Goal: Information Seeking & Learning: Find contact information

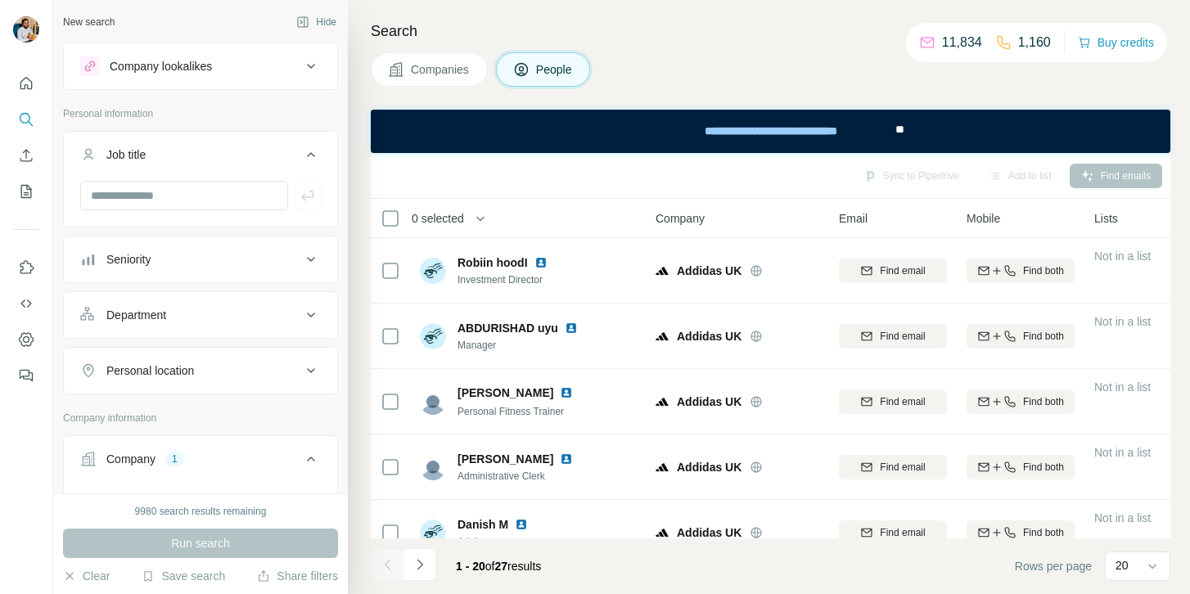
scroll to position [851, 0]
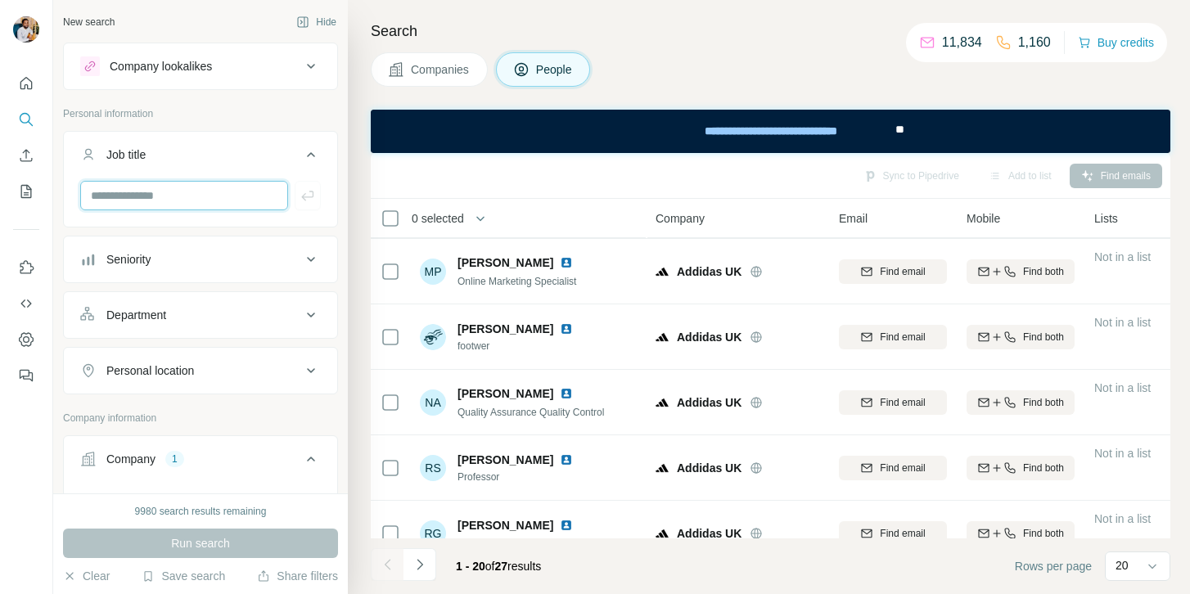
click at [214, 183] on input "text" at bounding box center [184, 195] width 208 height 29
type input "****"
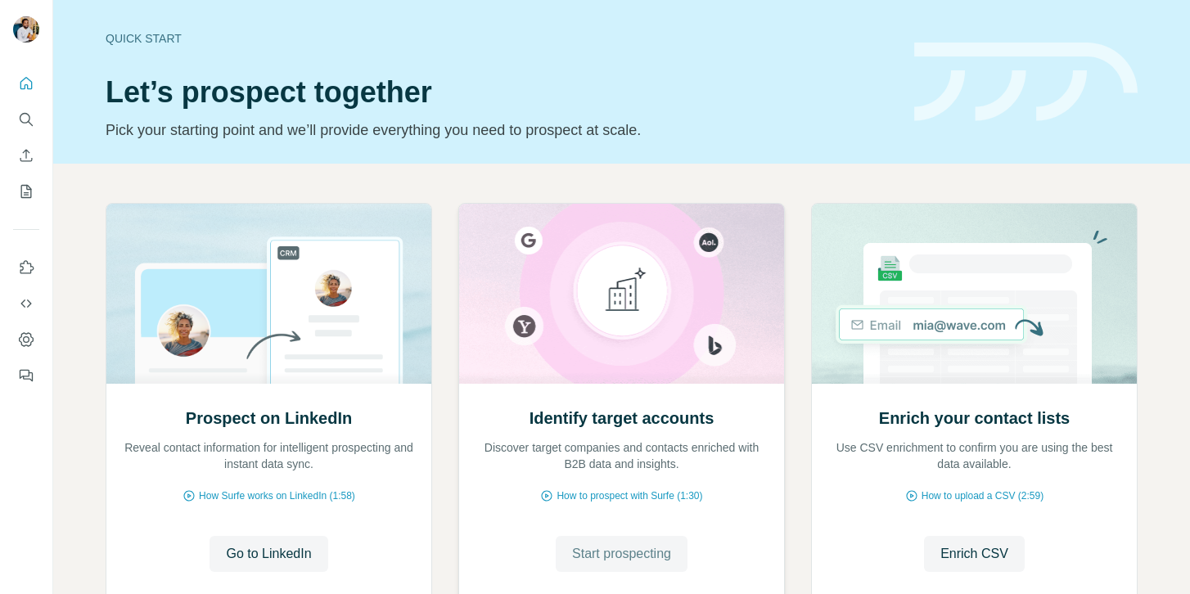
click at [565, 552] on button "Start prospecting" at bounding box center [622, 554] width 132 height 36
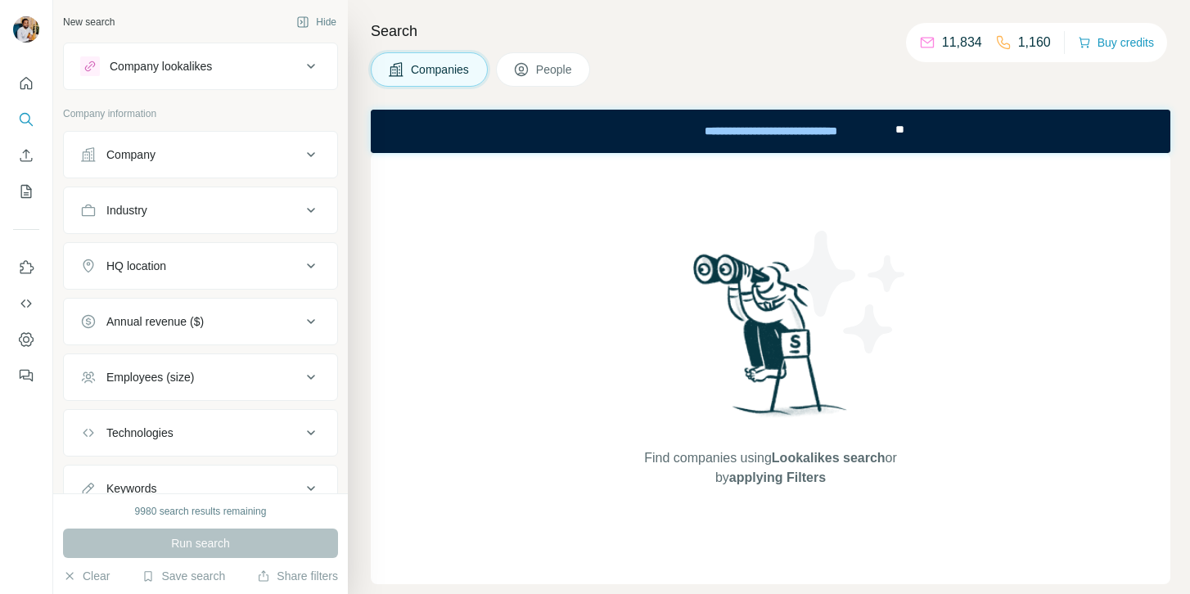
click at [170, 149] on div "Company" at bounding box center [190, 155] width 221 height 16
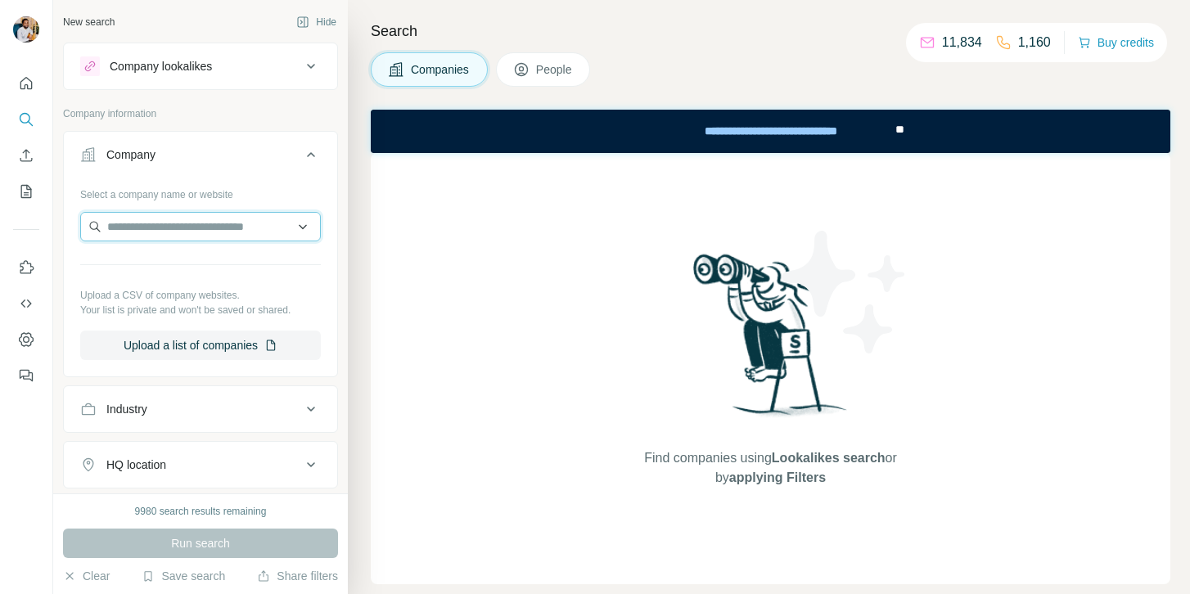
click at [151, 222] on input "text" at bounding box center [200, 226] width 241 height 29
click at [562, 77] on span "People" at bounding box center [555, 69] width 38 height 16
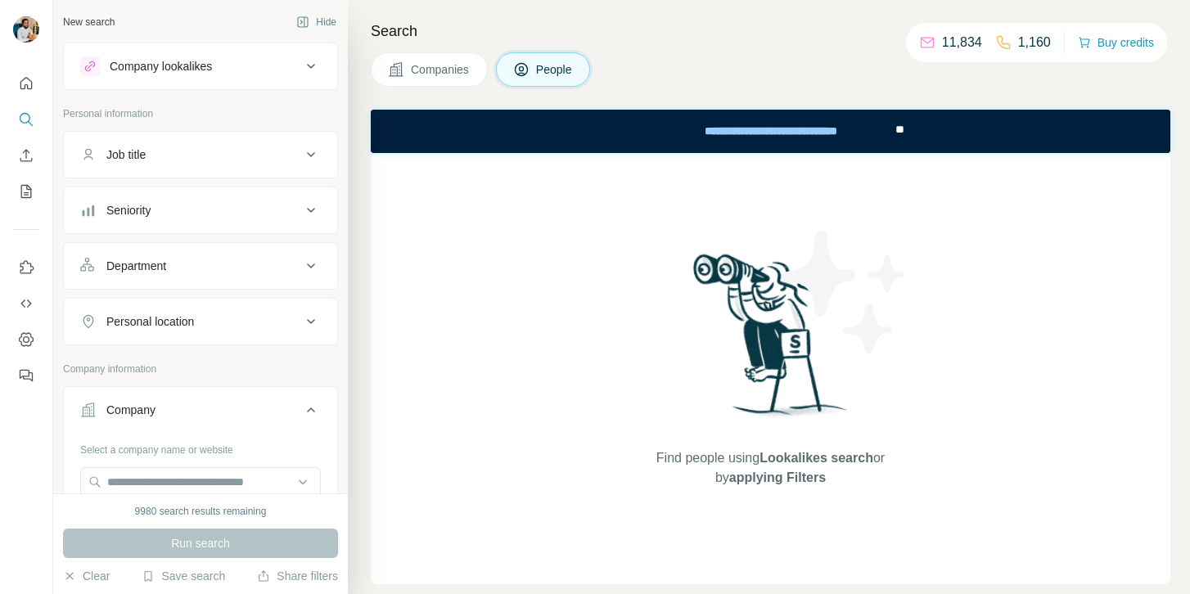
scroll to position [27, 0]
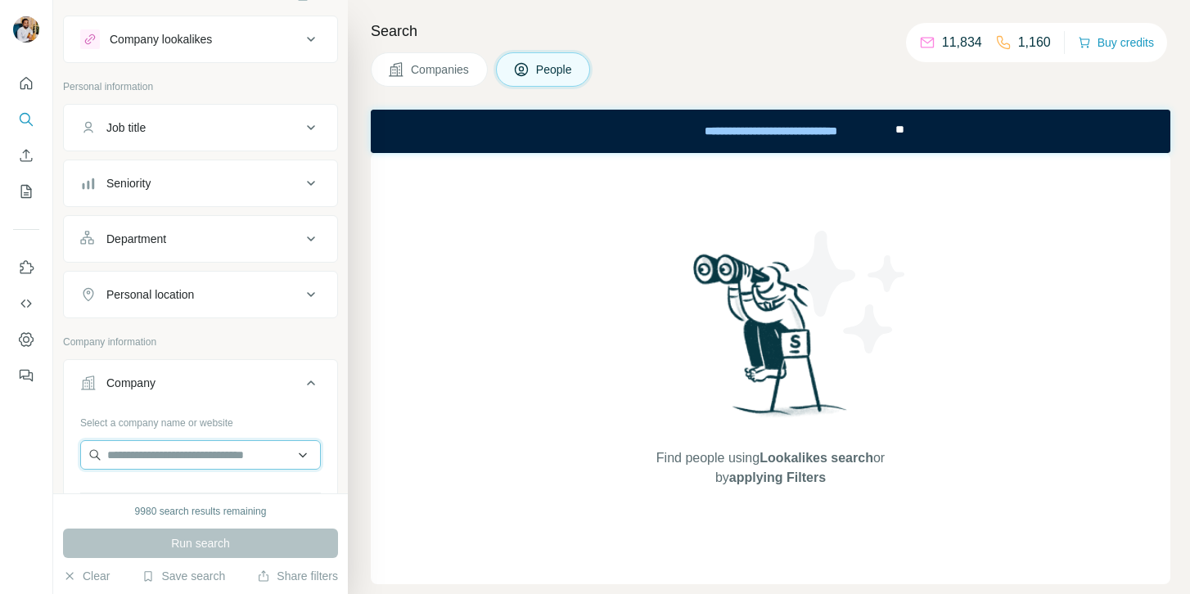
click at [191, 447] on input "text" at bounding box center [200, 454] width 241 height 29
paste input "**********"
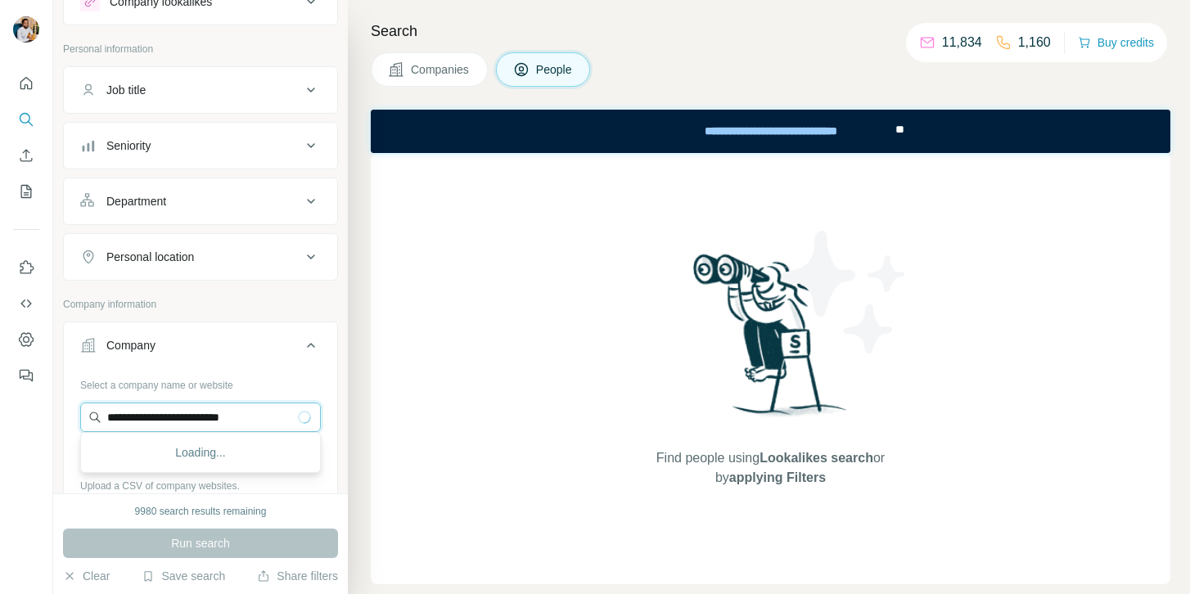
scroll to position [75, 0]
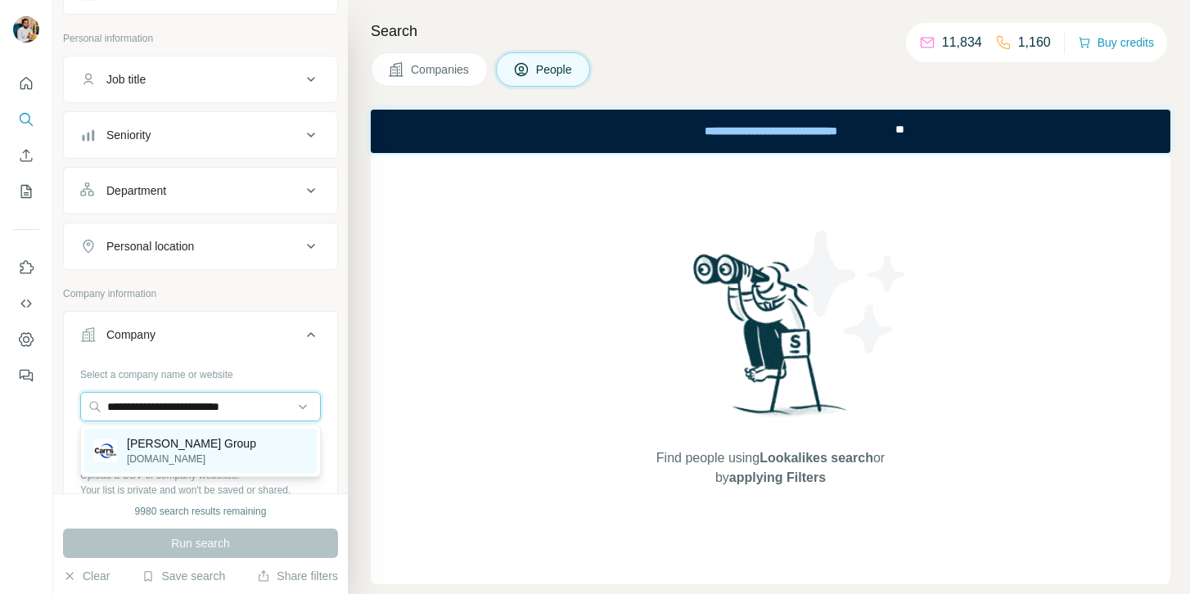
type input "**********"
click at [203, 453] on div "Carr’s Group carrsgroup.com" at bounding box center [200, 451] width 233 height 44
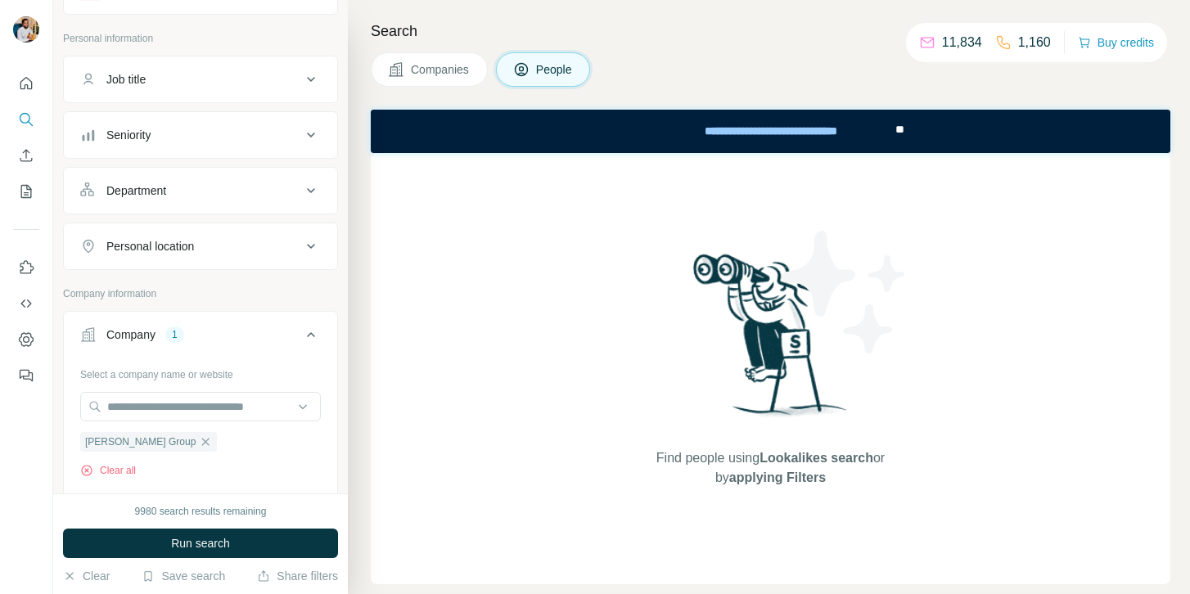
click at [255, 84] on div "Job title" at bounding box center [190, 79] width 221 height 16
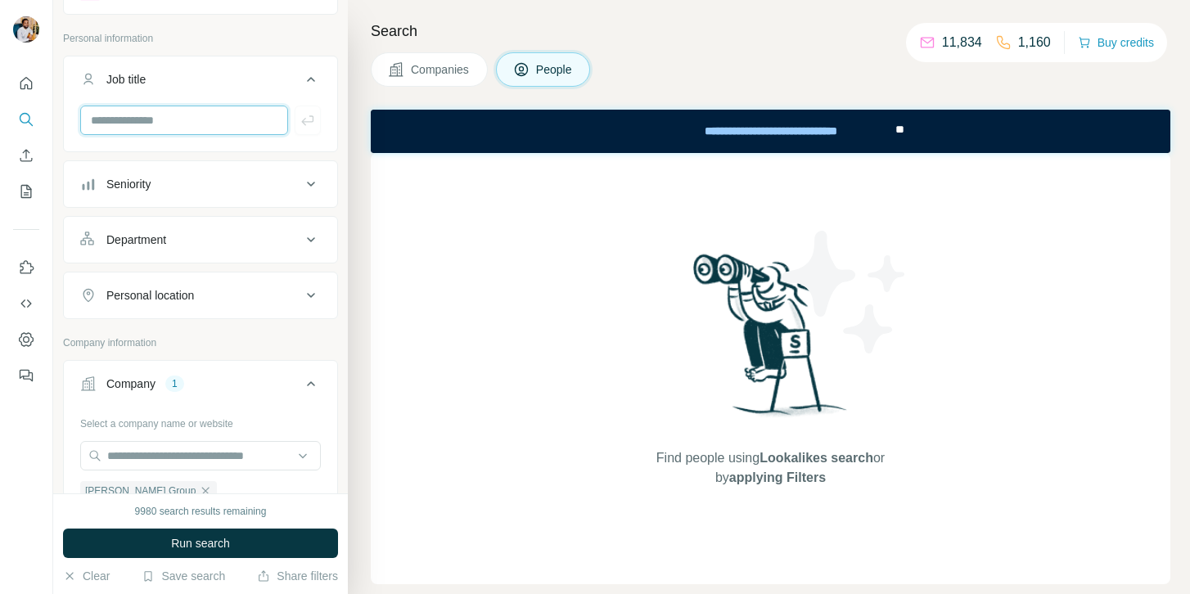
click at [203, 129] on input "text" at bounding box center [184, 120] width 208 height 29
type input "****"
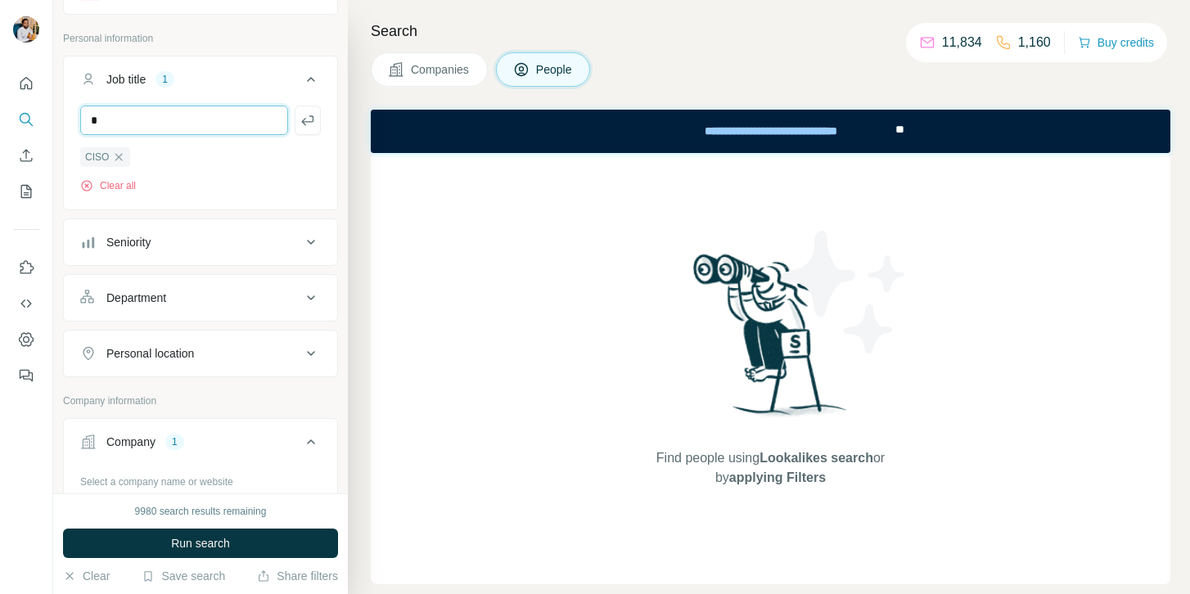
type input "**********"
type input "****"
type input "*******"
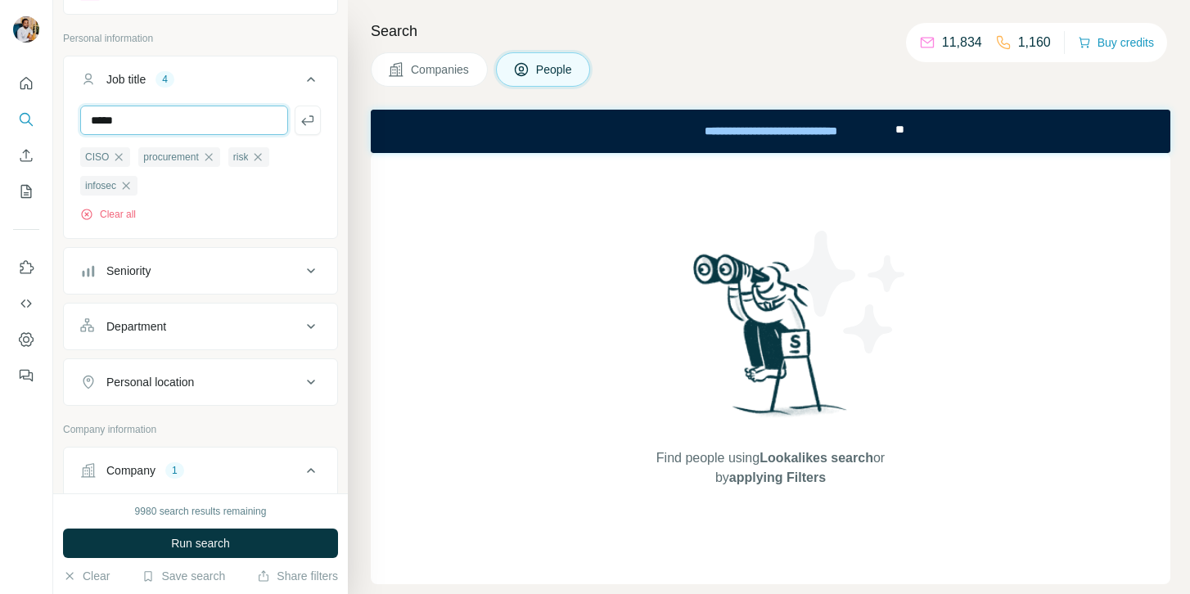
type input "*****"
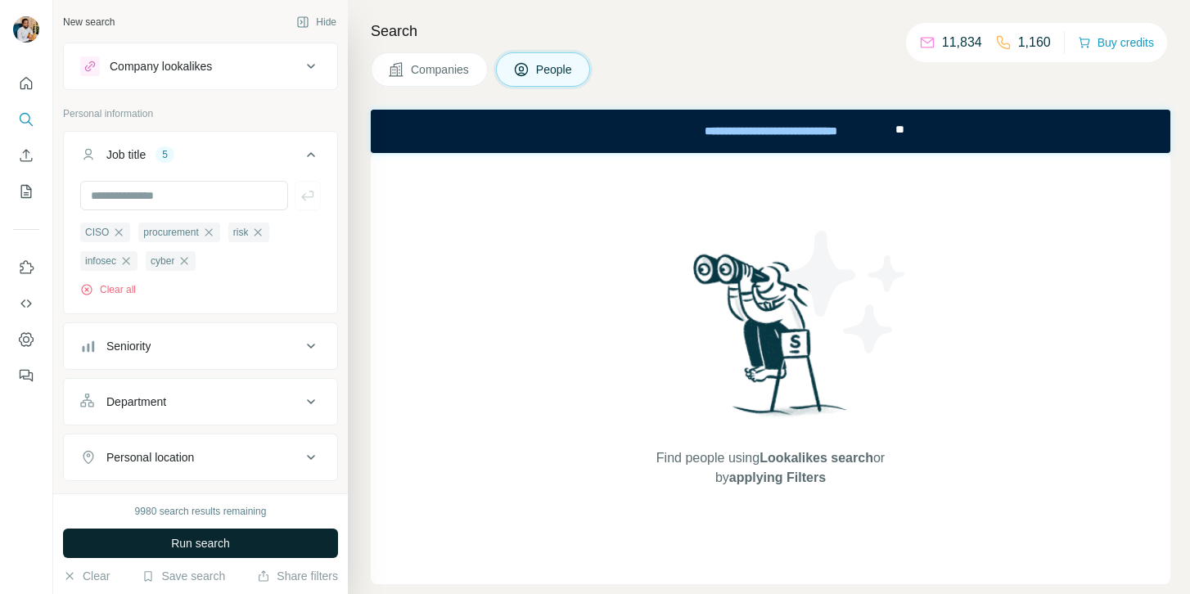
click at [151, 536] on button "Run search" at bounding box center [200, 543] width 275 height 29
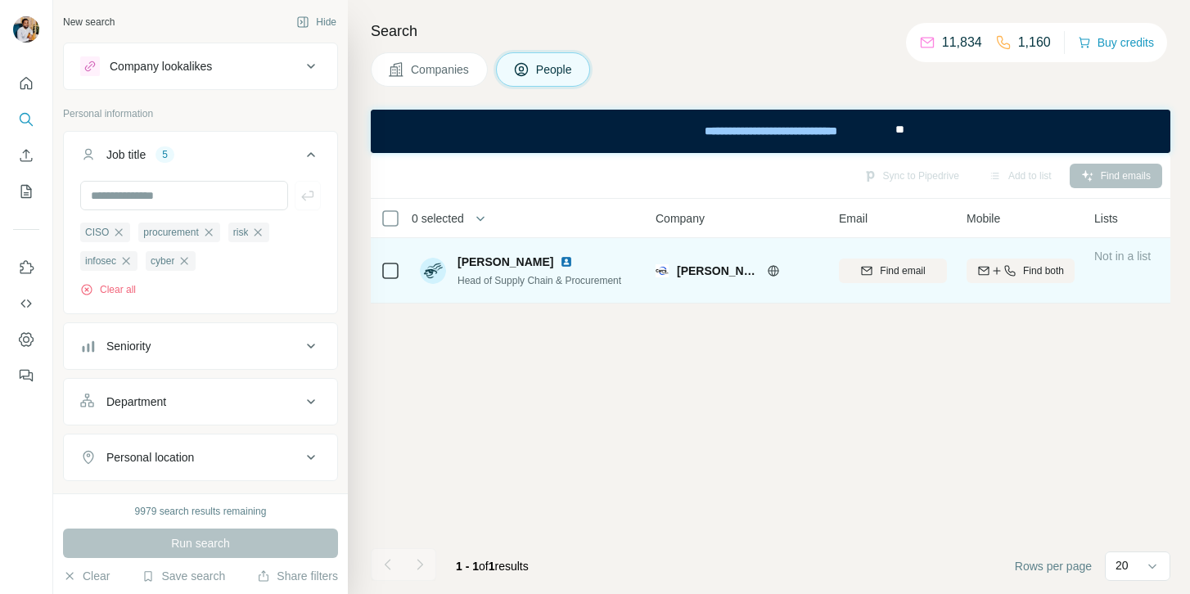
click at [497, 267] on span "Ian Kempster" at bounding box center [506, 262] width 96 height 16
copy span "Ian Kempster"
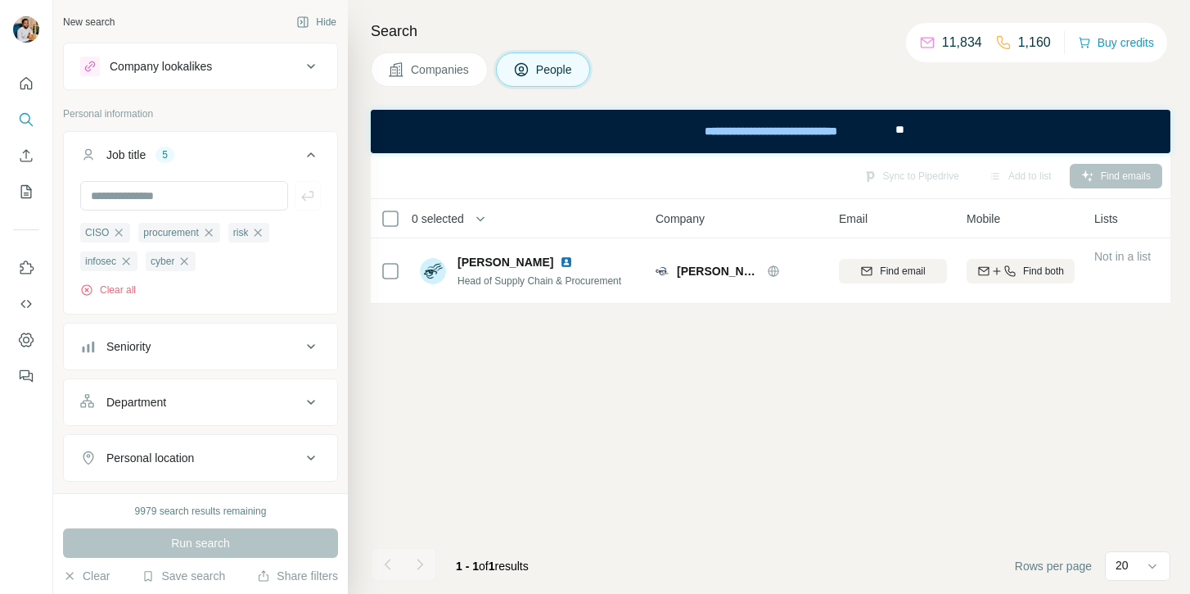
click at [536, 340] on div "Sync to Pipedrive Add to list Find emails 0 selected People Company Email Mobil…" at bounding box center [771, 373] width 800 height 440
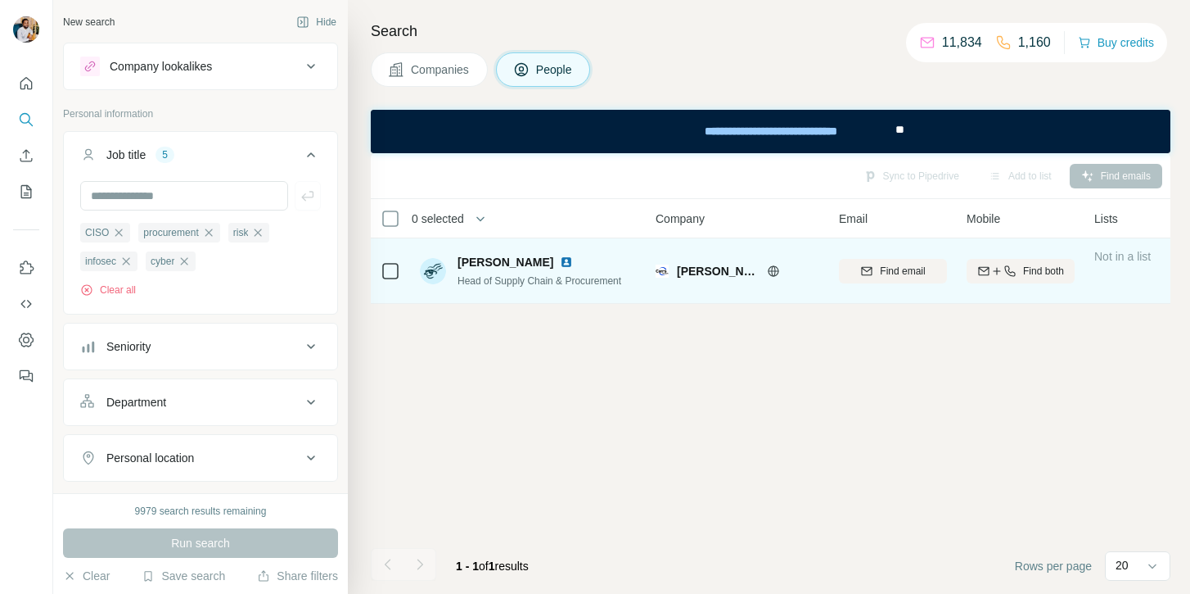
click at [703, 269] on span "Carr’s Group" at bounding box center [718, 271] width 82 height 16
click at [753, 271] on div "Carr’s Group" at bounding box center [748, 271] width 142 height 16
click at [767, 269] on icon at bounding box center [773, 270] width 13 height 13
click at [923, 277] on span "Find email" at bounding box center [902, 271] width 45 height 15
click at [520, 278] on span "Head of Supply Chain & Procurement" at bounding box center [540, 280] width 164 height 11
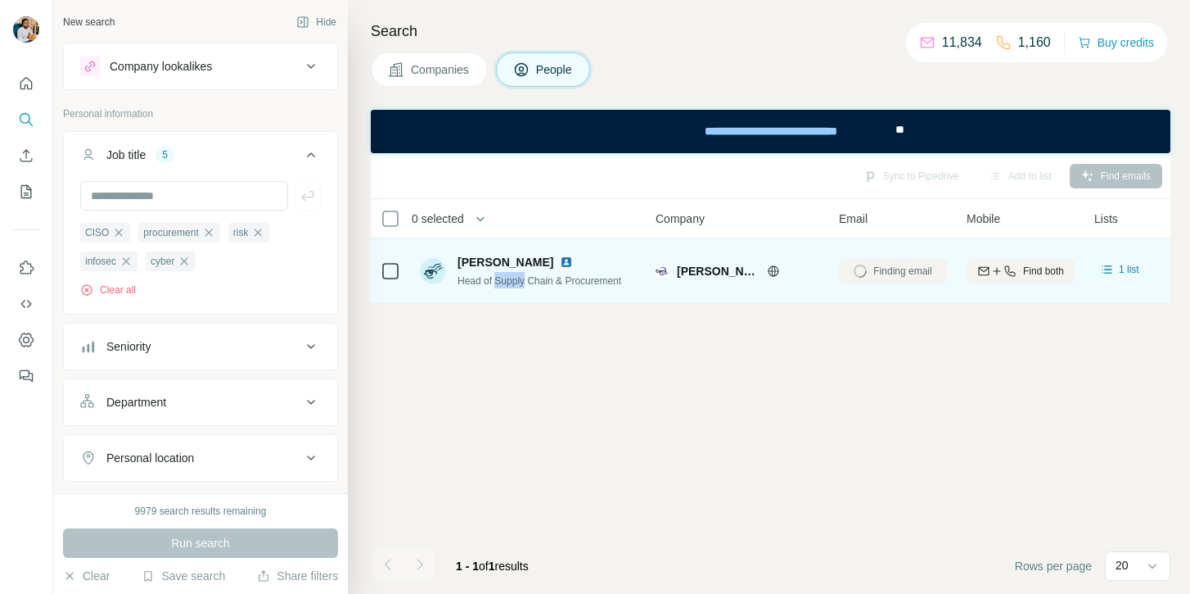
click at [520, 278] on span "Head of Supply Chain & Procurement" at bounding box center [540, 280] width 164 height 11
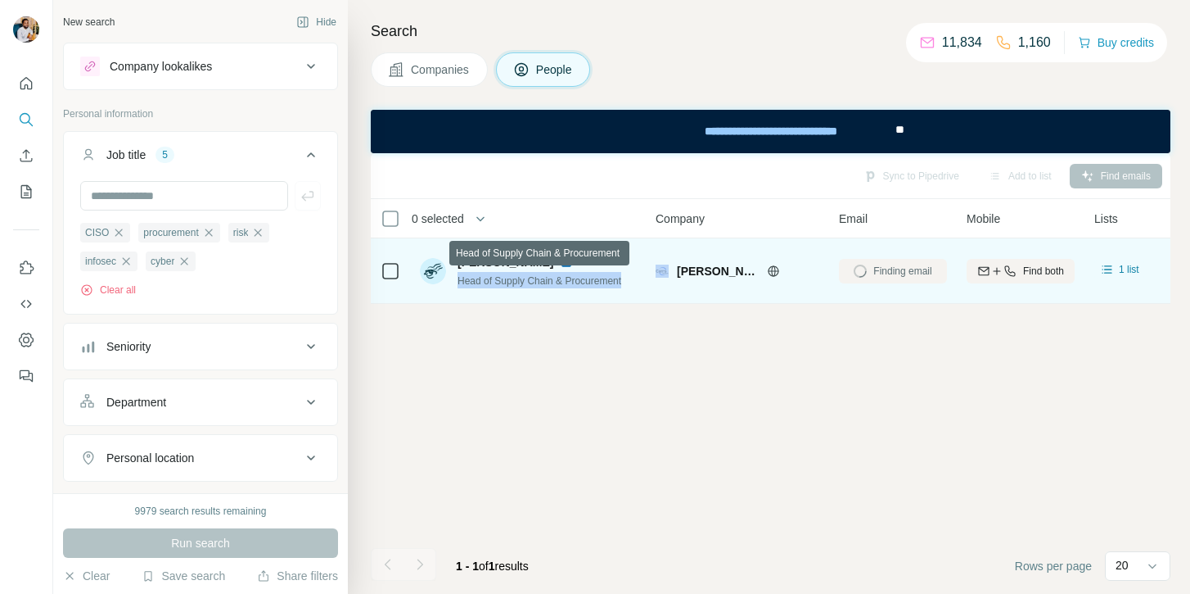
copy span "Head of Supply Chain & Procurement"
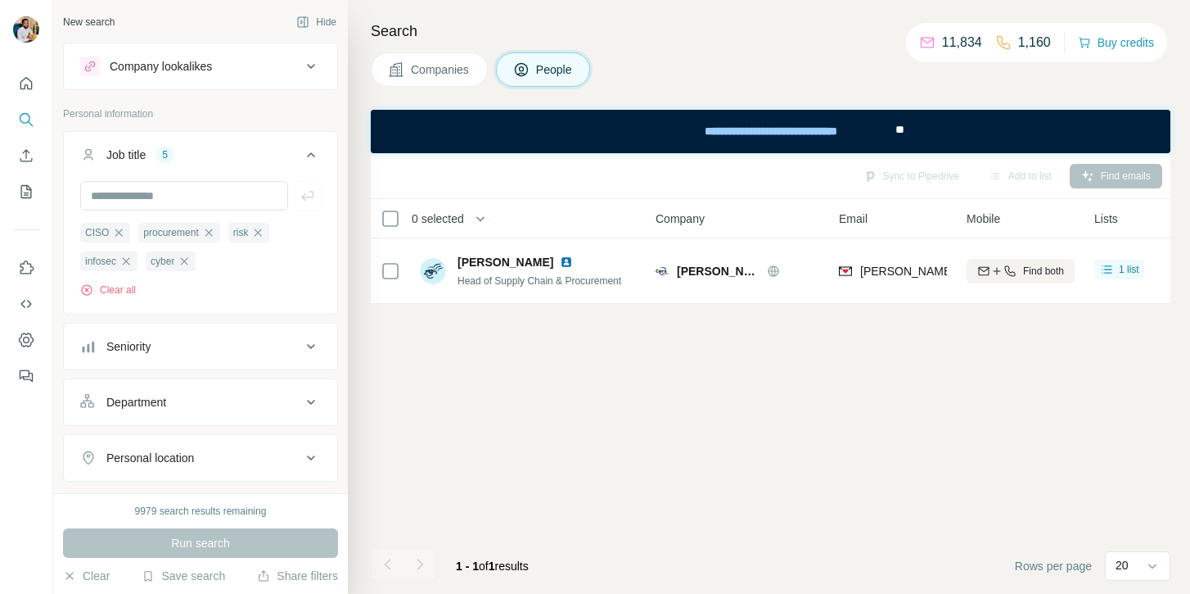
click at [561, 403] on div "Sync to Pipedrive Add to list Find emails 0 selected People Company Email Mobil…" at bounding box center [771, 373] width 800 height 440
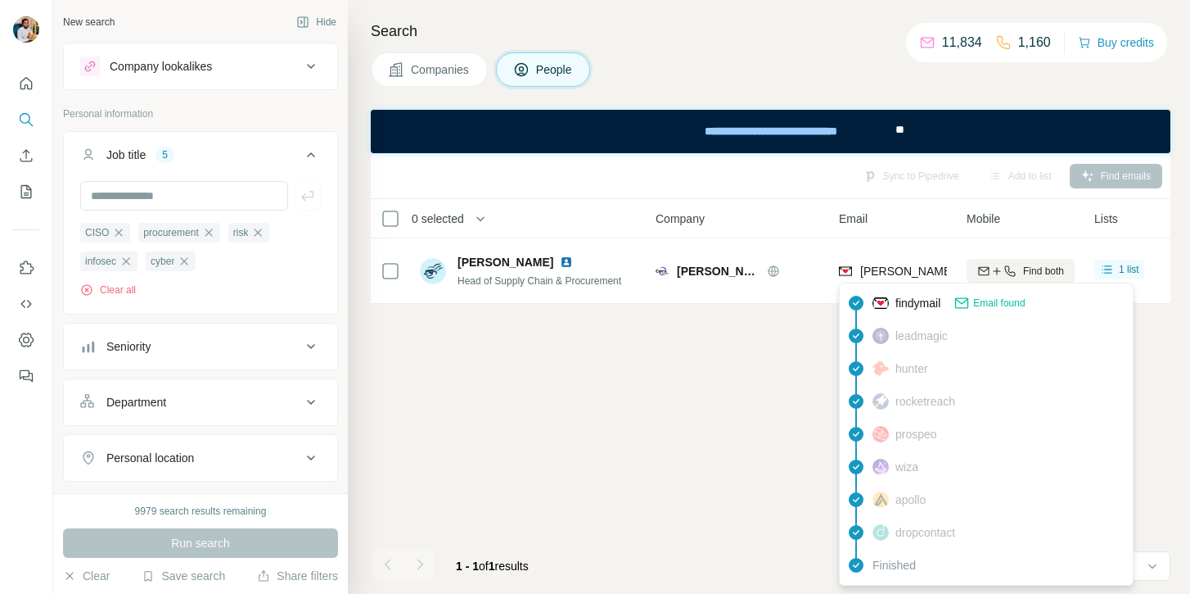
click at [913, 263] on div "ian.kempster@carrsgroup.com" at bounding box center [1052, 271] width 383 height 16
copy tr "ian.kempster@carrsgroup.com"
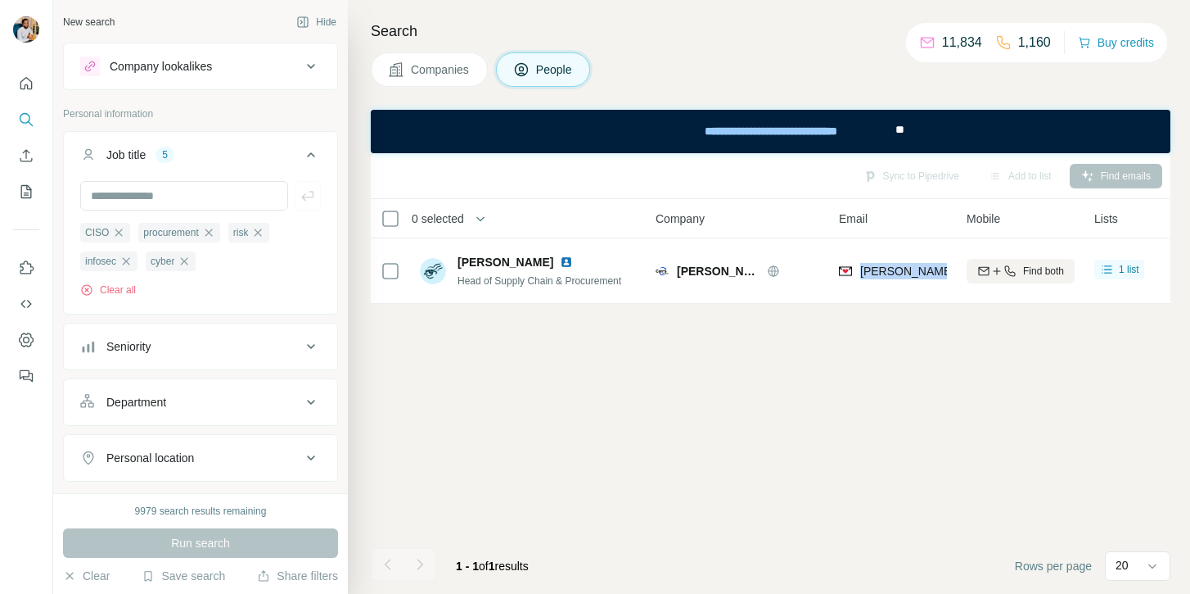
click at [560, 258] on img at bounding box center [566, 261] width 13 height 13
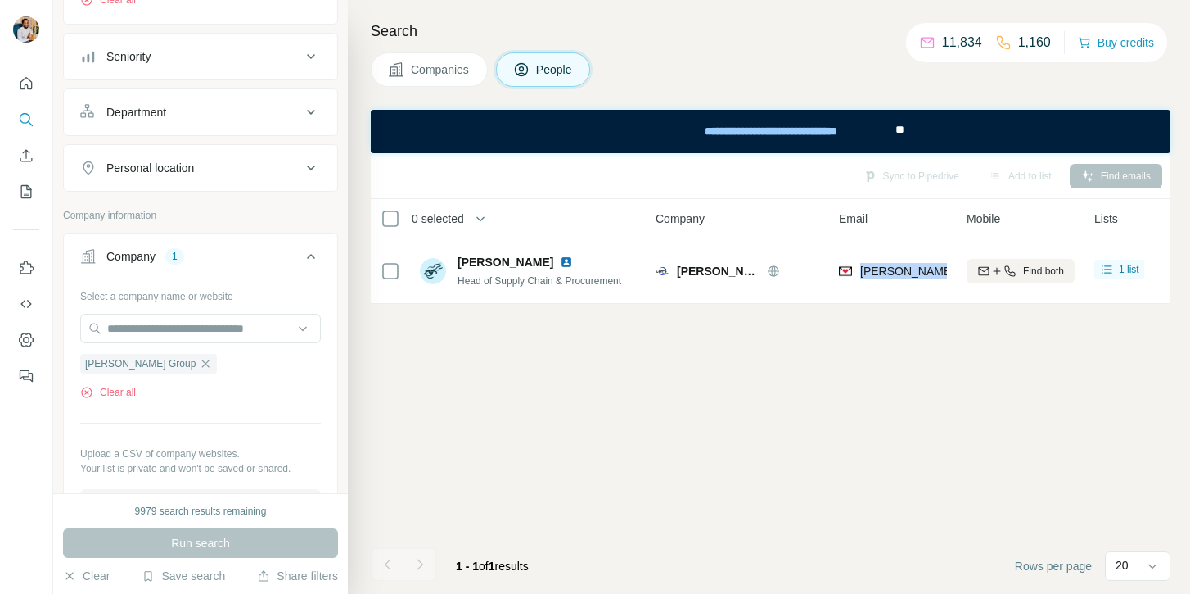
scroll to position [359, 0]
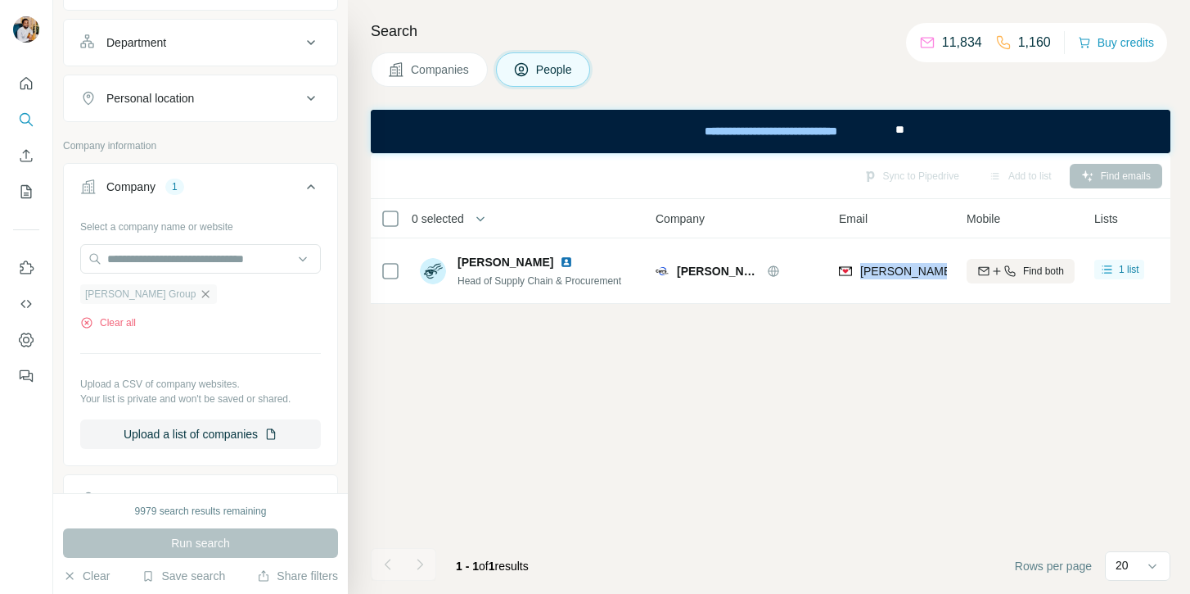
click at [199, 298] on icon "button" at bounding box center [205, 293] width 13 height 13
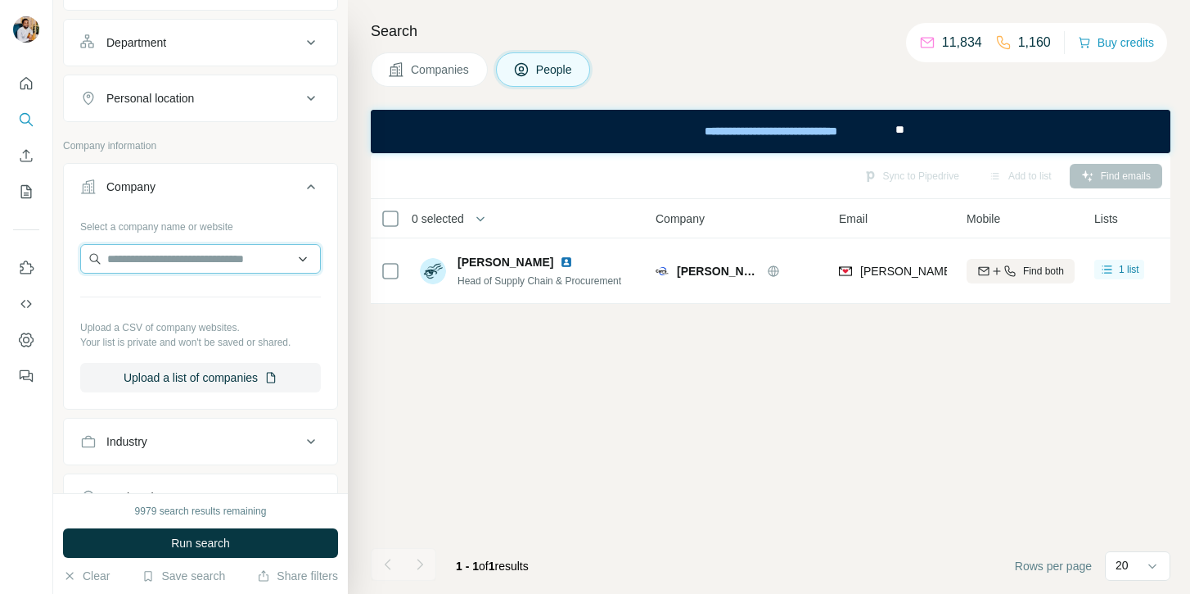
click at [160, 272] on input "text" at bounding box center [200, 258] width 241 height 29
paste input "**********"
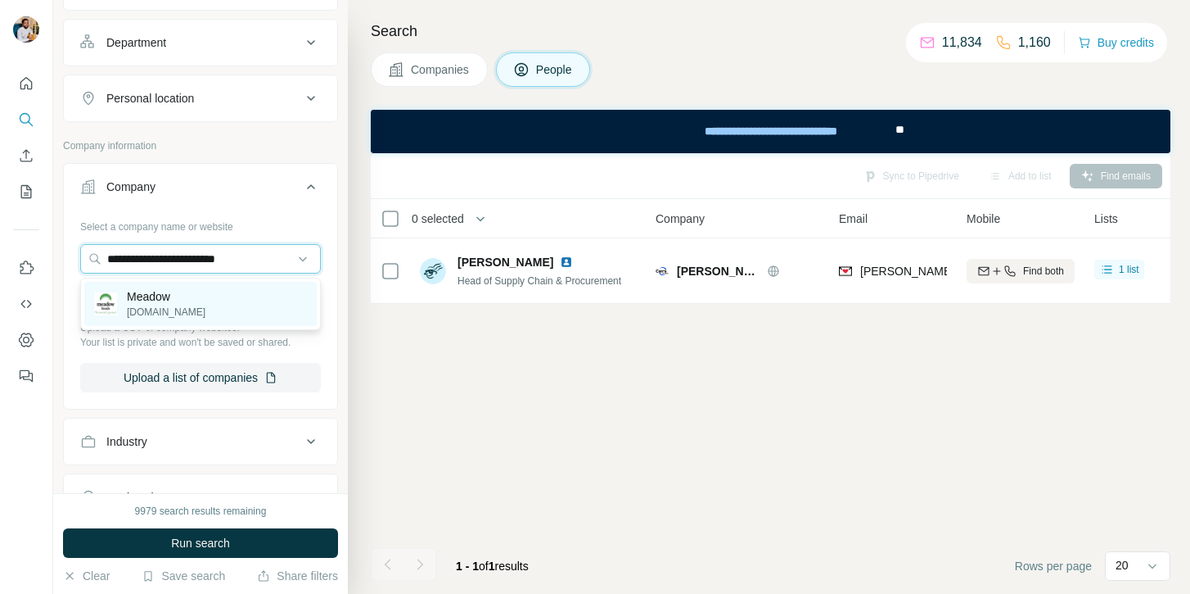
type input "**********"
click at [206, 314] on p "meadowfoods.co.uk" at bounding box center [166, 312] width 79 height 15
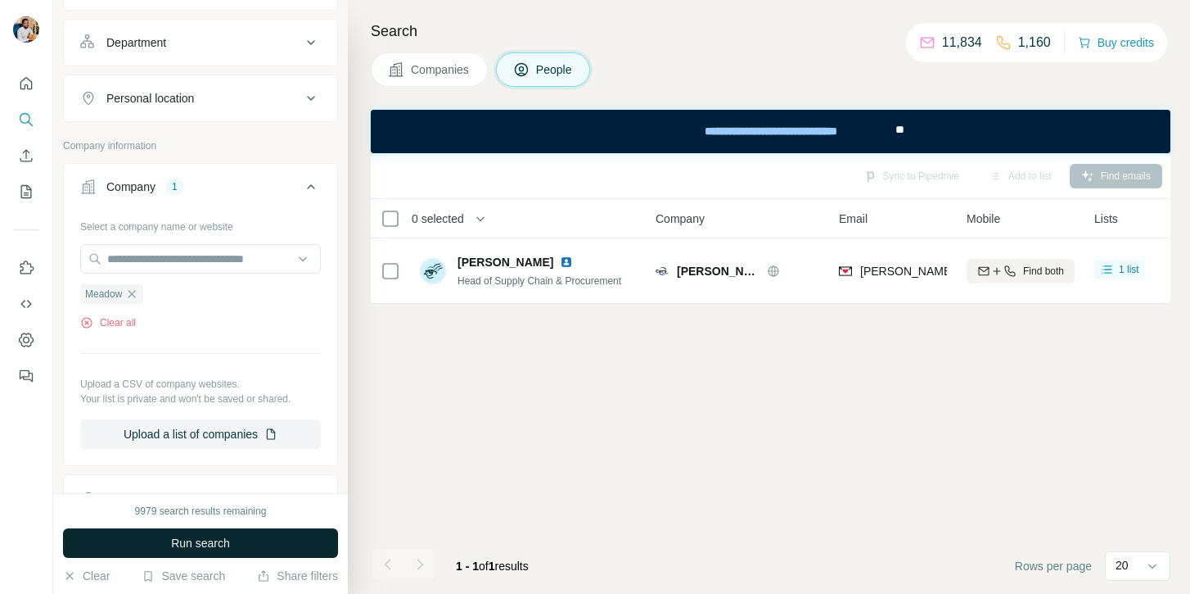
click at [181, 543] on span "Run search" at bounding box center [200, 543] width 59 height 16
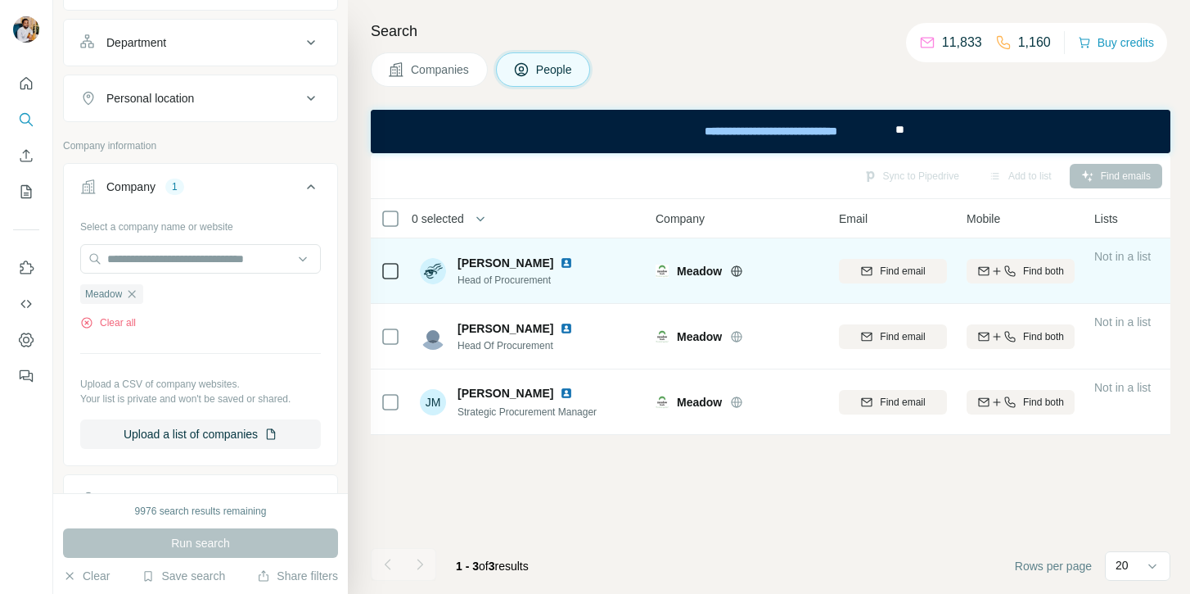
click at [511, 264] on span "Abigail Blackburn" at bounding box center [506, 263] width 96 height 16
copy span "Abigail Blackburn"
click at [558, 278] on span "Head of Procurement" at bounding box center [519, 280] width 122 height 15
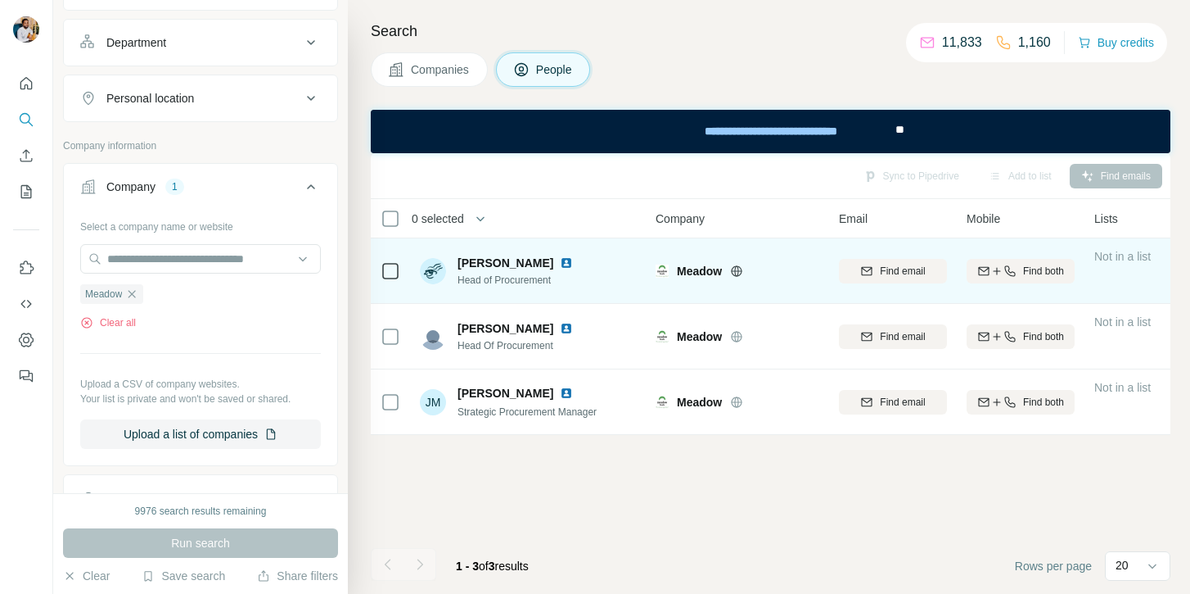
drag, startPoint x: 460, startPoint y: 262, endPoint x: 557, endPoint y: 262, distance: 96.6
click at [557, 262] on div "Abigail Blackburn" at bounding box center [519, 263] width 122 height 16
copy span "Abigail Blackburn"
click at [493, 264] on span "Abigail Blackburn" at bounding box center [506, 263] width 96 height 16
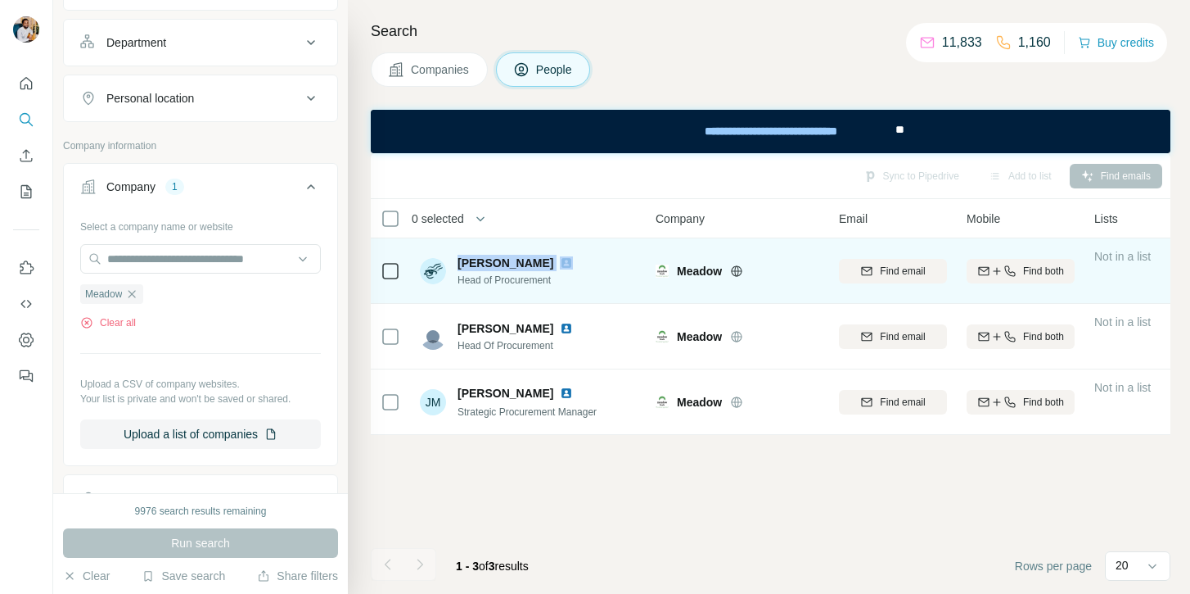
click at [493, 264] on span "Abigail Blackburn" at bounding box center [506, 263] width 96 height 16
click at [870, 264] on div "Find email" at bounding box center [893, 271] width 108 height 15
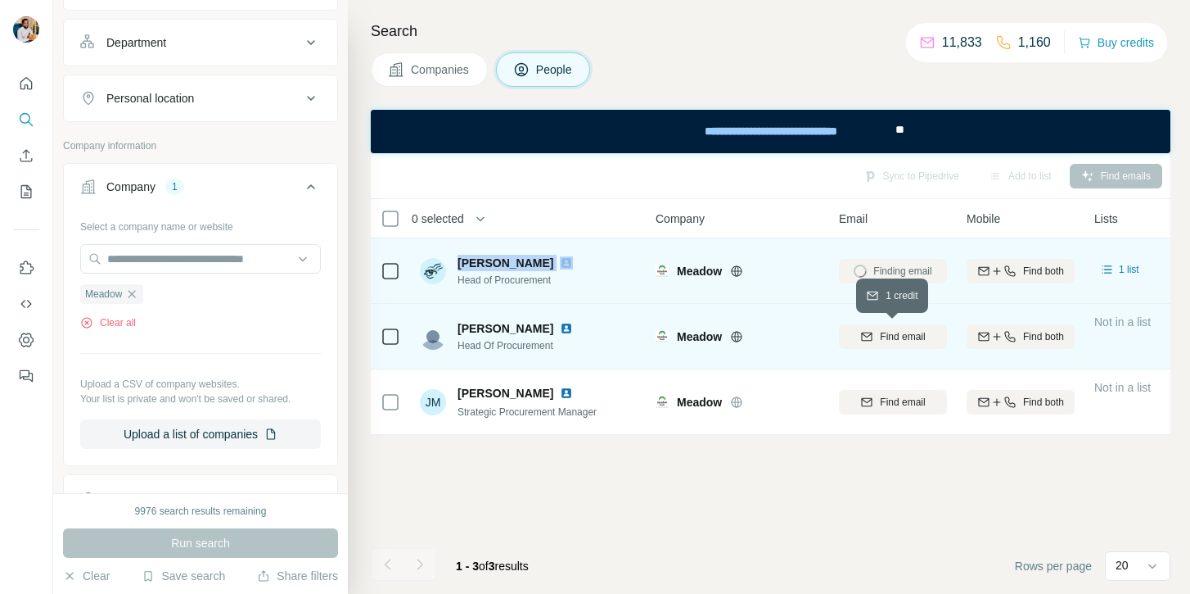
click at [877, 333] on div "Find email" at bounding box center [893, 336] width 108 height 15
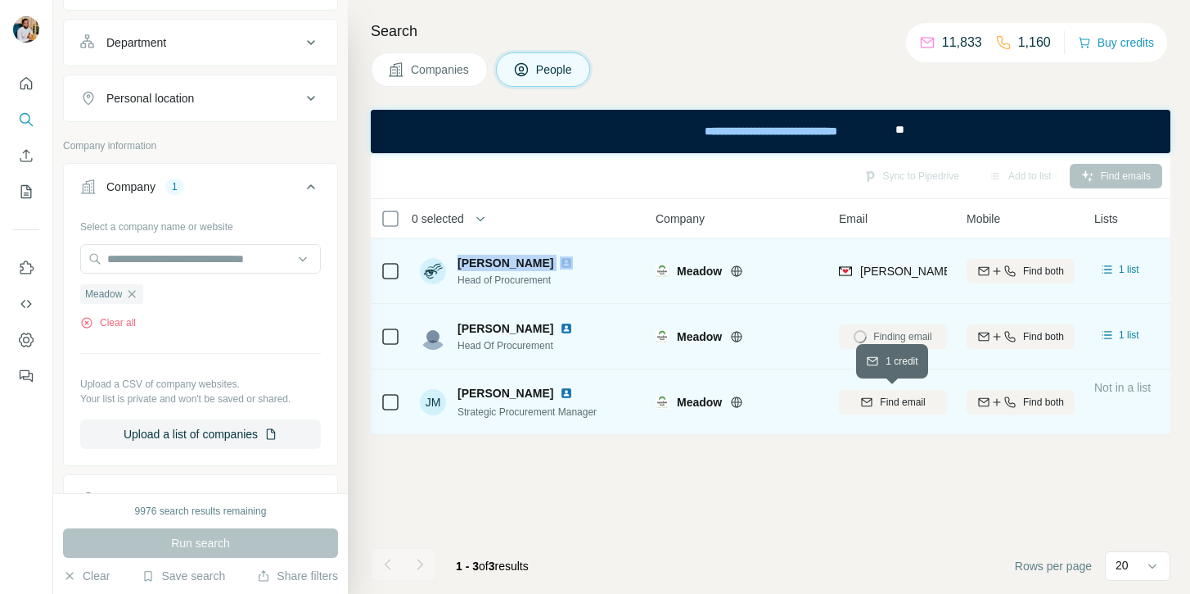
click at [880, 398] on span "Find email" at bounding box center [902, 402] width 45 height 15
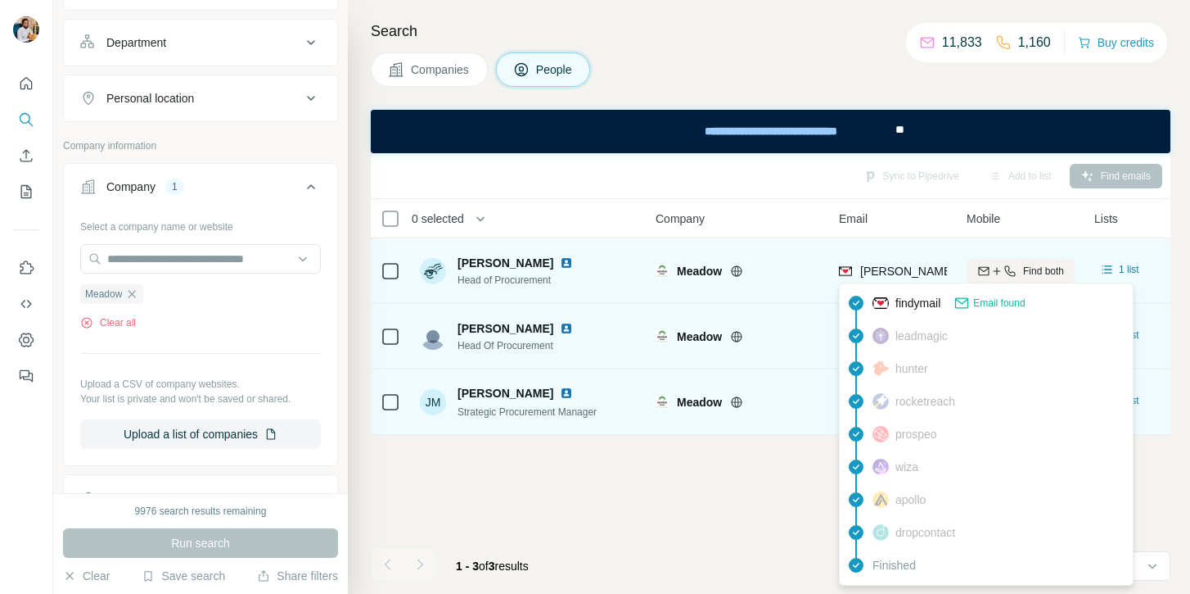
click at [889, 273] on span "a.blackburn@meadowfoods.co.uk" at bounding box center [1005, 270] width 288 height 13
copy tr "a.blackburn@meadowfoods.co.uk"
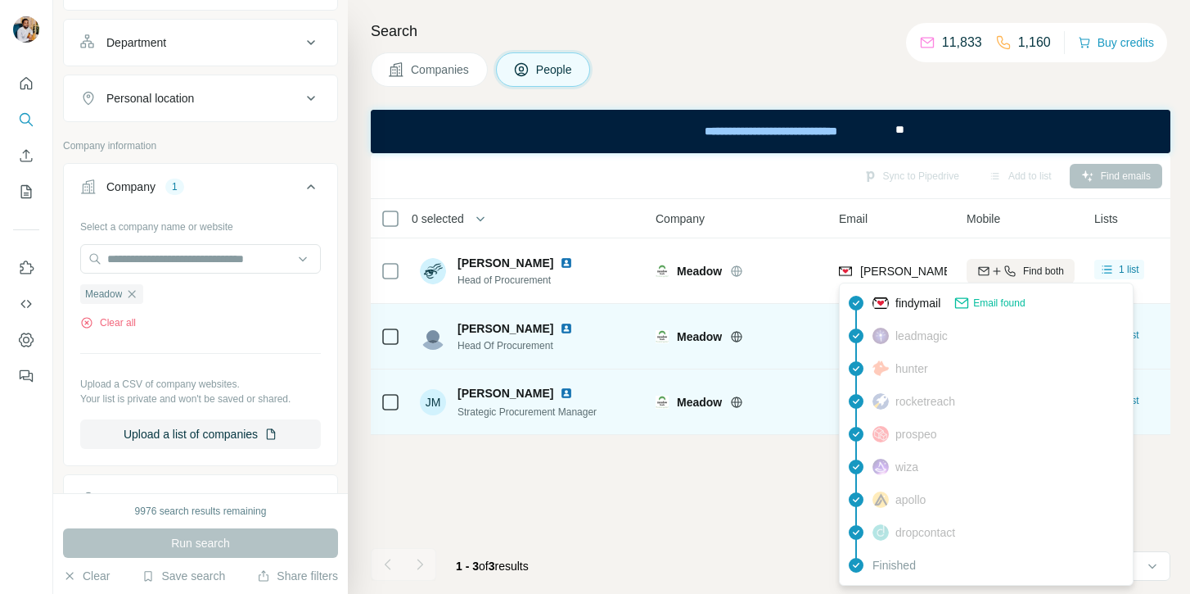
click at [749, 491] on div "Sync to Pipedrive Add to list Find emails 0 selected People Company Email Mobil…" at bounding box center [771, 373] width 800 height 440
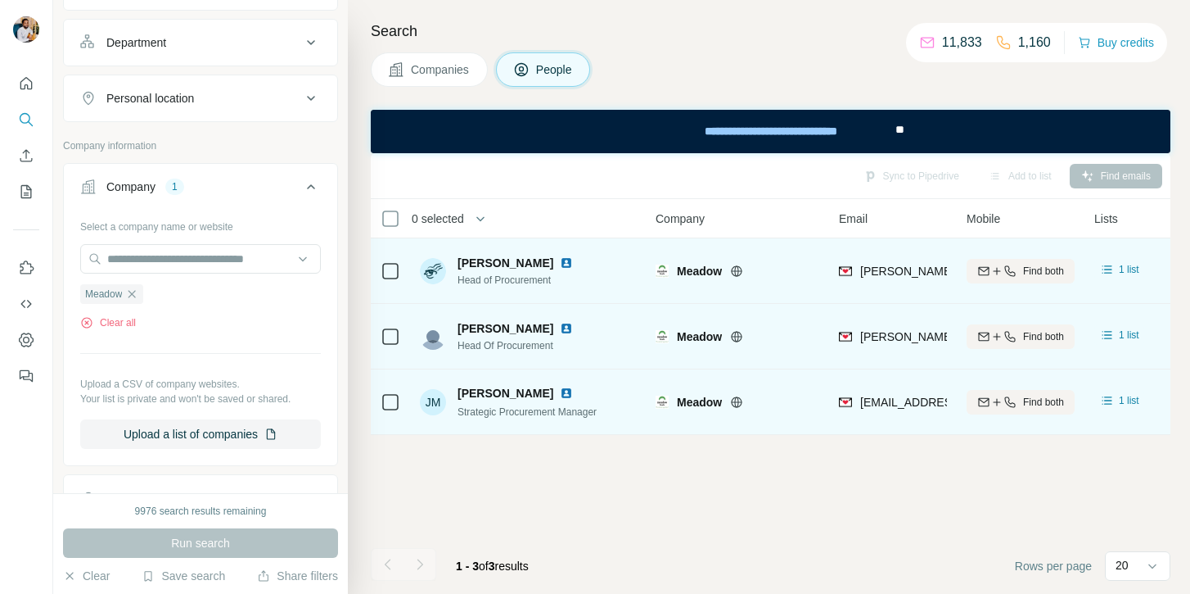
click at [524, 282] on span "Head of Procurement" at bounding box center [519, 280] width 122 height 15
copy span "Head of Procurement"
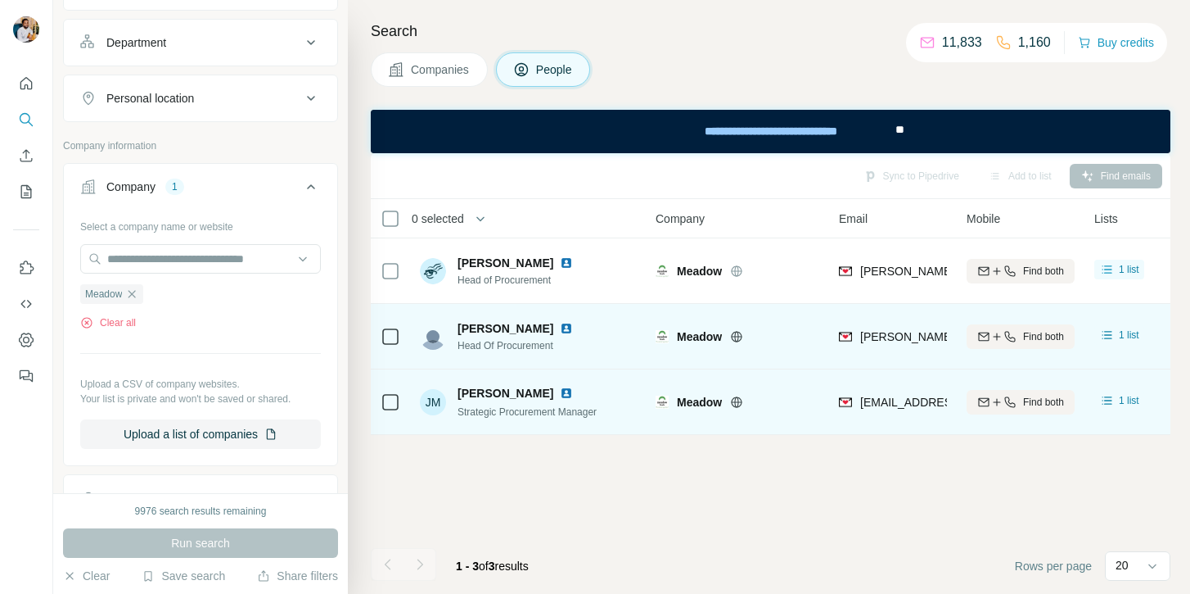
click at [483, 328] on span "David Williams" at bounding box center [506, 328] width 96 height 16
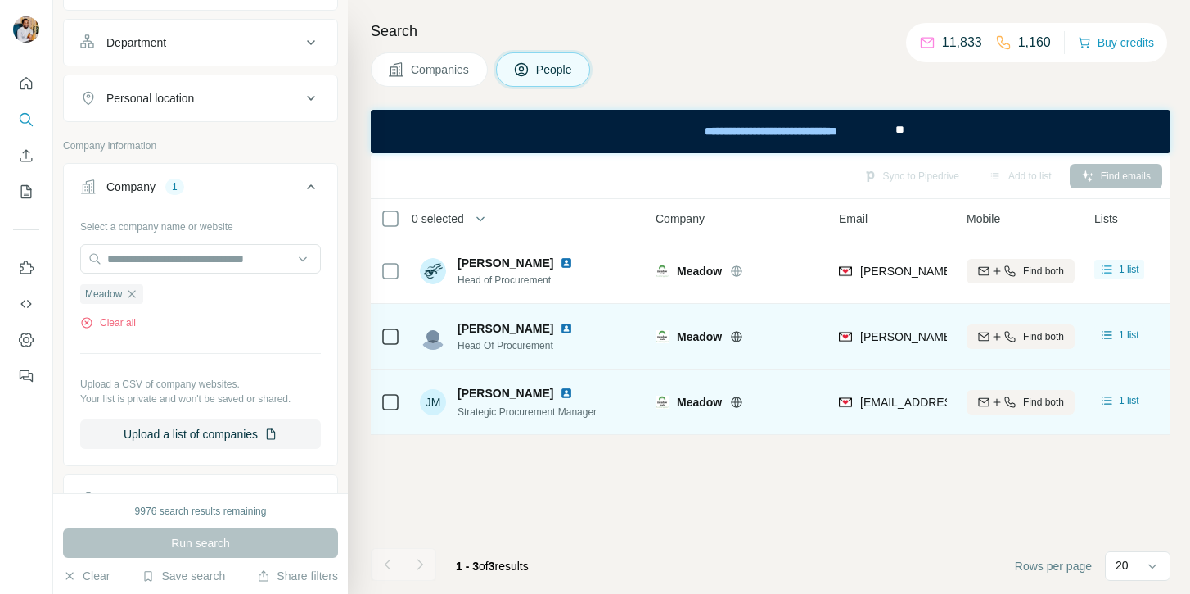
click at [523, 331] on span "David Williams" at bounding box center [506, 328] width 96 height 16
copy span "Williams"
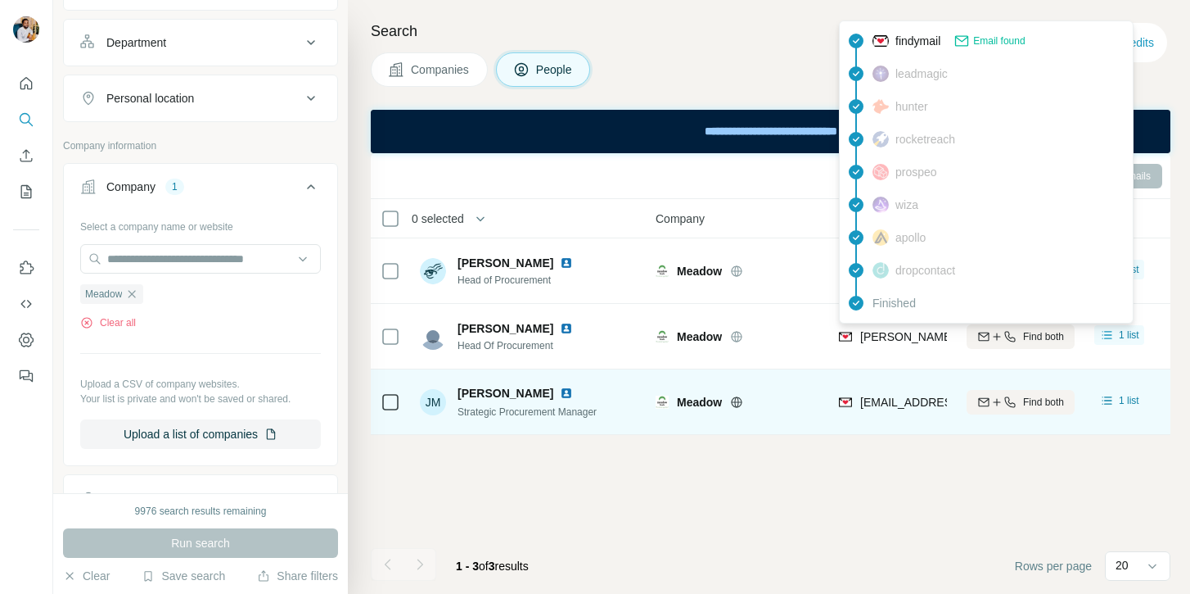
click at [888, 331] on span "d.williams@meadowfoods.co.uk" at bounding box center [1005, 336] width 288 height 13
copy tr "d.williams@meadowfoods.co.uk"
click at [560, 333] on img at bounding box center [566, 328] width 13 height 13
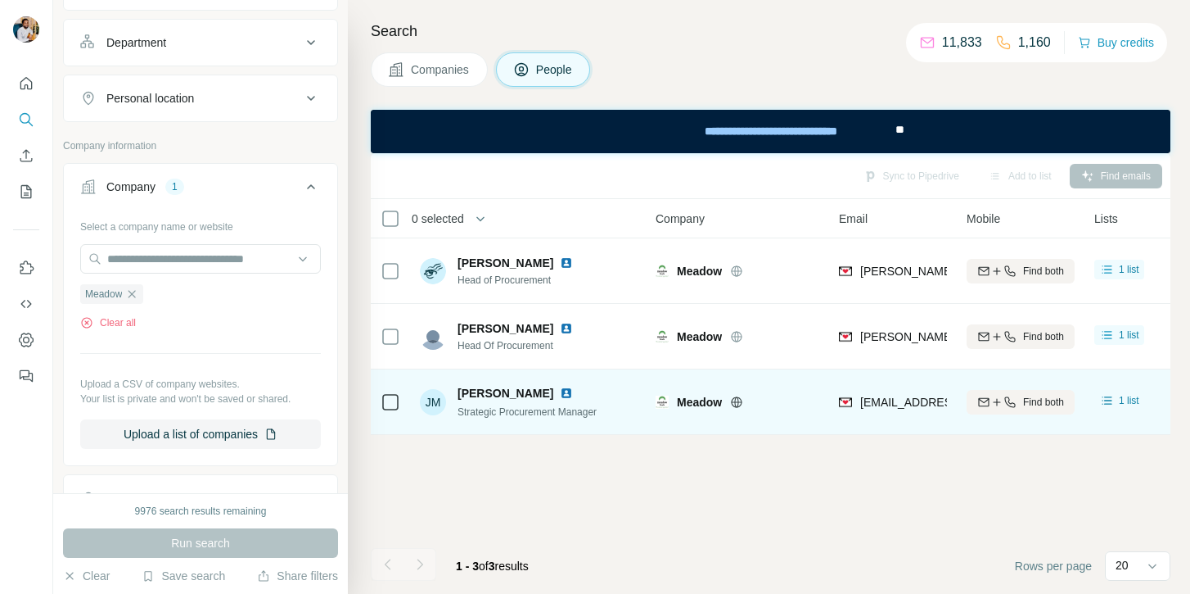
click at [486, 353] on div "David Williams Head Of Procurement" at bounding box center [529, 336] width 218 height 45
click at [486, 350] on span "Head Of Procurement" at bounding box center [519, 345] width 122 height 15
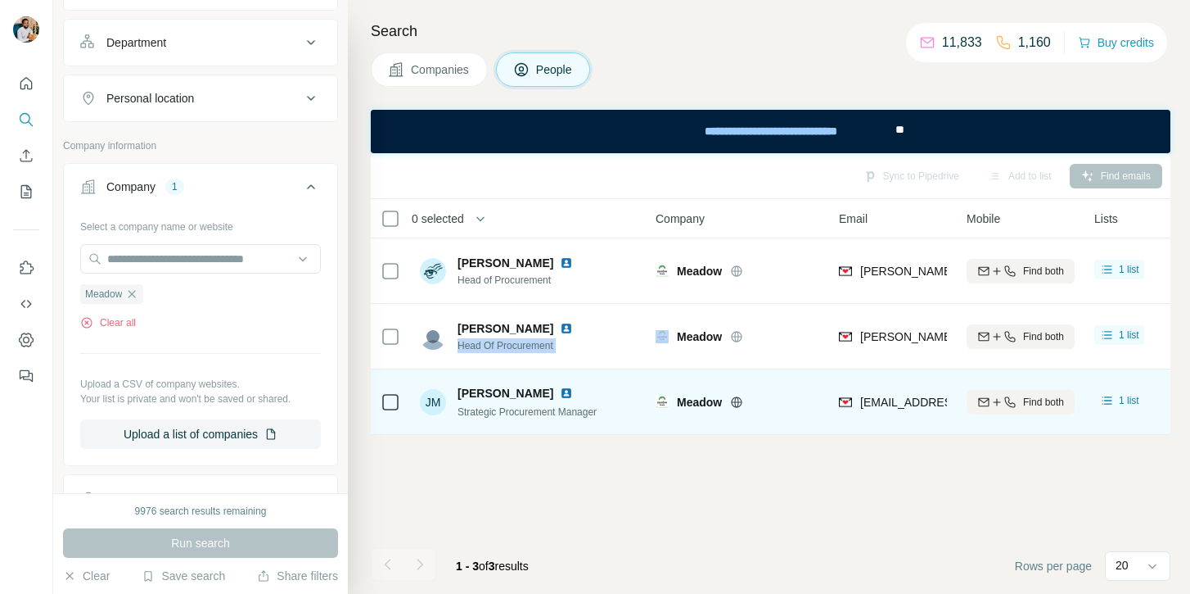
copy span "Head Of Procurement"
click at [474, 395] on span "James Mount" at bounding box center [506, 393] width 96 height 16
click at [514, 388] on span "James Mount" at bounding box center [506, 393] width 96 height 16
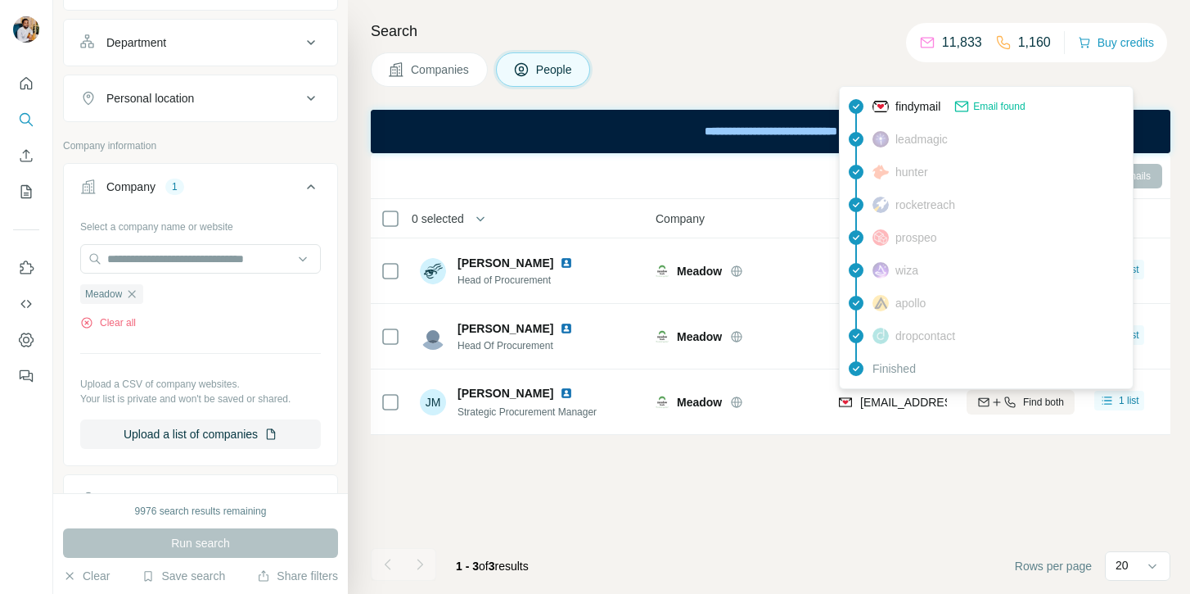
click at [896, 396] on span "j.mount@meadowfoods.co.uk" at bounding box center [958, 401] width 194 height 13
click at [484, 416] on span "Strategic Procurement Manager" at bounding box center [527, 411] width 139 height 11
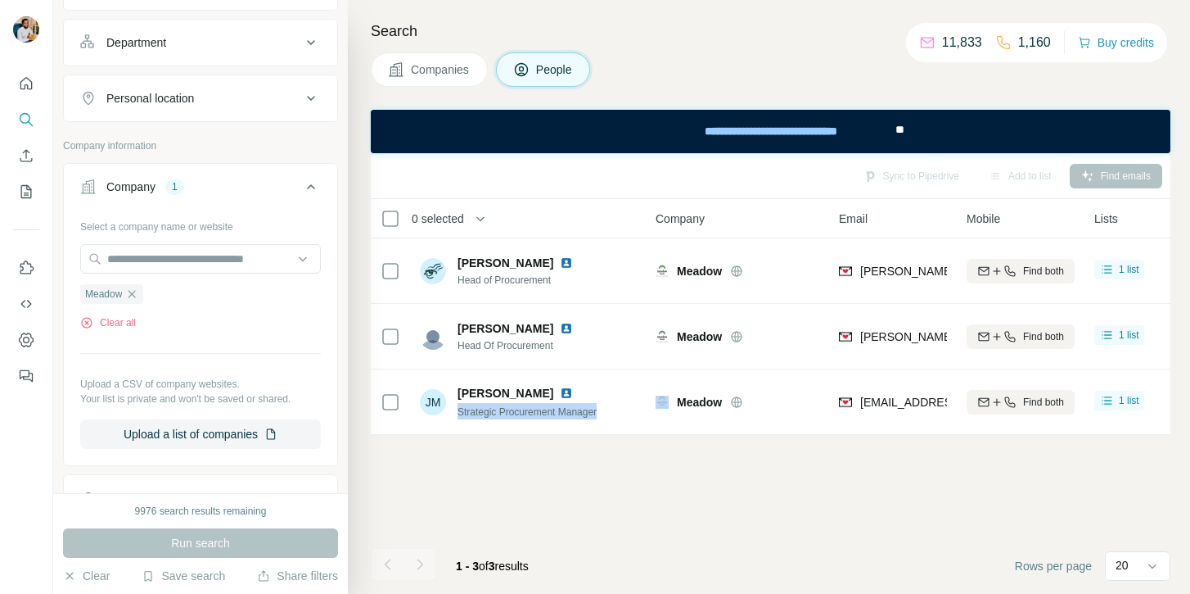
click at [484, 416] on span "Strategic Procurement Manager" at bounding box center [527, 411] width 139 height 11
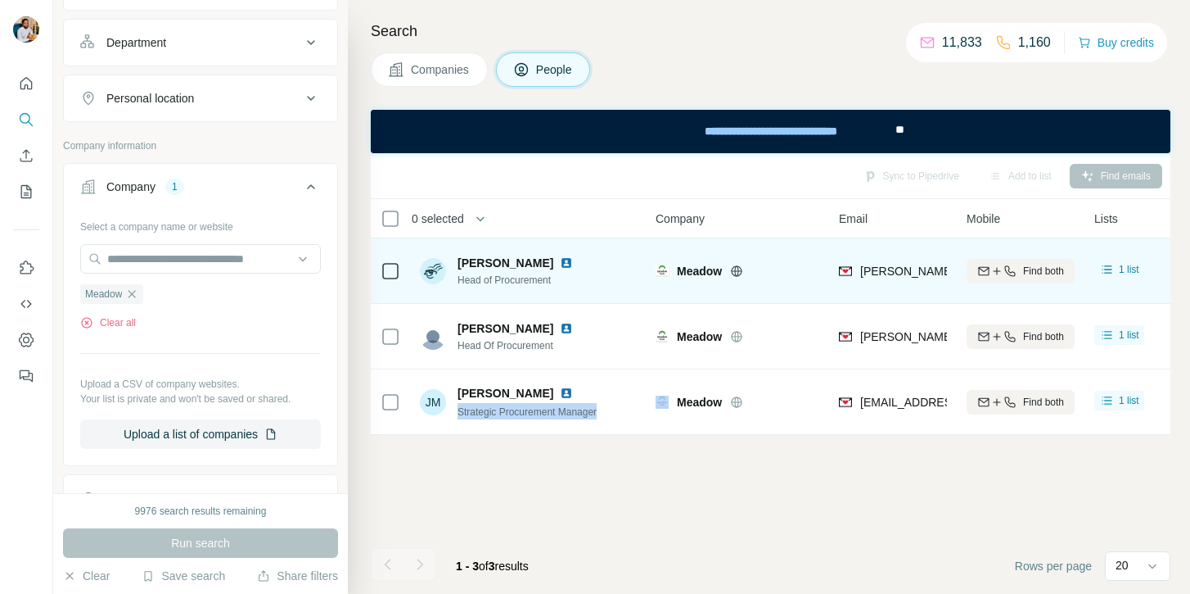
click at [563, 264] on img at bounding box center [566, 262] width 13 height 13
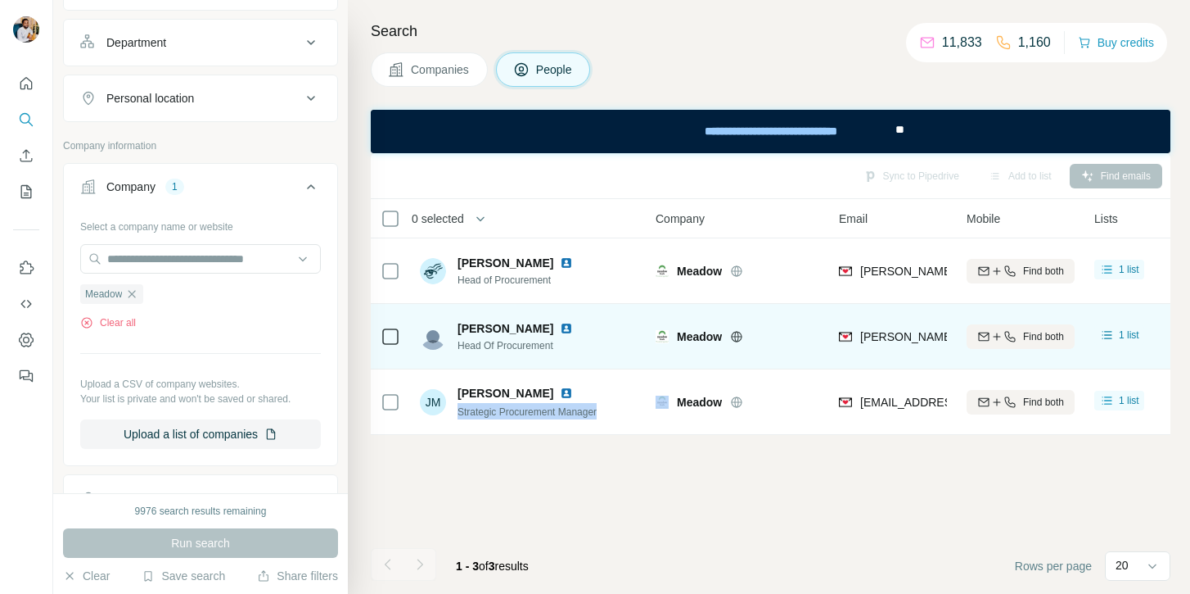
click at [560, 327] on img at bounding box center [566, 328] width 13 height 13
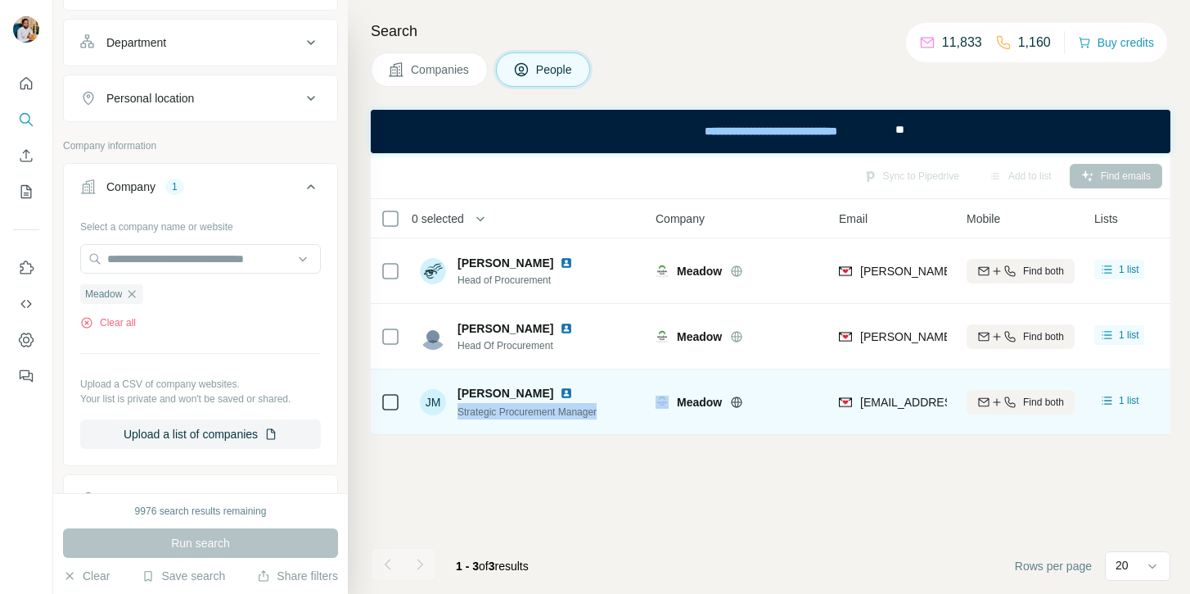
click at [560, 397] on img at bounding box center [566, 392] width 13 height 13
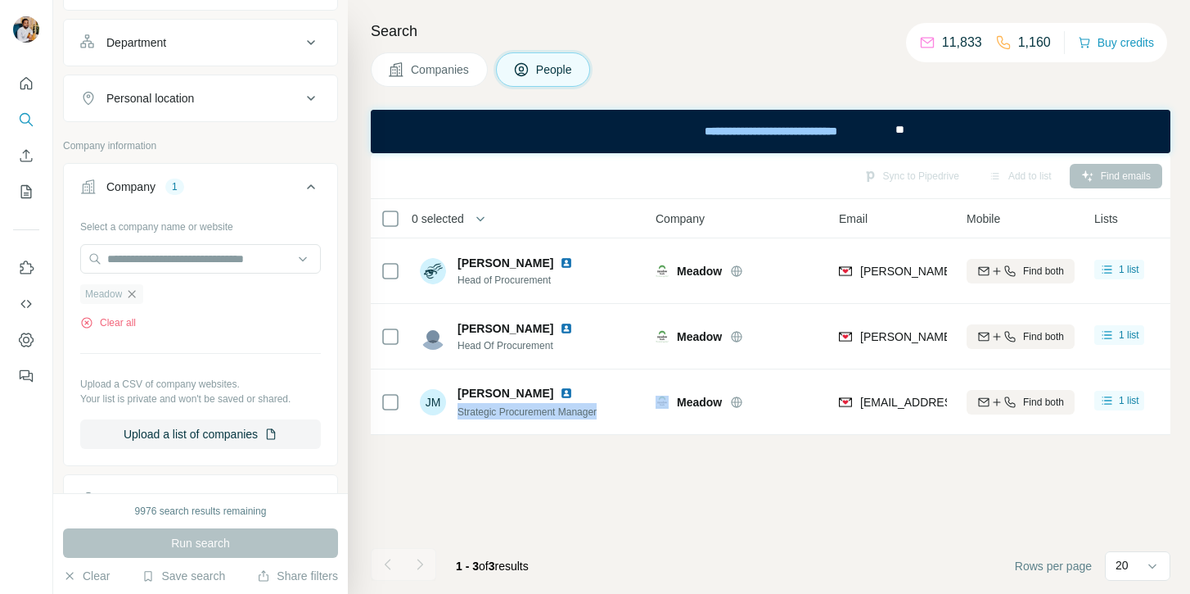
click at [138, 299] on icon "button" at bounding box center [131, 293] width 13 height 13
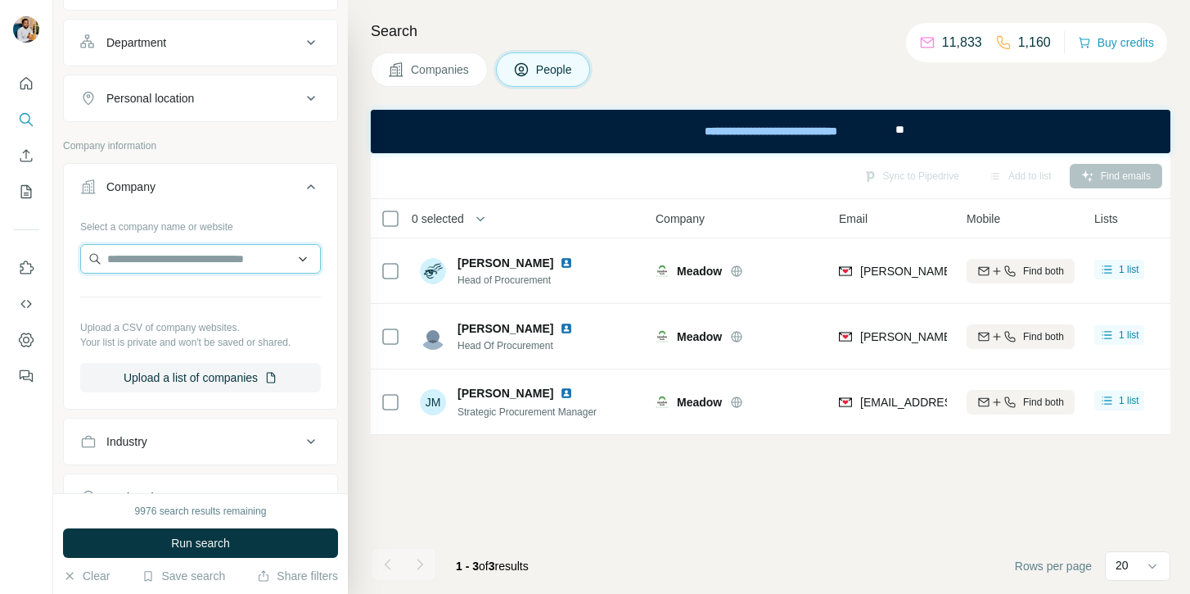
click at [150, 268] on input "text" at bounding box center [200, 258] width 241 height 29
paste input "**********"
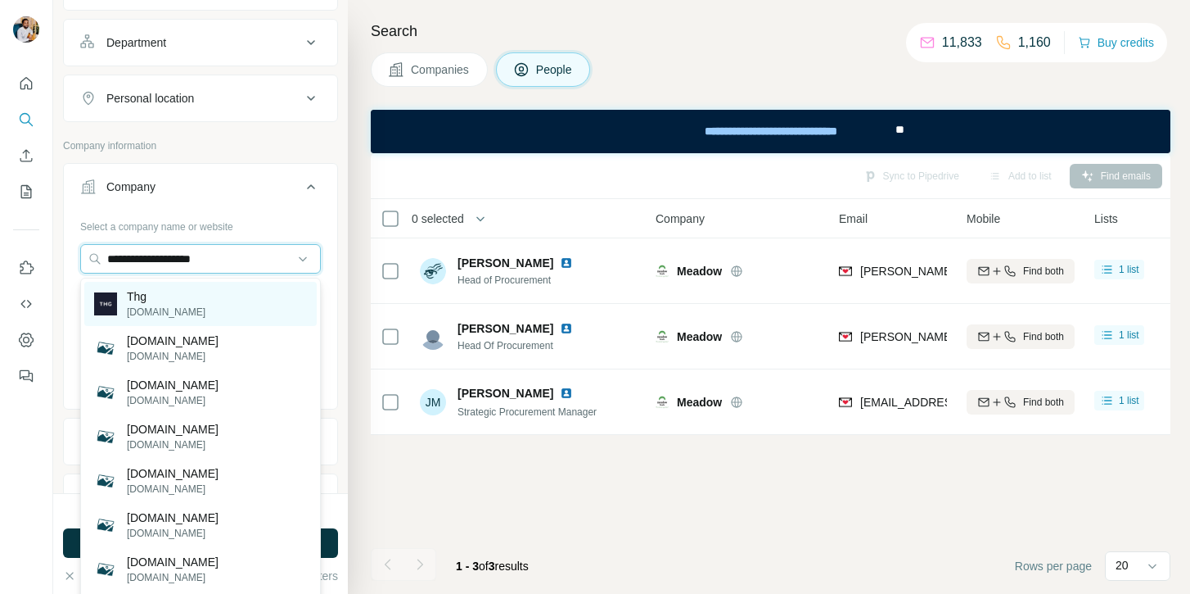
type input "**********"
click at [242, 306] on div "Thg thg.com" at bounding box center [200, 304] width 233 height 44
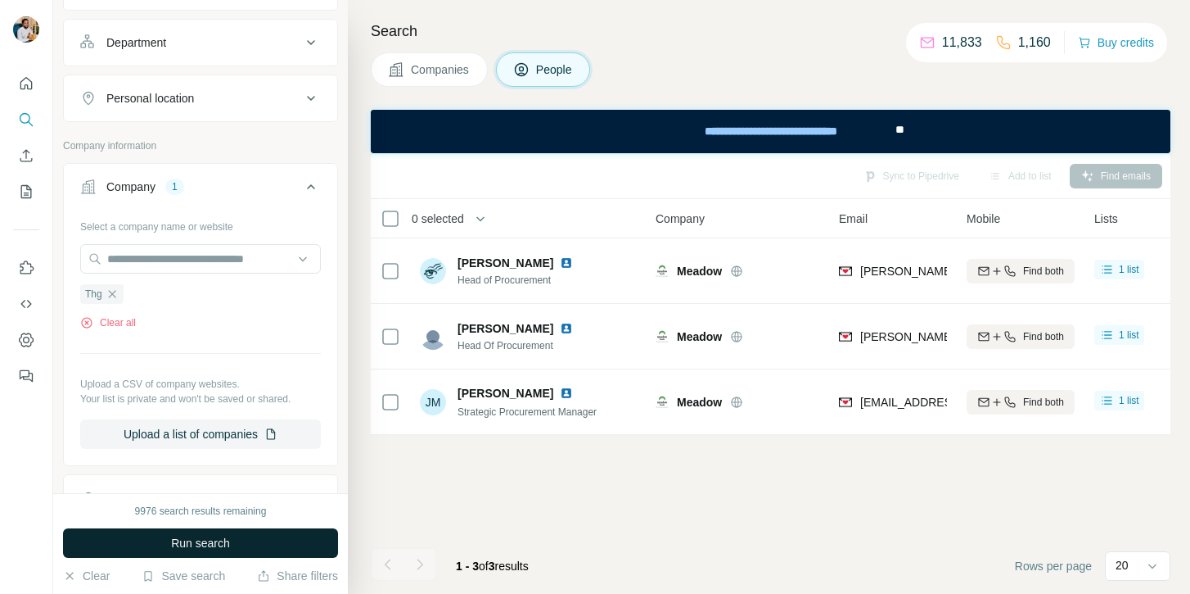
click at [182, 539] on span "Run search" at bounding box center [200, 543] width 59 height 16
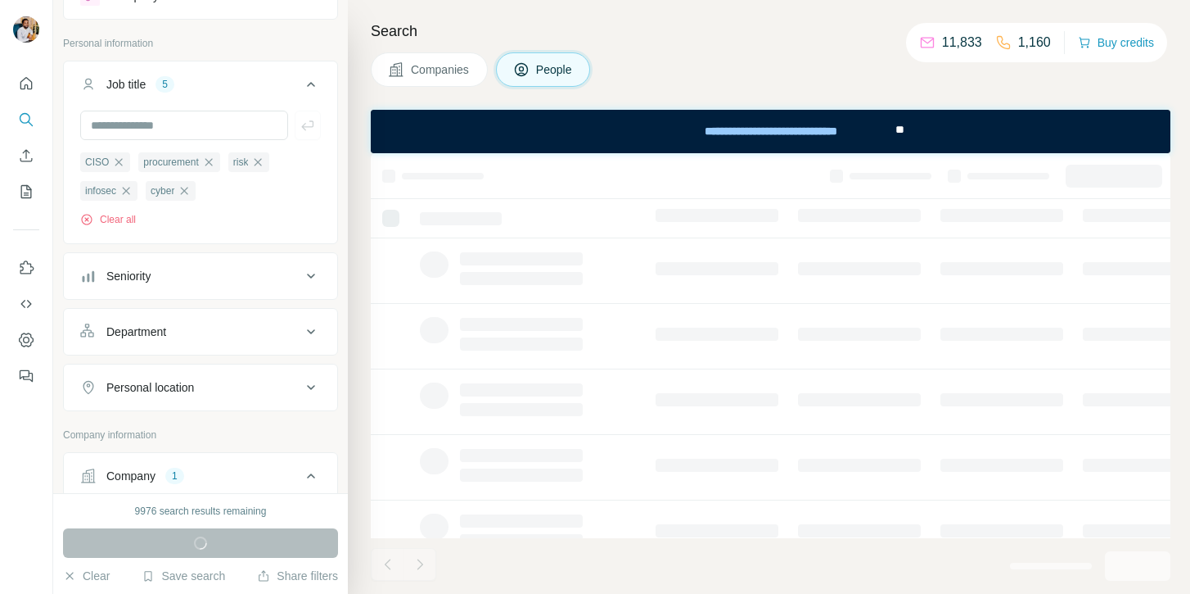
scroll to position [67, 0]
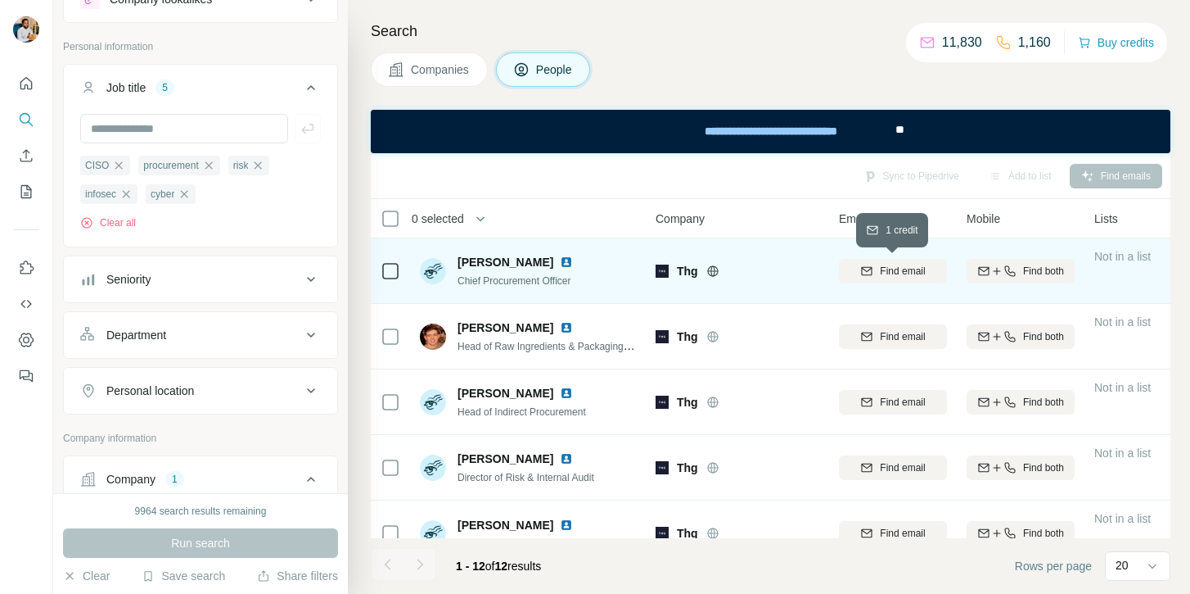
click at [870, 272] on icon "button" at bounding box center [867, 270] width 11 height 8
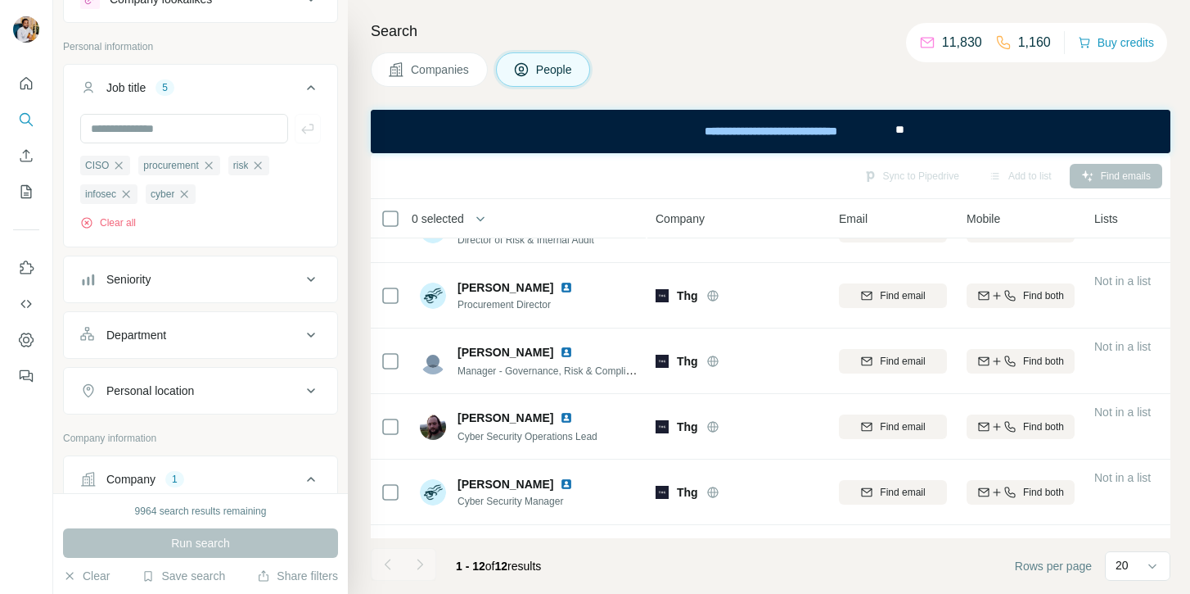
scroll to position [240, 0]
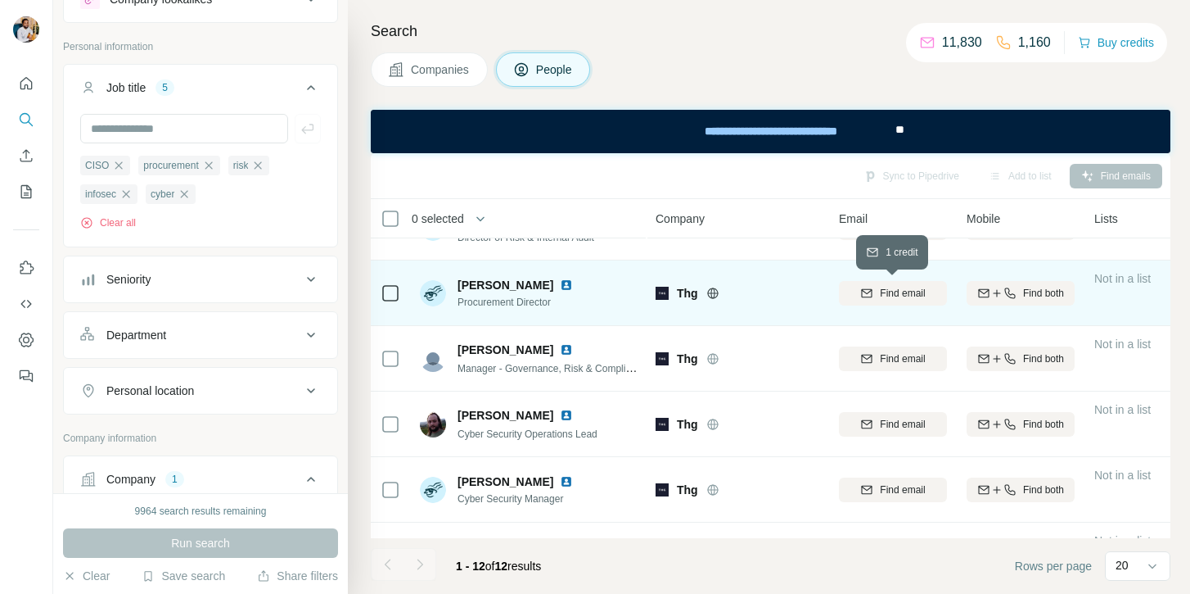
click at [880, 296] on span "Find email" at bounding box center [902, 293] width 45 height 15
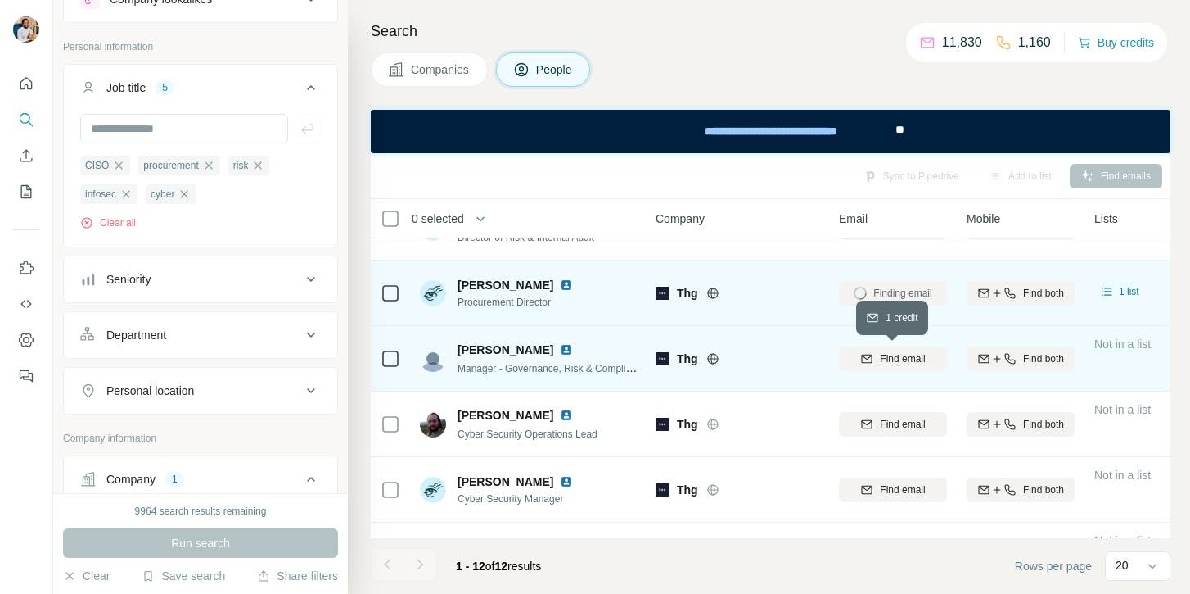
click at [870, 355] on icon "button" at bounding box center [867, 357] width 11 height 5
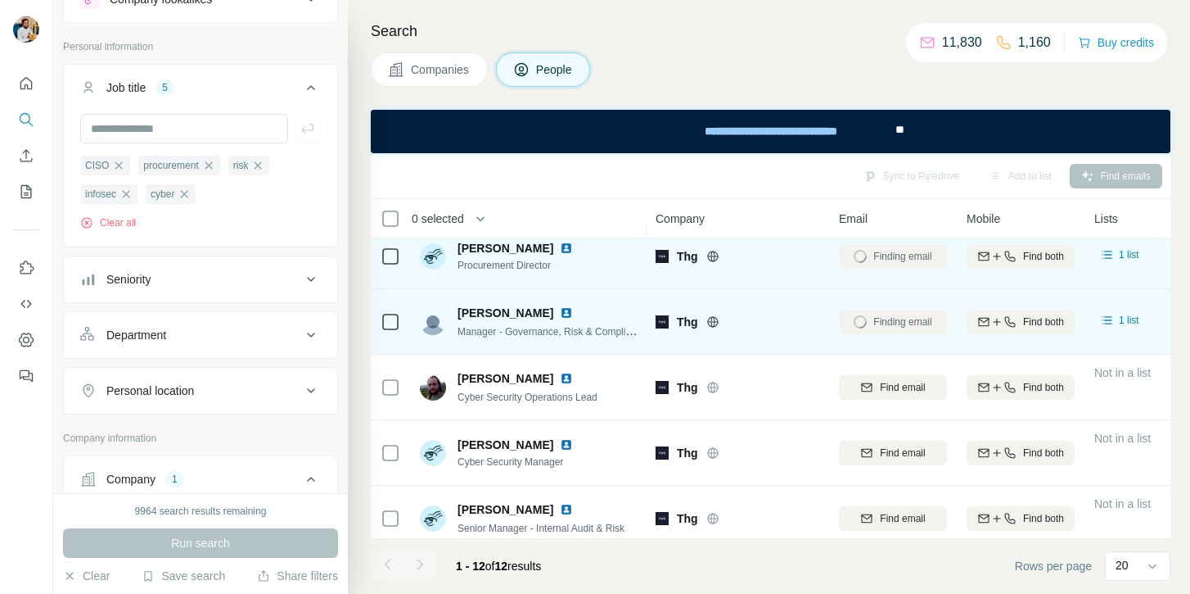
scroll to position [278, 0]
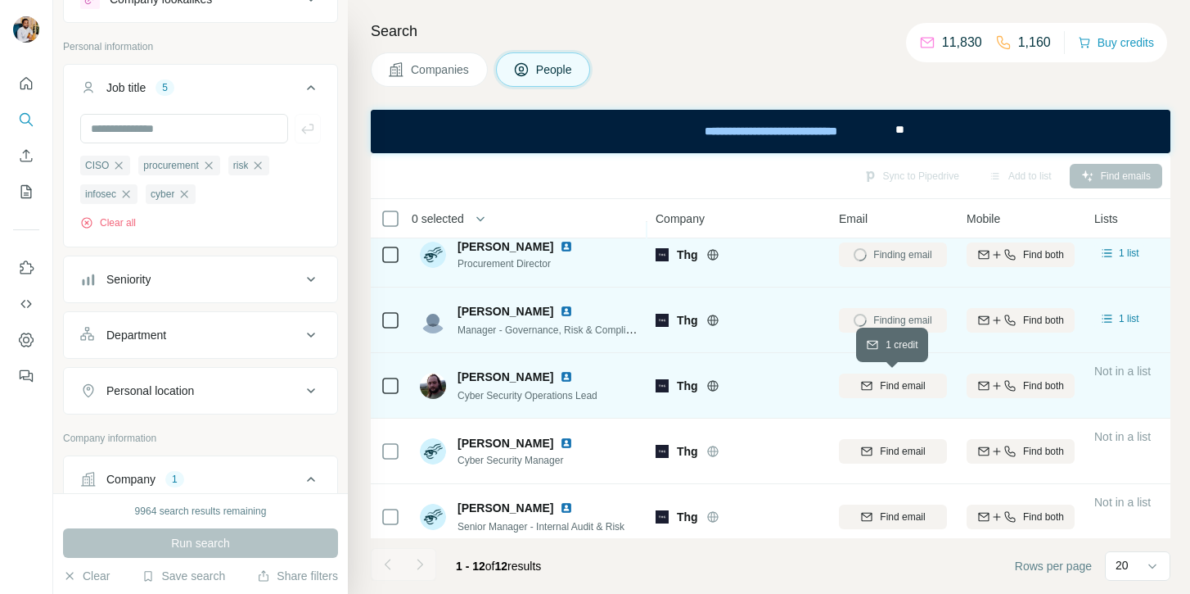
click at [870, 384] on icon "button" at bounding box center [867, 385] width 11 height 8
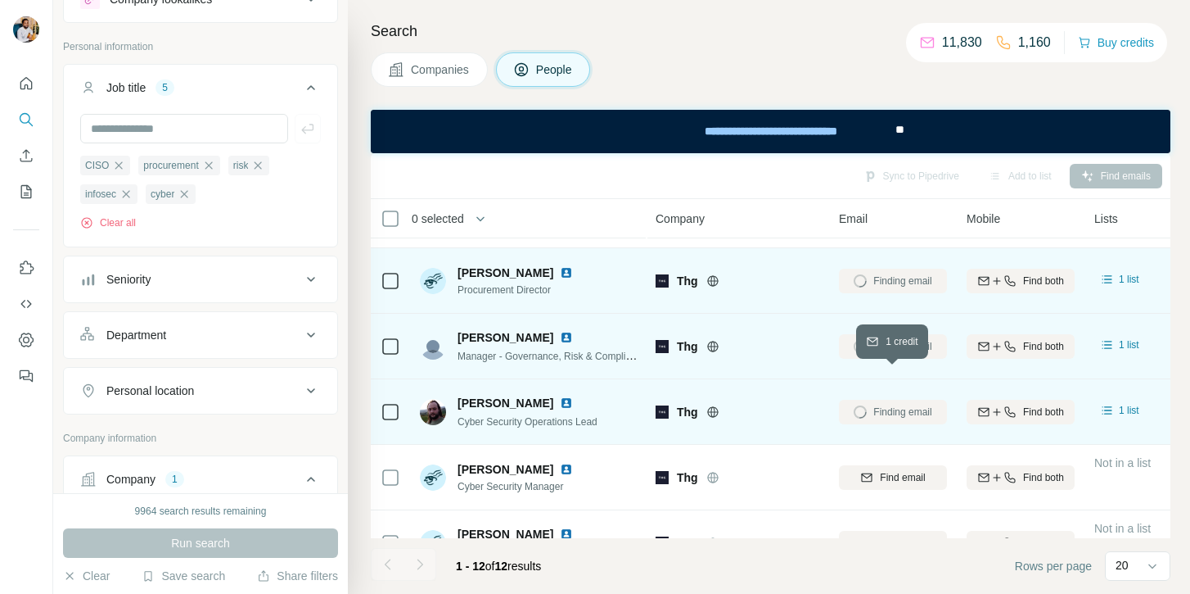
scroll to position [0, 0]
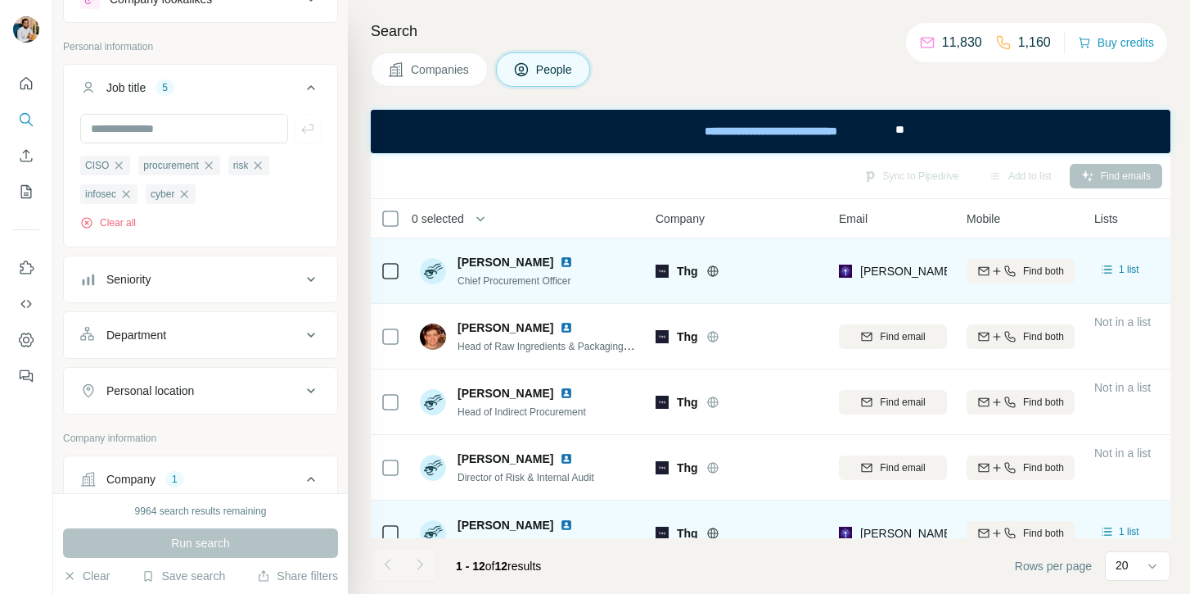
click at [464, 258] on span "David Head" at bounding box center [506, 262] width 96 height 16
click at [507, 264] on span "David Head" at bounding box center [506, 262] width 96 height 16
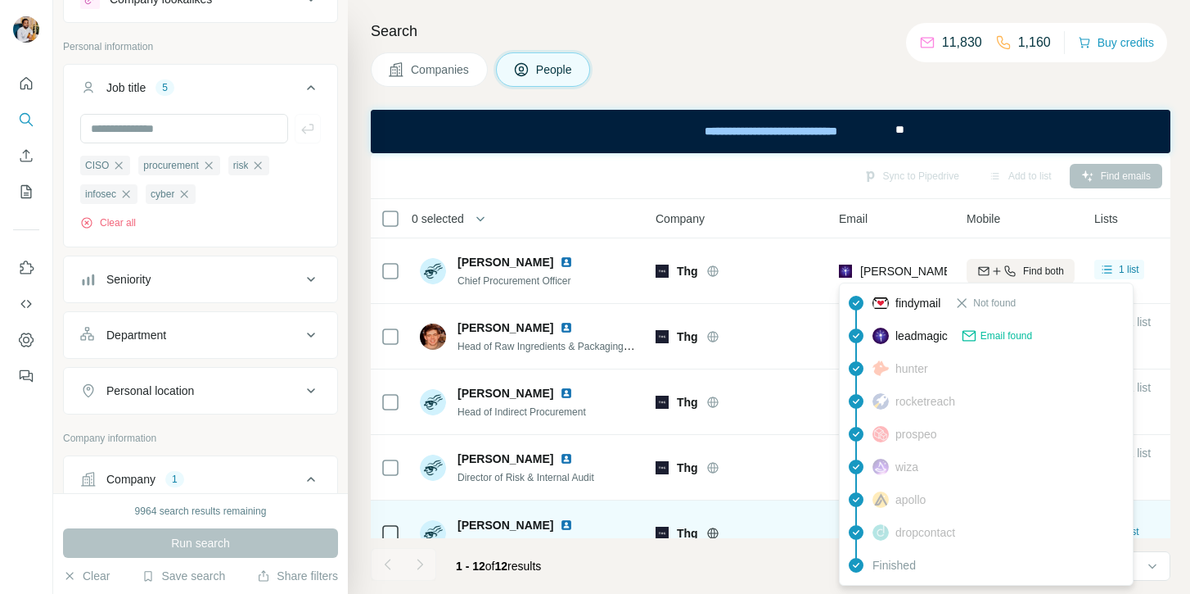
click at [870, 274] on span "david.head@thehutgroup.com" at bounding box center [1005, 270] width 288 height 13
click at [730, 219] on div "Company" at bounding box center [738, 218] width 164 height 19
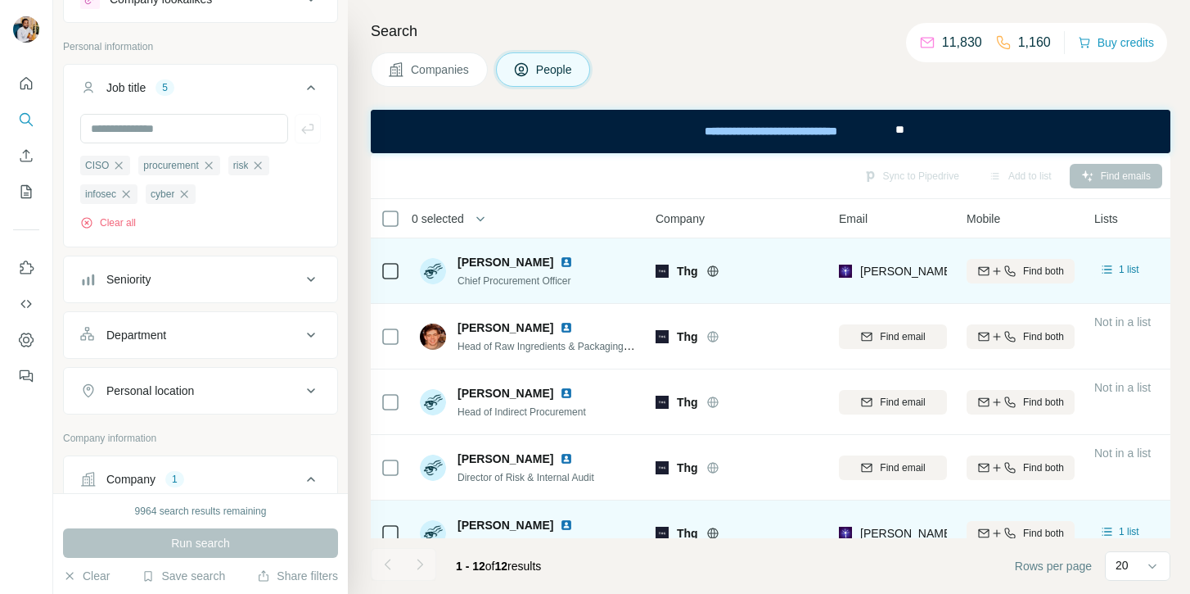
click at [538, 284] on span "Chief Procurement Officer" at bounding box center [515, 280] width 114 height 11
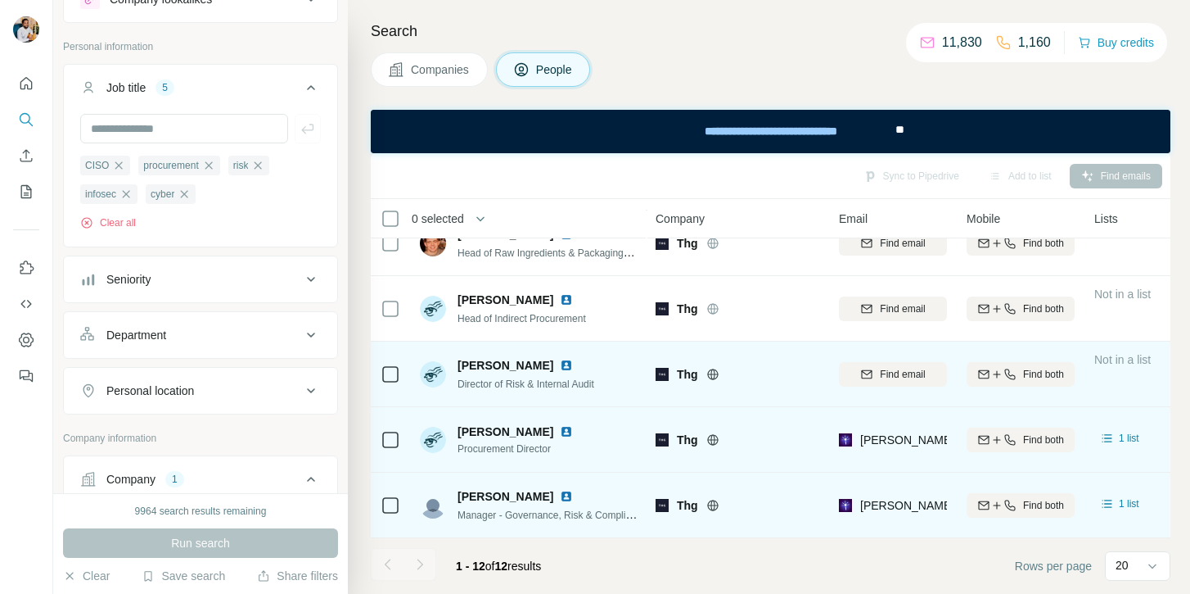
scroll to position [95, 0]
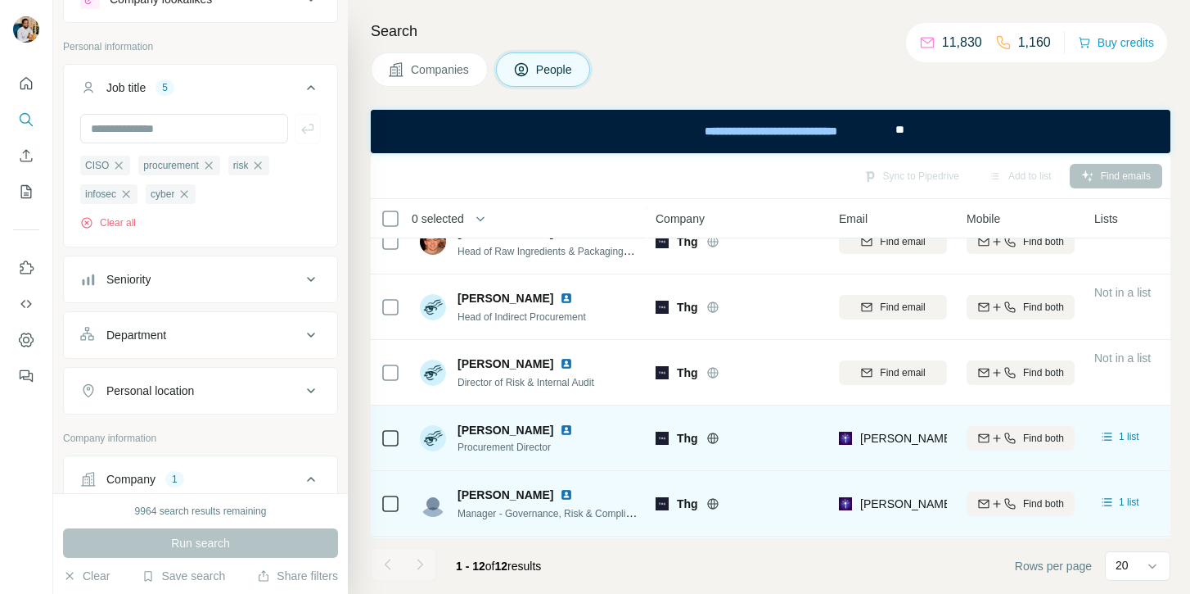
click at [476, 434] on span "Susie Thistleton" at bounding box center [506, 430] width 96 height 16
click at [509, 429] on span "Susie Thistleton" at bounding box center [506, 430] width 96 height 16
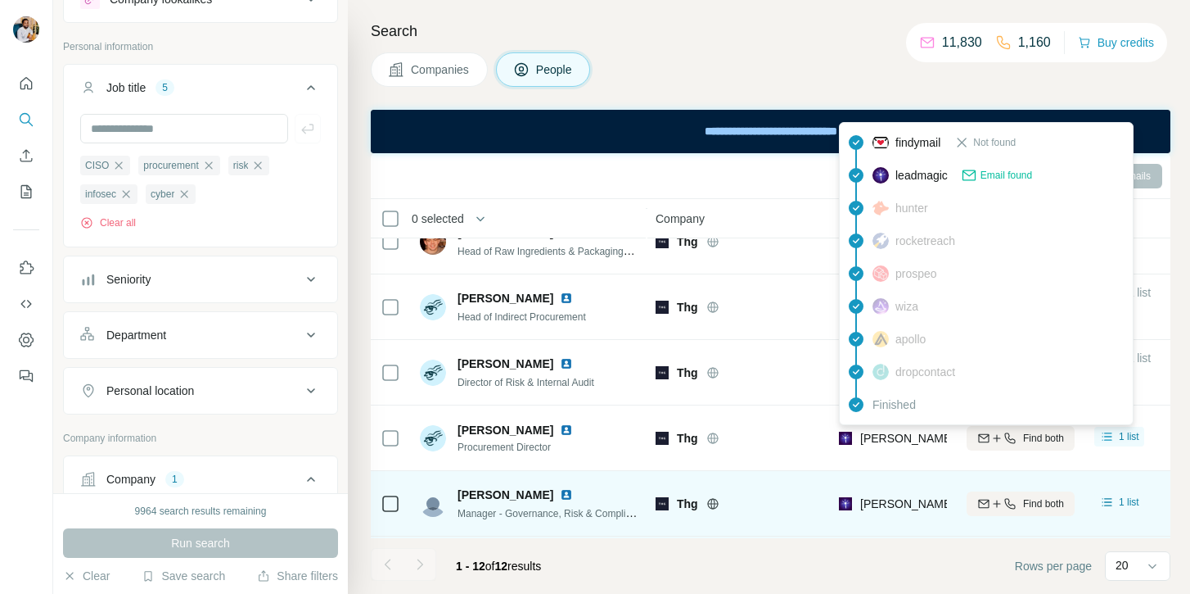
click at [883, 440] on span "susie.thistleton@thehutgroup.com" at bounding box center [1052, 437] width 383 height 13
click at [514, 449] on span "Procurement Director" at bounding box center [519, 447] width 122 height 15
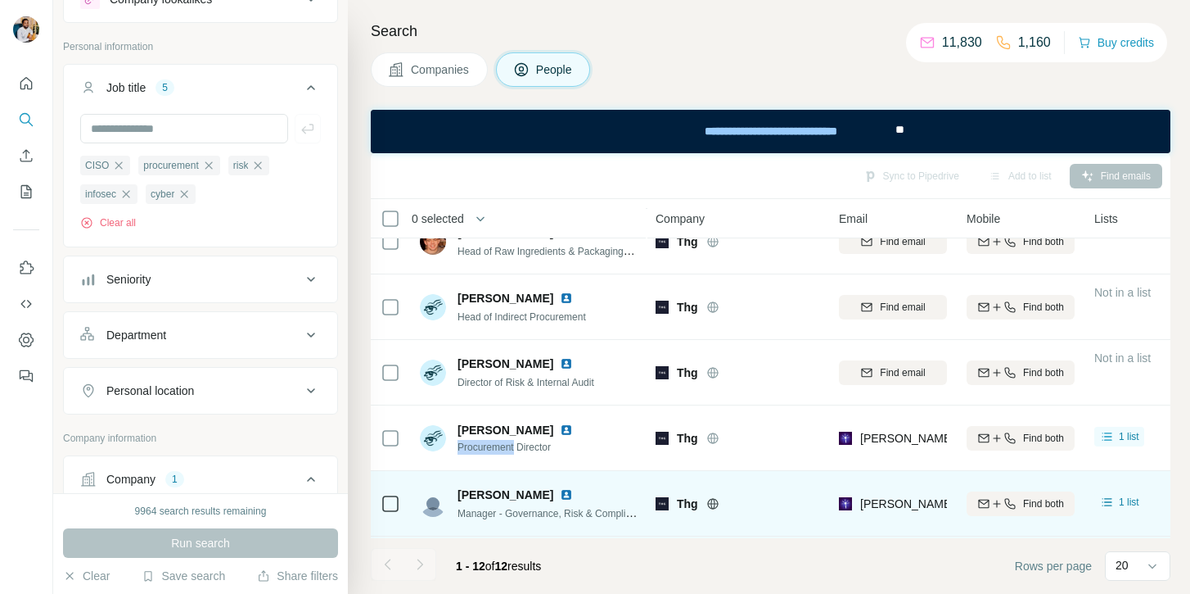
click at [514, 449] on span "Procurement Director" at bounding box center [519, 447] width 122 height 15
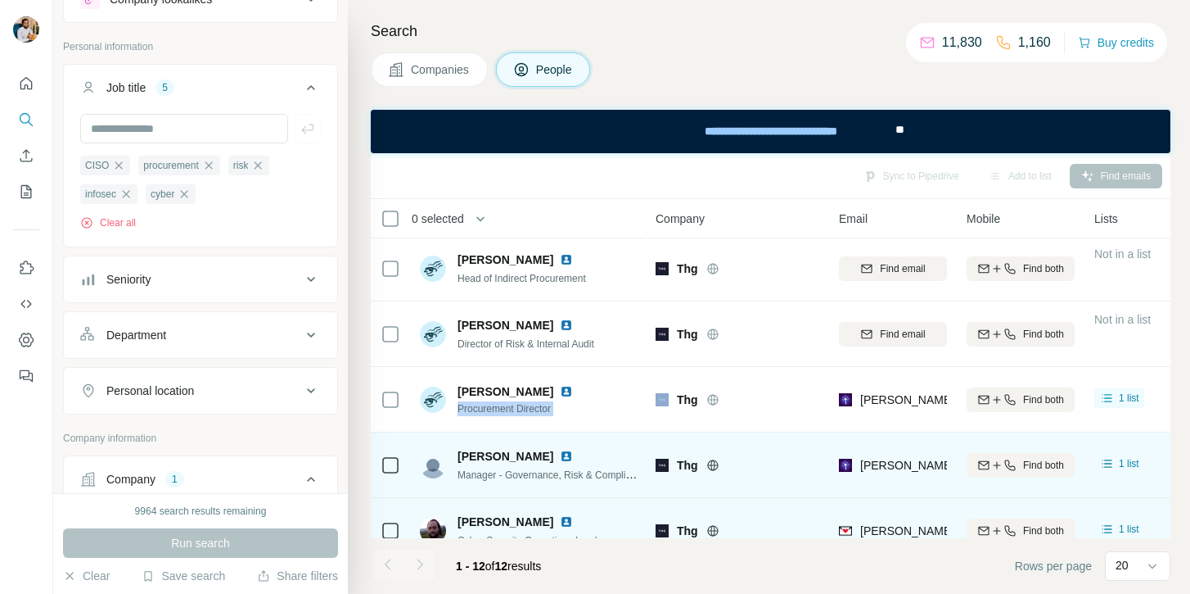
scroll to position [135, 0]
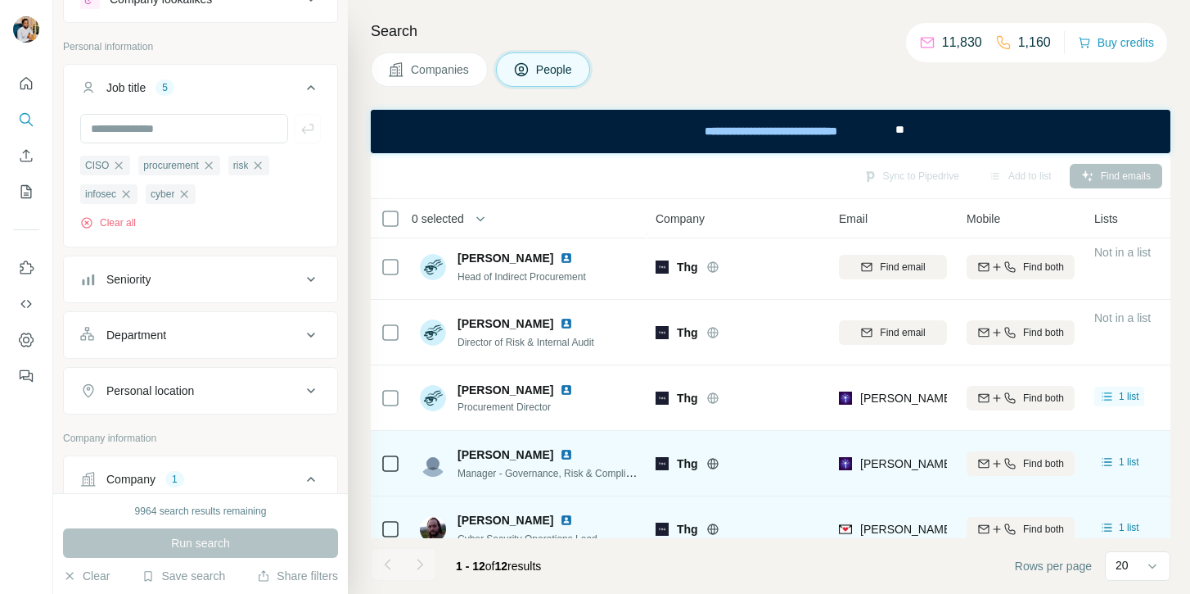
click at [468, 450] on span "Erika Grace" at bounding box center [506, 454] width 96 height 16
click at [504, 454] on span "Erika Grace" at bounding box center [506, 454] width 96 height 16
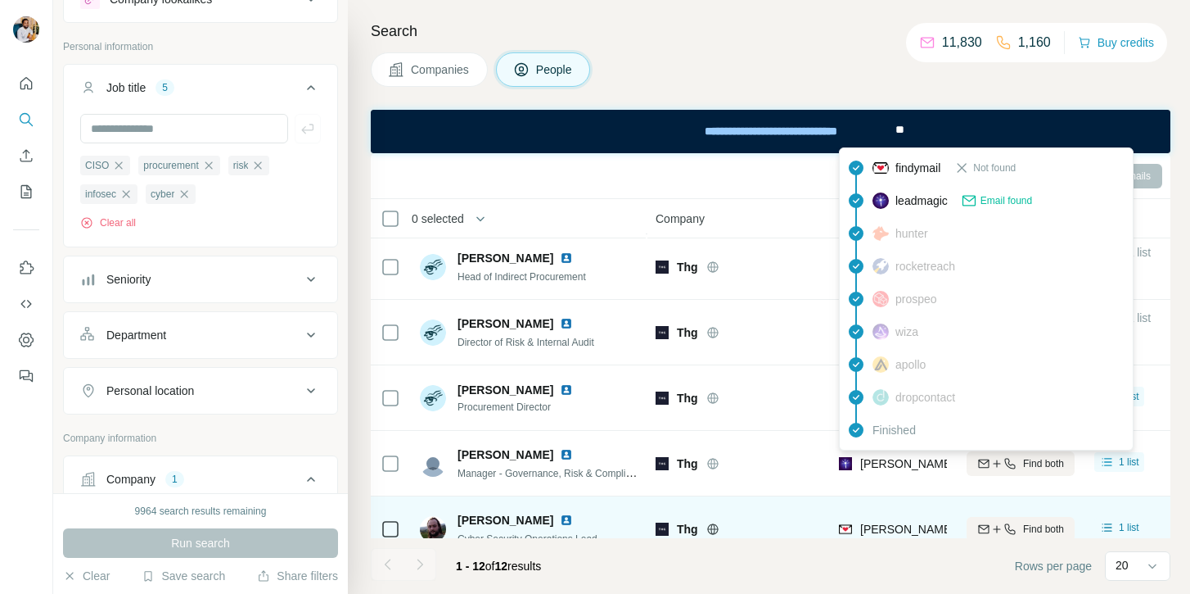
click at [910, 463] on span "erika.grace@thehutgroup.com" at bounding box center [1052, 463] width 383 height 13
click at [511, 472] on span "Manager - Governance, Risk & Compliance" at bounding box center [552, 472] width 189 height 13
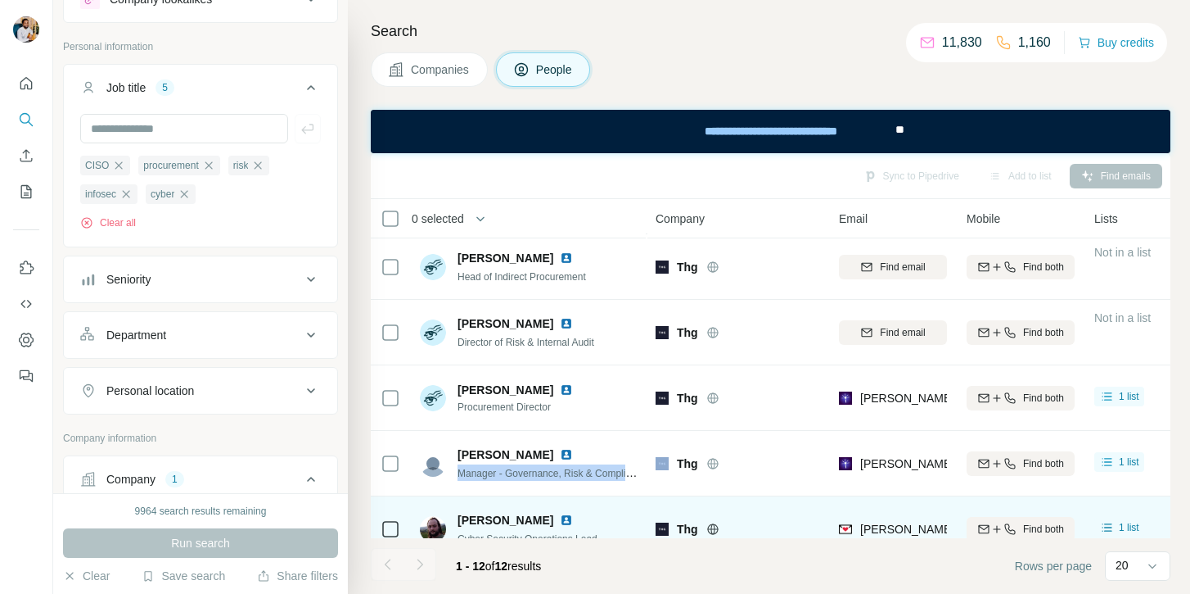
click at [511, 472] on span "Manager - Governance, Risk & Compliance" at bounding box center [552, 472] width 189 height 13
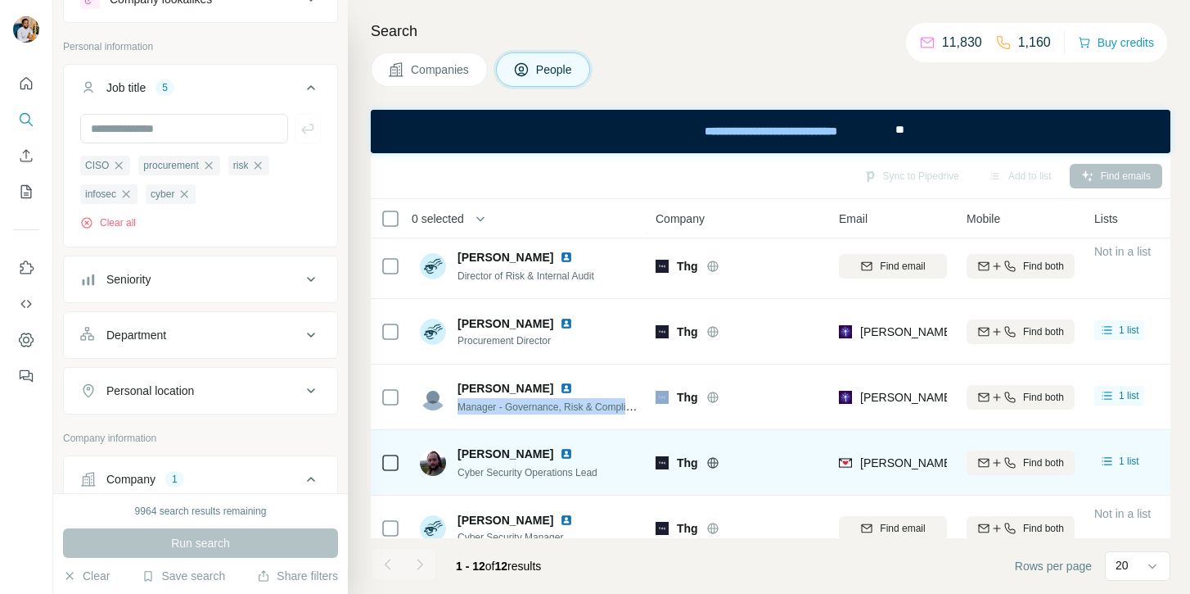
scroll to position [206, 0]
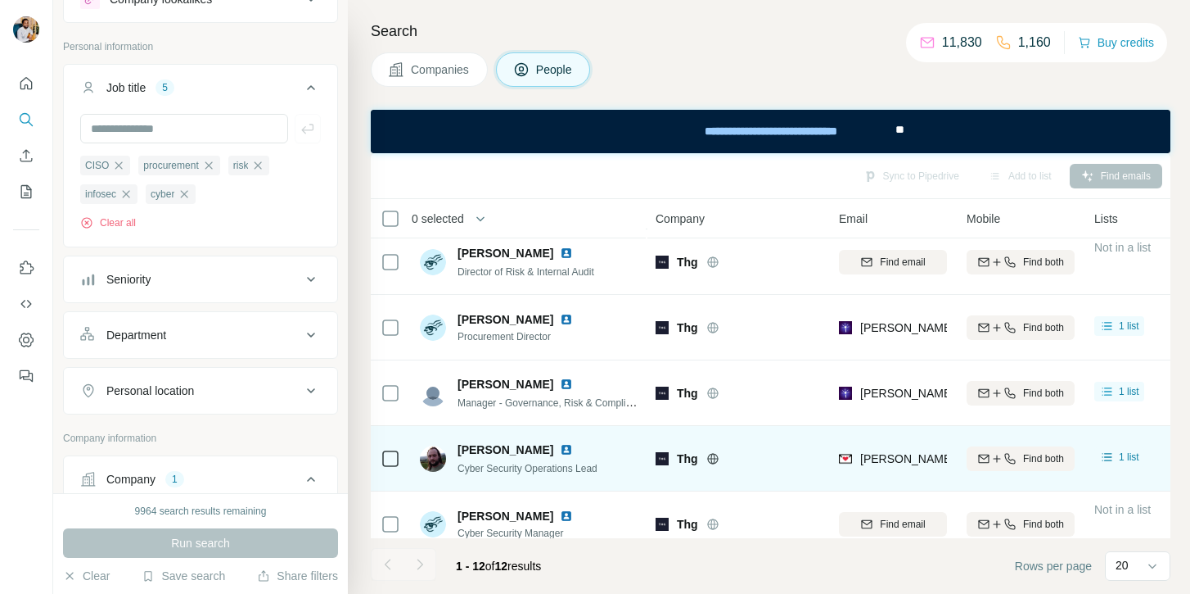
click at [470, 449] on span "Jim Proffitt" at bounding box center [506, 449] width 96 height 16
click at [495, 445] on span "Jim Proffitt" at bounding box center [506, 449] width 96 height 16
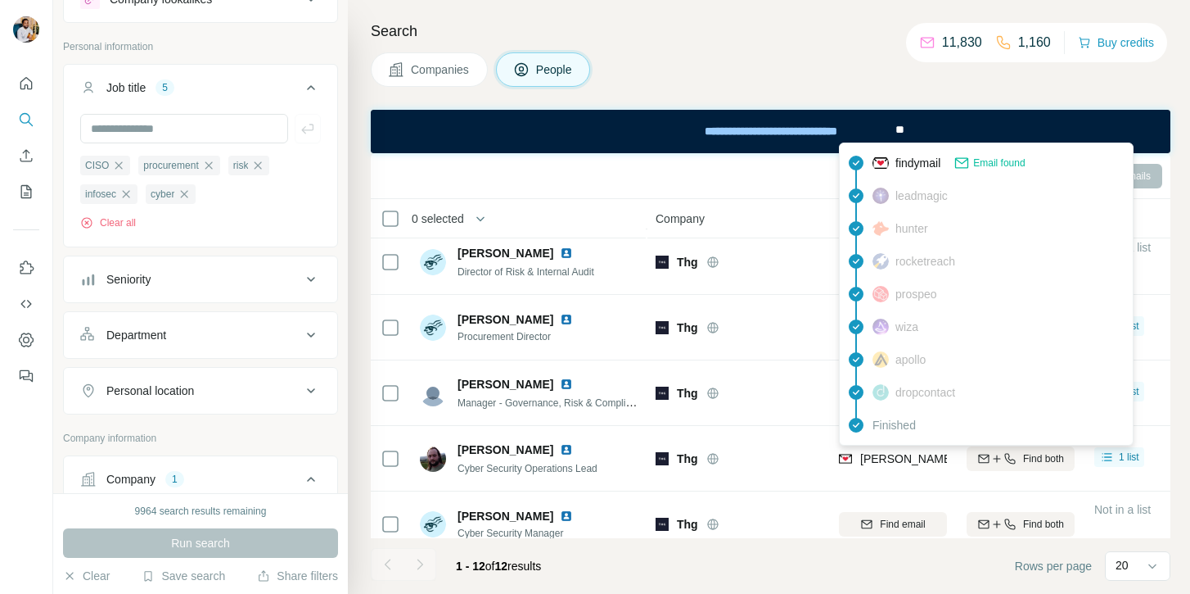
click at [893, 459] on span "jim.proffitt@thehutgroup.com" at bounding box center [1052, 458] width 383 height 13
click at [578, 472] on span "Cyber Security Operations Lead" at bounding box center [528, 468] width 140 height 11
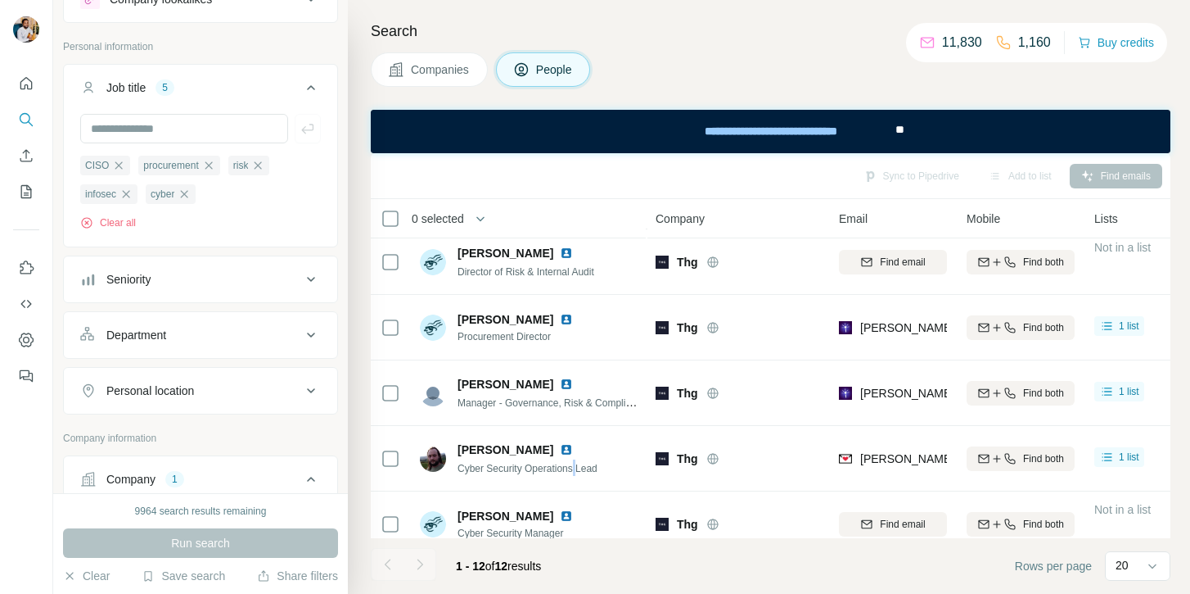
click at [578, 472] on span "Cyber Security Operations Lead" at bounding box center [528, 468] width 140 height 11
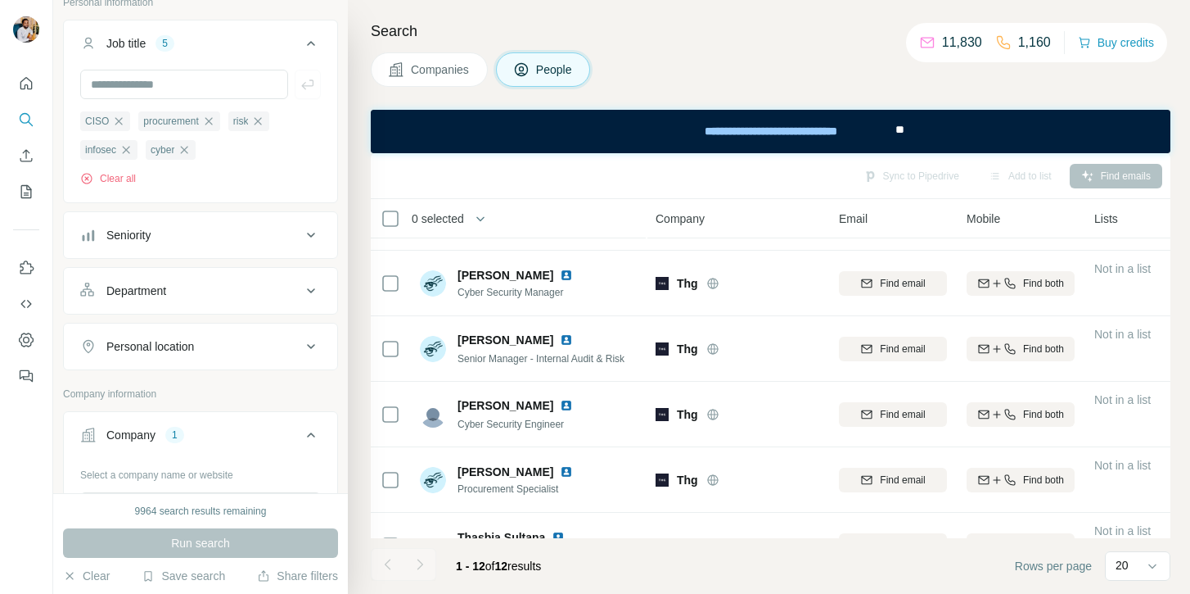
scroll to position [186, 0]
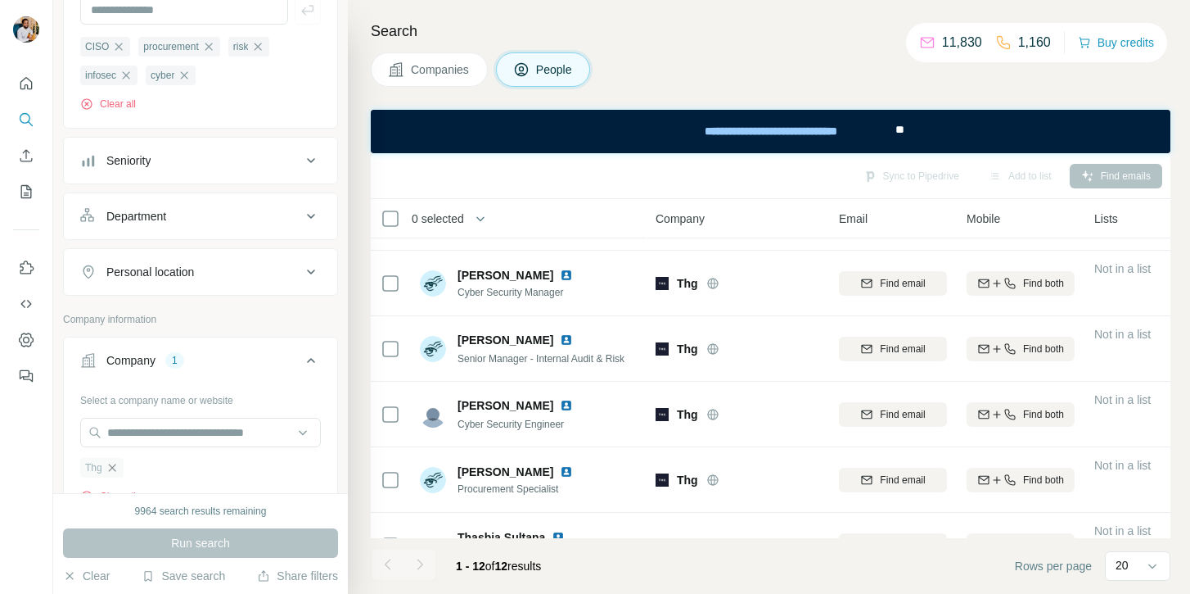
click at [113, 465] on icon "button" at bounding box center [112, 467] width 13 height 13
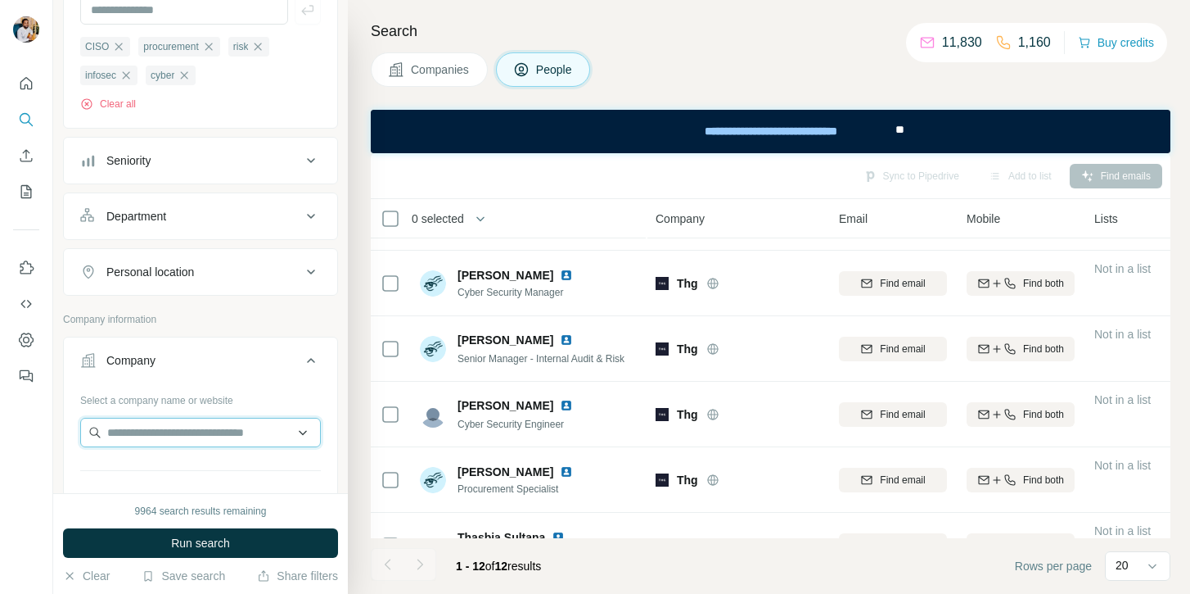
click at [131, 442] on input "text" at bounding box center [200, 432] width 241 height 29
paste input "**********"
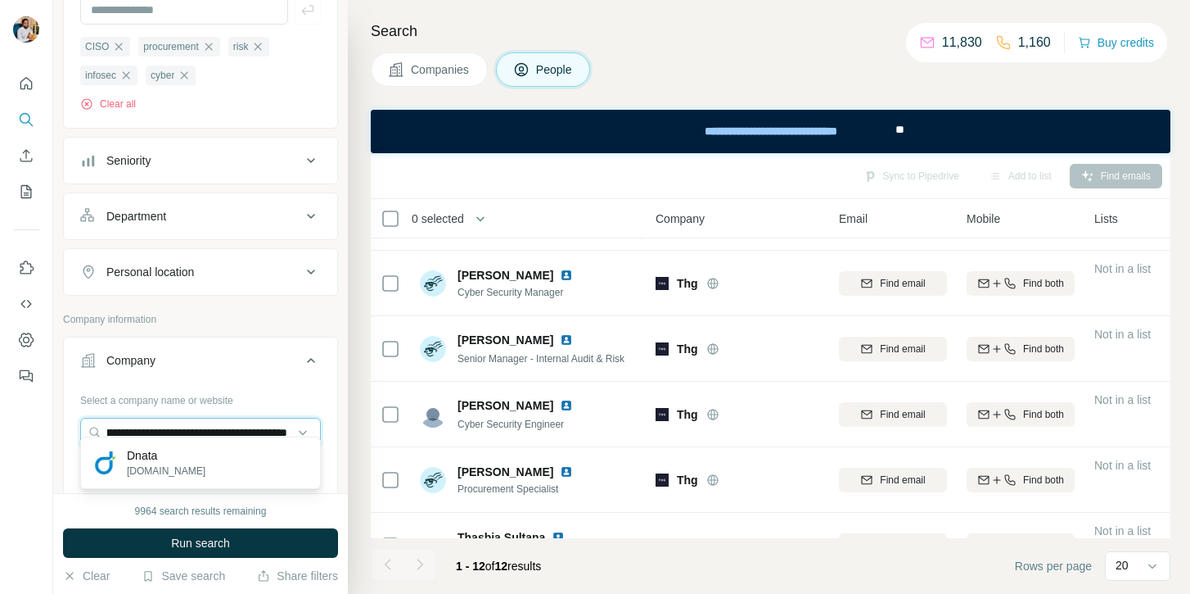
scroll to position [222, 0]
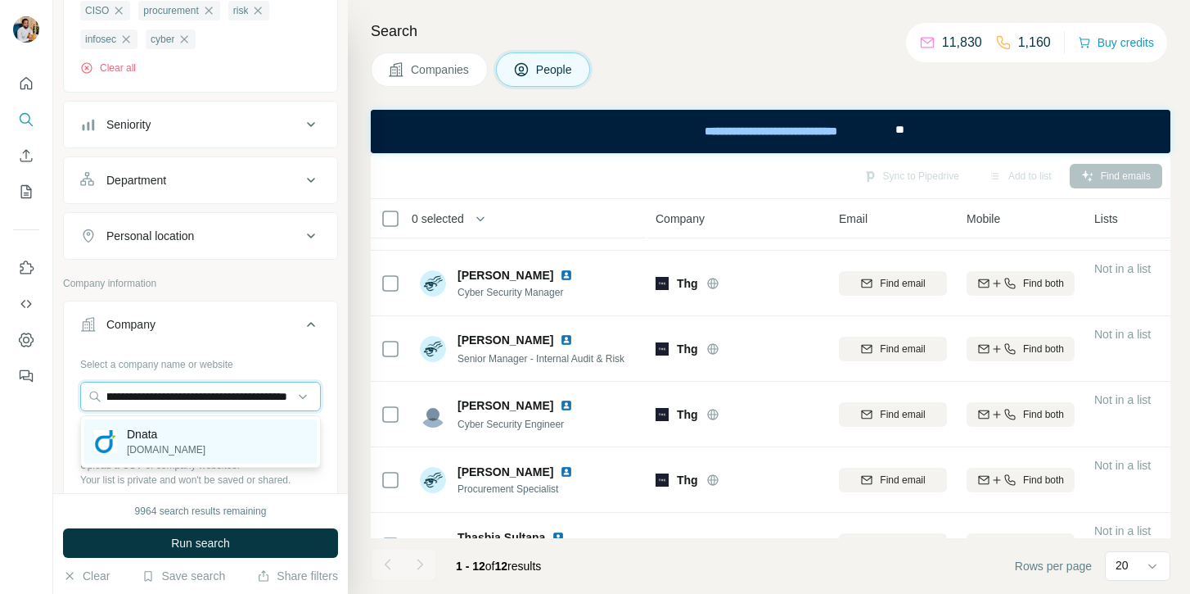
type input "**********"
click at [186, 421] on div "Dnata dnata.com" at bounding box center [200, 441] width 233 height 44
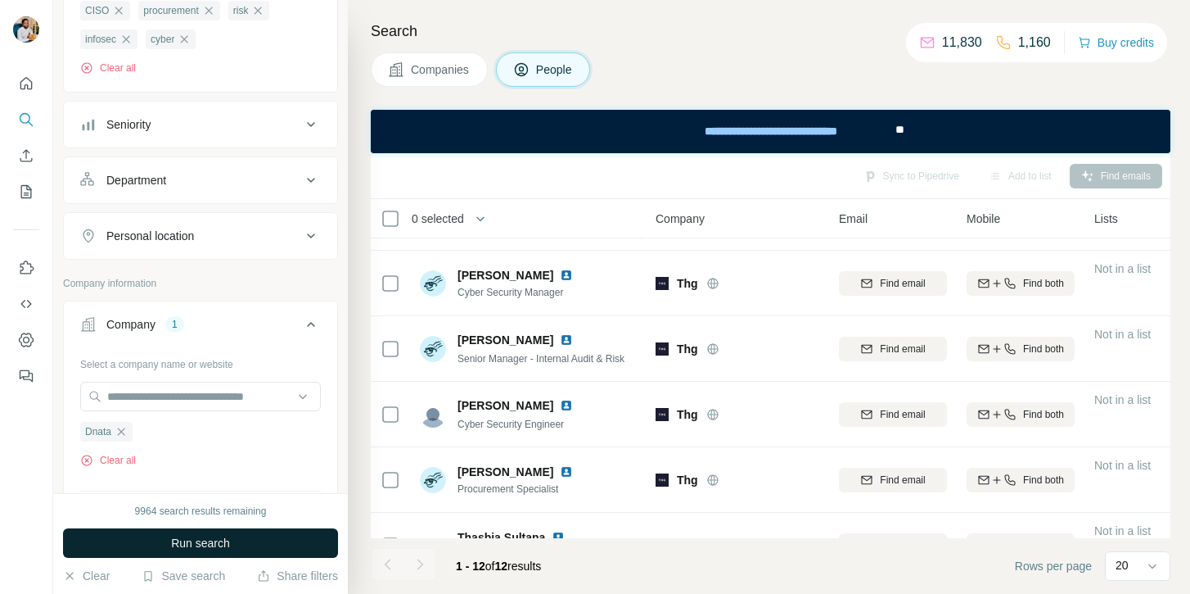
click at [171, 530] on button "Run search" at bounding box center [200, 542] width 275 height 29
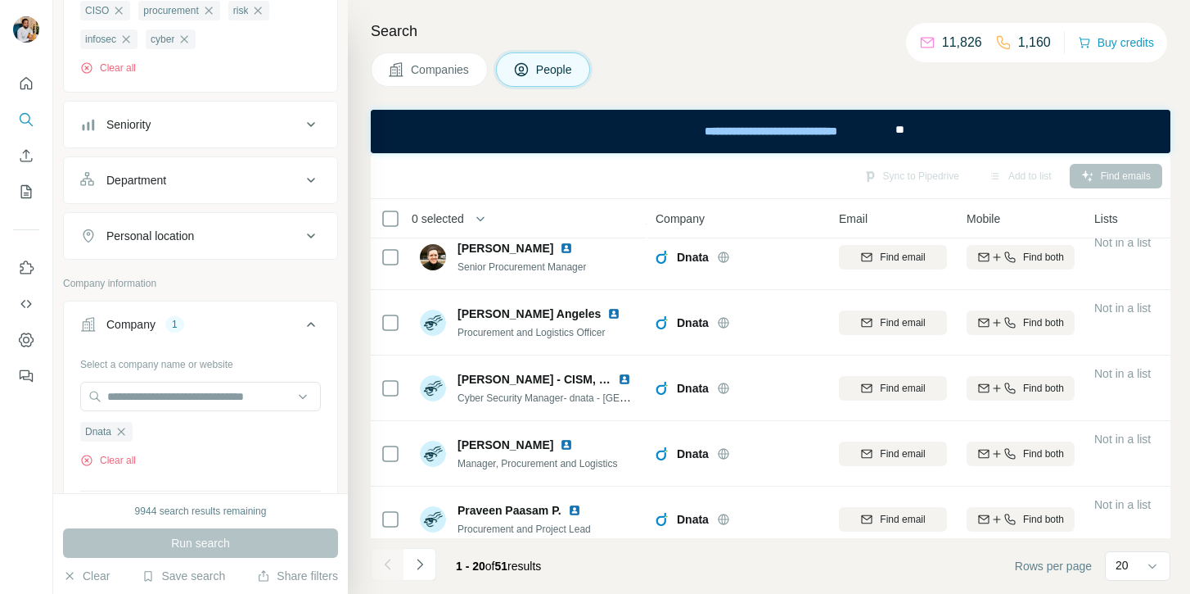
scroll to position [1010, 0]
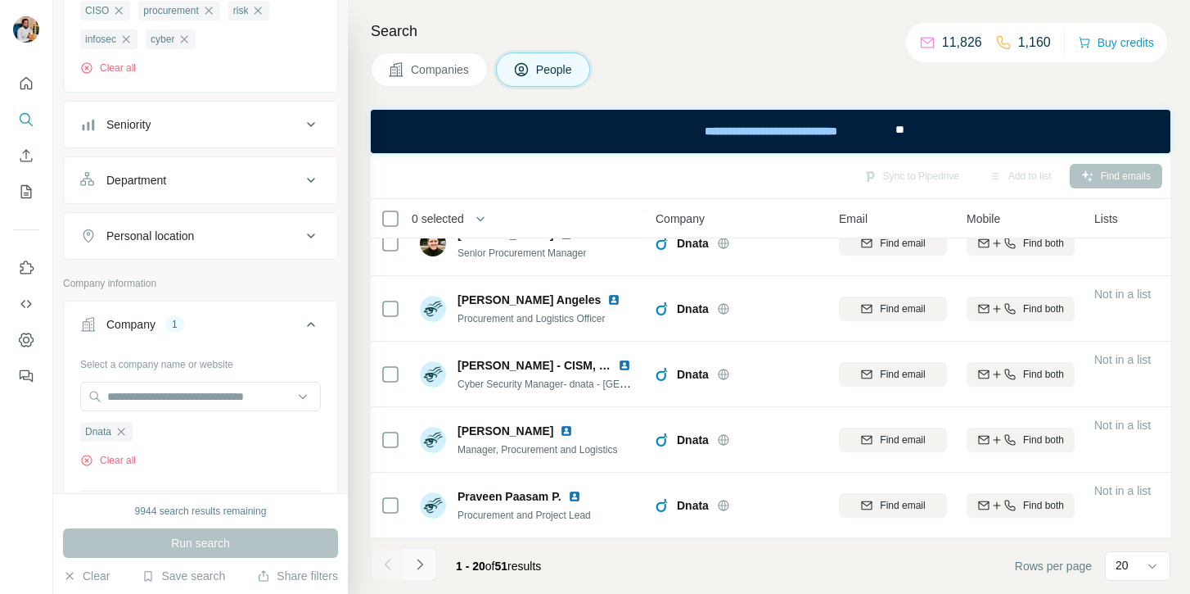
click at [419, 563] on icon "Navigate to next page" at bounding box center [420, 564] width 16 height 16
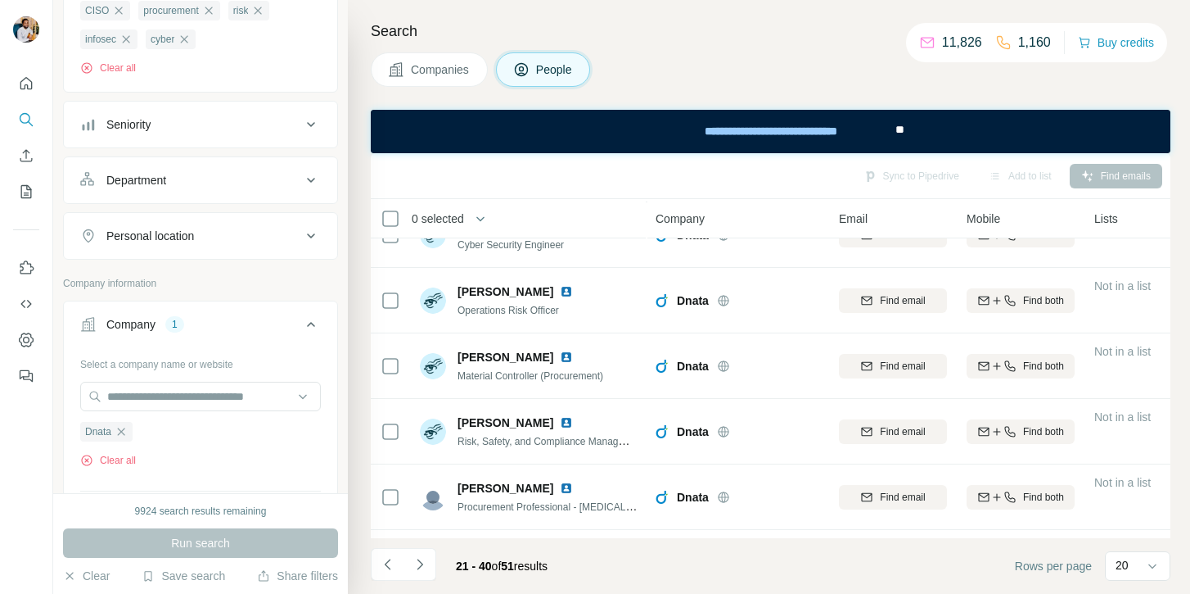
scroll to position [760, 0]
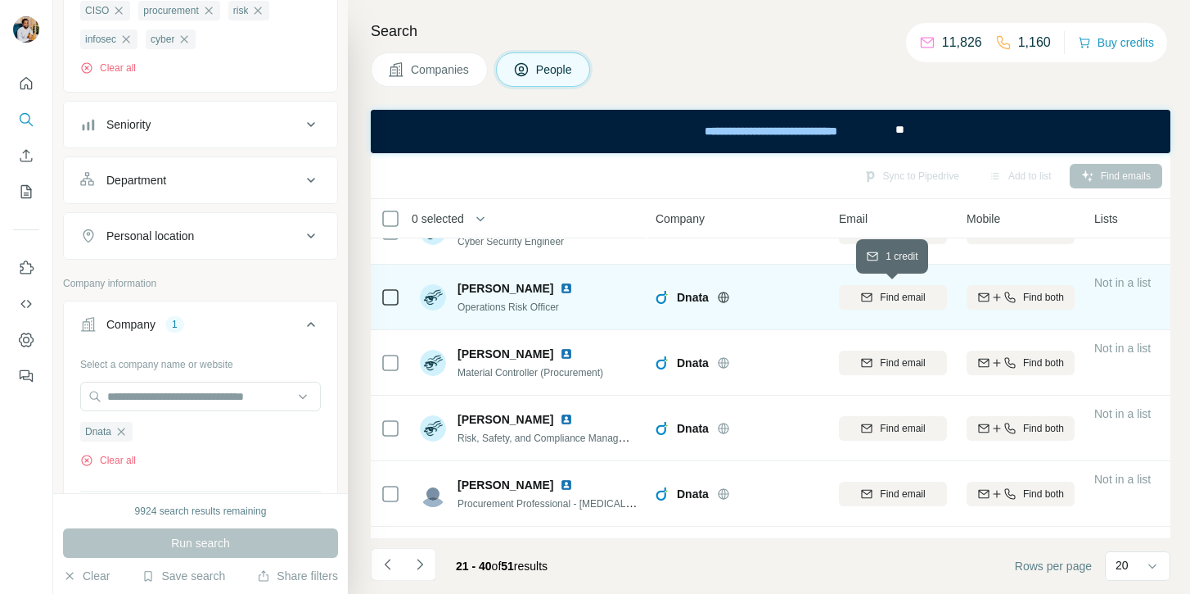
click at [910, 292] on span "Find email" at bounding box center [902, 297] width 45 height 15
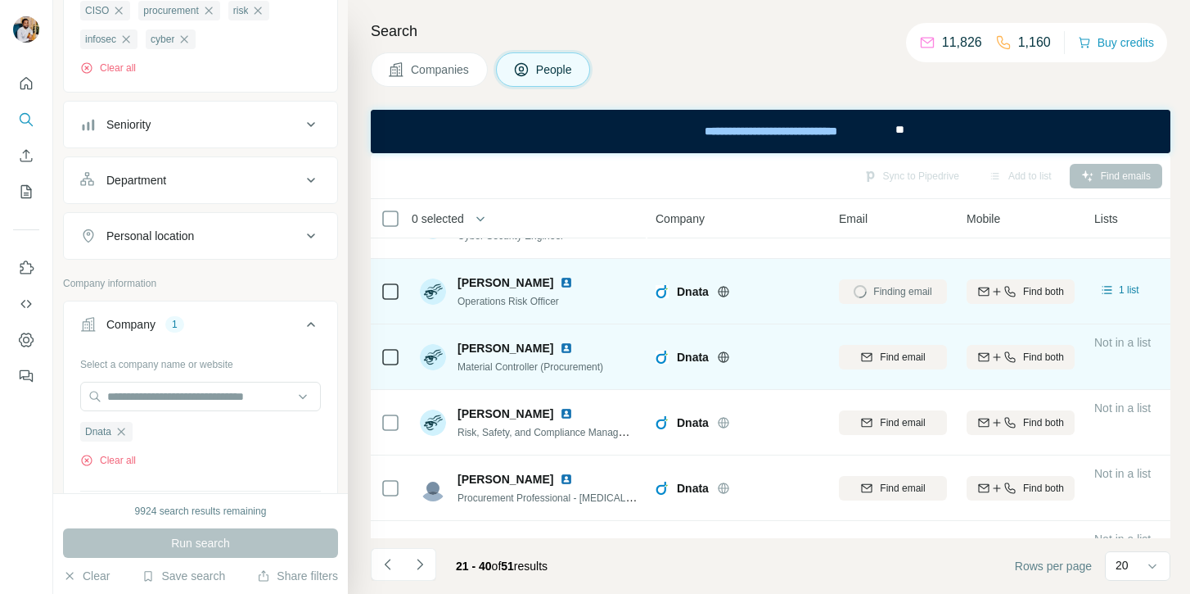
scroll to position [764, 0]
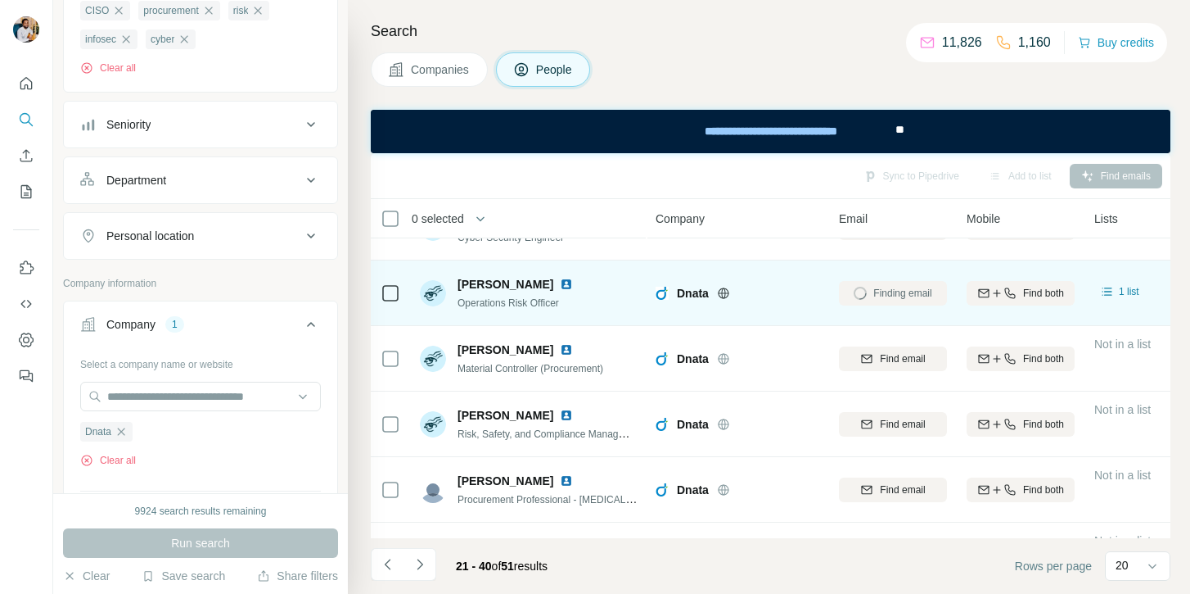
click at [478, 287] on span "Danial Mehraban" at bounding box center [506, 284] width 96 height 16
click at [513, 287] on span "Danial Mehraban" at bounding box center [506, 284] width 96 height 16
click at [540, 305] on span "Operations Risk Officer" at bounding box center [509, 302] width 102 height 11
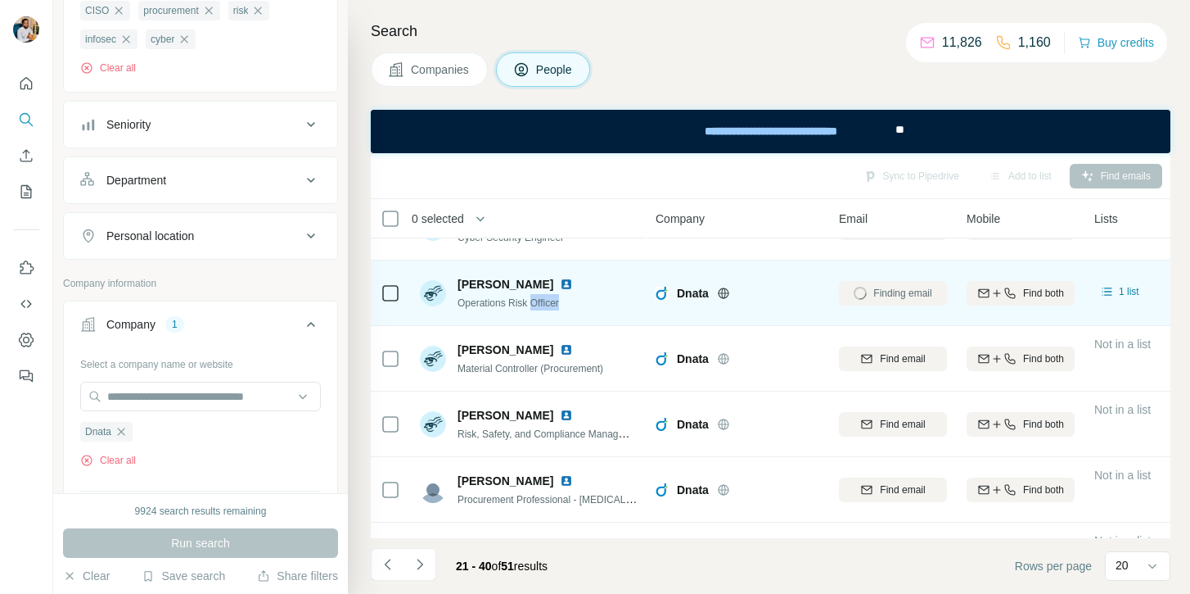
click at [540, 305] on span "Operations Risk Officer" at bounding box center [509, 302] width 102 height 11
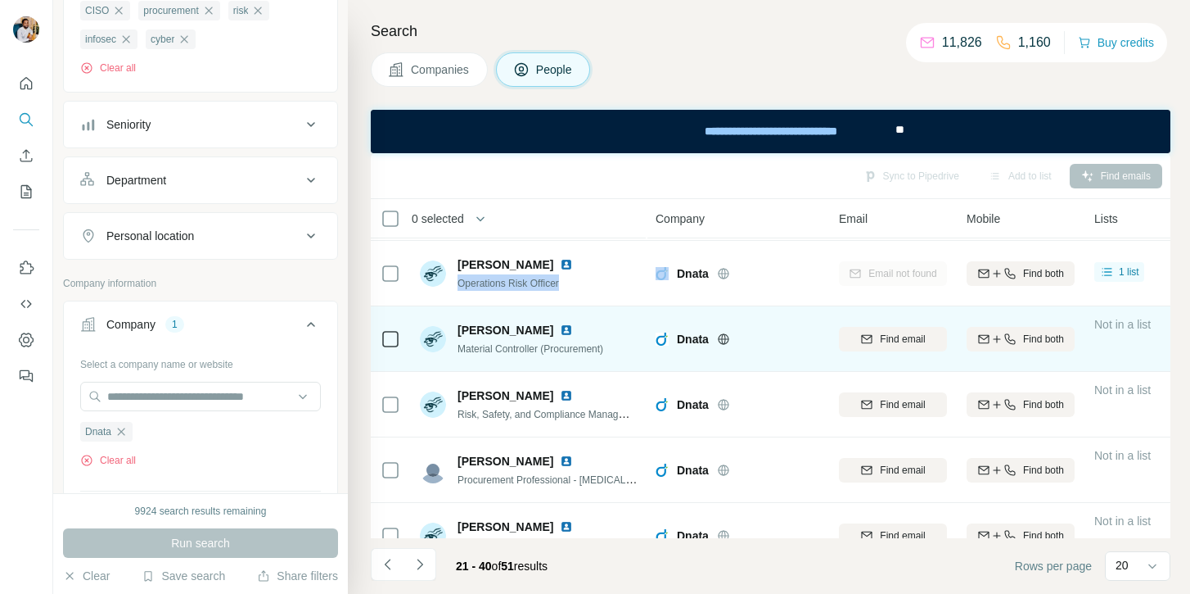
scroll to position [1010, 0]
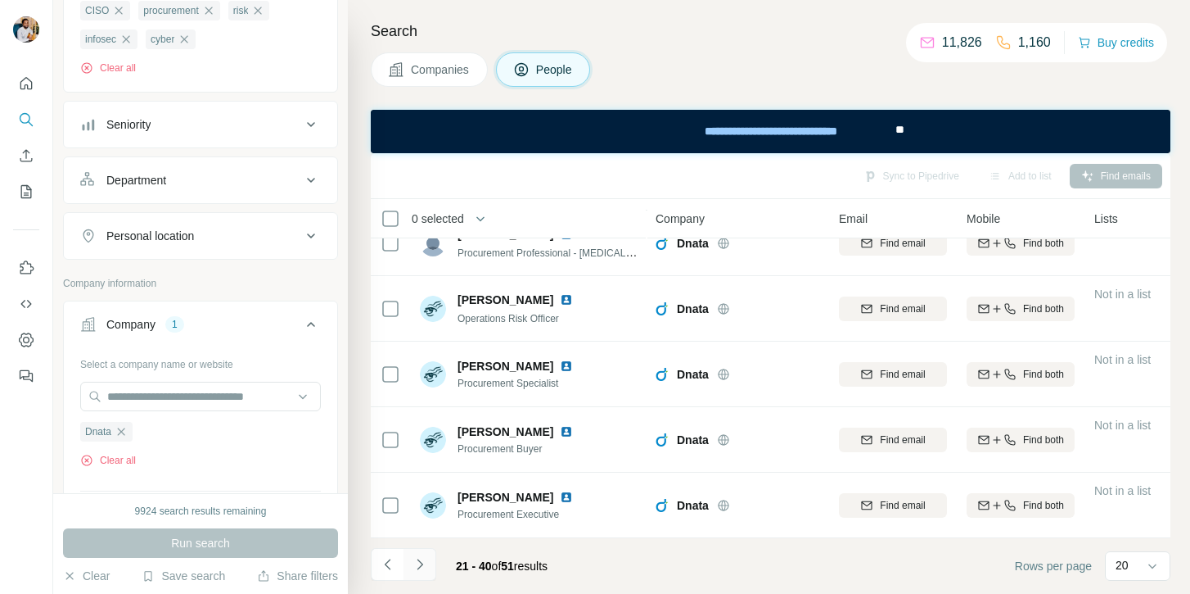
click at [424, 566] on icon "Navigate to next page" at bounding box center [420, 564] width 16 height 16
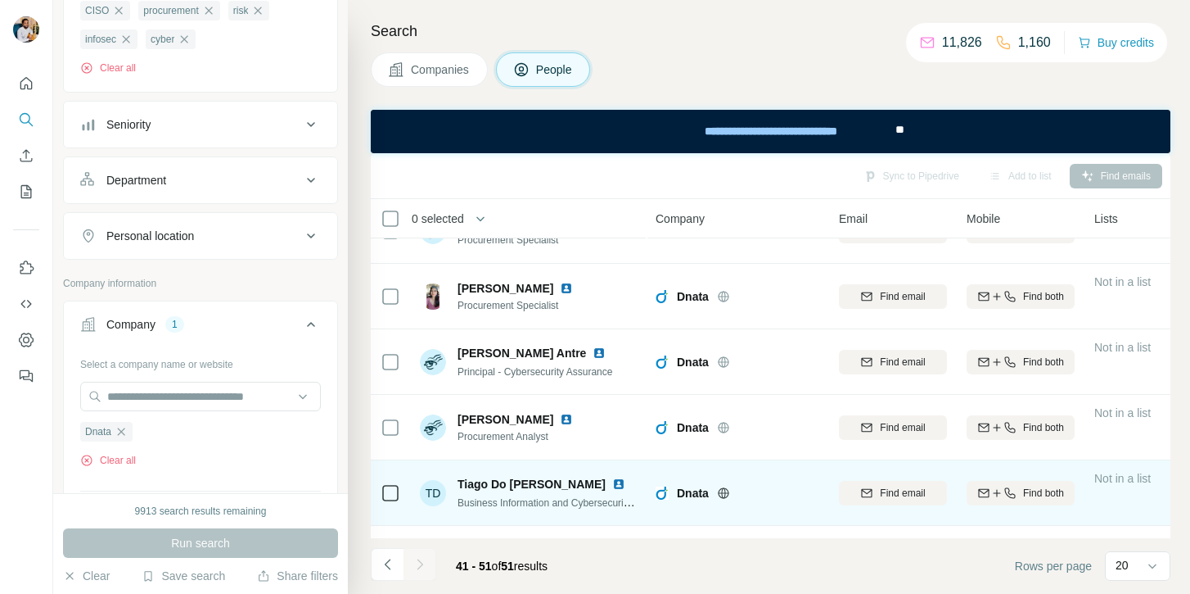
scroll to position [0, 0]
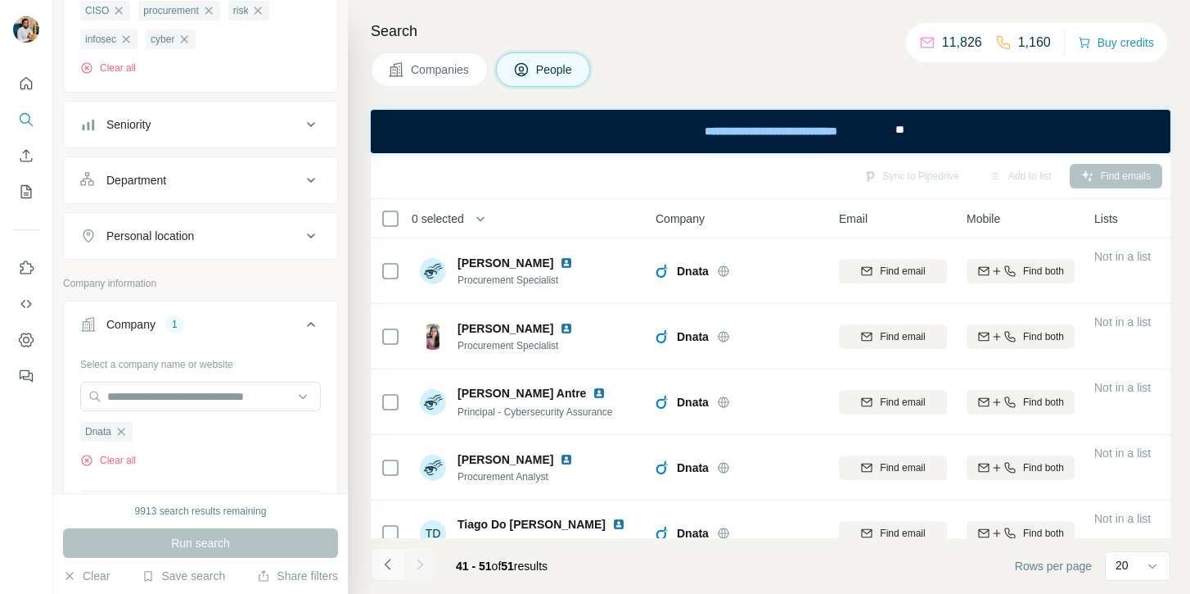
click at [387, 558] on icon "Navigate to previous page" at bounding box center [388, 564] width 16 height 16
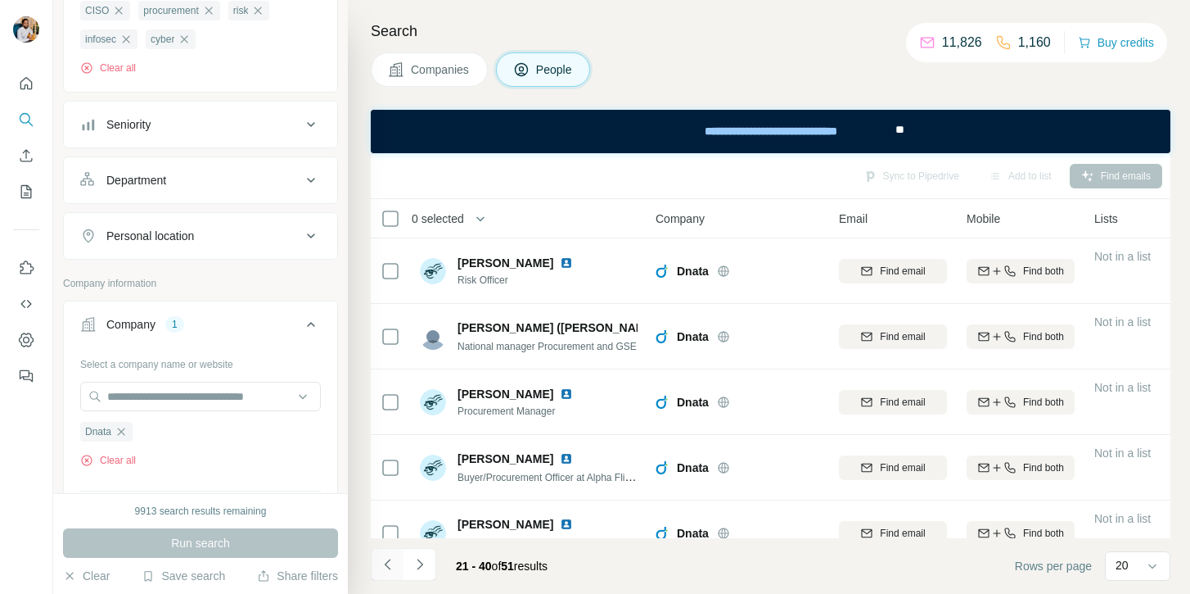
click at [387, 558] on icon "Navigate to previous page" at bounding box center [388, 564] width 16 height 16
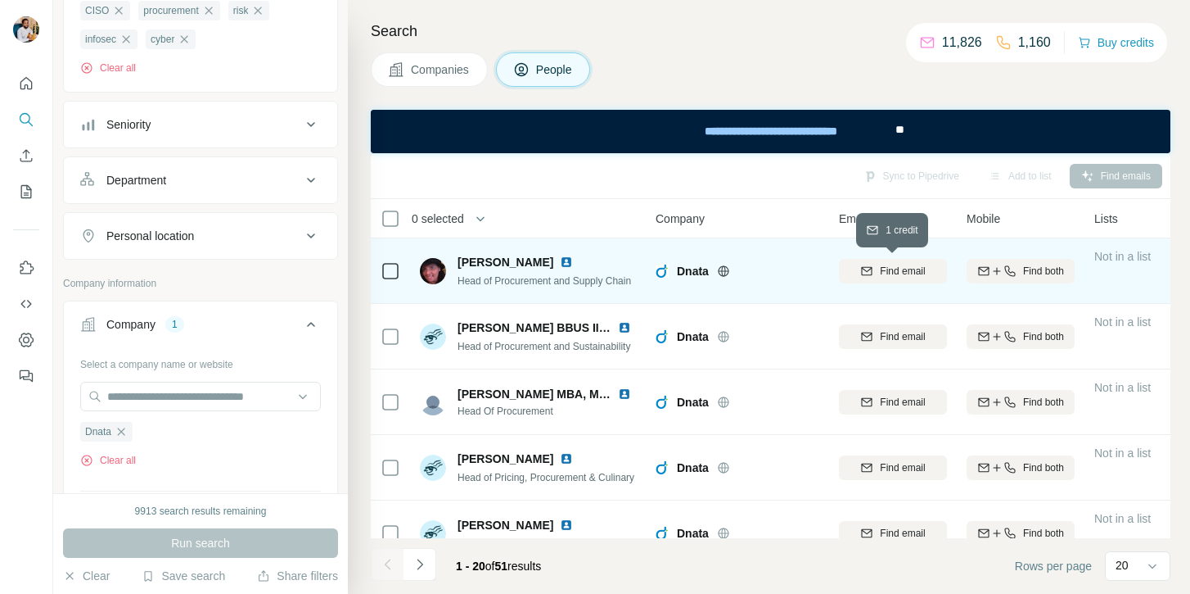
click at [896, 264] on span "Find email" at bounding box center [902, 271] width 45 height 15
click at [468, 264] on span "Anita Minuti" at bounding box center [506, 262] width 96 height 16
click at [504, 263] on span "Anita Minuti" at bounding box center [506, 262] width 96 height 16
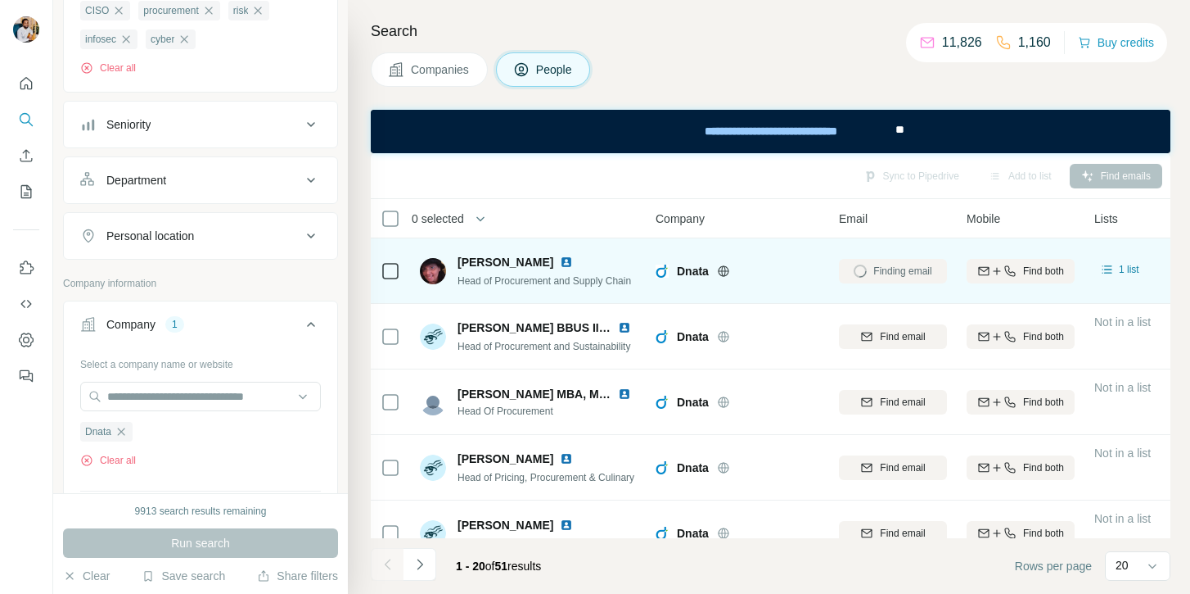
click at [584, 277] on span "Head of Procurement and Supply Chain" at bounding box center [545, 280] width 174 height 11
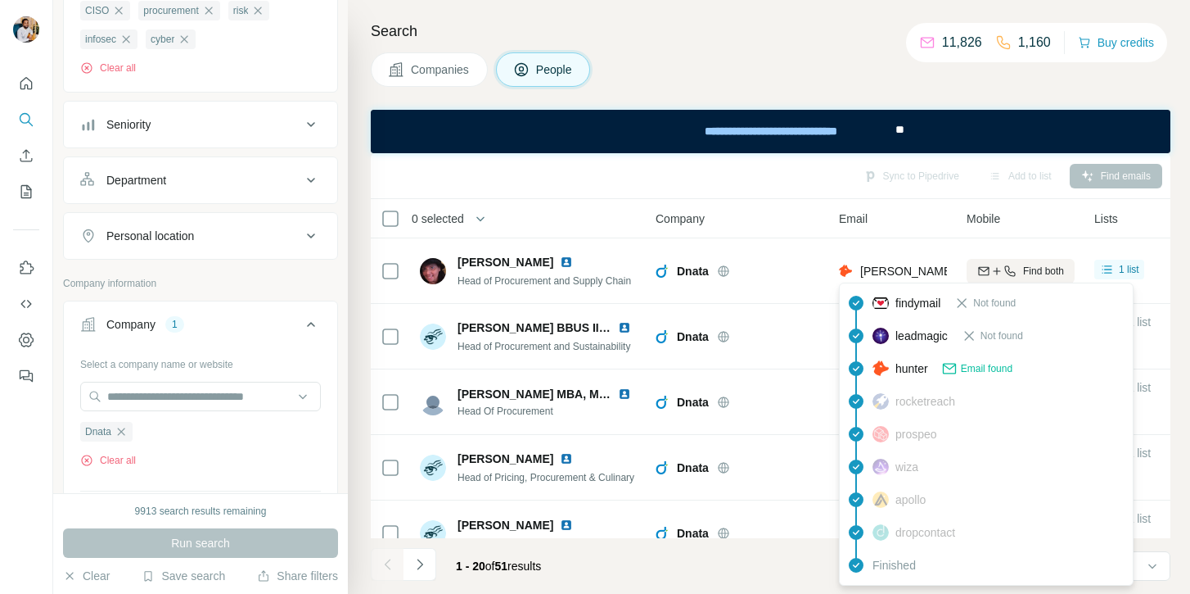
click at [895, 272] on span "anita.minuti@dnata.com" at bounding box center [1005, 270] width 288 height 13
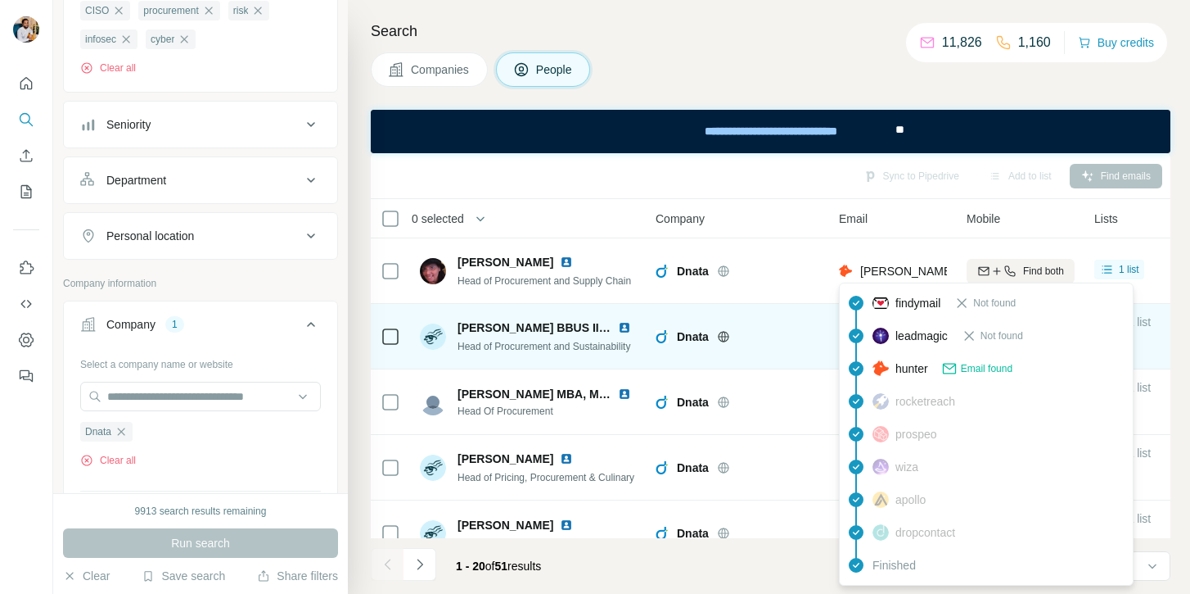
click at [602, 349] on span "Head of Procurement and Sustainability" at bounding box center [544, 346] width 173 height 11
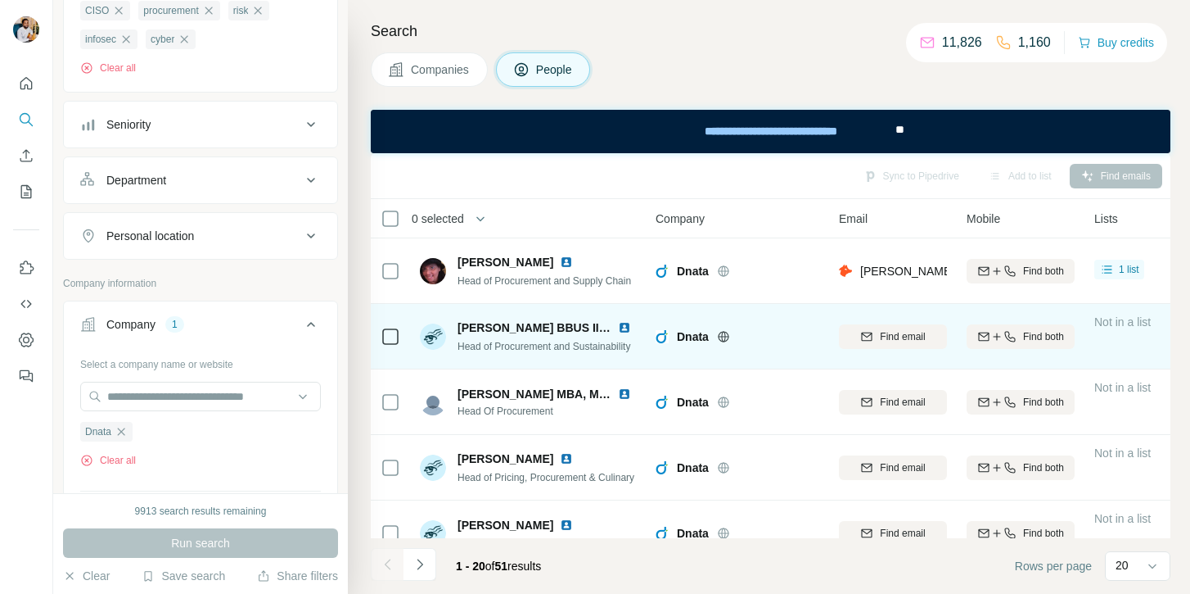
click at [471, 328] on span "Michael Loughran BBUS IIPMM" at bounding box center [542, 327] width 168 height 13
click at [540, 329] on span "Michael Loughran BBUS IIPMM" at bounding box center [542, 327] width 168 height 13
click at [867, 323] on div "Find email" at bounding box center [893, 336] width 108 height 45
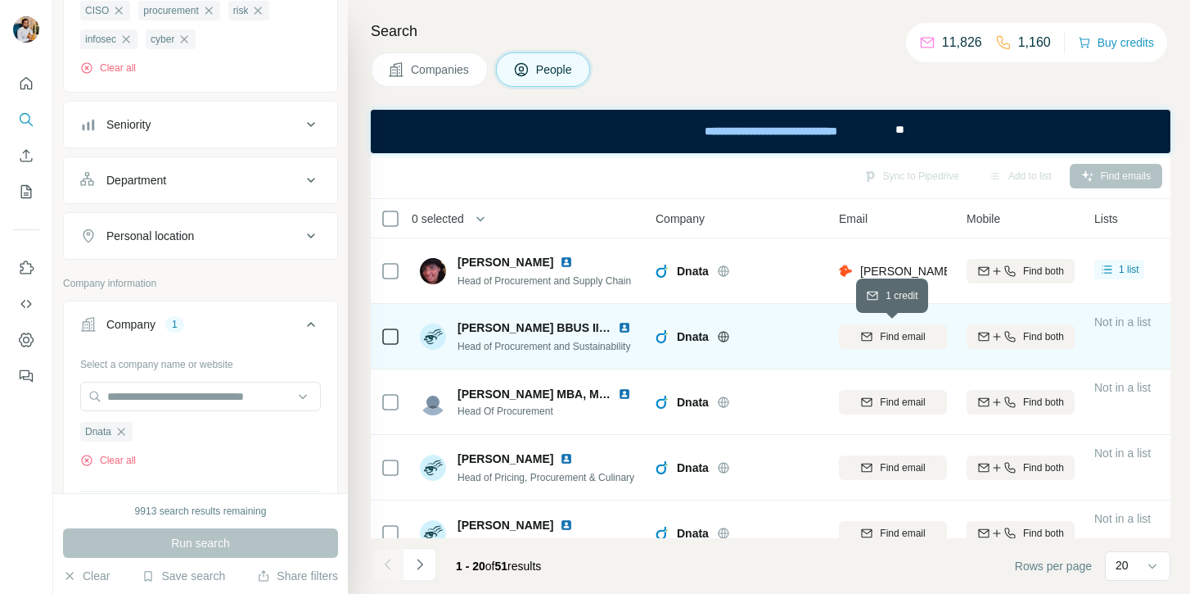
click at [870, 330] on icon "button" at bounding box center [867, 336] width 13 height 13
click at [598, 344] on span "Head of Procurement and Sustainability" at bounding box center [544, 346] width 173 height 11
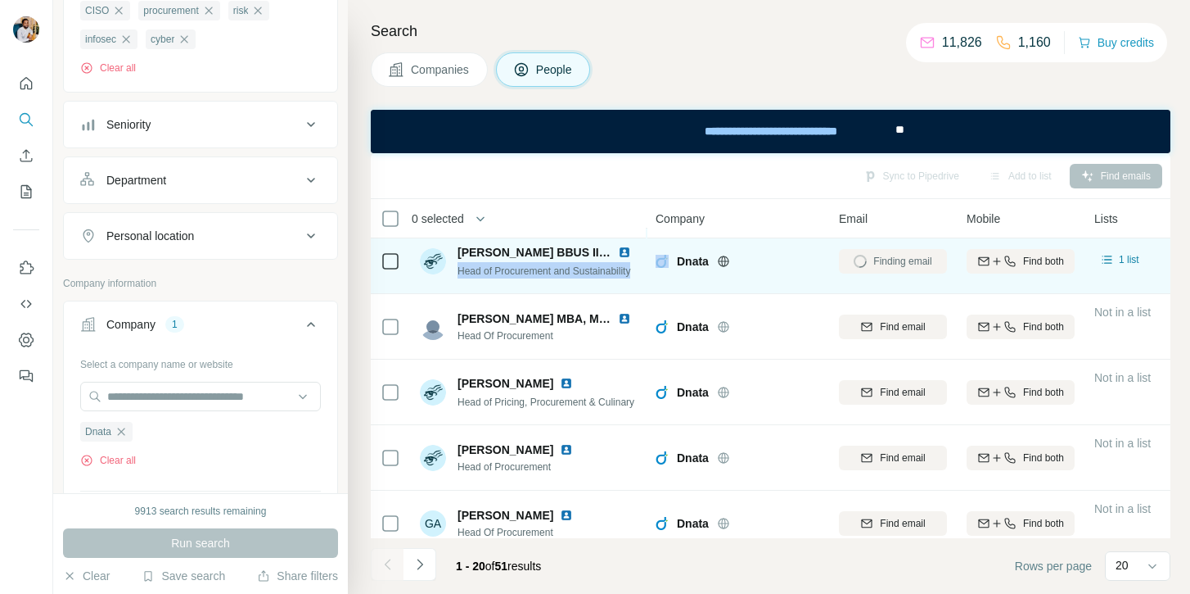
scroll to position [77, 0]
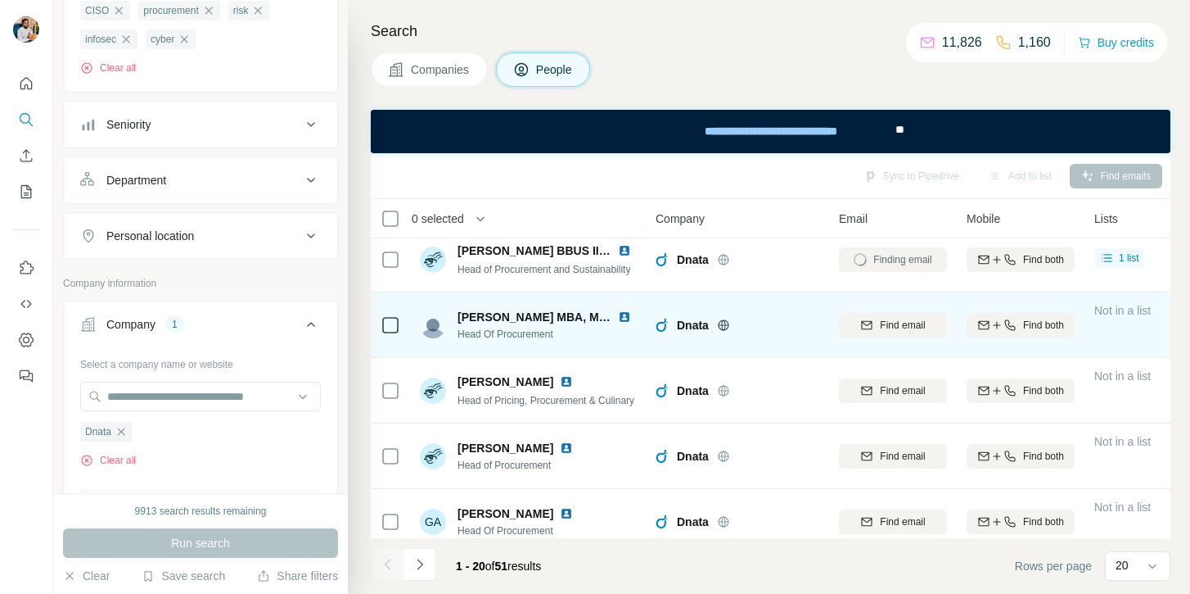
click at [476, 318] on span "Rebecca Laycock MBA, MCIPS" at bounding box center [542, 316] width 168 height 13
click at [865, 323] on icon "button" at bounding box center [867, 324] width 13 height 13
click at [538, 319] on span "Rebecca Laycock MBA, MCIPS" at bounding box center [542, 316] width 168 height 13
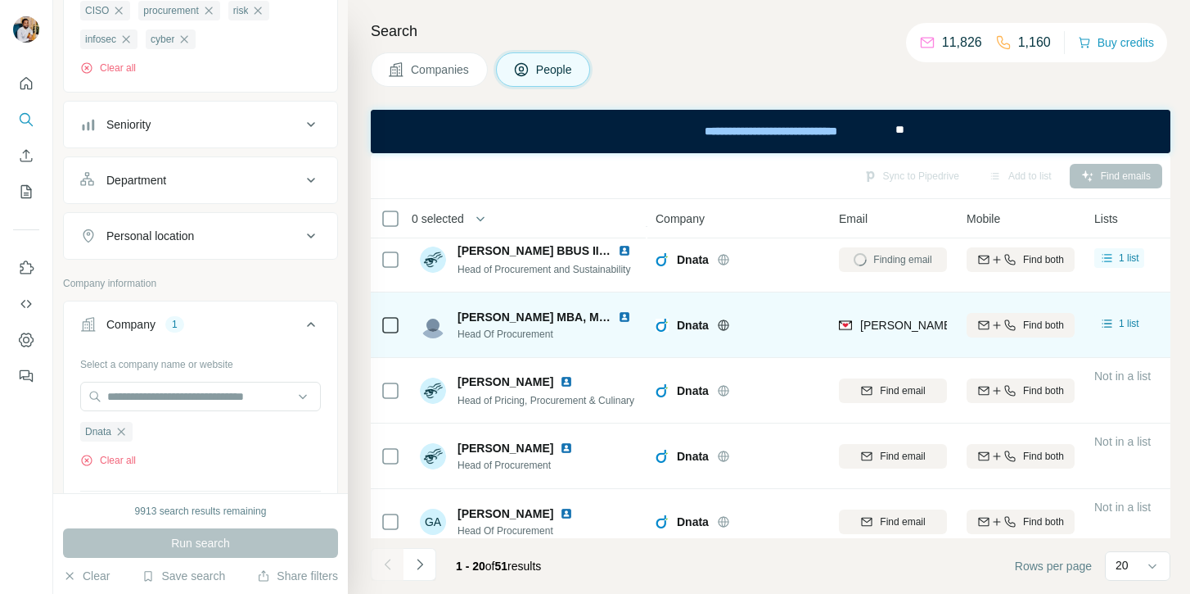
click at [517, 333] on span "Head Of Procurement" at bounding box center [548, 334] width 180 height 15
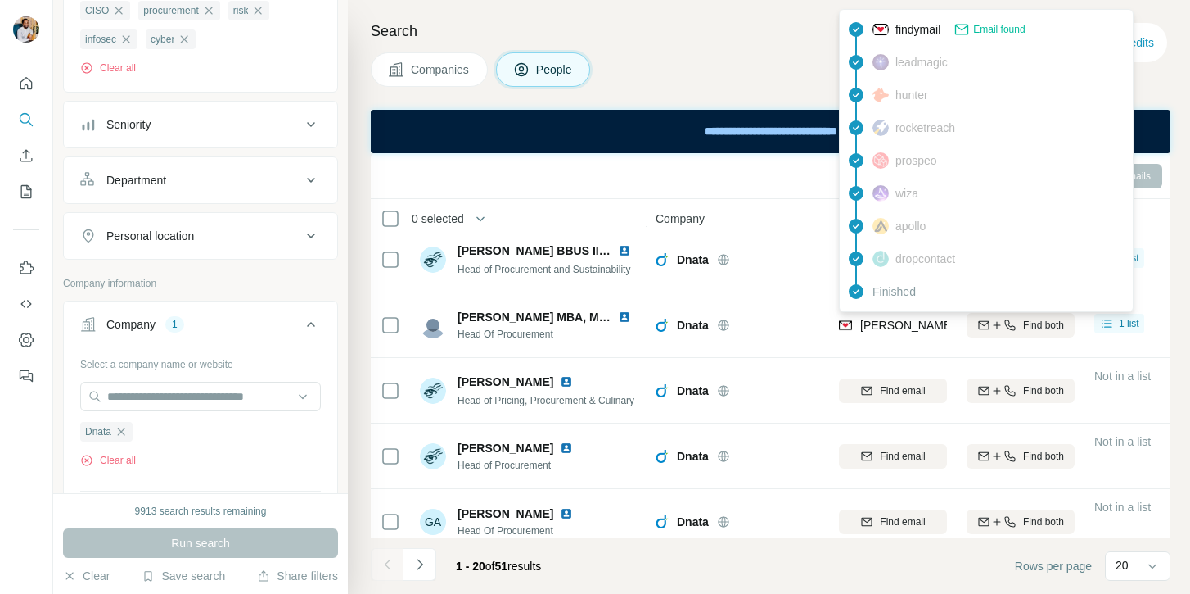
click at [910, 325] on span "rebecca.laycock@dnata.com" at bounding box center [1052, 324] width 383 height 13
click at [724, 324] on icon at bounding box center [723, 324] width 11 height 1
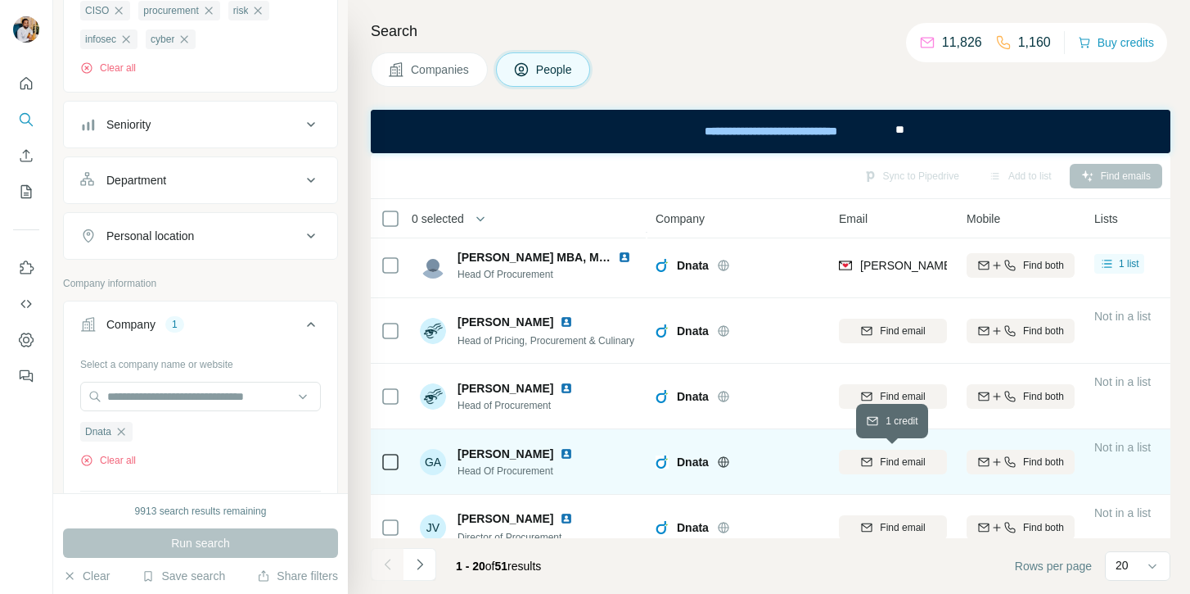
scroll to position [194, 0]
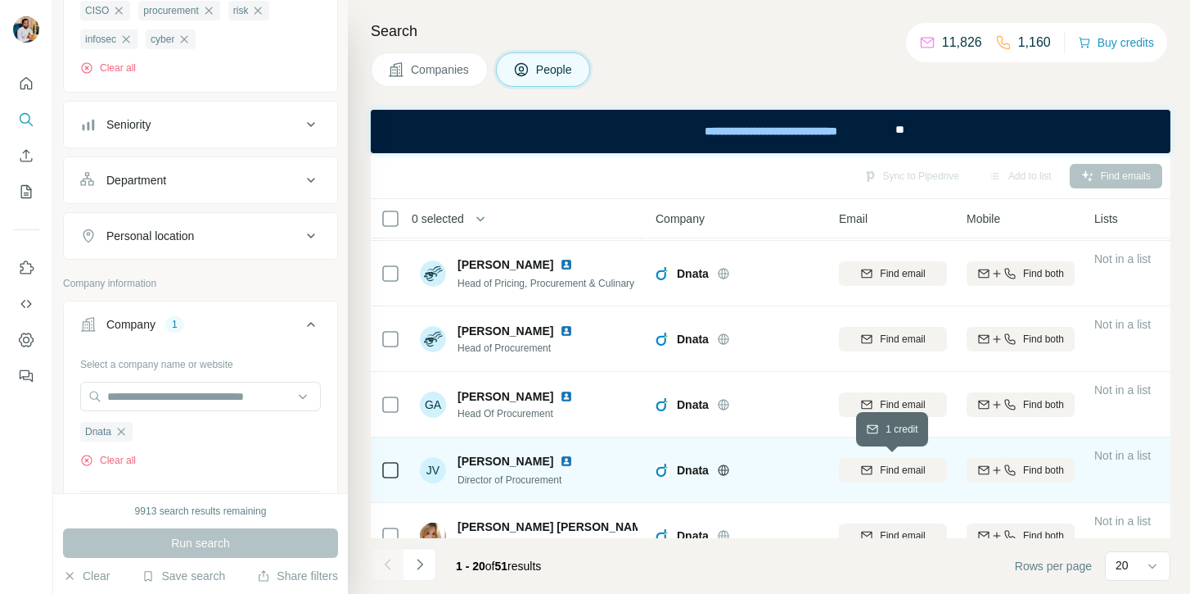
click at [874, 465] on div "Find email" at bounding box center [893, 470] width 108 height 15
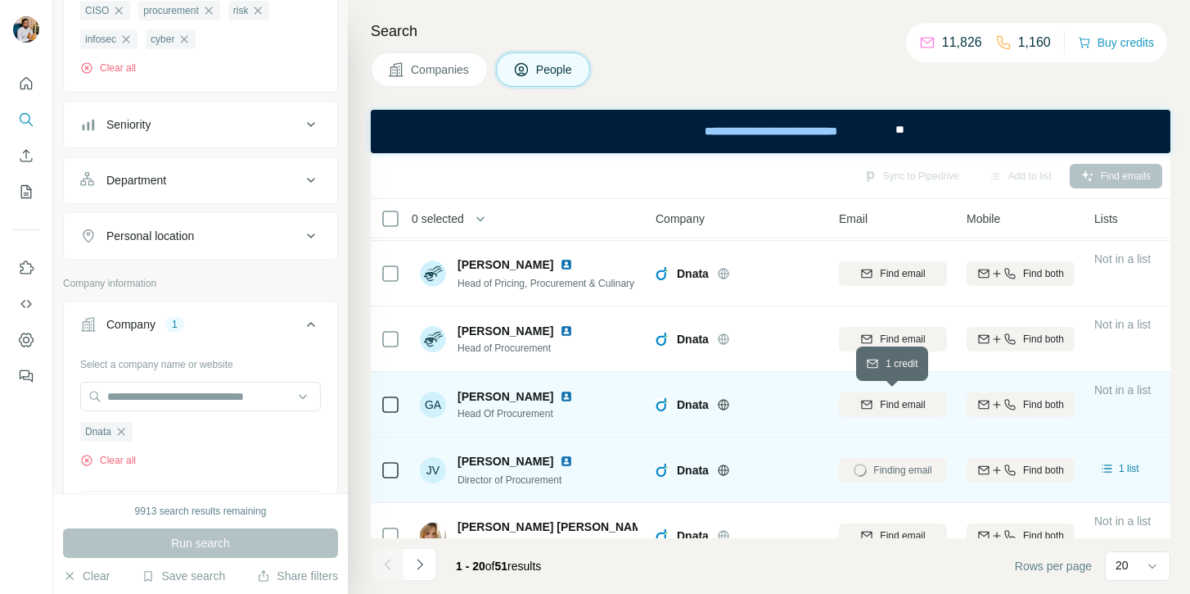
click at [887, 406] on span "Find email" at bounding box center [902, 404] width 45 height 15
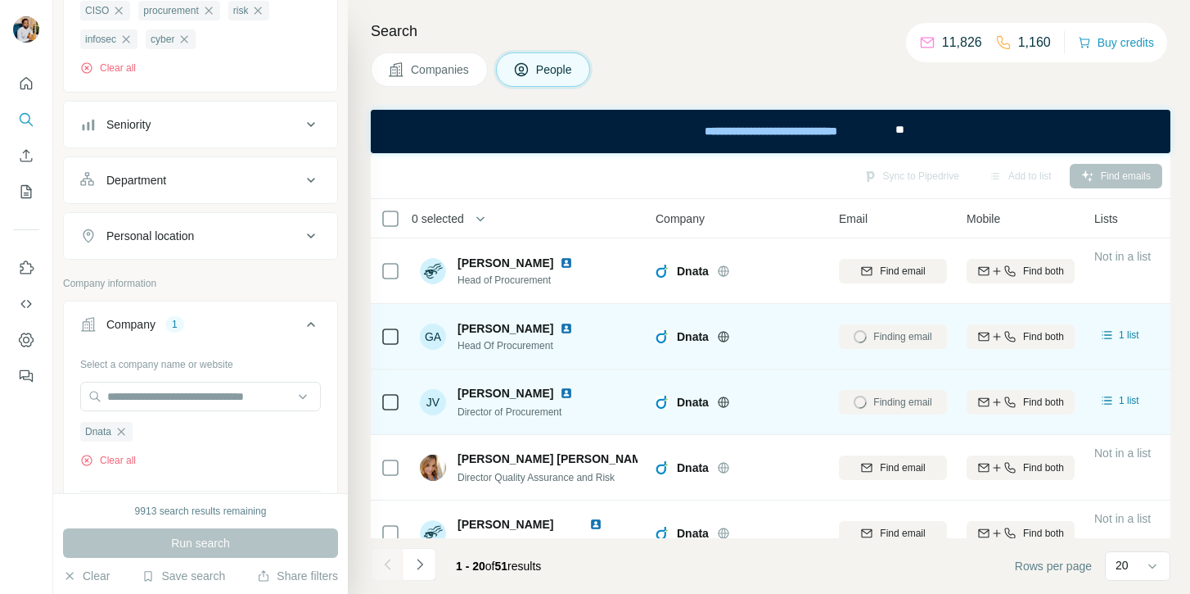
scroll to position [256, 0]
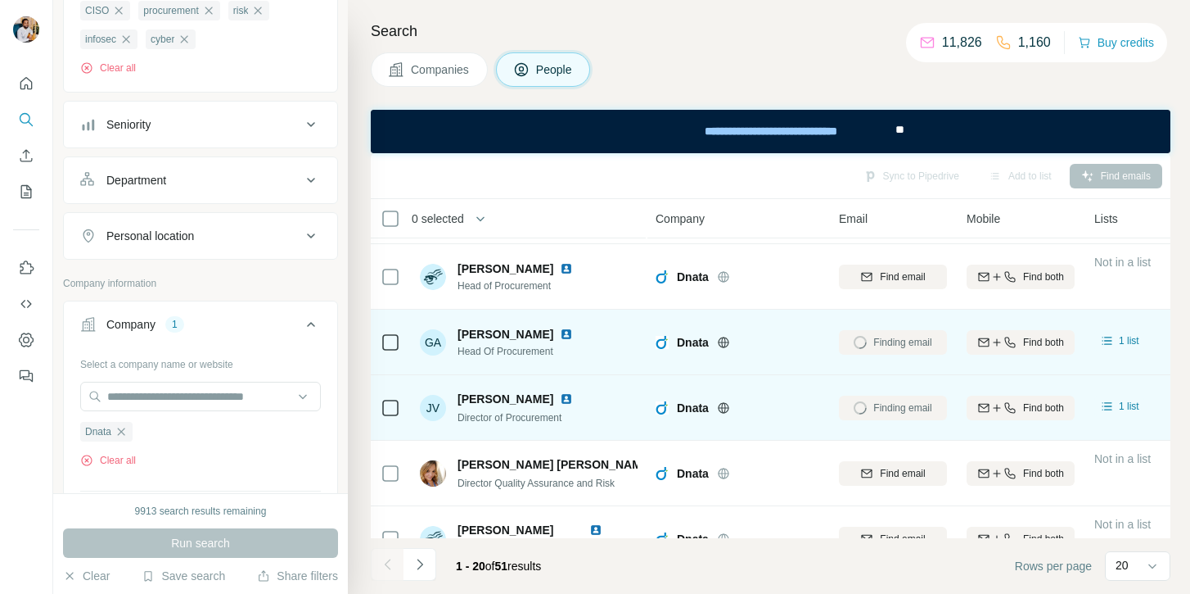
click at [475, 330] on span "ghassan Abu hasserea" at bounding box center [506, 334] width 96 height 16
drag, startPoint x: 509, startPoint y: 334, endPoint x: 581, endPoint y: 334, distance: 72.1
click at [553, 334] on span "ghassan Abu hasserea" at bounding box center [506, 334] width 96 height 16
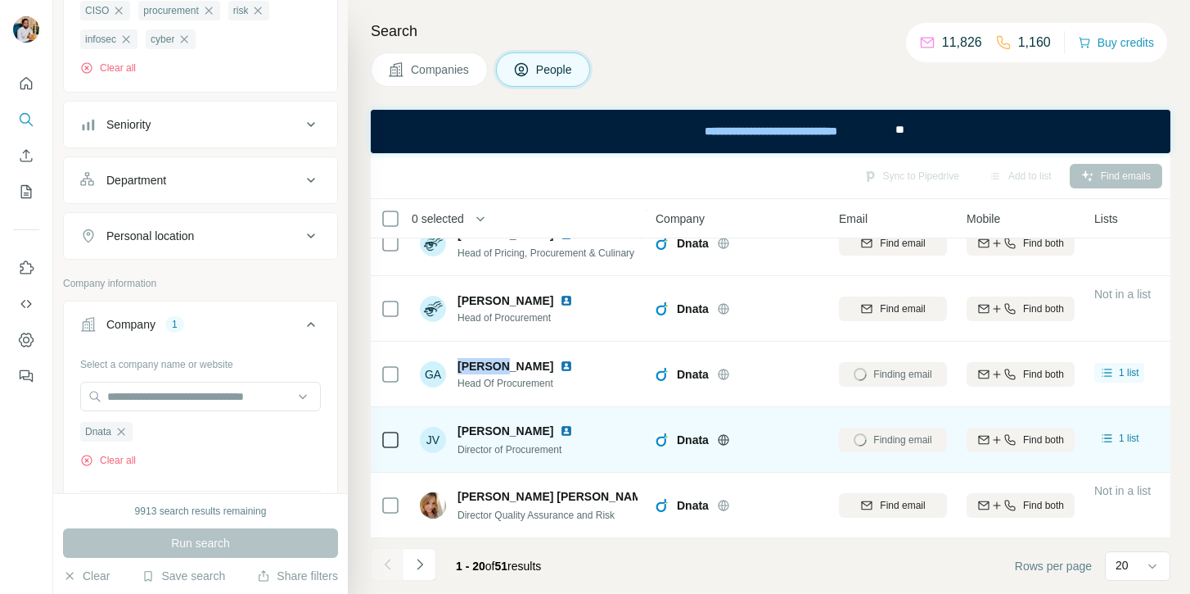
scroll to position [240, 0]
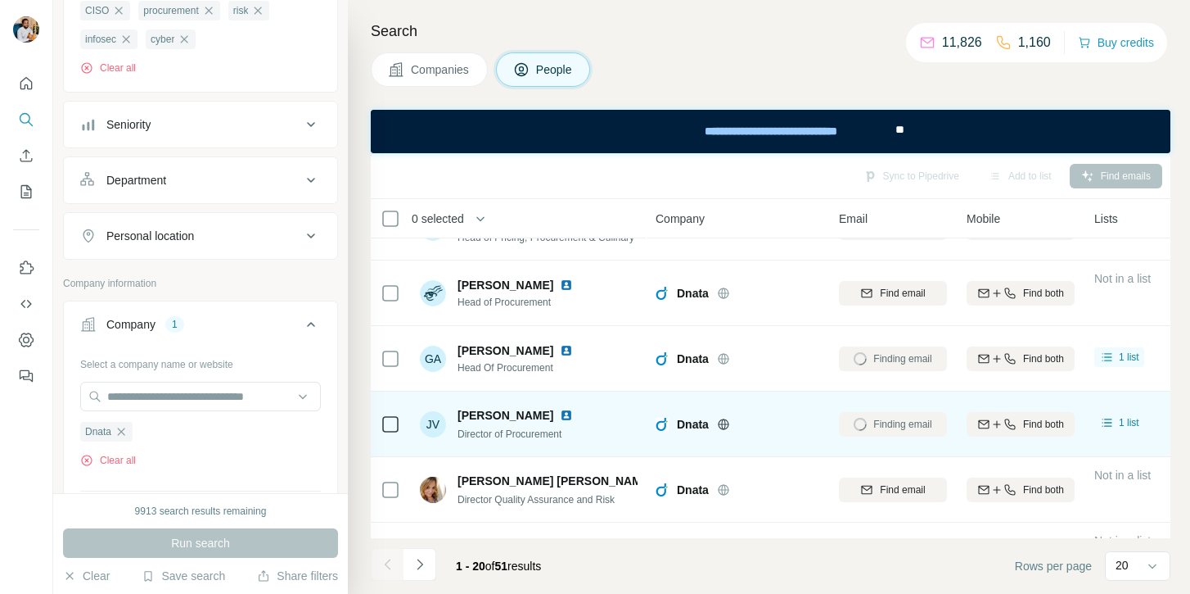
click at [531, 368] on span "Head Of Procurement" at bounding box center [519, 367] width 122 height 15
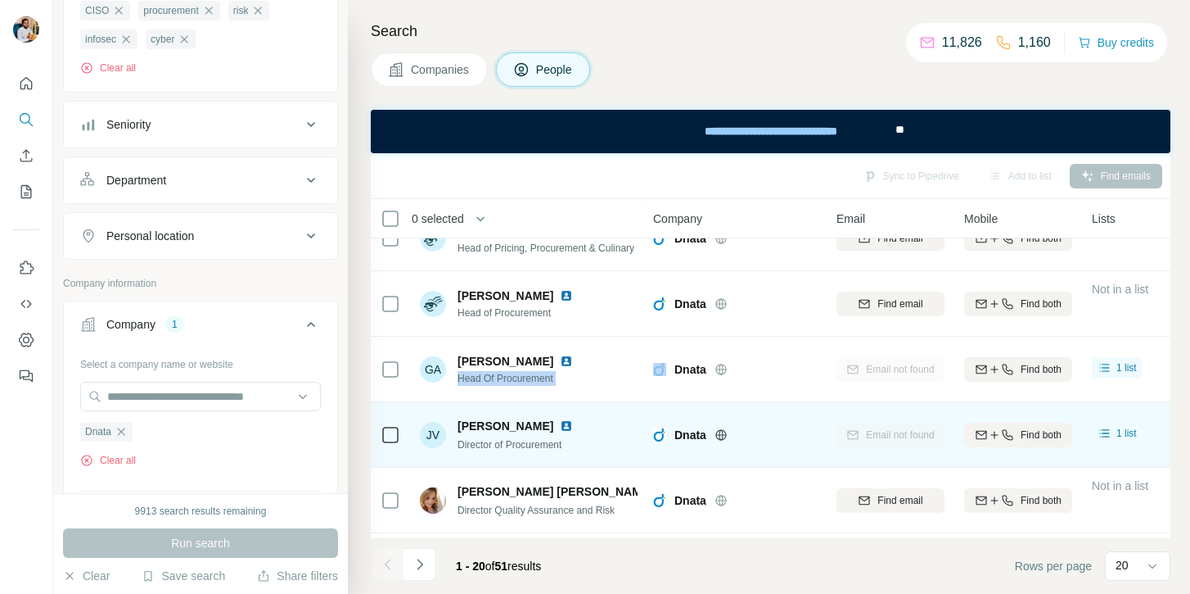
scroll to position [228, 2]
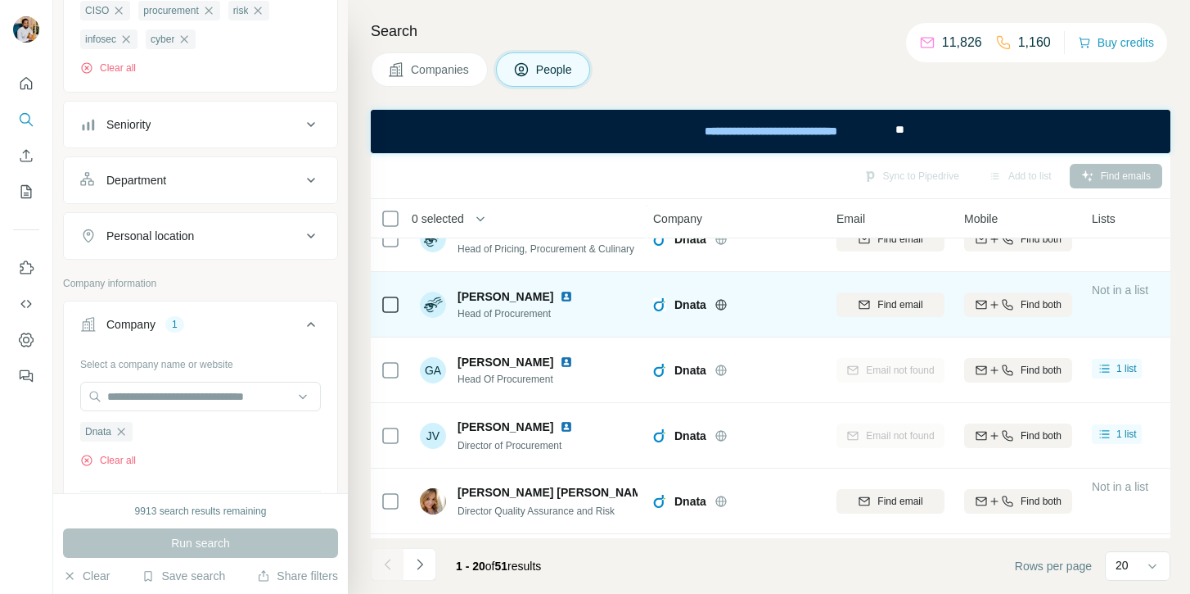
click at [870, 316] on div "Find email" at bounding box center [891, 304] width 108 height 45
click at [872, 296] on button "Find email" at bounding box center [891, 304] width 108 height 25
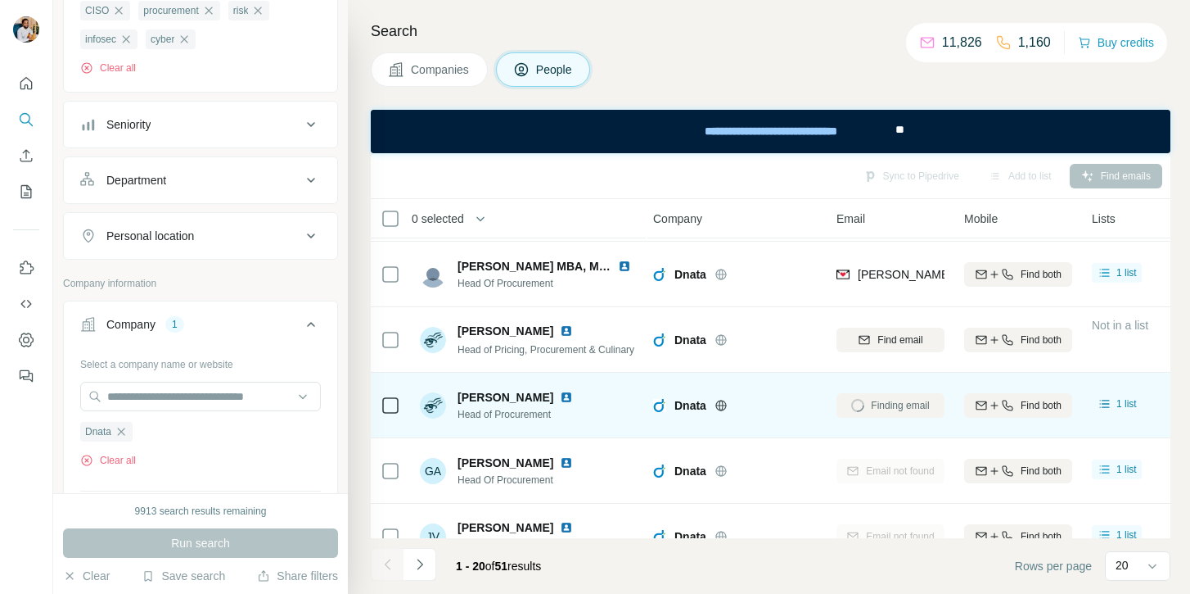
scroll to position [120, 2]
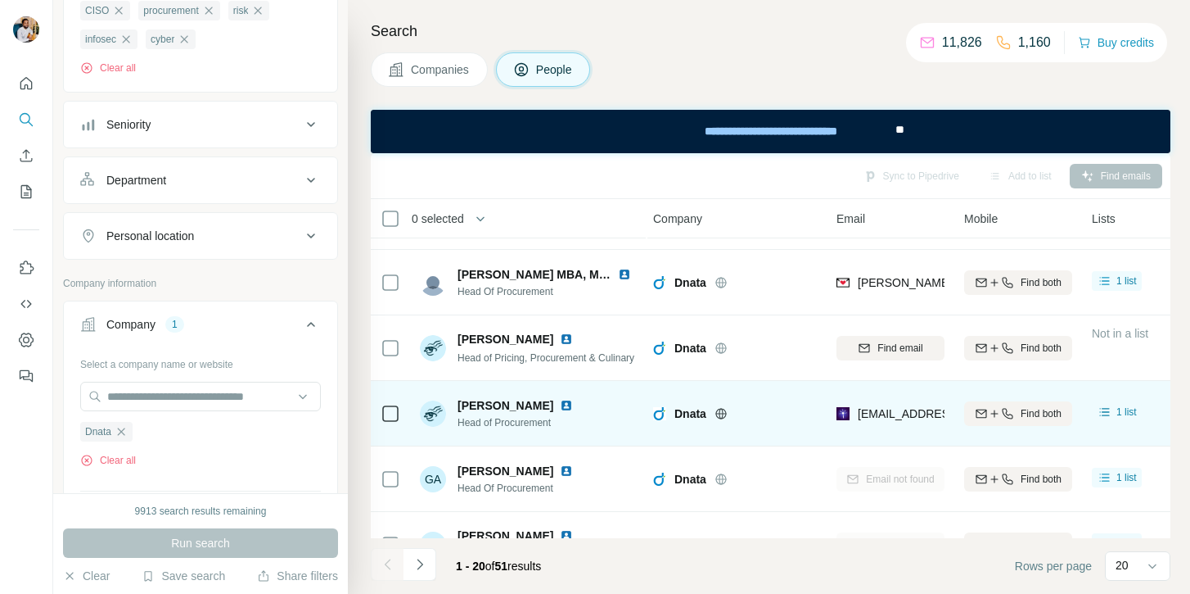
click at [466, 404] on span "Zubair Naveed" at bounding box center [506, 405] width 96 height 16
click at [526, 404] on span "Zubair Naveed" at bounding box center [506, 405] width 96 height 16
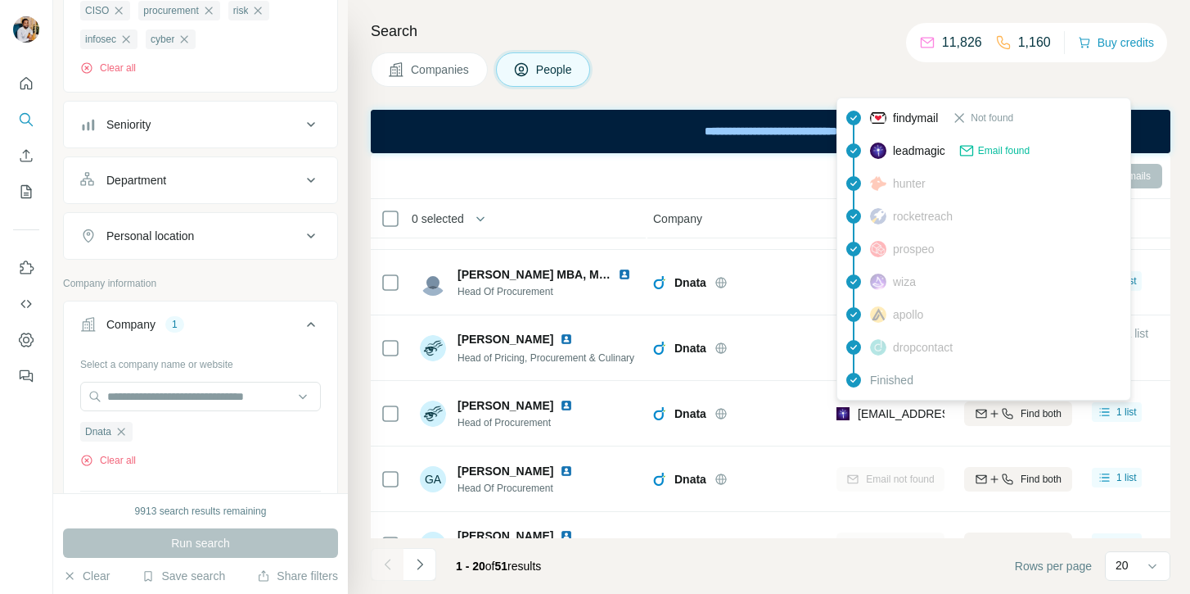
click at [883, 408] on span "zubair.naveed@dnata.com" at bounding box center [955, 413] width 194 height 13
click at [129, 435] on div "Dnata" at bounding box center [106, 432] width 52 height 20
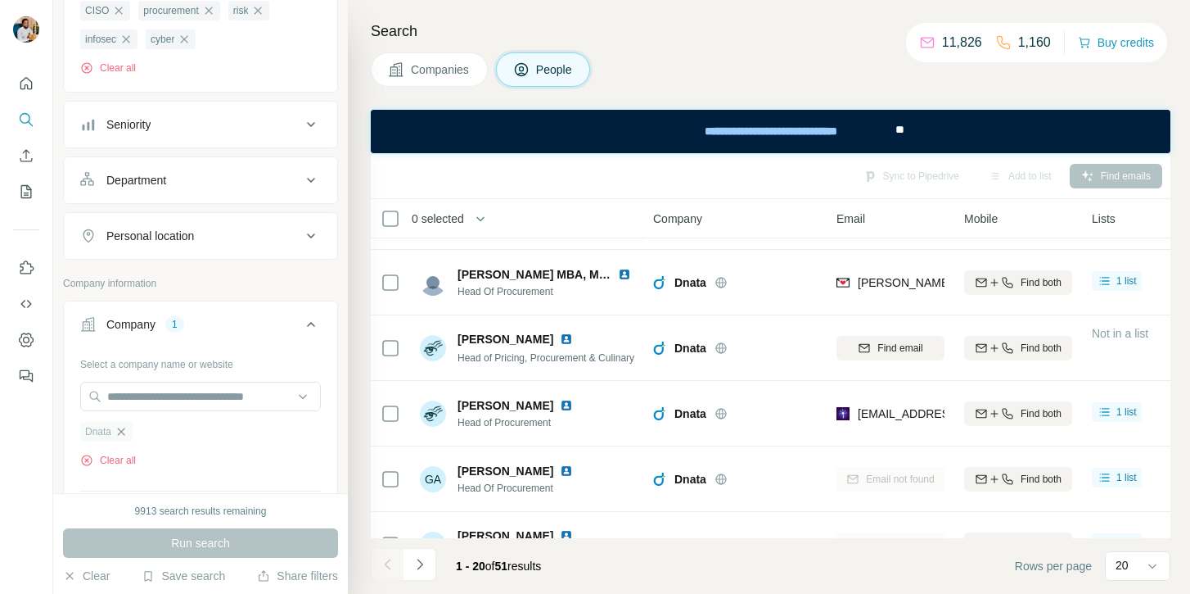
click at [125, 427] on icon "button" at bounding box center [121, 431] width 13 height 13
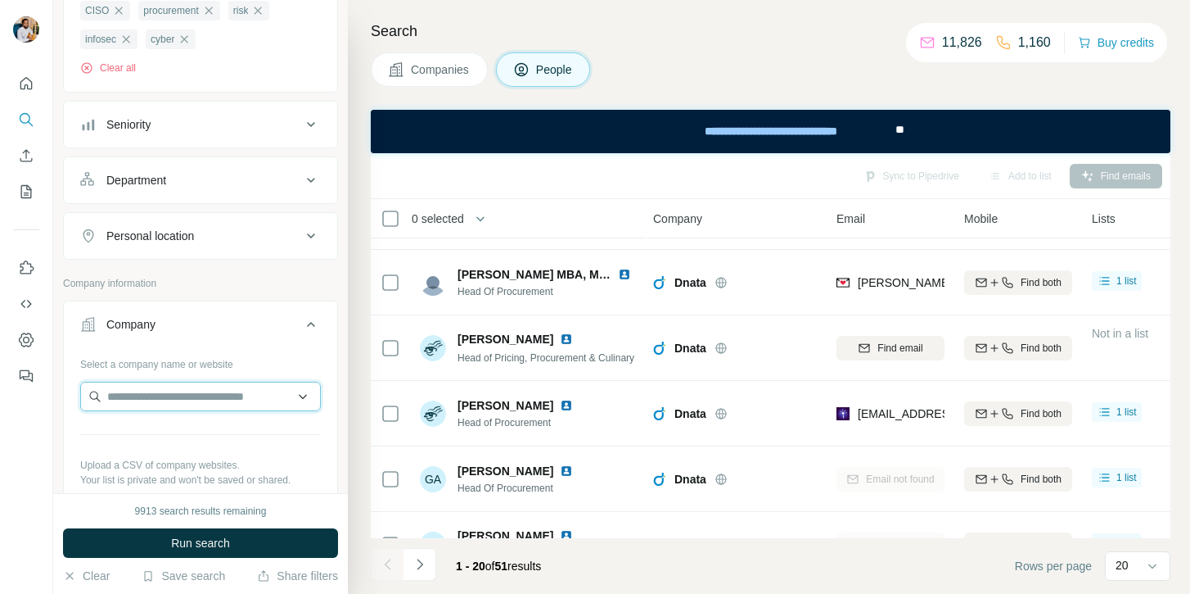
click at [134, 404] on input "text" at bounding box center [200, 396] width 241 height 29
paste input "**********"
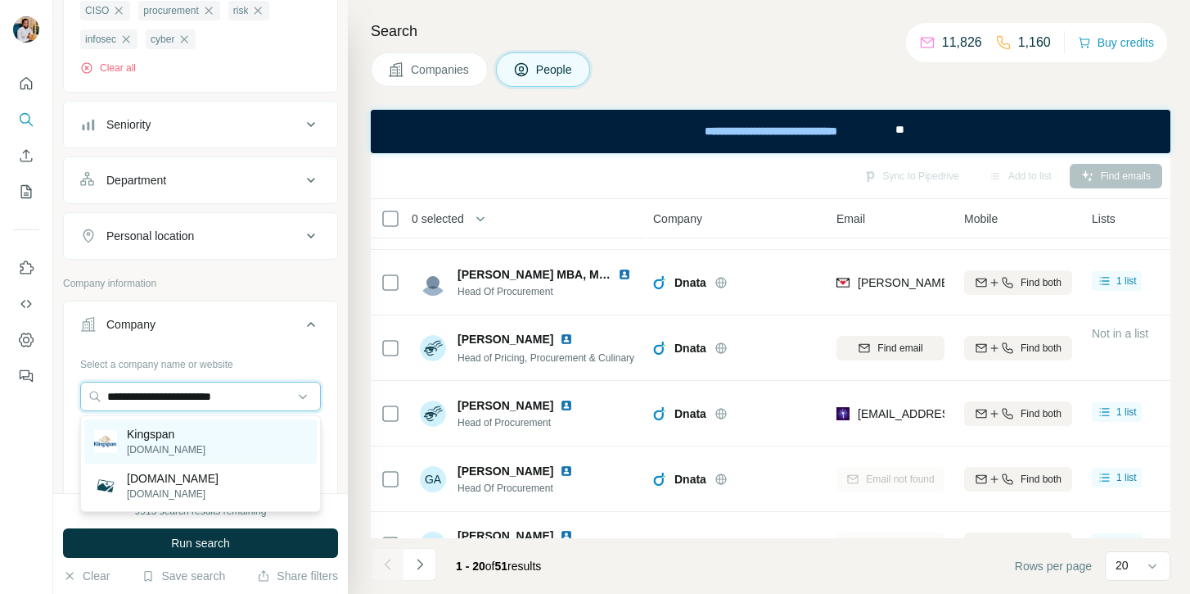
type input "**********"
click at [165, 440] on p "Kingspan" at bounding box center [166, 434] width 79 height 16
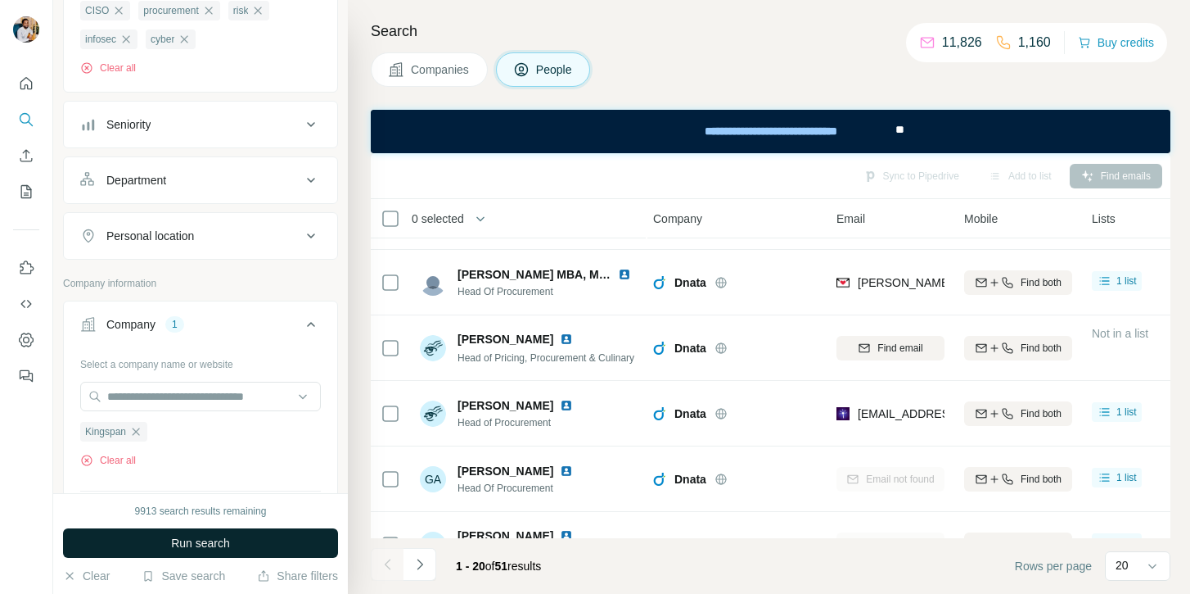
click at [165, 535] on button "Run search" at bounding box center [200, 542] width 275 height 29
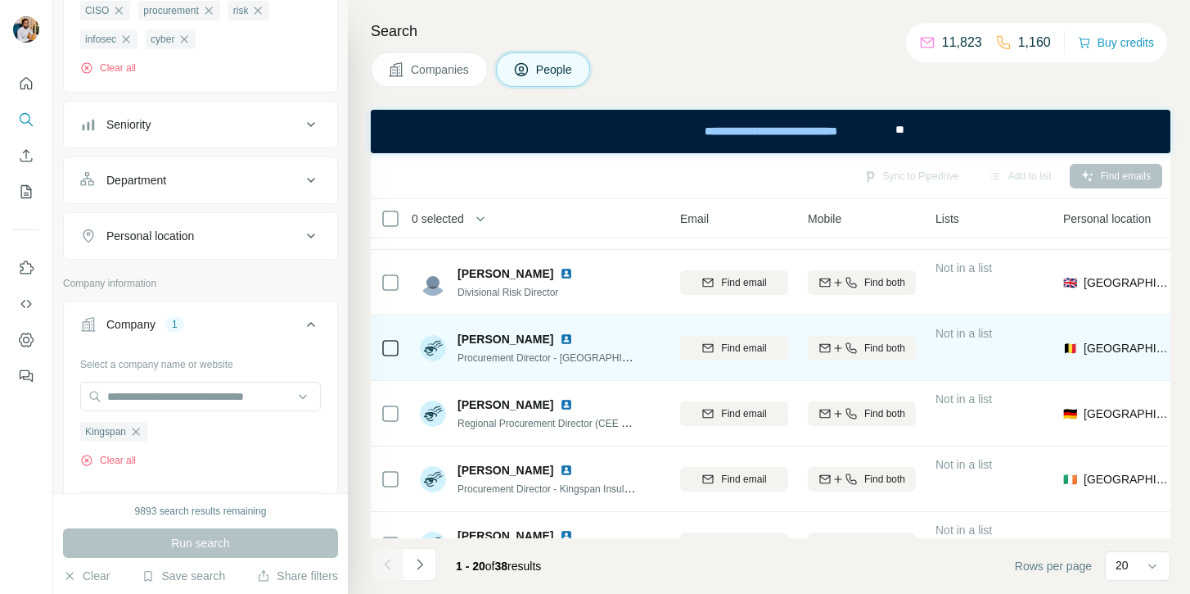
scroll to position [120, 0]
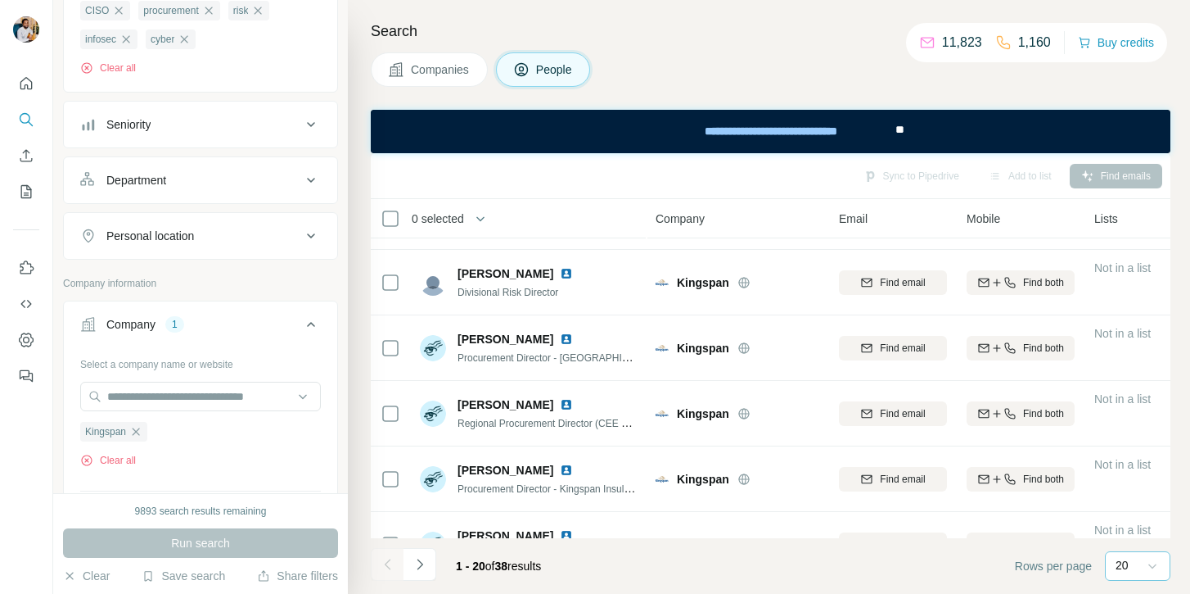
click at [1149, 570] on icon at bounding box center [1153, 566] width 16 height 16
click at [788, 225] on div "Company" at bounding box center [738, 218] width 164 height 19
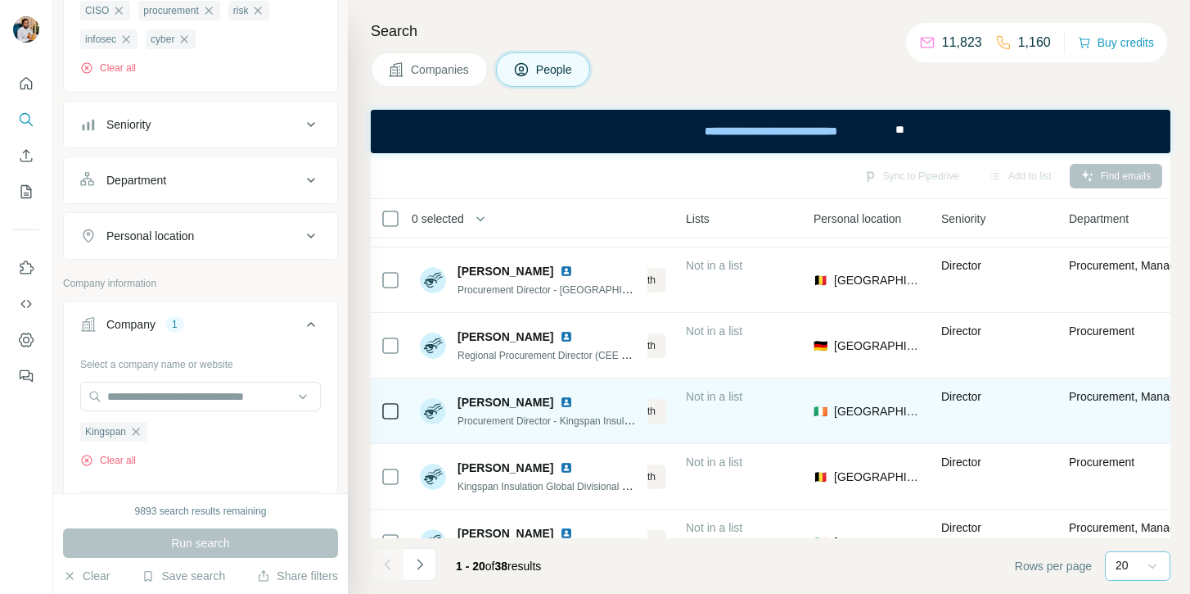
scroll to position [187, 0]
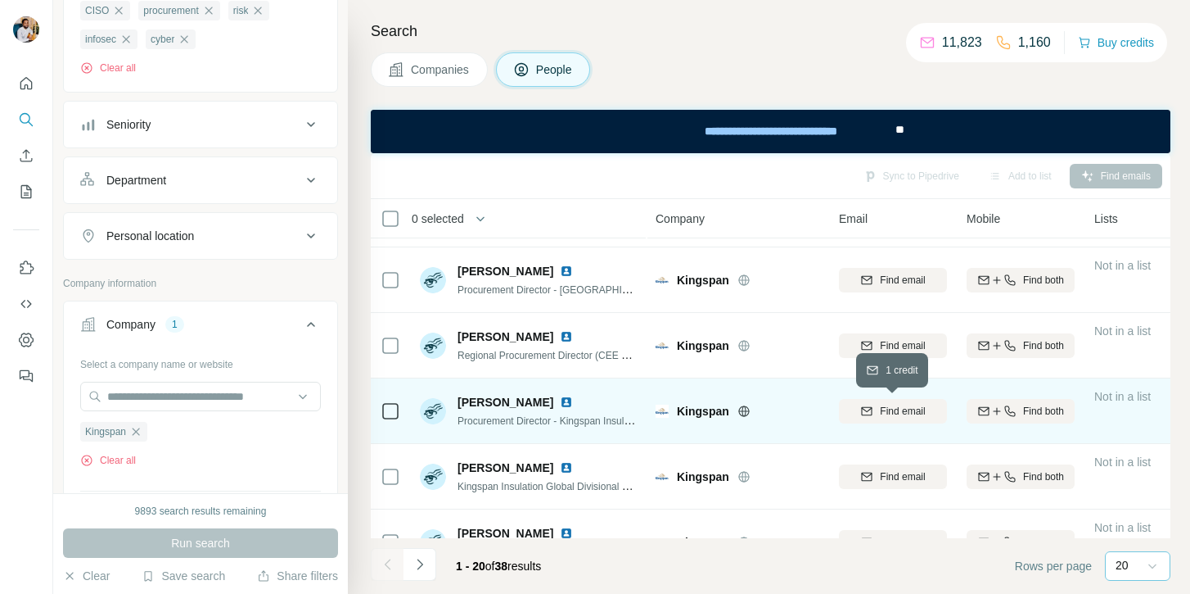
click at [892, 400] on button "Find email" at bounding box center [893, 411] width 108 height 25
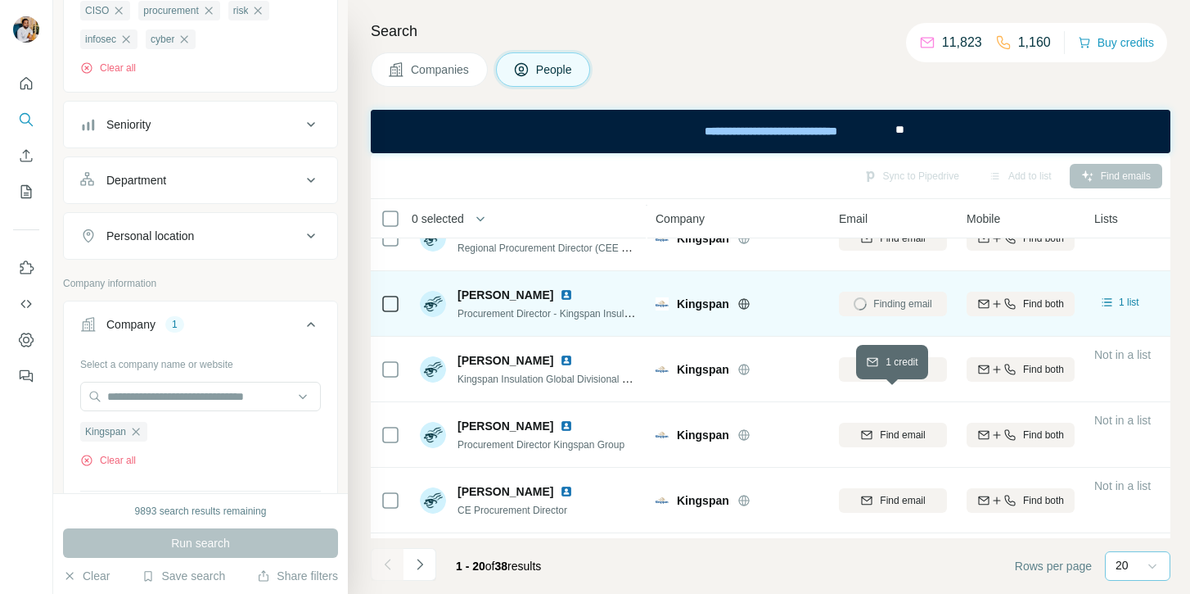
scroll to position [296, 0]
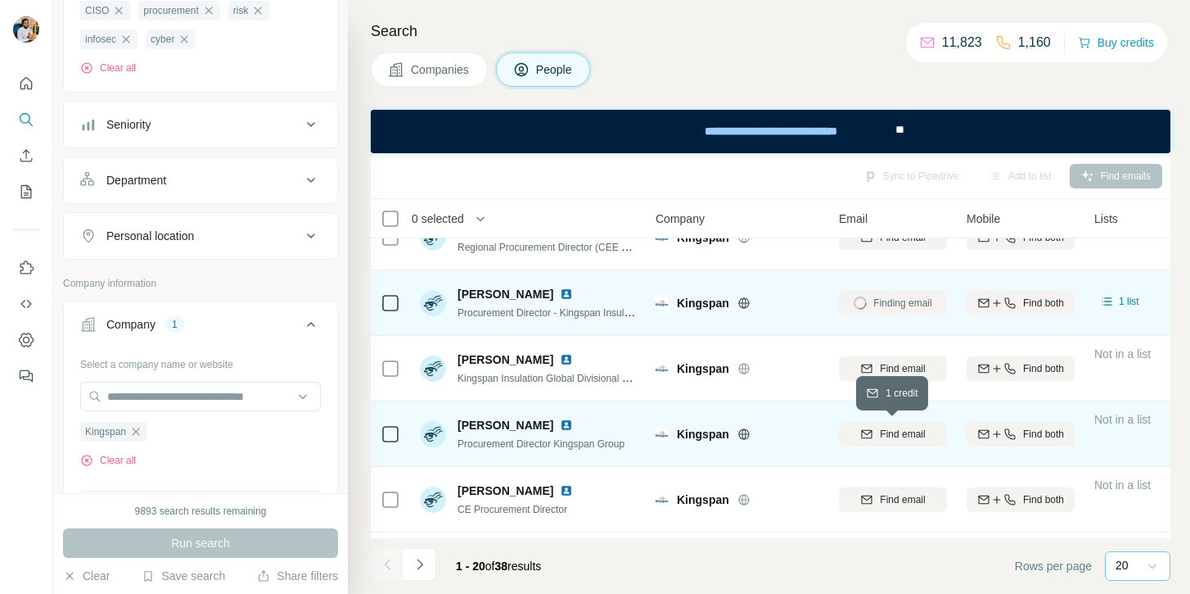
click at [891, 424] on button "Find email" at bounding box center [893, 434] width 108 height 25
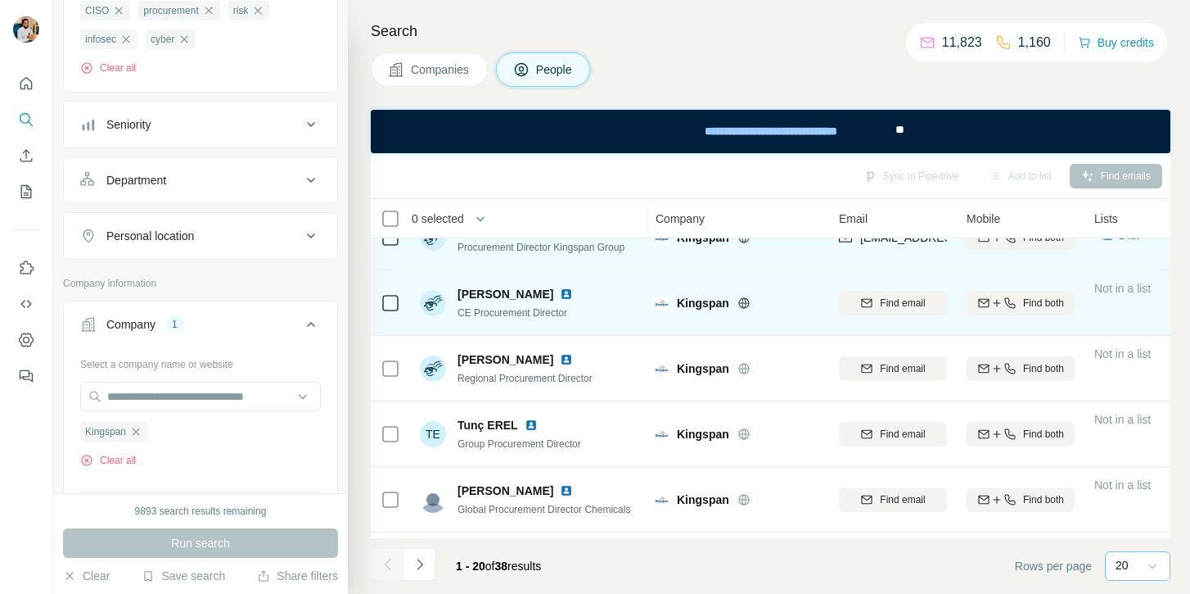
scroll to position [506, 0]
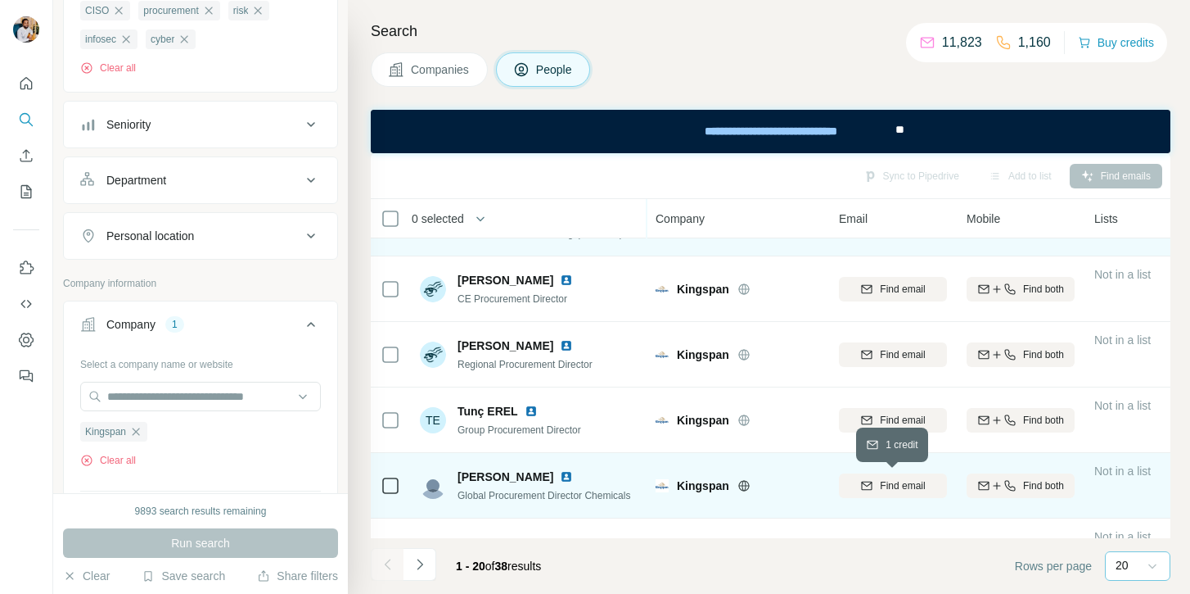
click at [900, 483] on span "Find email" at bounding box center [902, 485] width 45 height 15
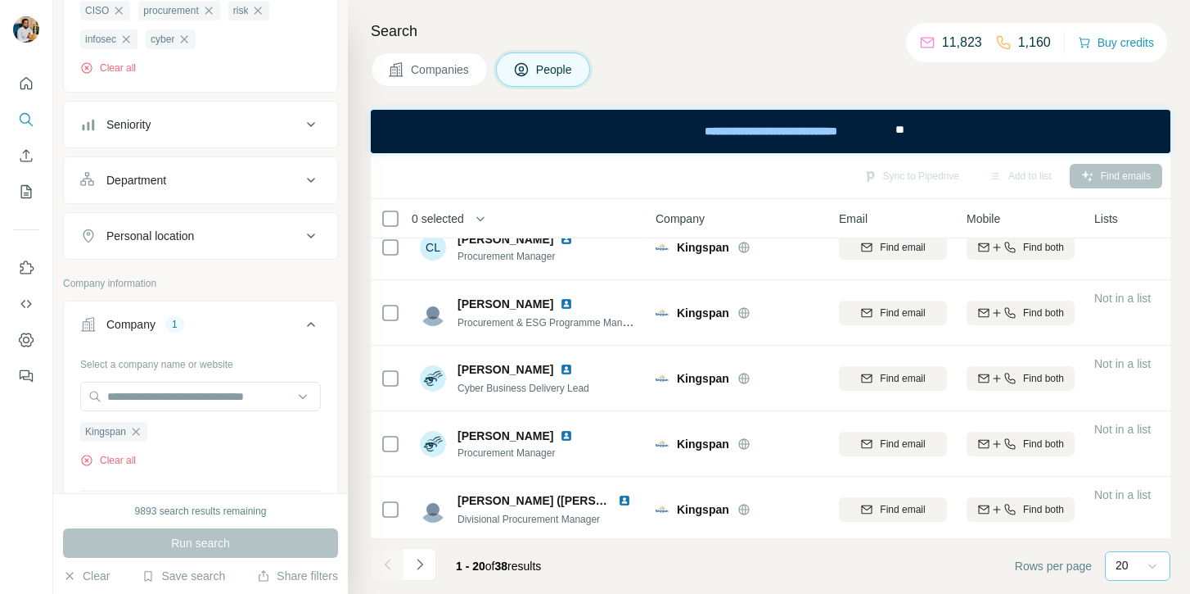
scroll to position [1010, 0]
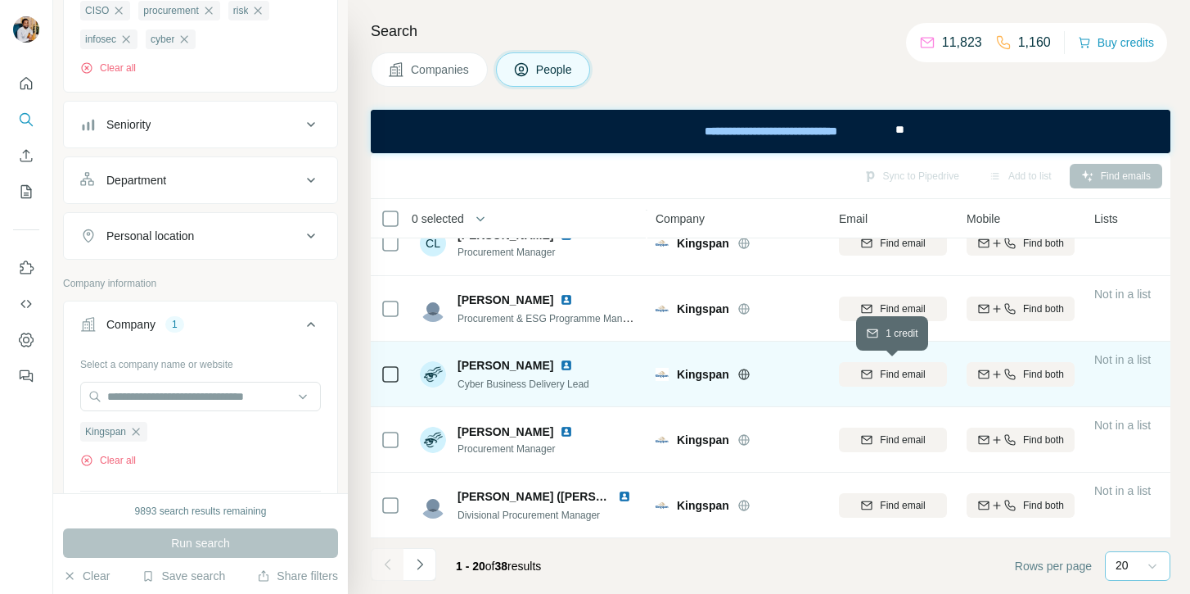
click at [905, 367] on span "Find email" at bounding box center [902, 374] width 45 height 15
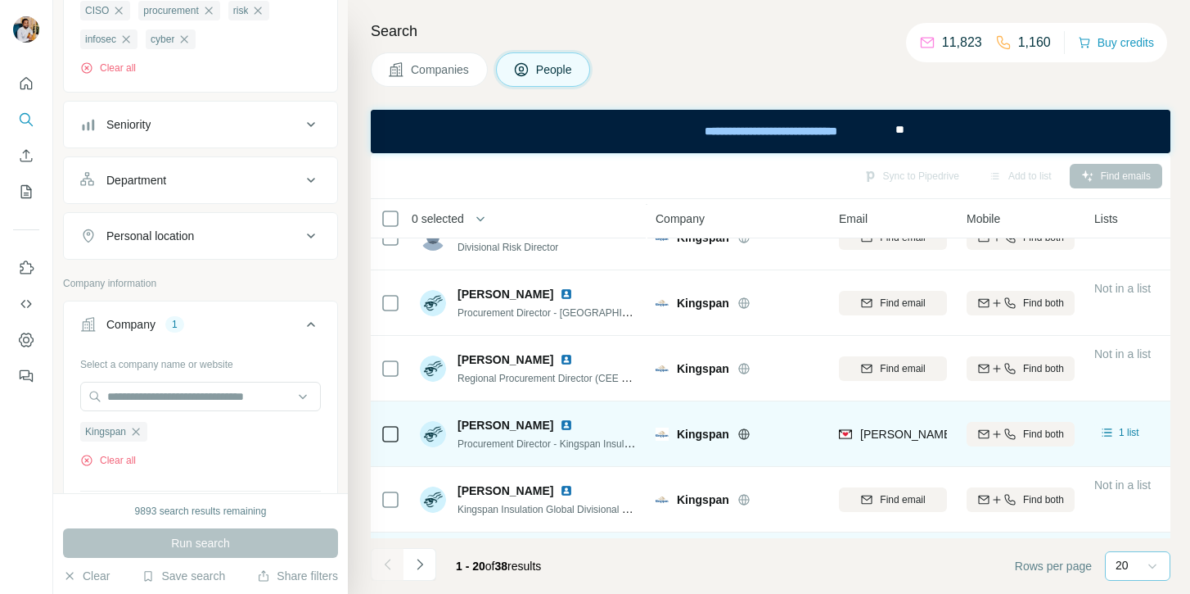
scroll to position [0, 0]
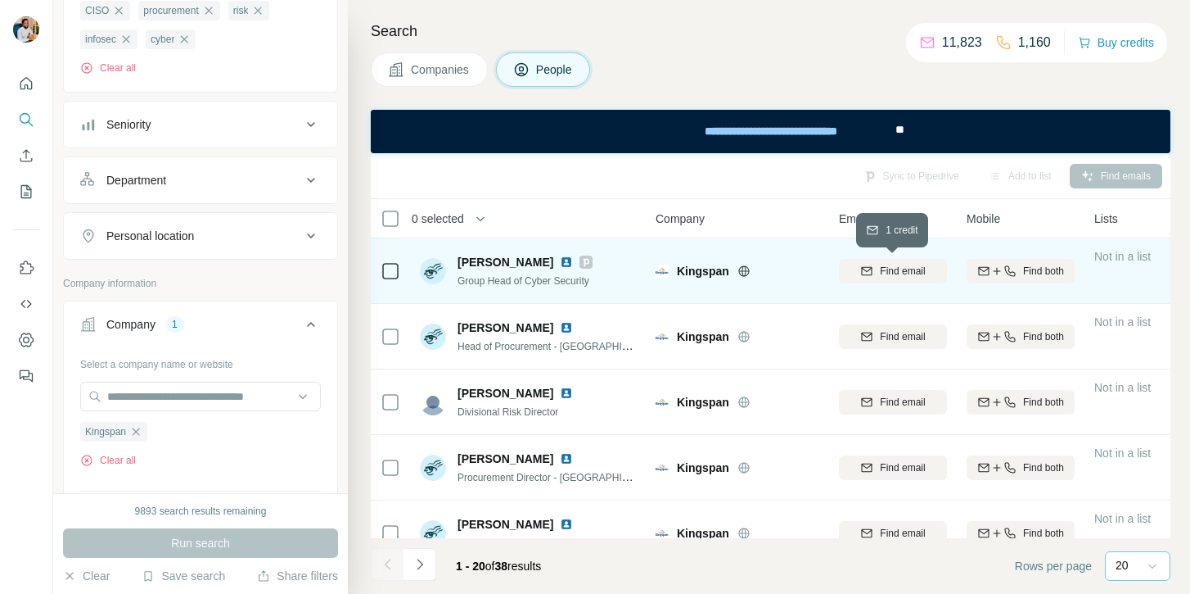
click at [893, 272] on span "Find email" at bounding box center [902, 271] width 45 height 15
click at [468, 261] on span "David Toner" at bounding box center [506, 262] width 96 height 16
click at [473, 268] on span "David Toner" at bounding box center [506, 262] width 96 height 16
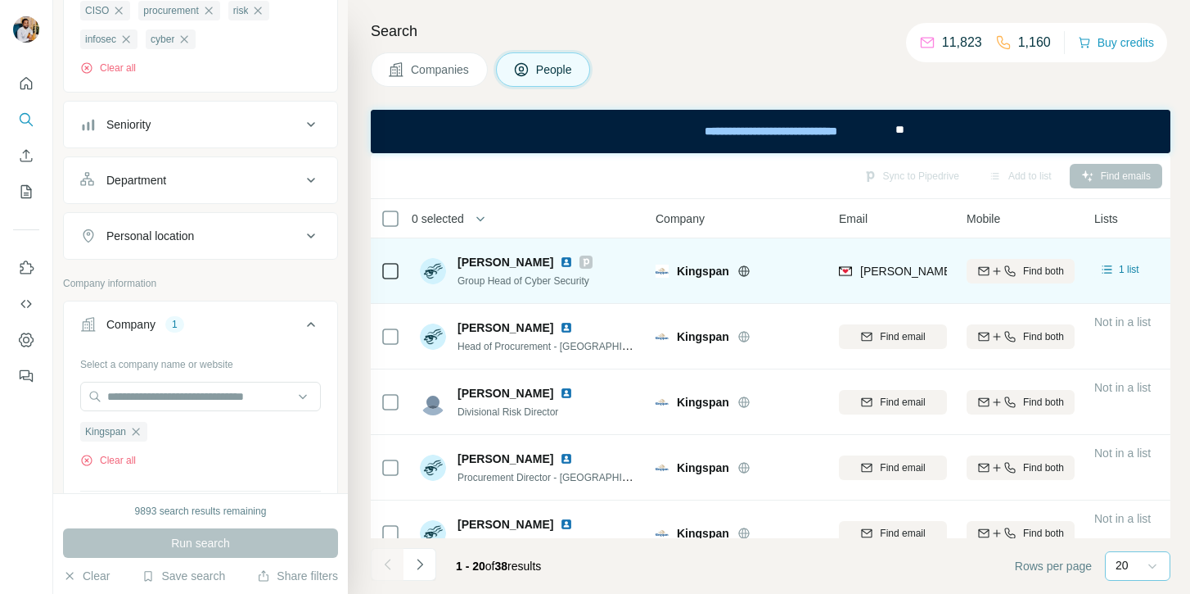
click at [508, 260] on span "David Toner" at bounding box center [506, 262] width 96 height 16
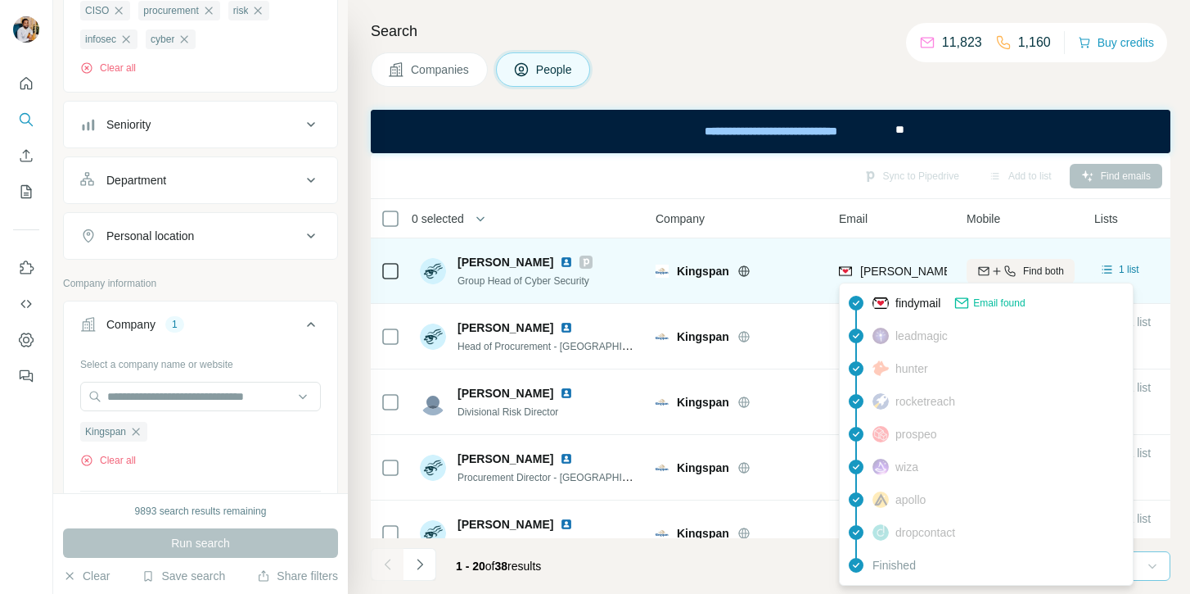
click at [877, 270] on span "david.toner@kingspan.com" at bounding box center [1005, 270] width 288 height 13
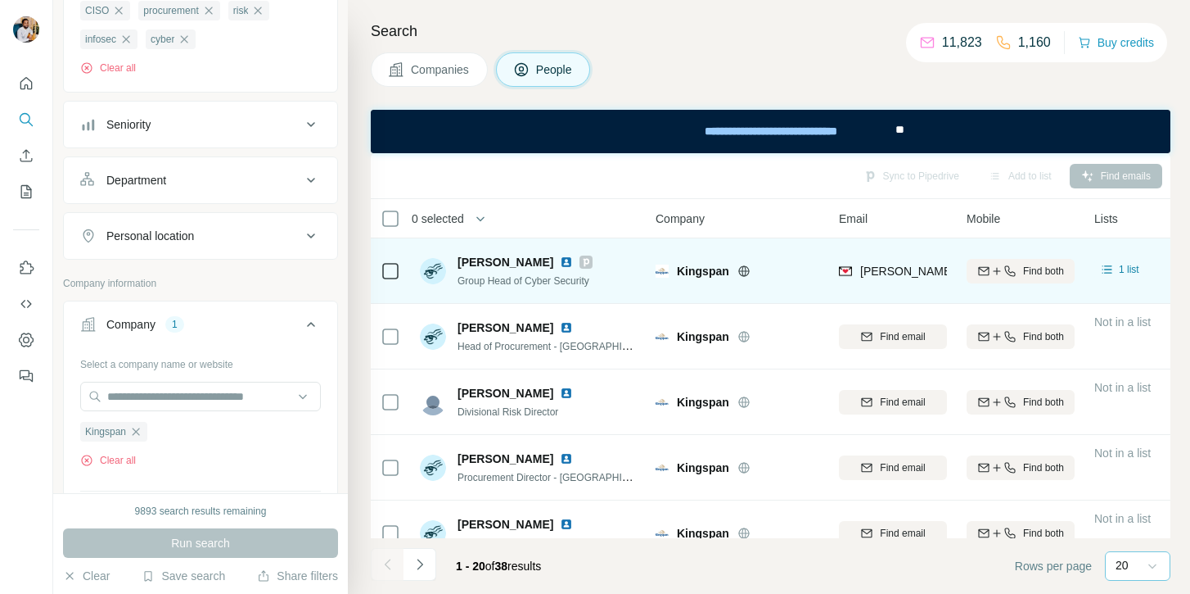
click at [473, 285] on span "Group Head of Cyber Security" at bounding box center [524, 280] width 132 height 11
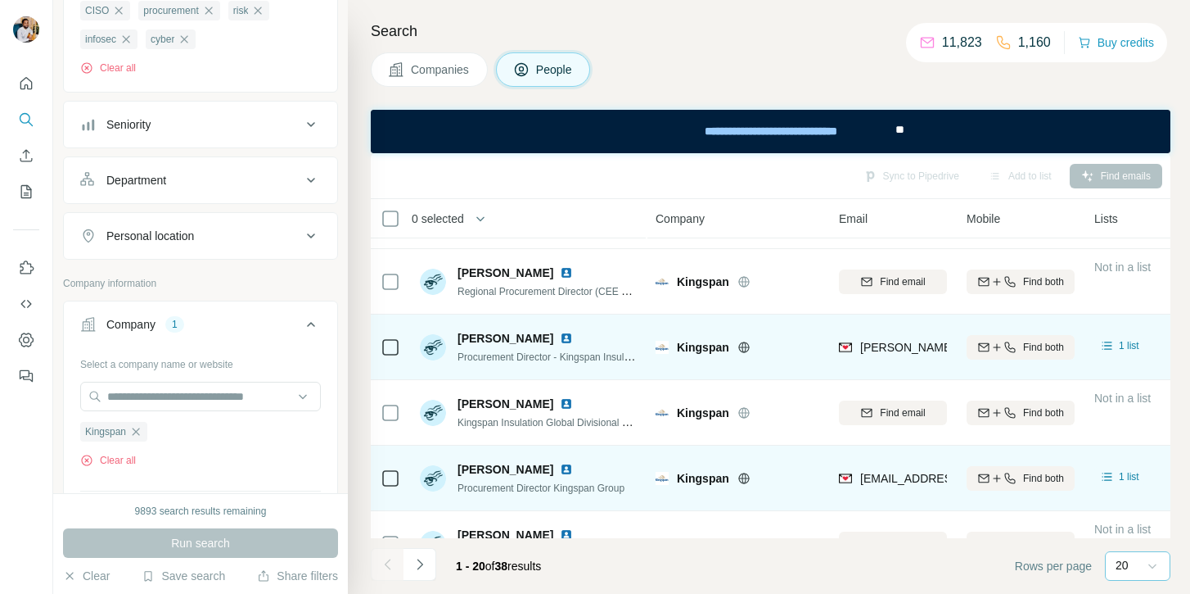
scroll to position [256, 0]
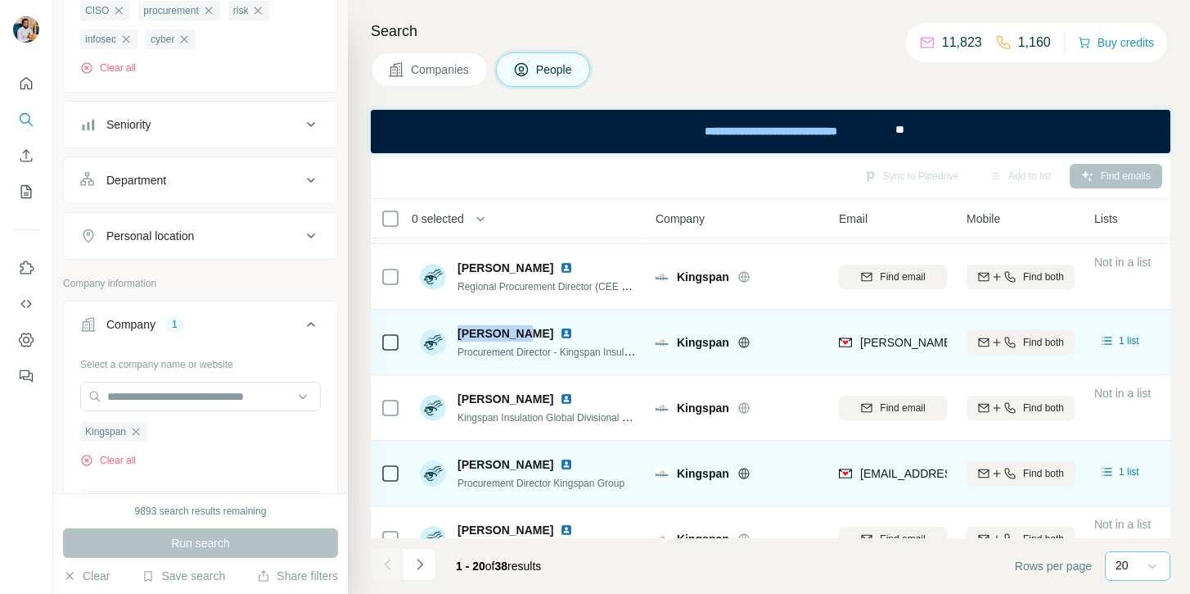
drag, startPoint x: 459, startPoint y: 337, endPoint x: 517, endPoint y: 337, distance: 58.1
click at [517, 337] on span "John-Paul Seale" at bounding box center [506, 333] width 96 height 16
click at [531, 332] on span "John-Paul Seale" at bounding box center [506, 333] width 96 height 16
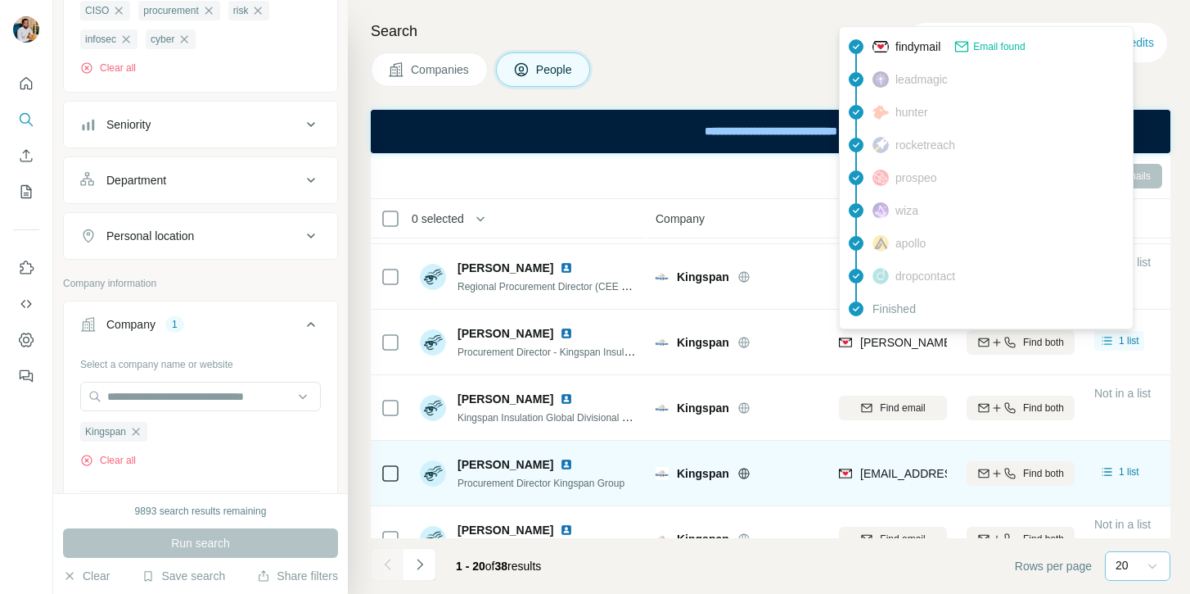
click at [906, 346] on span "john-paul.seale@kingspan.com" at bounding box center [1052, 342] width 383 height 13
click at [583, 355] on span "Procurement Director - Kingspan Insulated Panels (Western Europe Division)" at bounding box center [626, 351] width 336 height 13
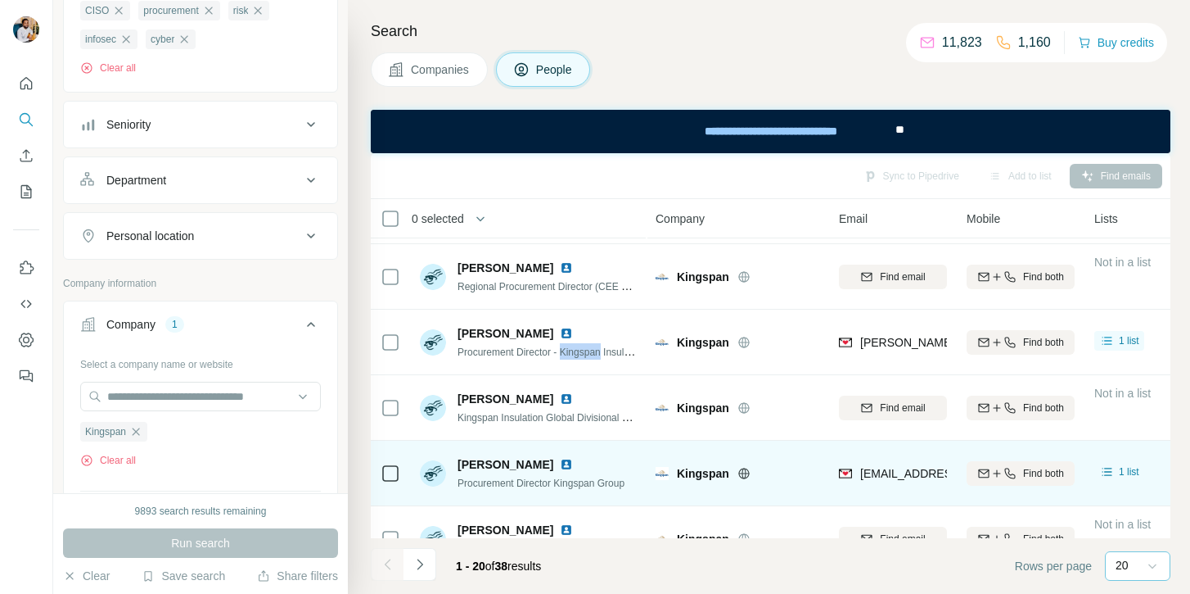
click at [583, 355] on span "Procurement Director - Kingspan Insulated Panels (Western Europe Division)" at bounding box center [626, 351] width 336 height 13
click at [472, 460] on span "Mark Broderick" at bounding box center [506, 464] width 96 height 16
click at [506, 463] on span "Mark Broderick" at bounding box center [506, 464] width 96 height 16
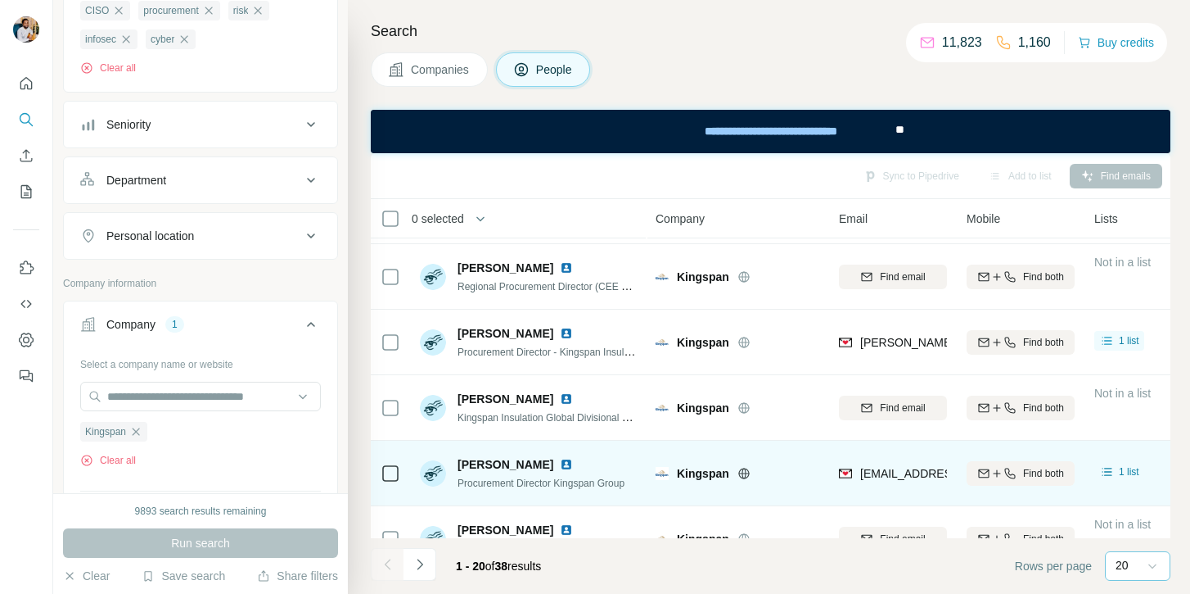
click at [506, 463] on span "Mark Broderick" at bounding box center [506, 464] width 96 height 16
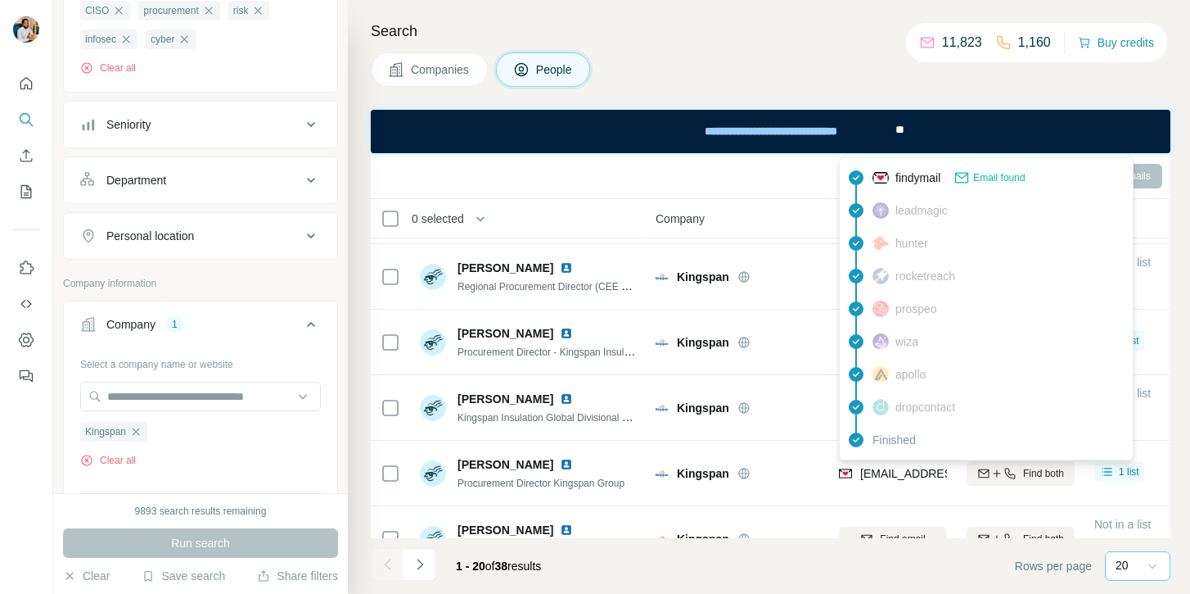
click at [889, 475] on span "mark.broderick@kingspan.com" at bounding box center [1005, 473] width 288 height 13
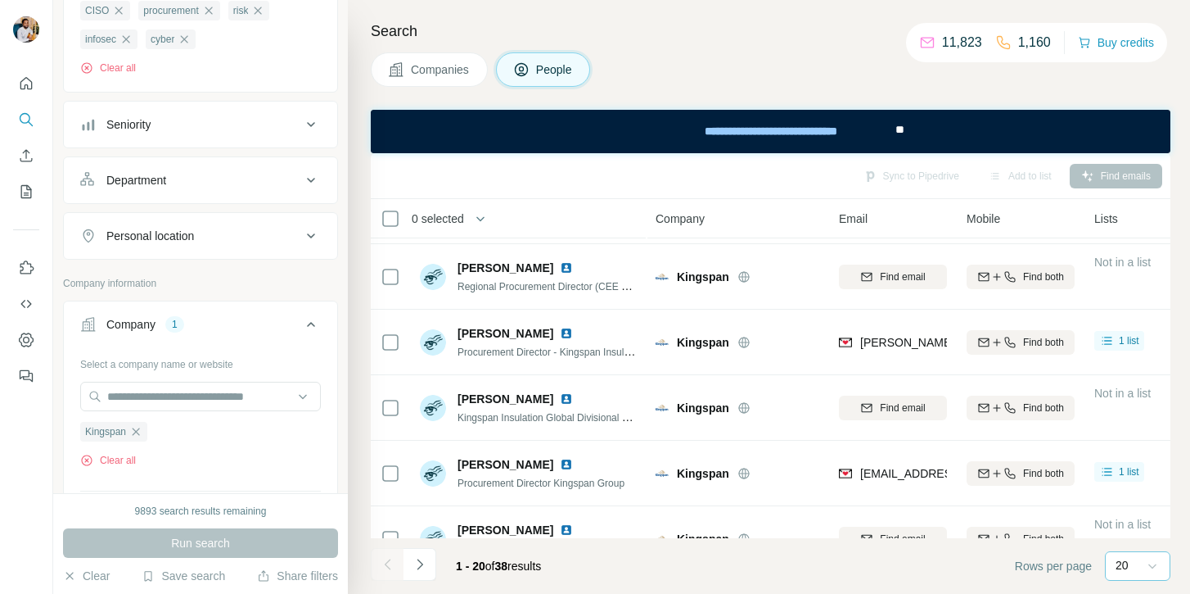
click at [556, 482] on span "Procurement Director Kingspan Group" at bounding box center [541, 482] width 167 height 11
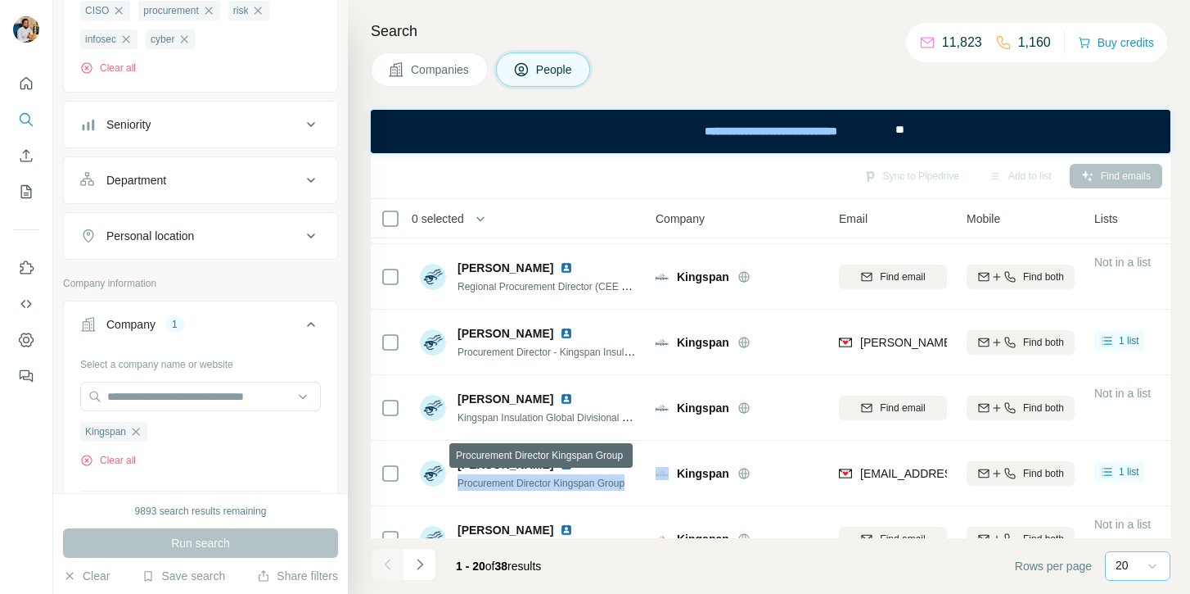
click at [556, 482] on span "Procurement Director Kingspan Group" at bounding box center [541, 482] width 167 height 11
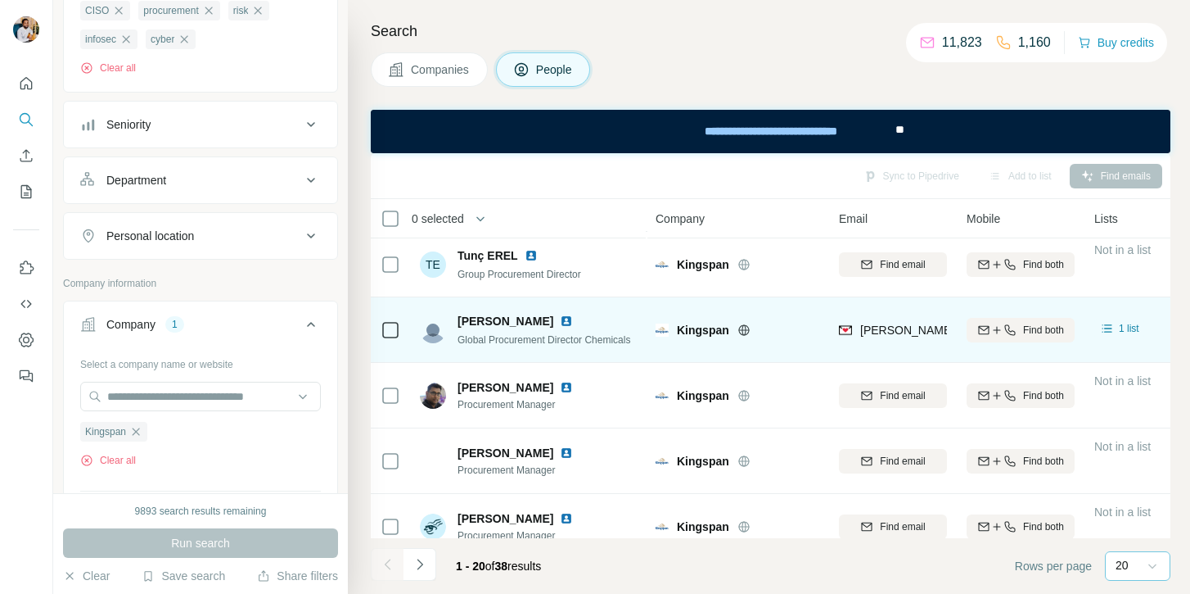
scroll to position [662, 0]
click at [474, 318] on span "Vincent Jalby" at bounding box center [506, 321] width 96 height 16
click at [515, 325] on span "Vincent Jalby" at bounding box center [506, 321] width 96 height 16
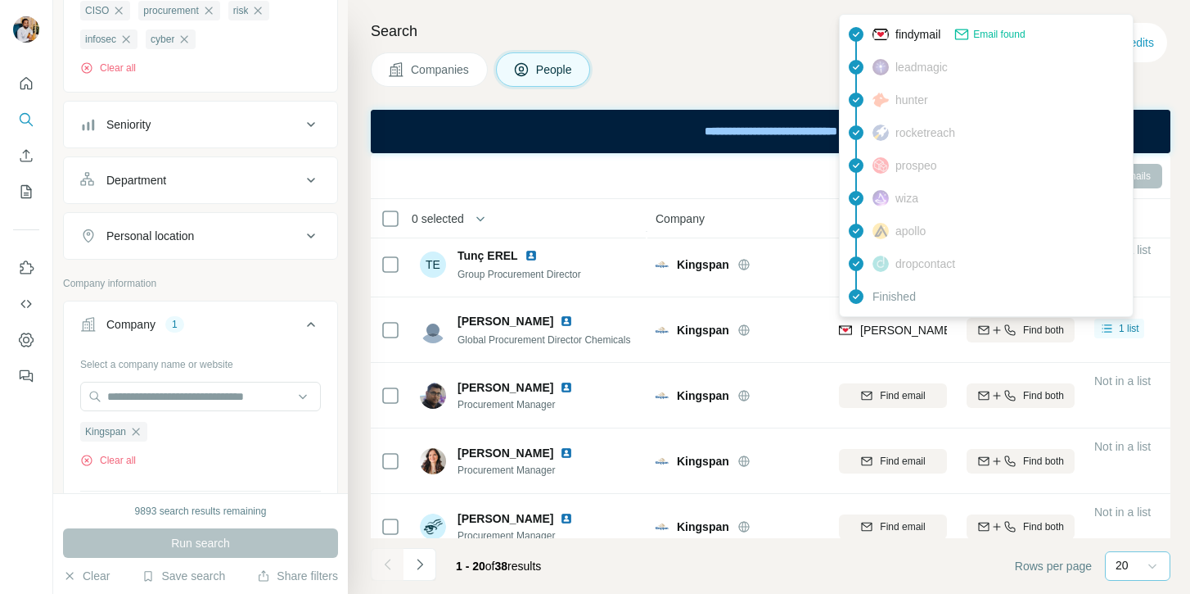
click at [866, 326] on span "vincent.jalby@kingspan.com" at bounding box center [1005, 329] width 288 height 13
click at [574, 332] on div "Global Procurement Director Chemicals" at bounding box center [544, 339] width 173 height 16
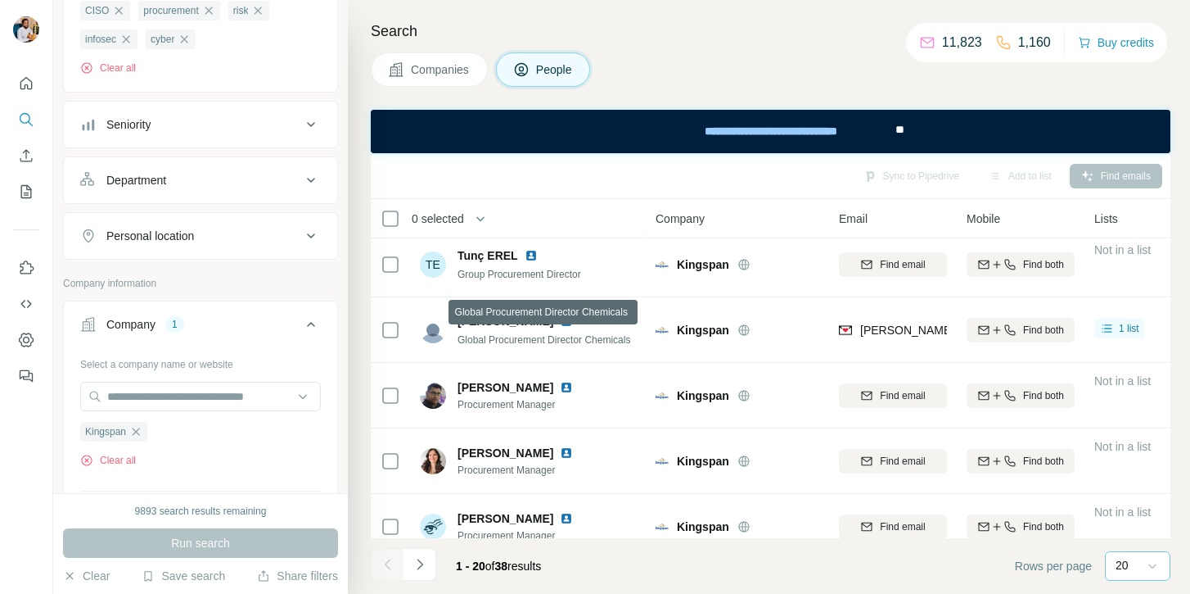
click at [581, 348] on div "Vincent Jalby Global Procurement Director Chemicals" at bounding box center [529, 329] width 218 height 45
click at [574, 341] on span "Global Procurement Director Chemicals" at bounding box center [544, 339] width 173 height 11
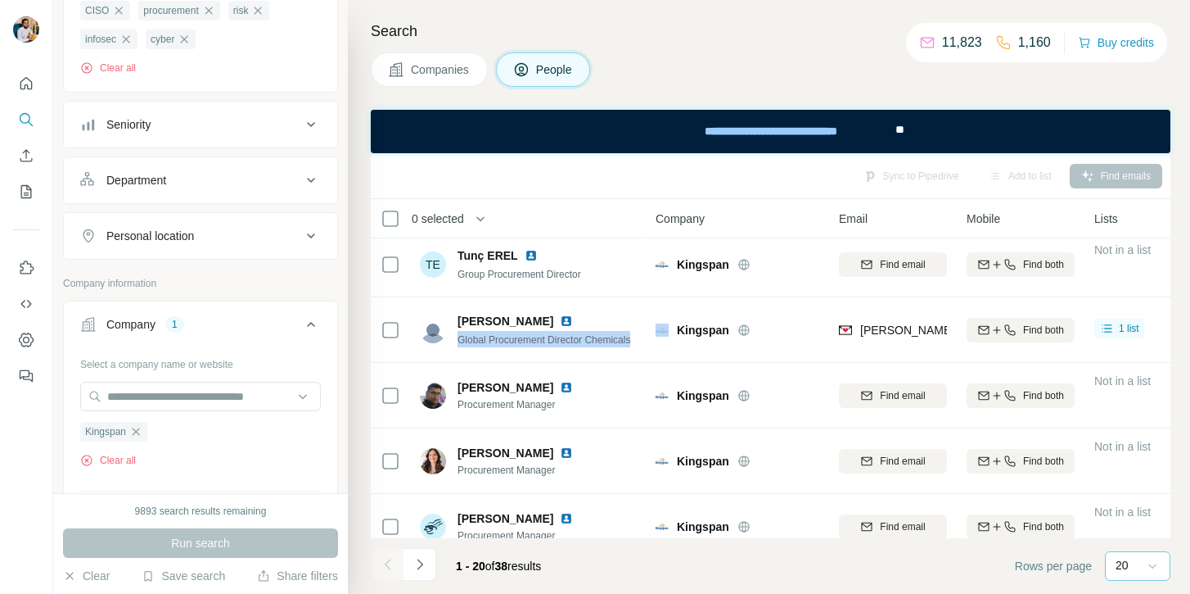
click at [574, 341] on span "Global Procurement Director Chemicals" at bounding box center [544, 339] width 173 height 11
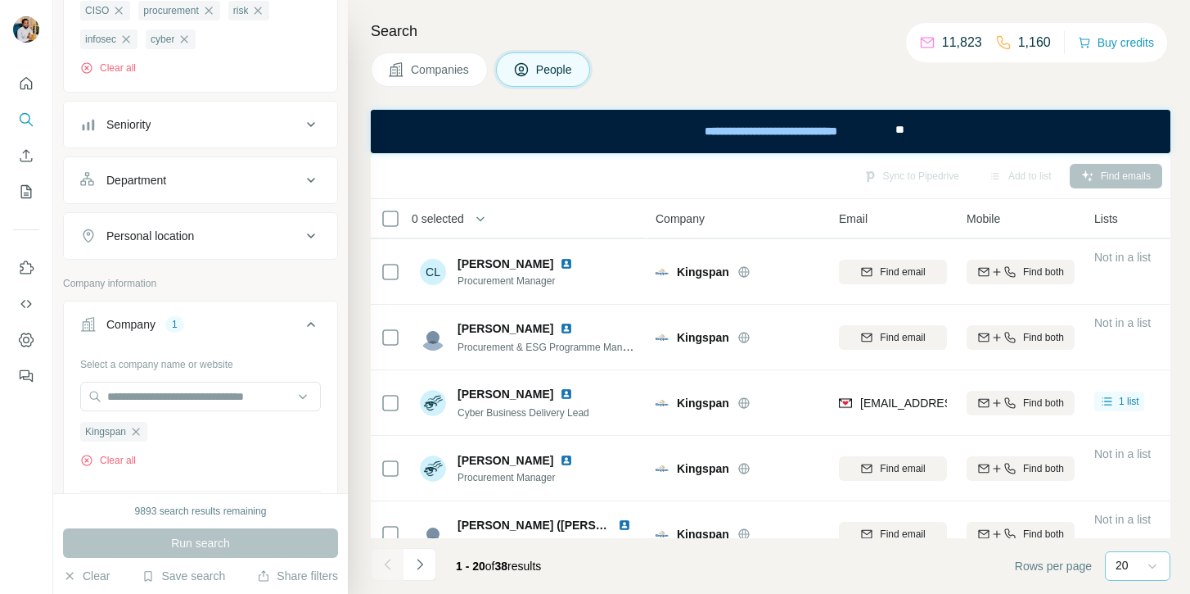
scroll to position [1010, 0]
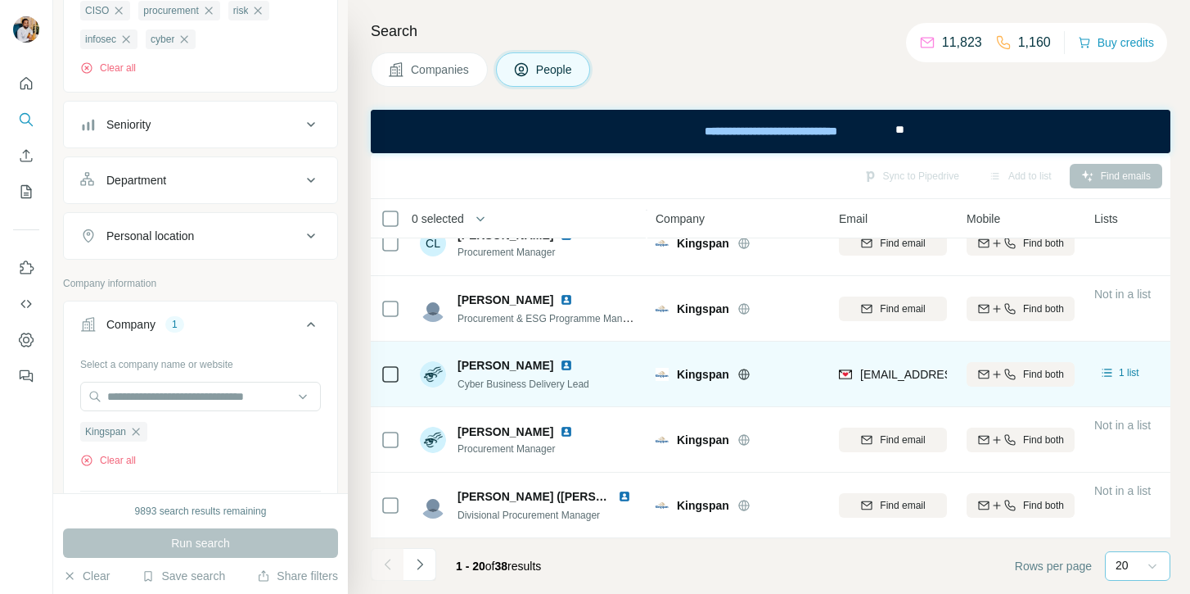
click at [477, 363] on span "Finbar Downes" at bounding box center [506, 365] width 96 height 16
click at [522, 365] on span "Finbar Downes" at bounding box center [506, 365] width 96 height 16
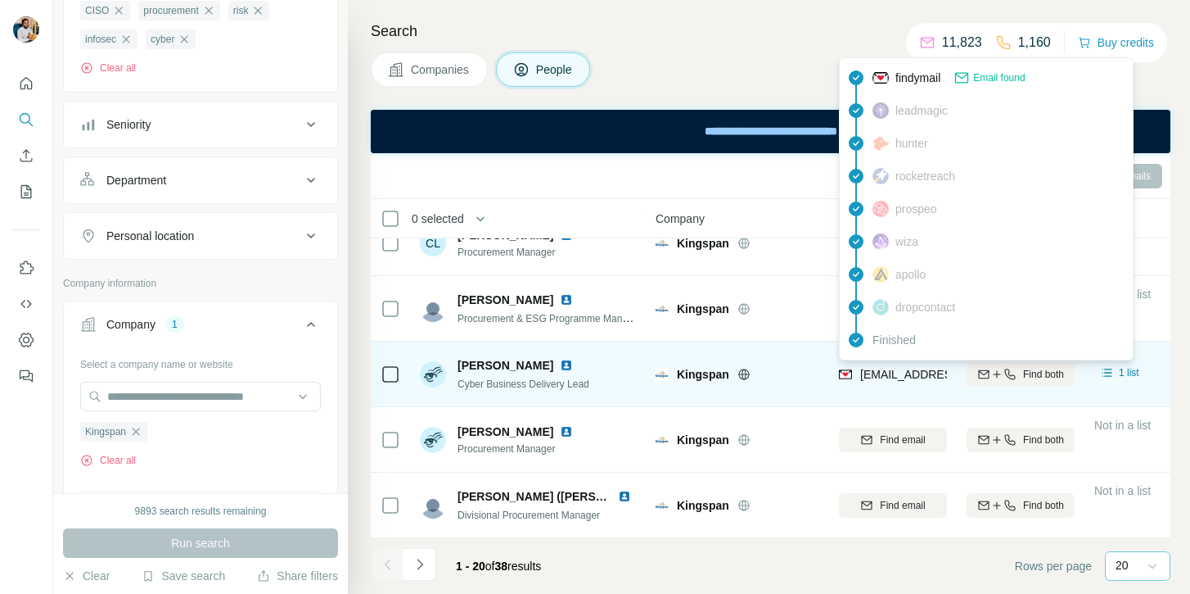
click at [887, 377] on span "finbar.downes@kingspan.com" at bounding box center [1005, 374] width 288 height 13
click at [561, 378] on span "Cyber Business Delivery Lead" at bounding box center [524, 383] width 132 height 11
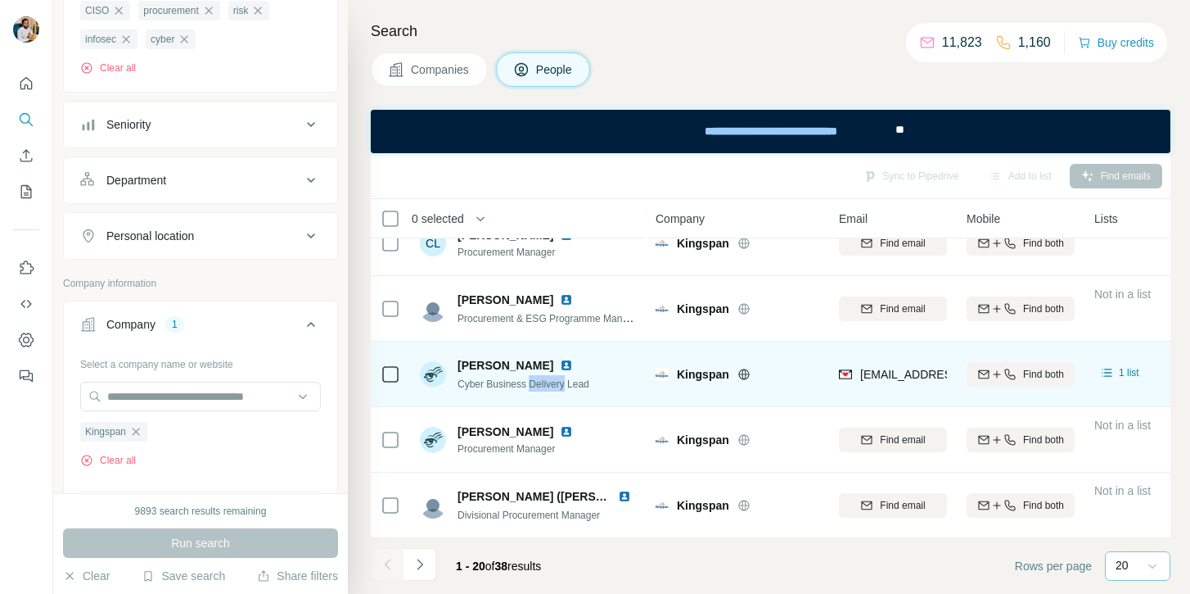
click at [561, 378] on span "Cyber Business Delivery Lead" at bounding box center [524, 383] width 132 height 11
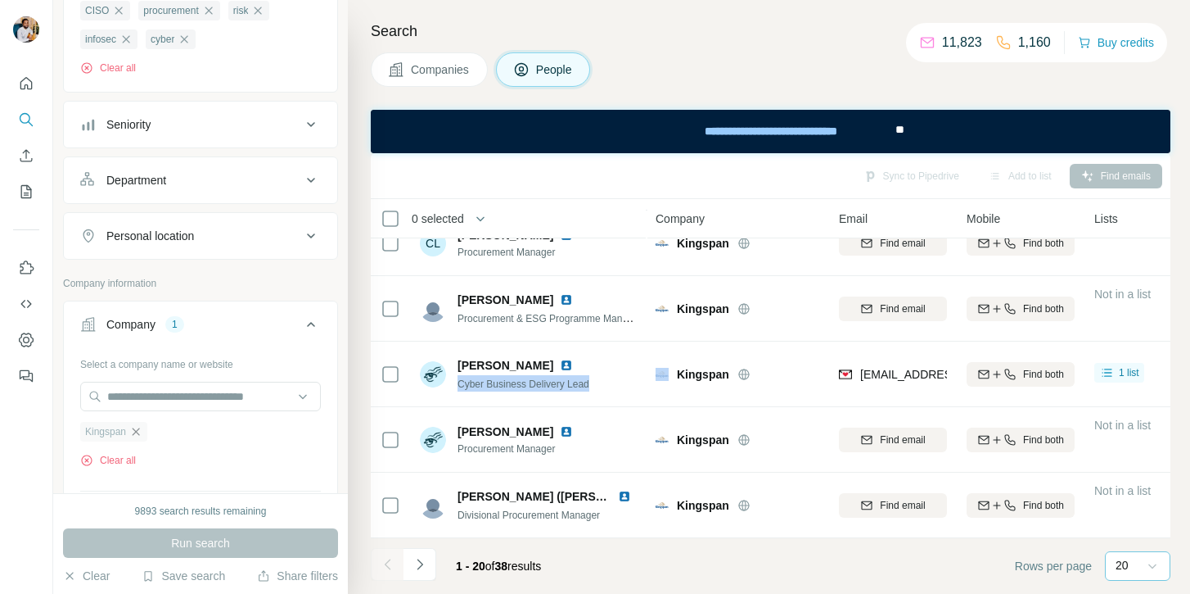
click at [132, 428] on icon "button" at bounding box center [135, 431] width 13 height 13
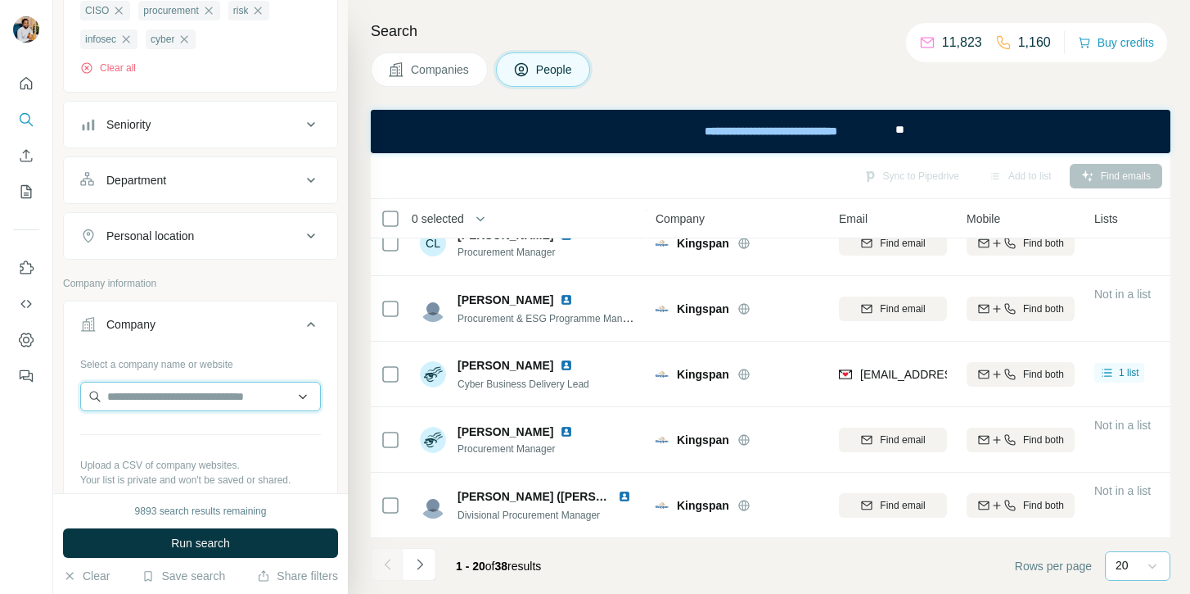
click at [153, 391] on input "text" at bounding box center [200, 396] width 241 height 29
paste input "**********"
type input "**********"
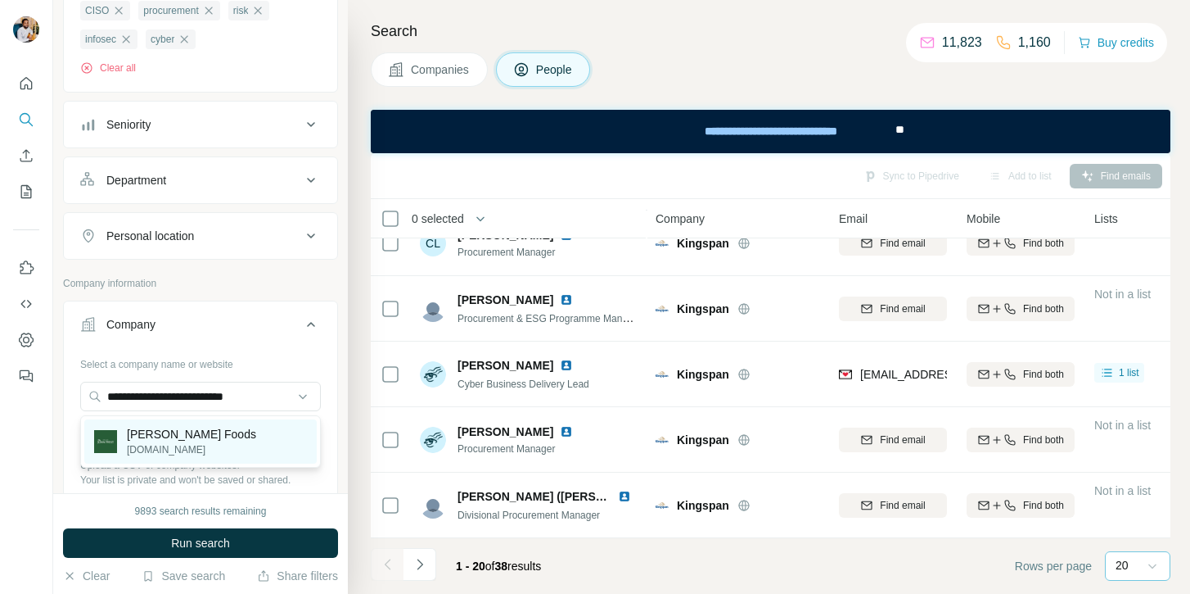
click at [192, 449] on p "john-west.co.uk" at bounding box center [191, 449] width 129 height 15
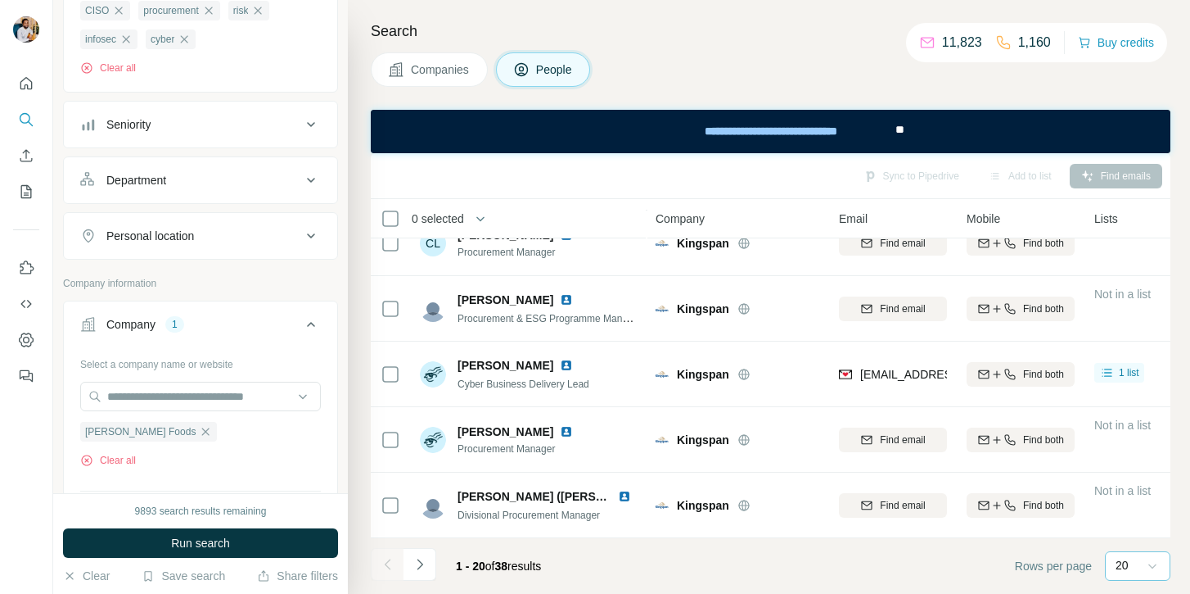
click at [207, 522] on div "9893 search results remaining Run search Clear Save search Share filters" at bounding box center [200, 543] width 295 height 101
click at [207, 548] on span "Run search" at bounding box center [200, 543] width 59 height 16
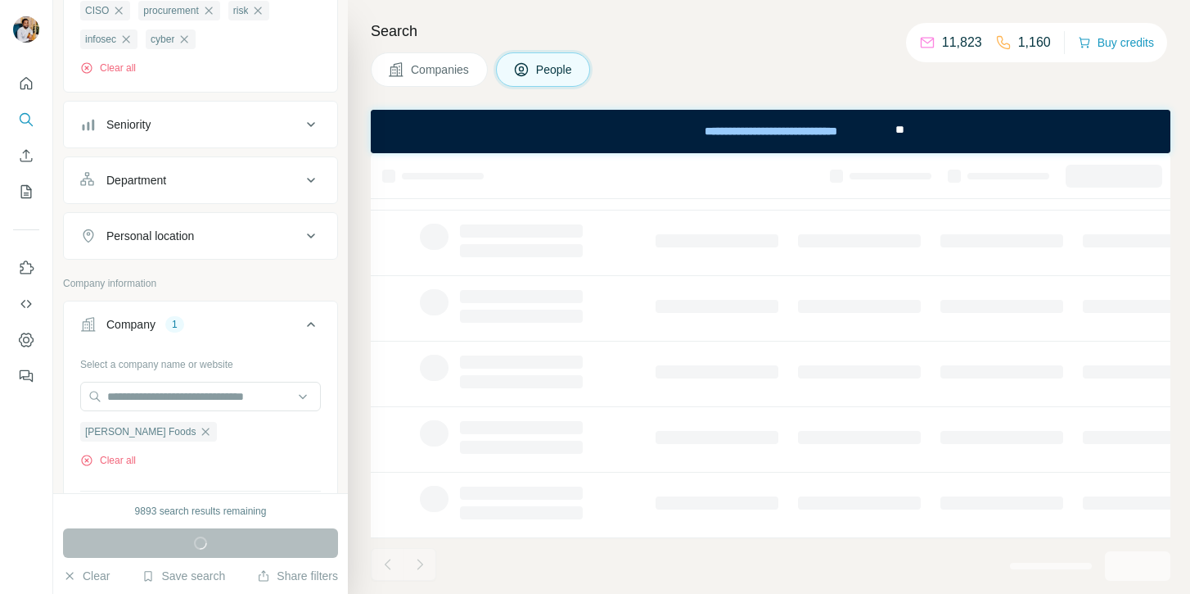
scroll to position [355, 0]
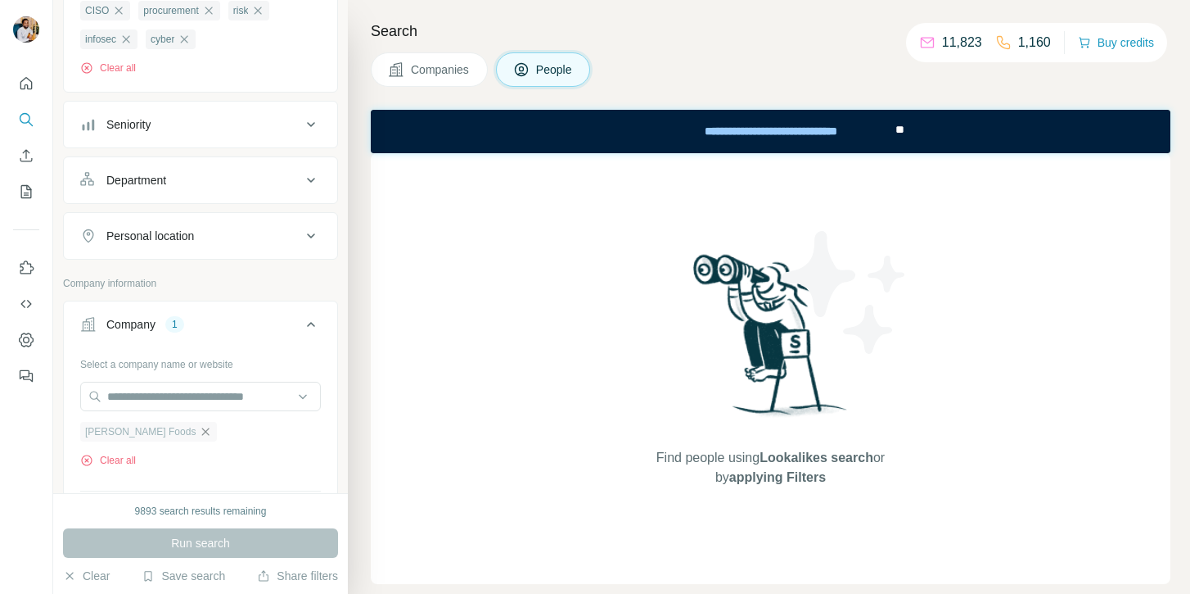
click at [202, 435] on icon "button" at bounding box center [205, 430] width 7 height 7
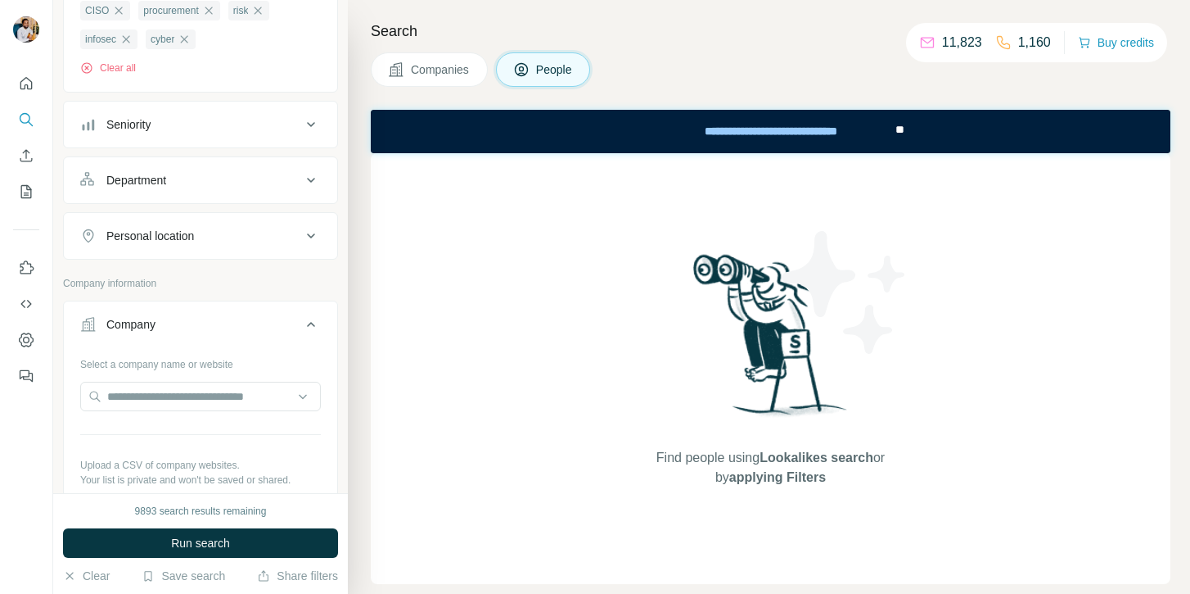
click at [176, 412] on div at bounding box center [200, 398] width 241 height 33
click at [178, 402] on input "text" at bounding box center [200, 396] width 241 height 29
paste input "**********"
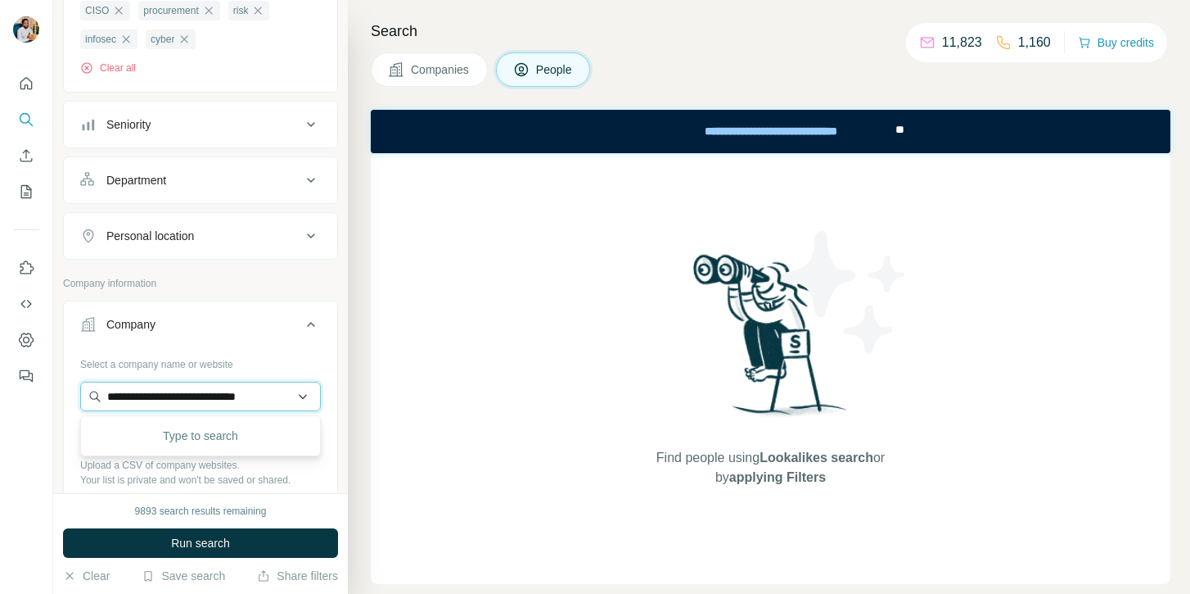
scroll to position [0, 8]
type input "**********"
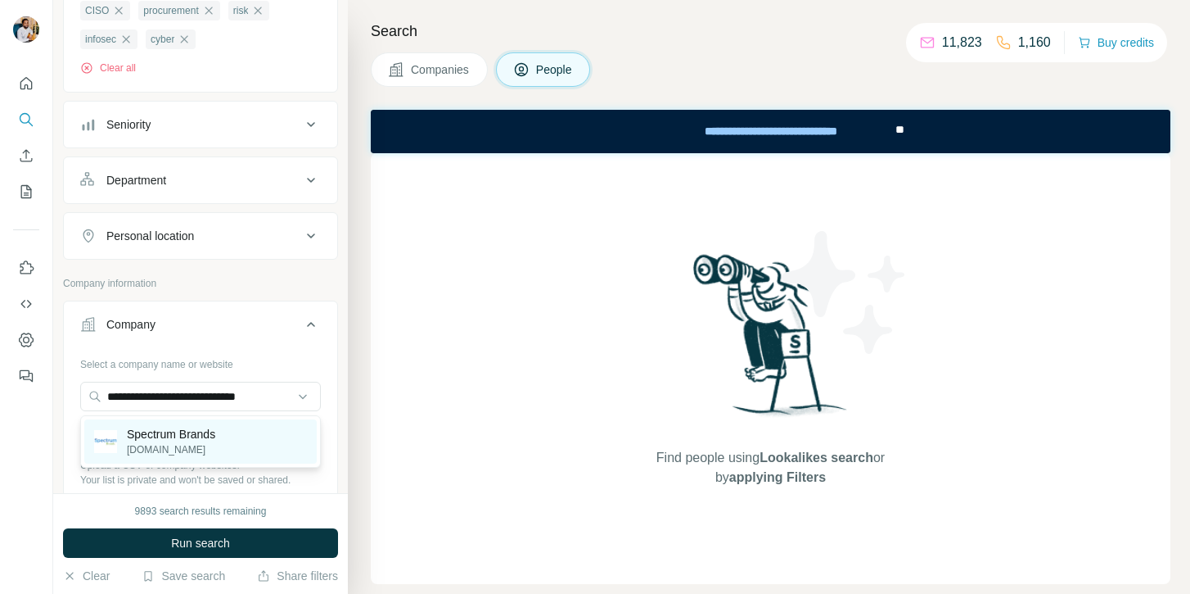
click at [200, 445] on p "spectrumbrands.com" at bounding box center [171, 449] width 88 height 15
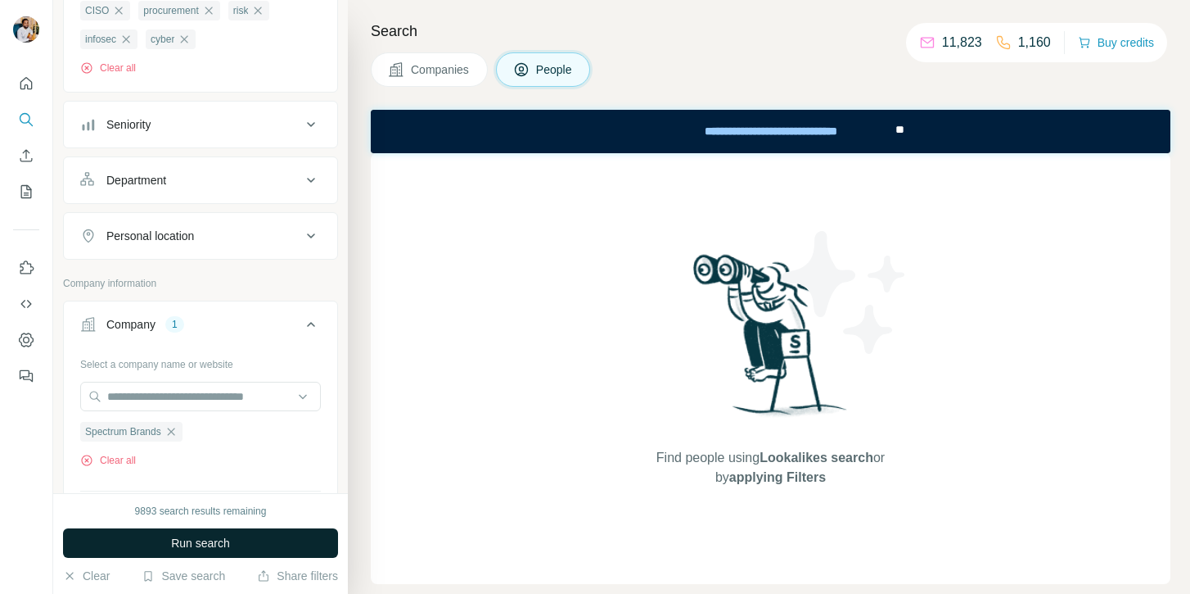
click at [184, 542] on span "Run search" at bounding box center [200, 543] width 59 height 16
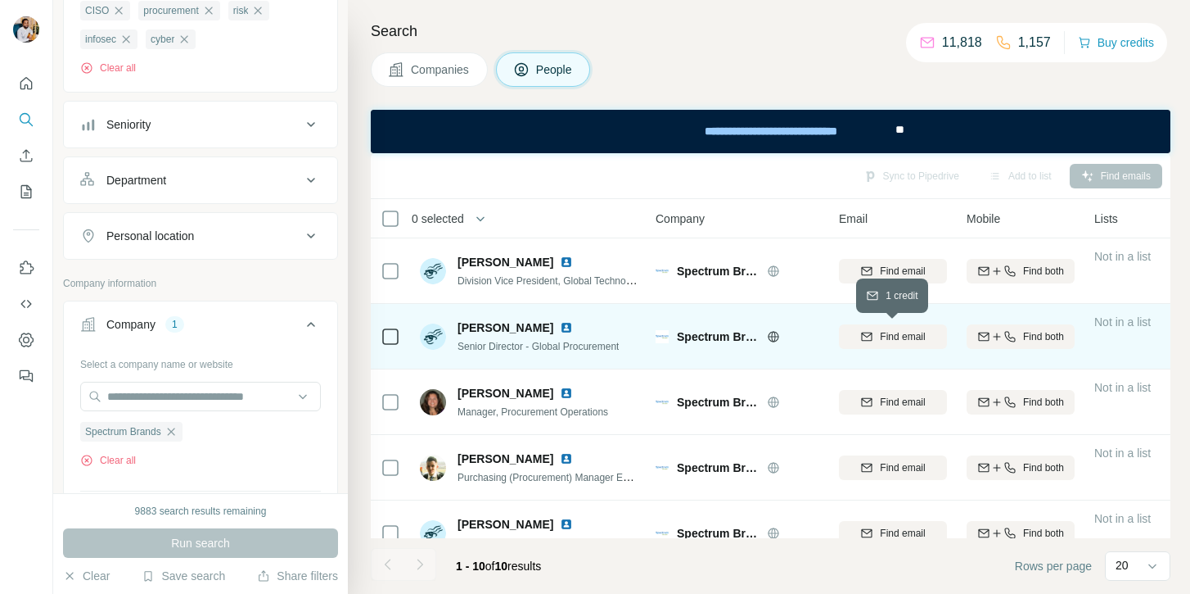
click at [906, 337] on span "Find email" at bounding box center [902, 336] width 45 height 15
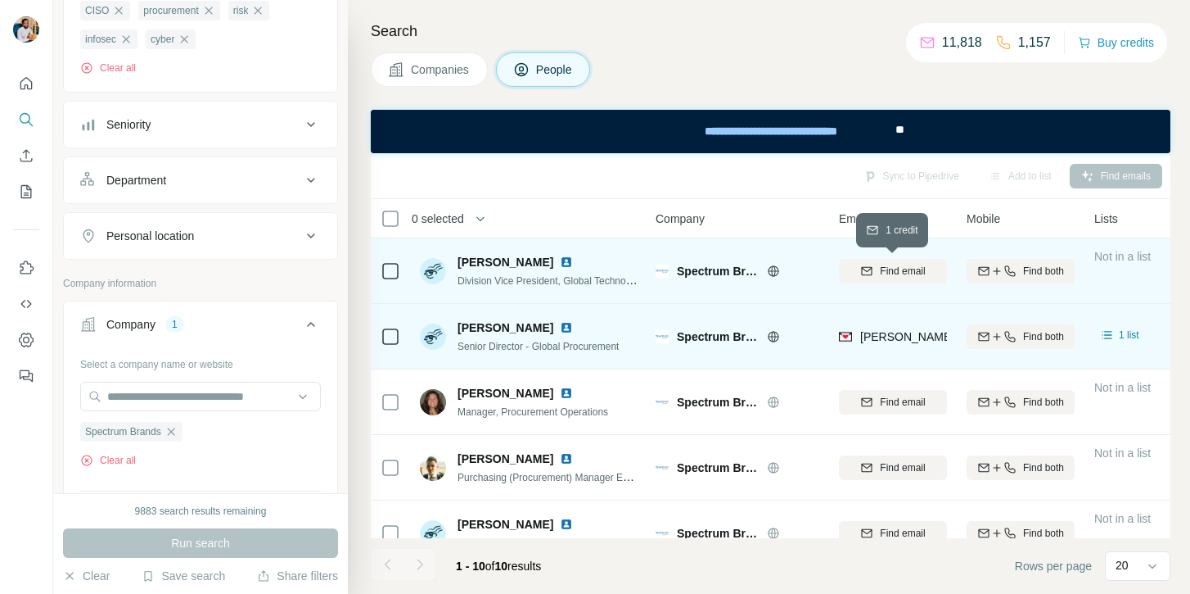
click at [917, 278] on button "Find email" at bounding box center [893, 271] width 108 height 25
click at [707, 335] on span "Spectrum Brands" at bounding box center [718, 336] width 82 height 16
click at [772, 335] on icon at bounding box center [773, 336] width 13 height 13
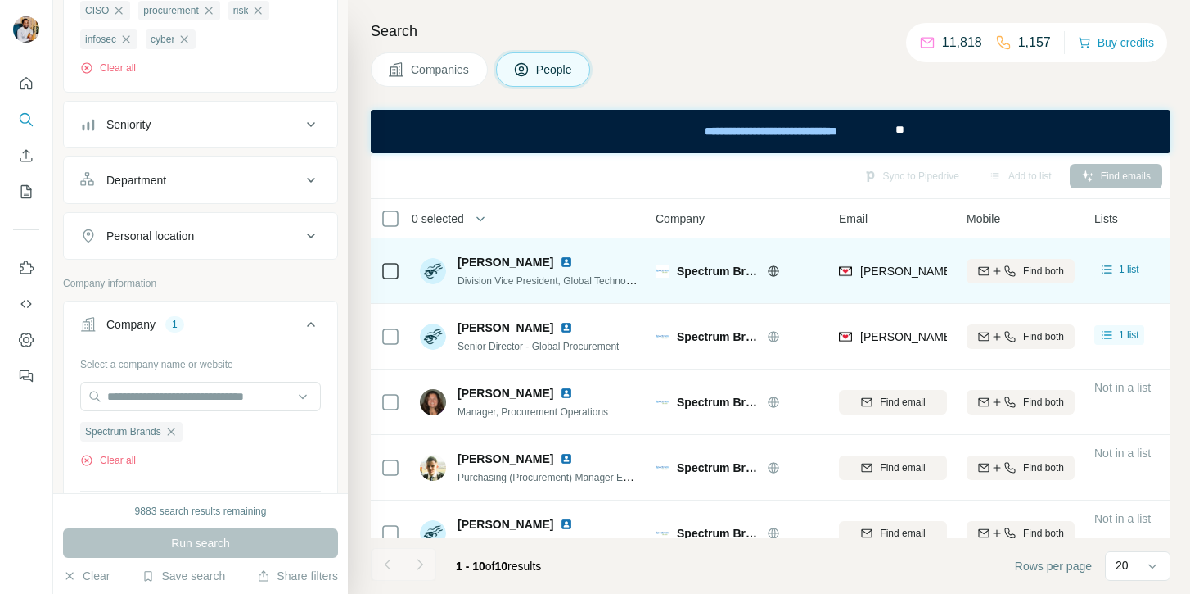
click at [881, 339] on span "jennifer.kuhn@spectrumbrands.com" at bounding box center [1052, 336] width 383 height 13
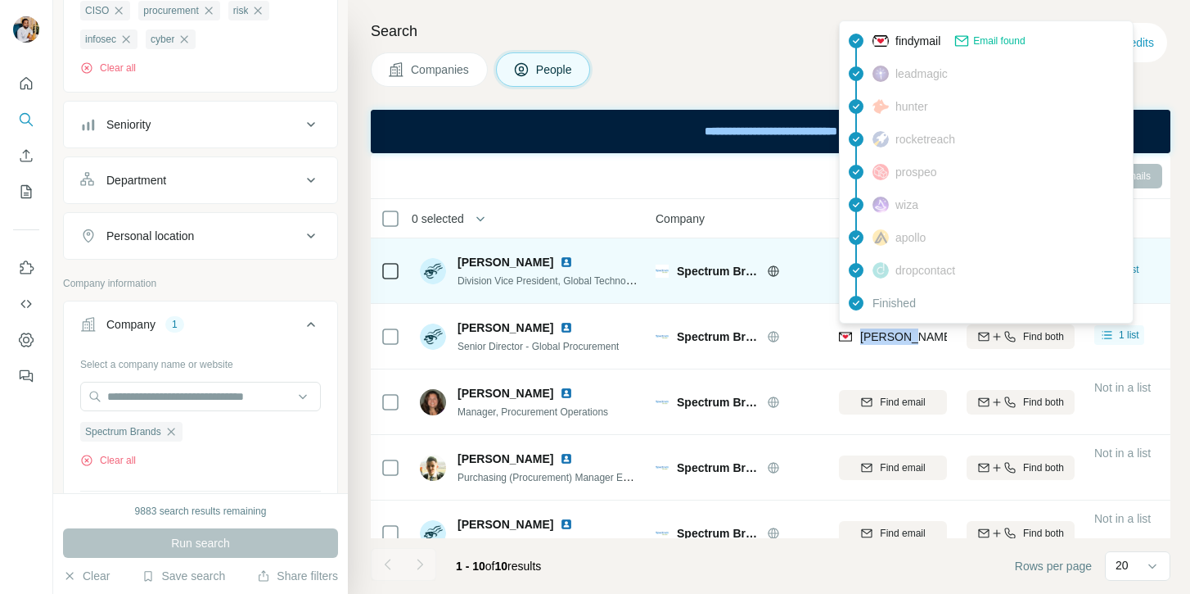
click at [881, 339] on span "jennifer.kuhn@spectrumbrands.com" at bounding box center [1052, 336] width 383 height 13
click at [482, 328] on span "Jennifer Kuhn" at bounding box center [506, 327] width 96 height 16
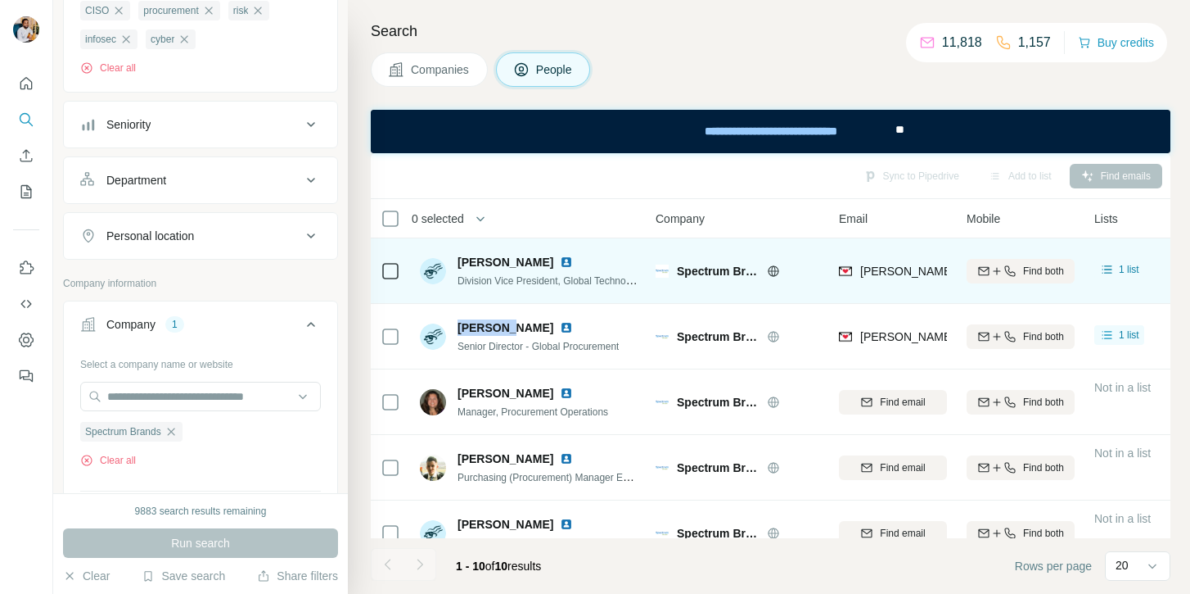
click at [482, 328] on span "Jennifer Kuhn" at bounding box center [506, 327] width 96 height 16
click at [526, 326] on span "Jennifer Kuhn" at bounding box center [506, 327] width 96 height 16
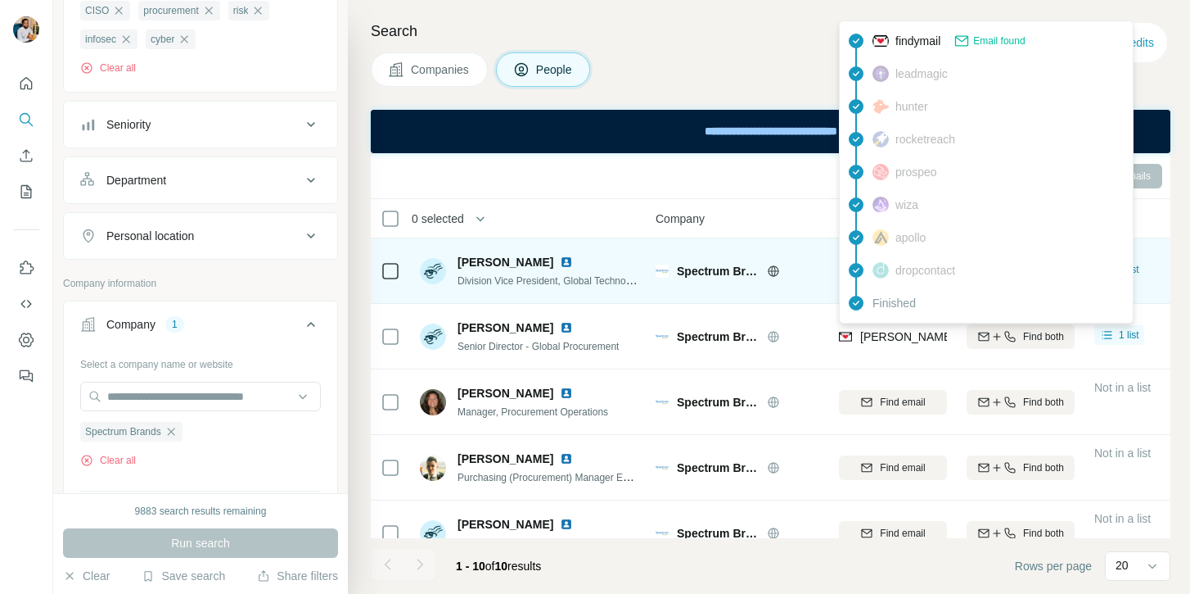
click at [885, 337] on span "jennifer.kuhn@spectrumbrands.com" at bounding box center [1052, 336] width 383 height 13
click at [592, 344] on span "Senior Director - Global Procurement" at bounding box center [538, 346] width 161 height 11
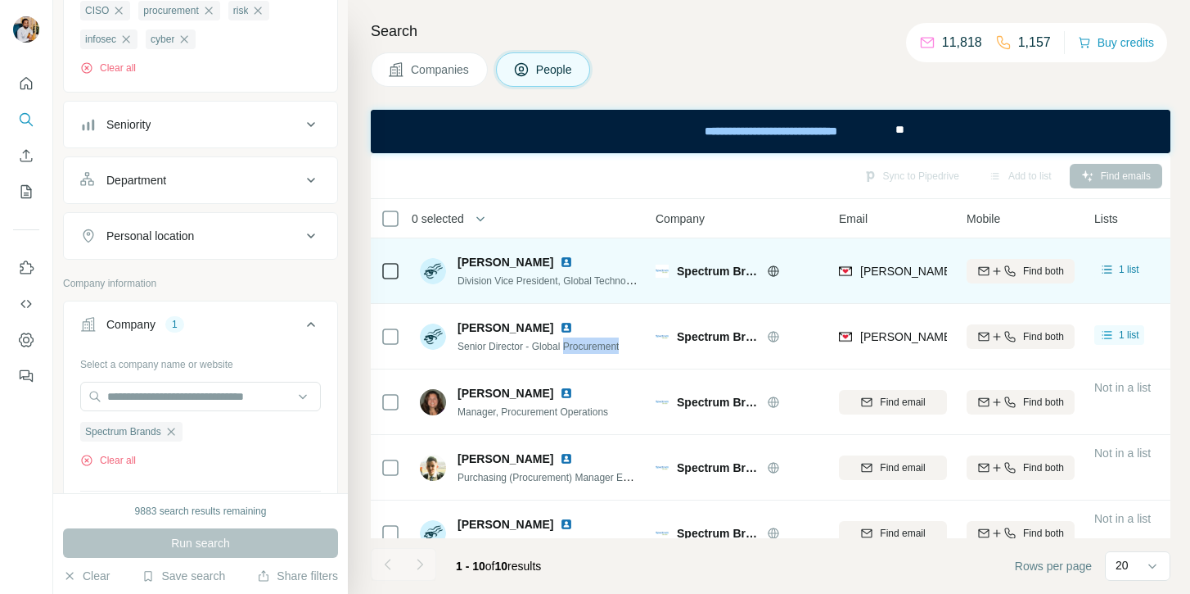
click at [592, 344] on span "Senior Director - Global Procurement" at bounding box center [538, 346] width 161 height 11
click at [468, 262] on span "Chris Gutierrez" at bounding box center [506, 262] width 96 height 16
click at [472, 261] on span "Chris Gutierrez" at bounding box center [506, 262] width 96 height 16
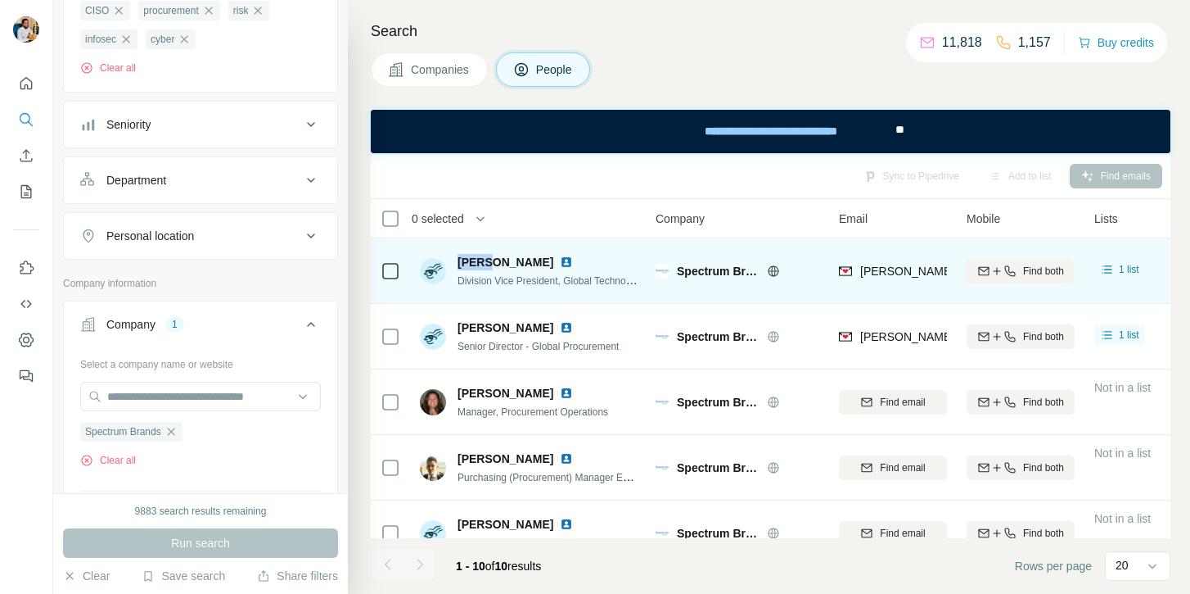
click at [472, 261] on span "Chris Gutierrez" at bounding box center [506, 262] width 96 height 16
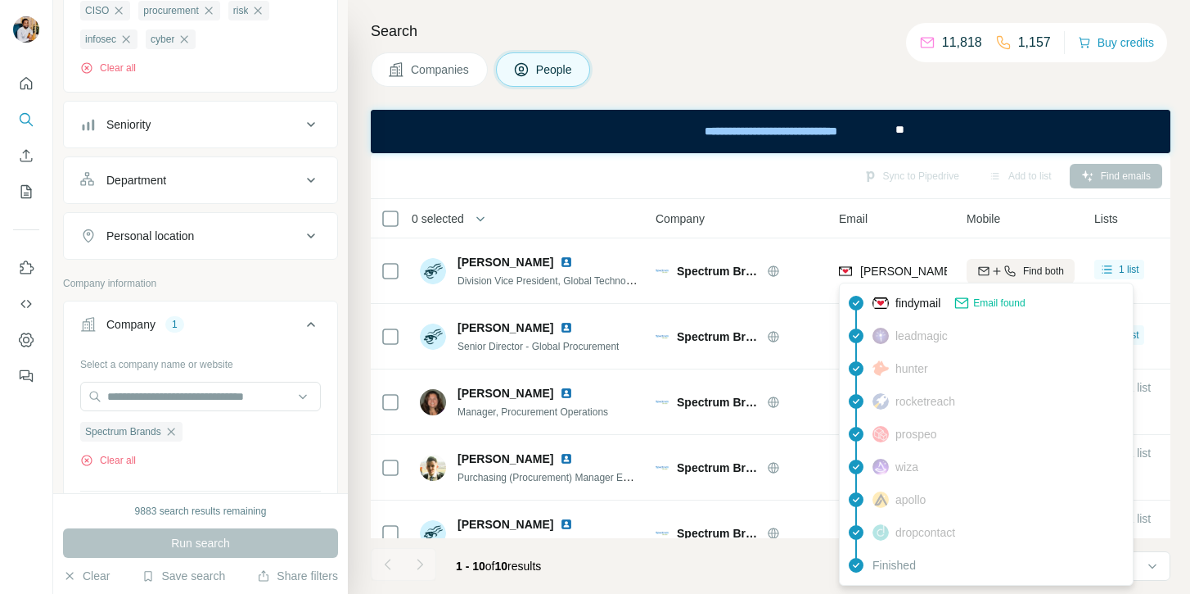
click at [861, 264] on span "christopher.gutierrez@spectrumbrands.com" at bounding box center [1052, 270] width 383 height 13
click at [554, 280] on span "Division Vice President, Global Technology & Cybersecurity - CTO/CISO" at bounding box center [615, 279] width 314 height 13
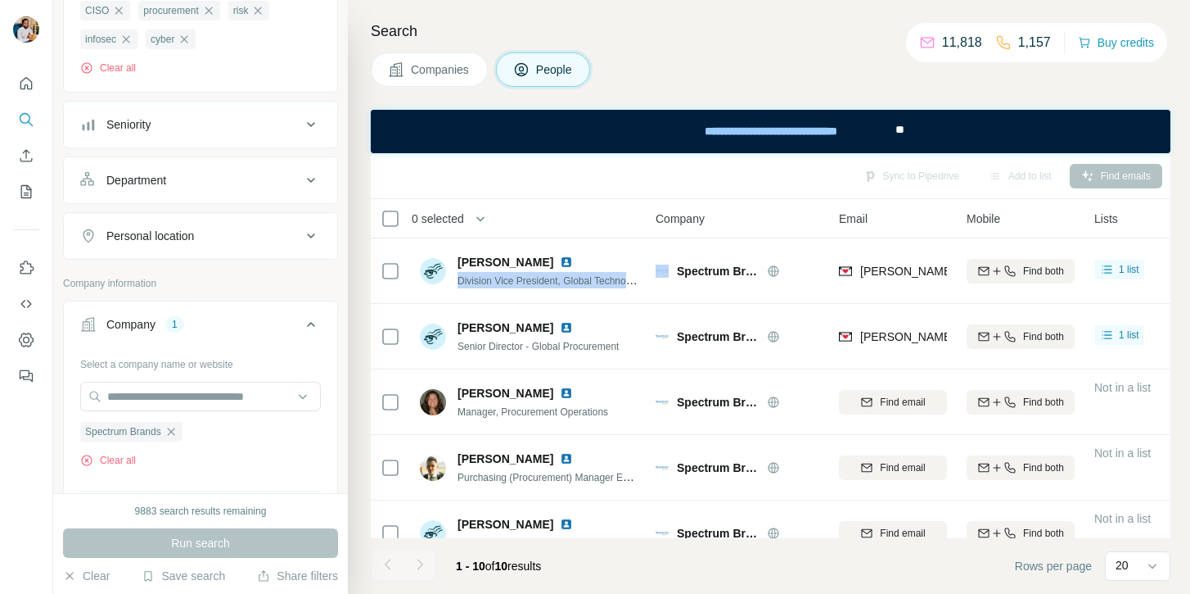
click at [554, 280] on span "Division Vice President, Global Technology & Cybersecurity - CTO/CISO" at bounding box center [615, 279] width 314 height 13
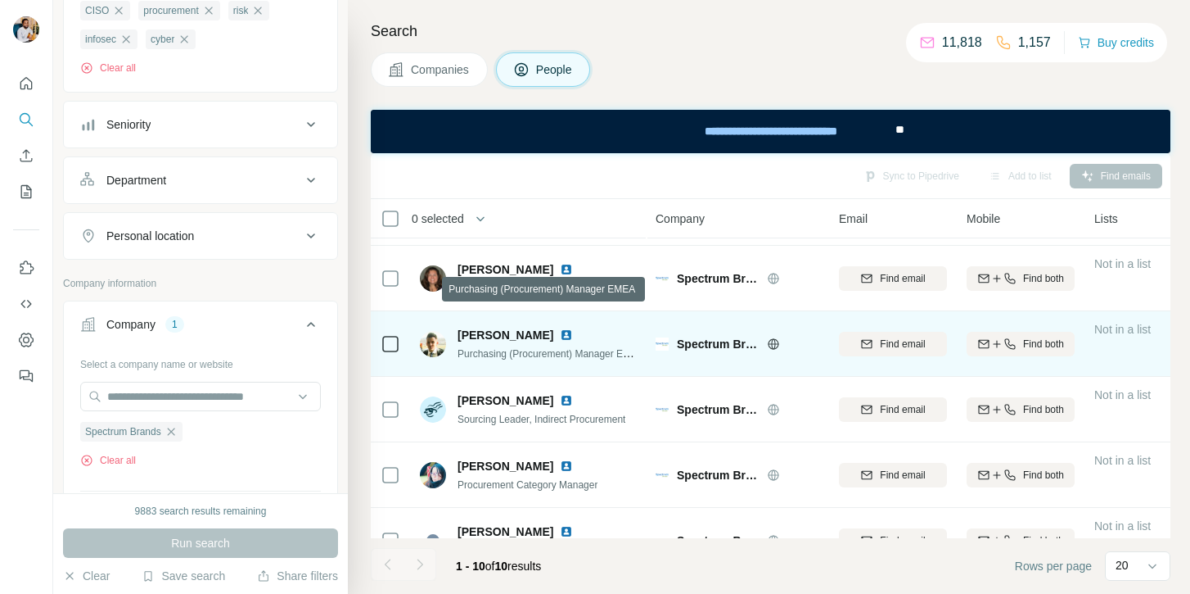
scroll to position [121, 0]
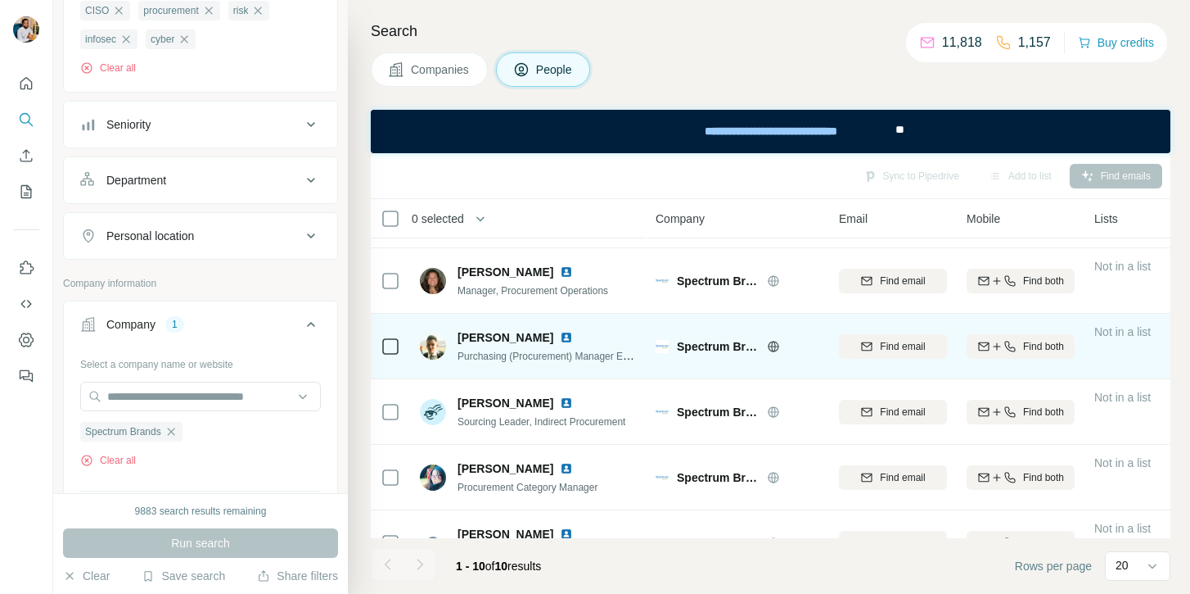
click at [469, 338] on span "Chris Proud" at bounding box center [506, 337] width 96 height 16
click at [869, 337] on button "Find email" at bounding box center [893, 346] width 108 height 25
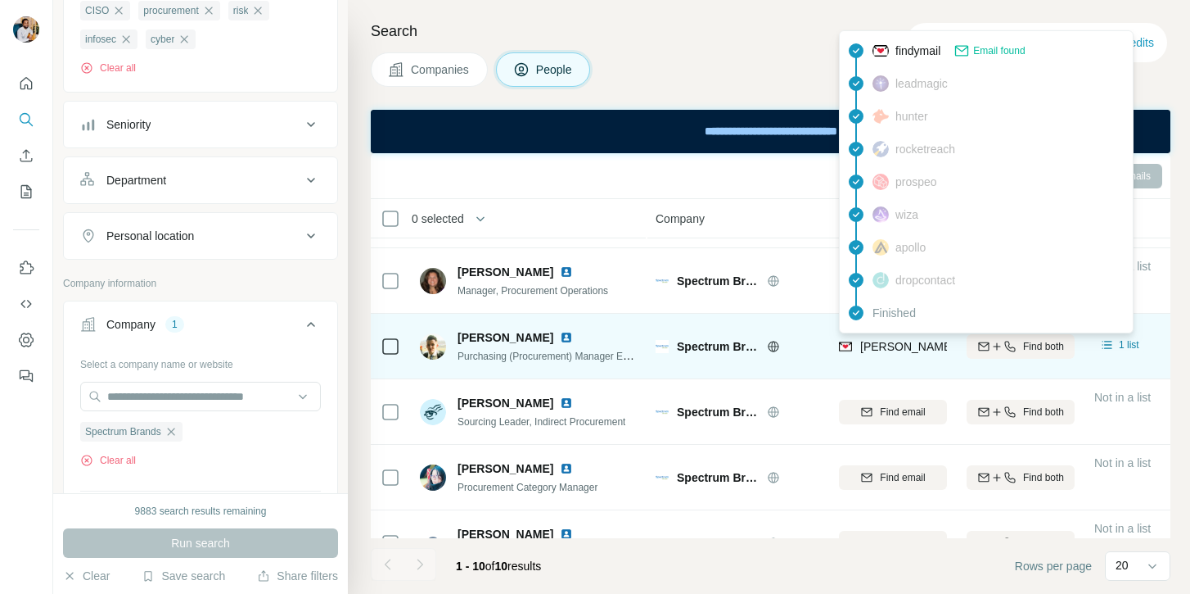
click at [891, 344] on span "christopher.proud@eu.spectrumbrands.com" at bounding box center [1005, 346] width 288 height 13
click at [571, 356] on span "Purchasing (Procurement) Manager EMEA" at bounding box center [551, 355] width 187 height 13
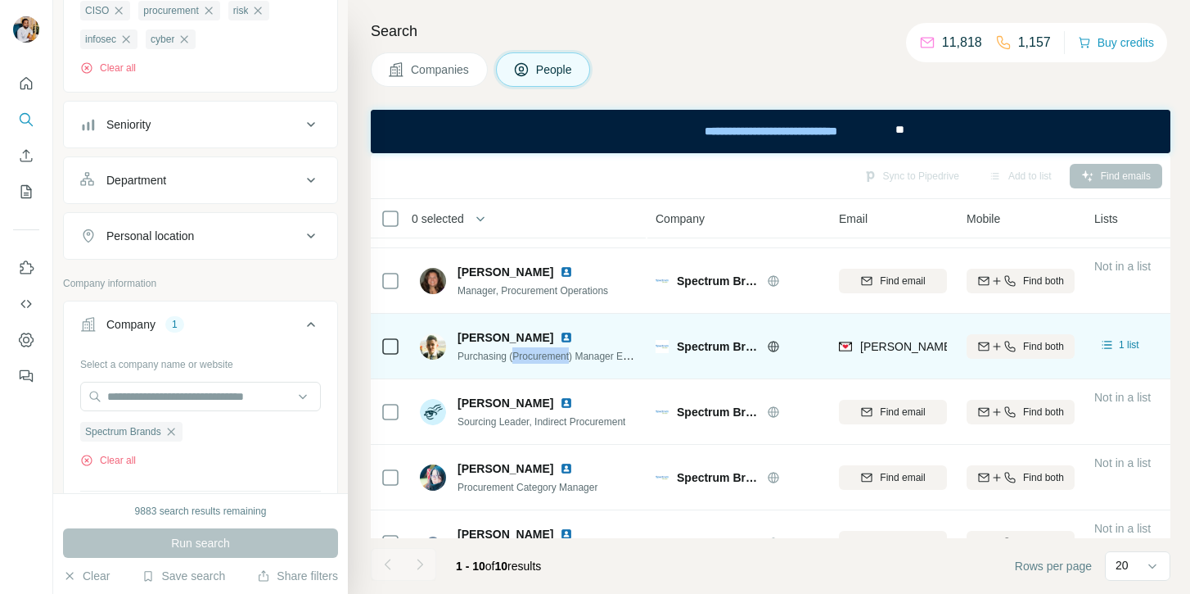
click at [571, 356] on span "Purchasing (Procurement) Manager EMEA" at bounding box center [551, 355] width 187 height 13
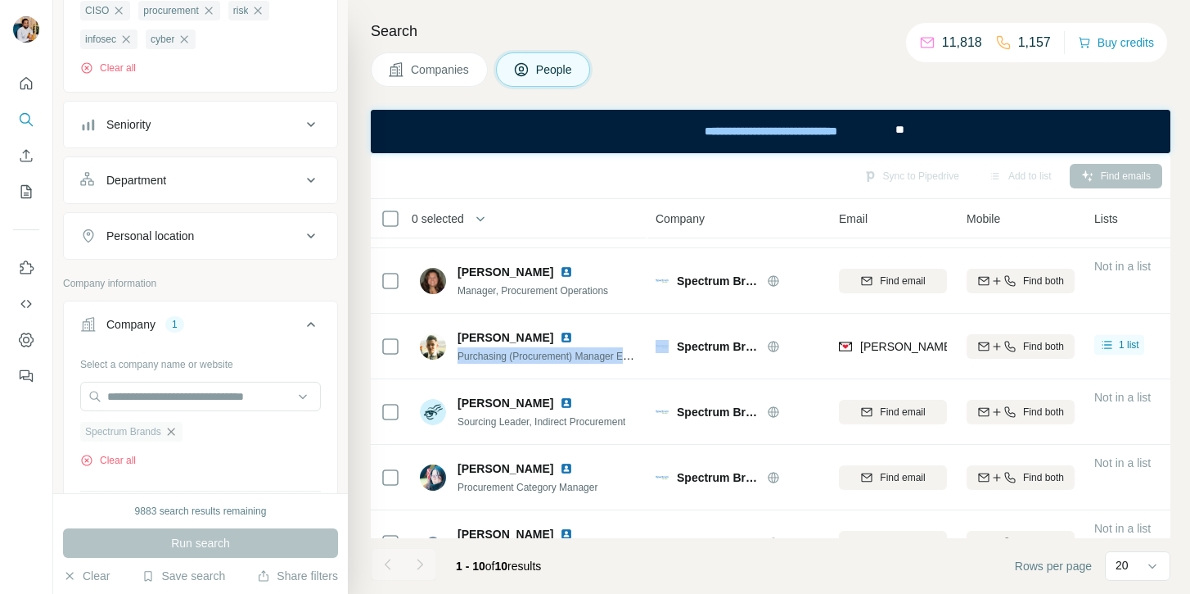
click at [178, 438] on icon "button" at bounding box center [171, 431] width 13 height 13
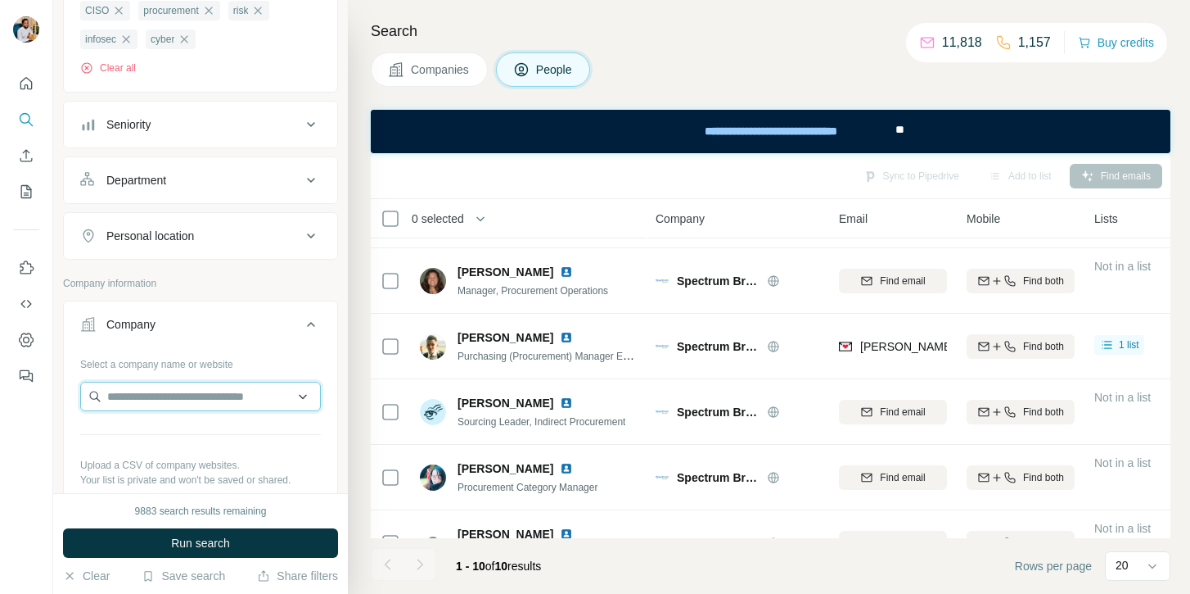
click at [170, 409] on input "text" at bounding box center [200, 396] width 241 height 29
paste input "**********"
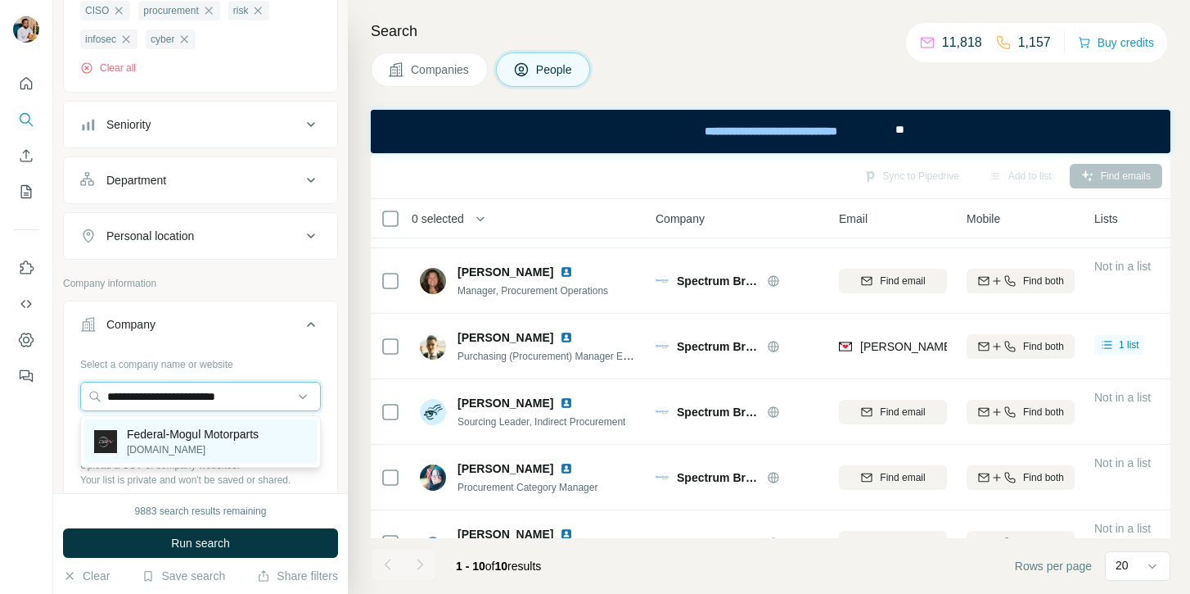
type input "**********"
click at [171, 456] on p "drivparts.com" at bounding box center [193, 449] width 132 height 15
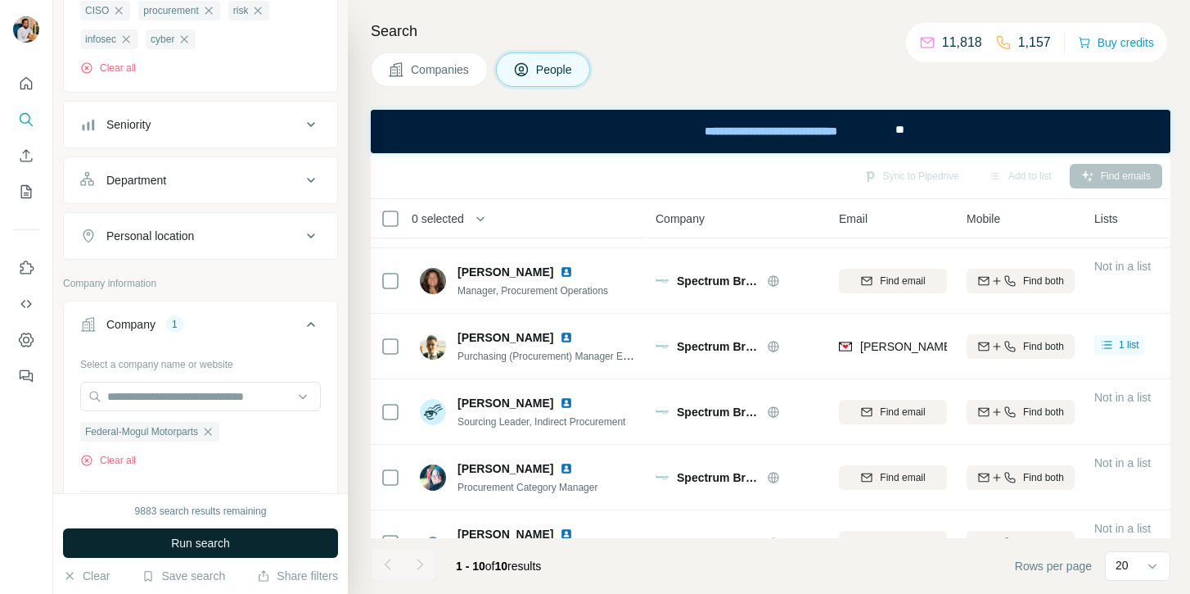
click at [165, 536] on button "Run search" at bounding box center [200, 542] width 275 height 29
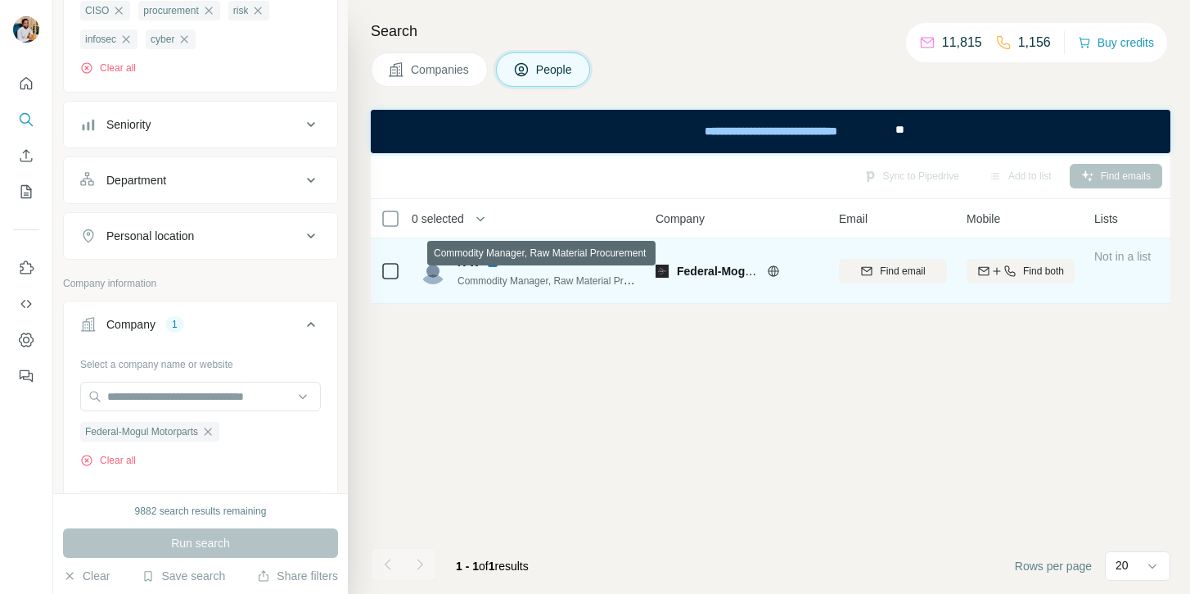
click at [532, 279] on span "Commodity Manager, Raw Material Procurement" at bounding box center [564, 279] width 212 height 13
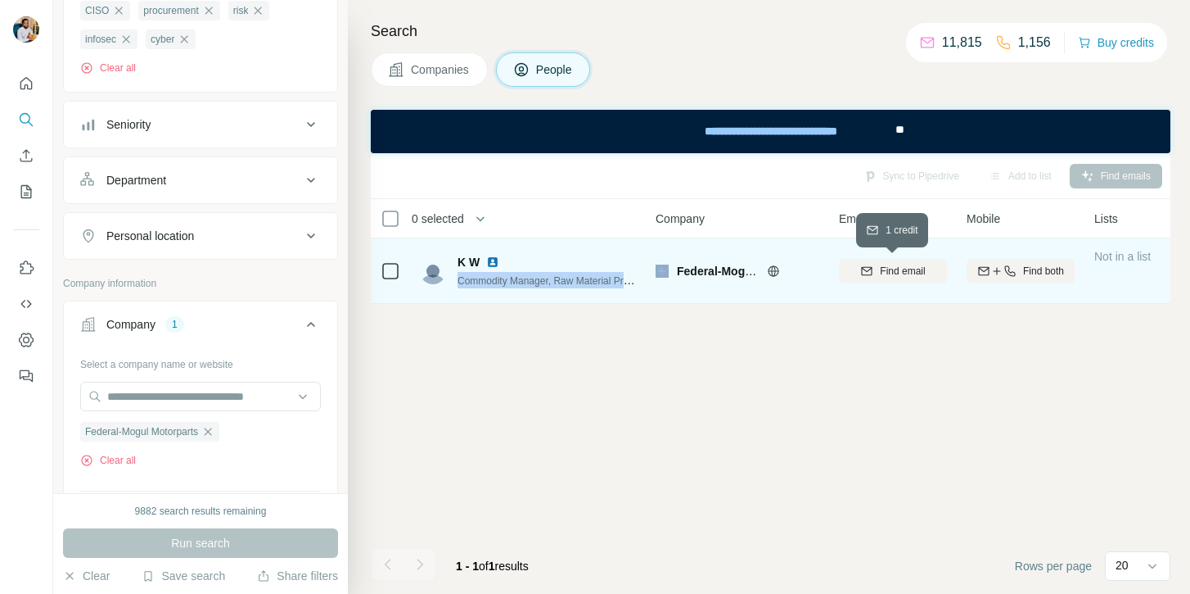
click at [896, 278] on span "Find email" at bounding box center [902, 271] width 45 height 15
click at [490, 258] on img at bounding box center [492, 261] width 13 height 13
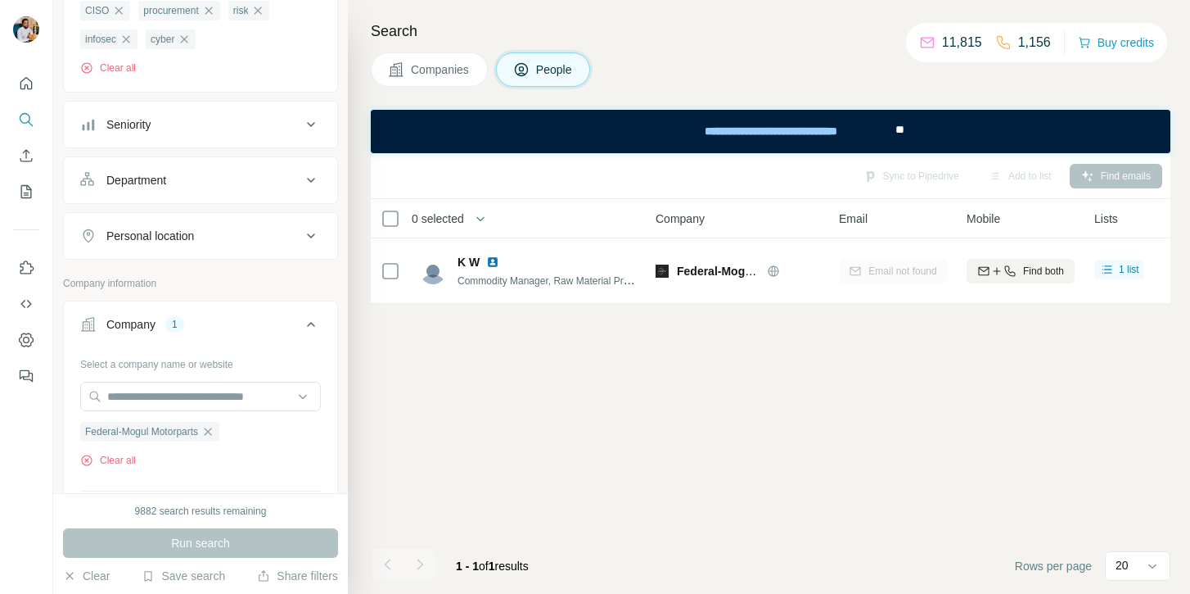
click at [698, 413] on div "Sync to Pipedrive Add to list Find emails 0 selected People Company Email Mobil…" at bounding box center [771, 373] width 800 height 440
click at [215, 427] on icon "button" at bounding box center [207, 431] width 13 height 13
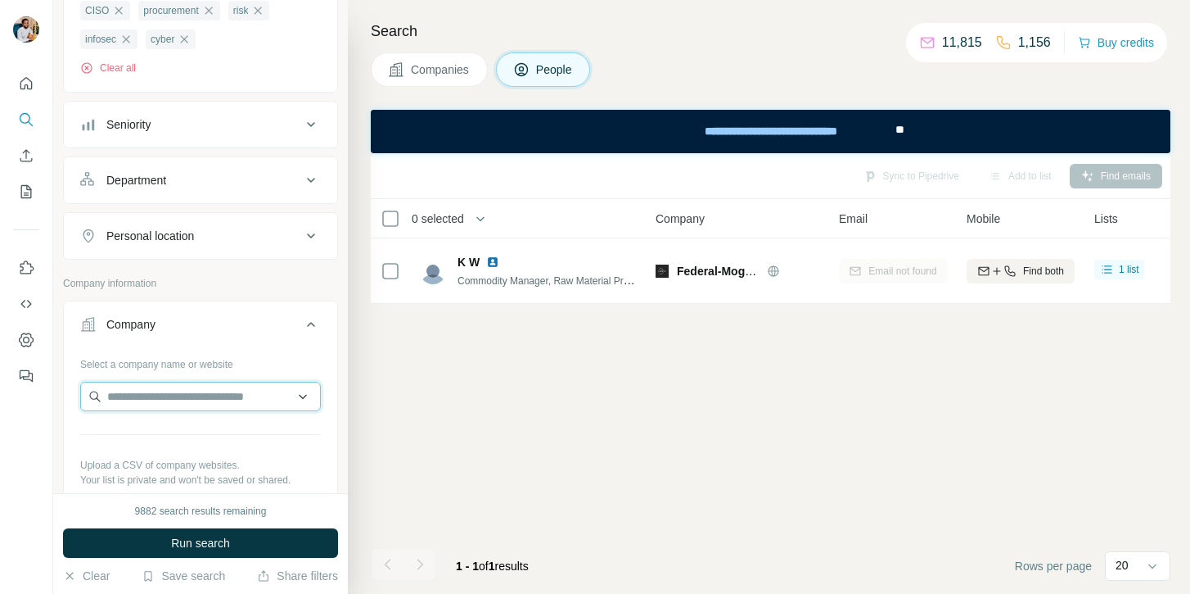
click at [203, 399] on input "text" at bounding box center [200, 396] width 241 height 29
paste input "**********"
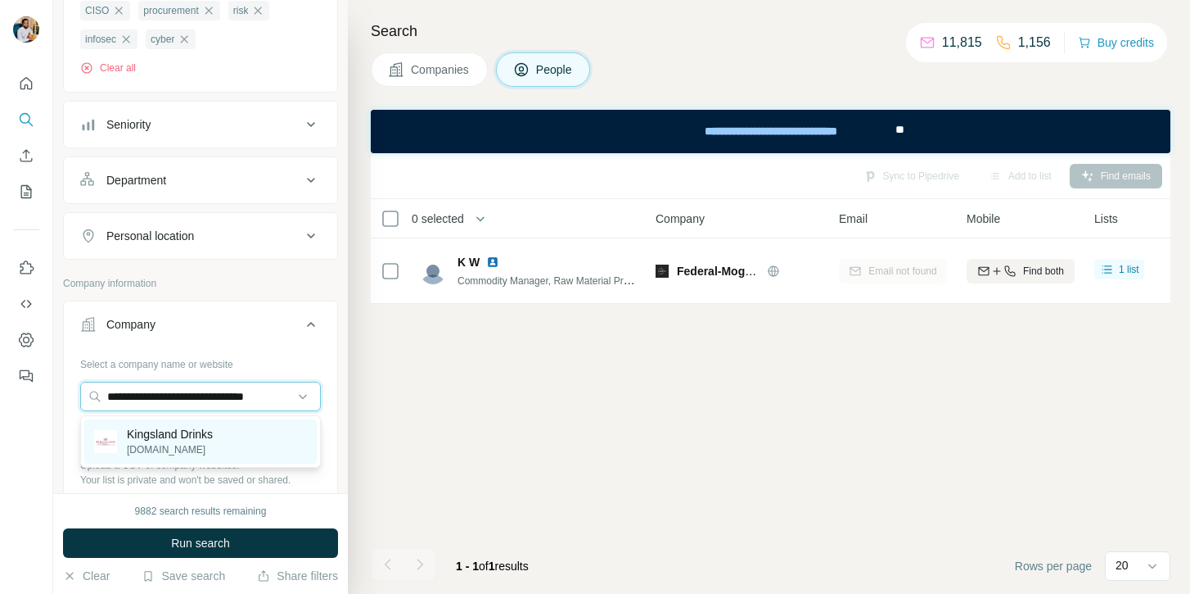
type input "**********"
click at [160, 450] on p "kingsland-drinks.com" at bounding box center [170, 449] width 86 height 15
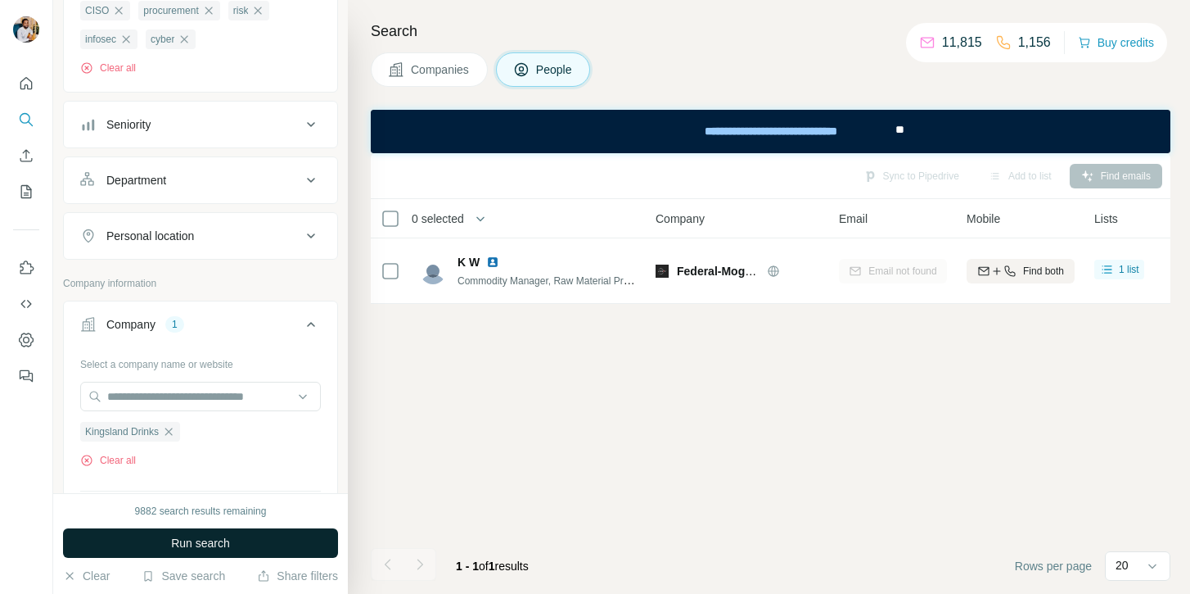
click at [171, 535] on span "Run search" at bounding box center [200, 543] width 59 height 16
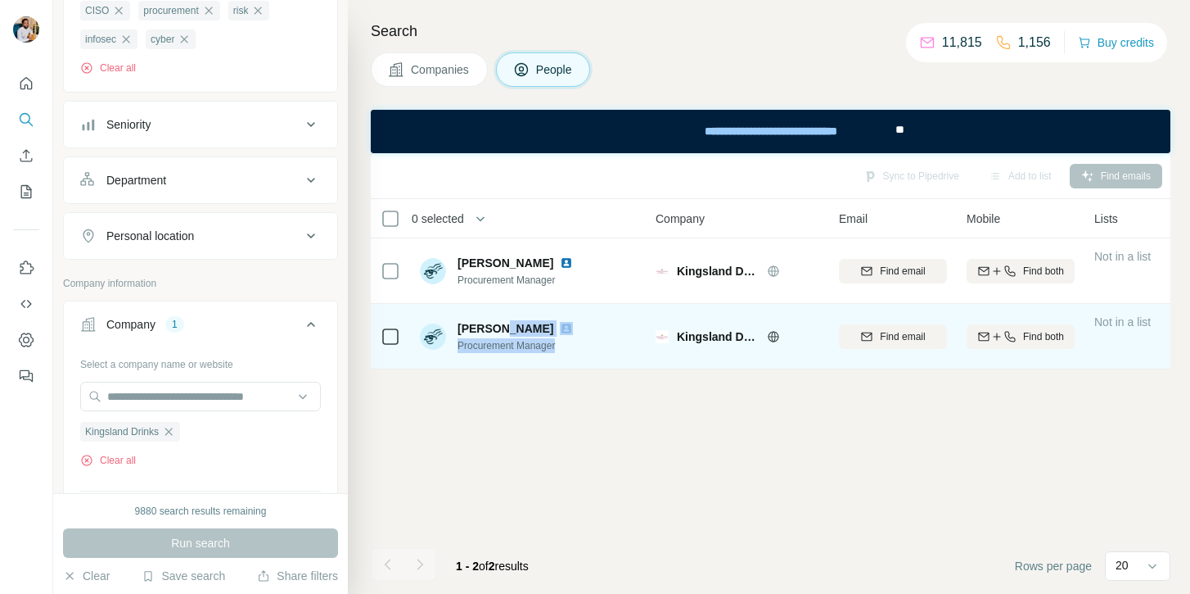
drag, startPoint x: 451, startPoint y: 371, endPoint x: 501, endPoint y: 332, distance: 63.6
click at [501, 332] on div "Sync to Pipedrive Add to list Find emails 0 selected People Company Email Mobil…" at bounding box center [771, 373] width 800 height 440
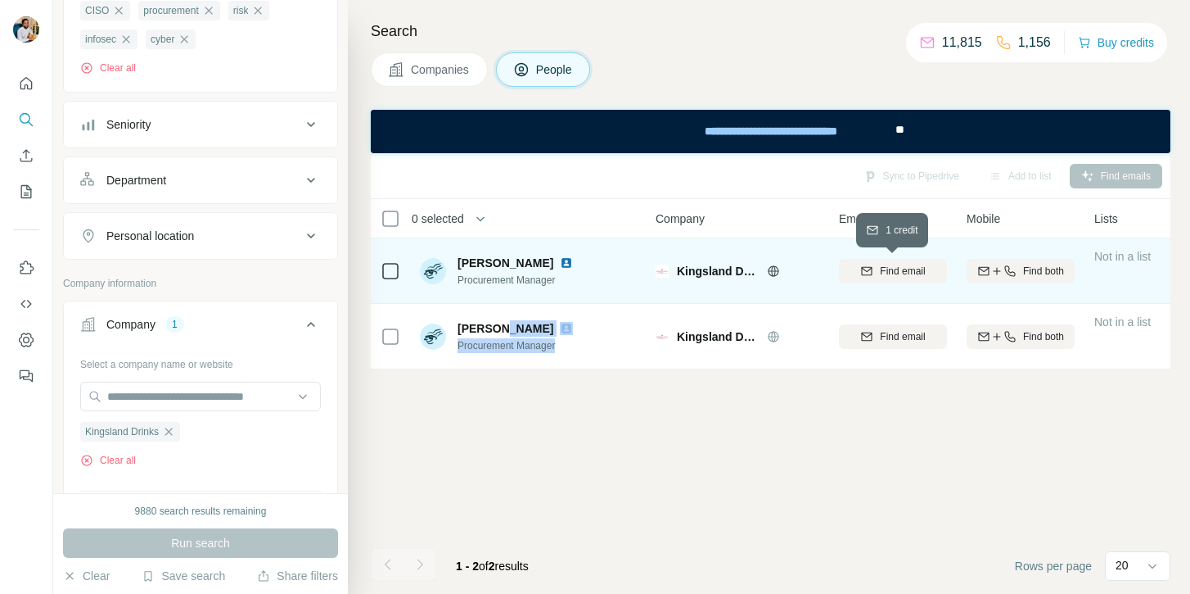
click at [915, 270] on span "Find email" at bounding box center [902, 271] width 45 height 15
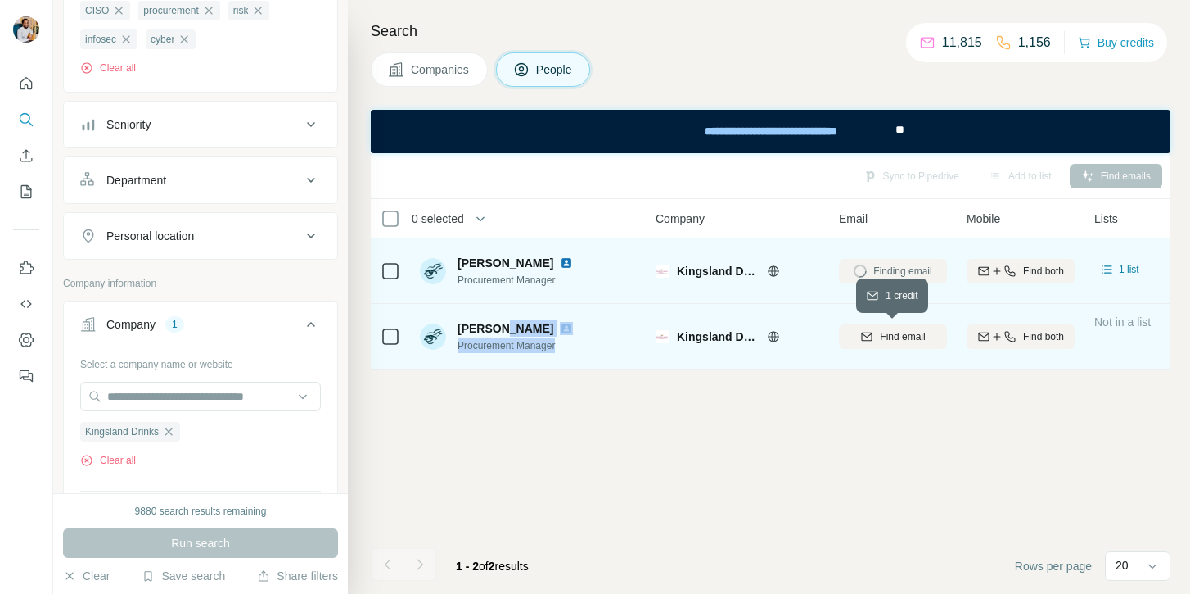
click at [890, 332] on span "Find email" at bounding box center [902, 336] width 45 height 15
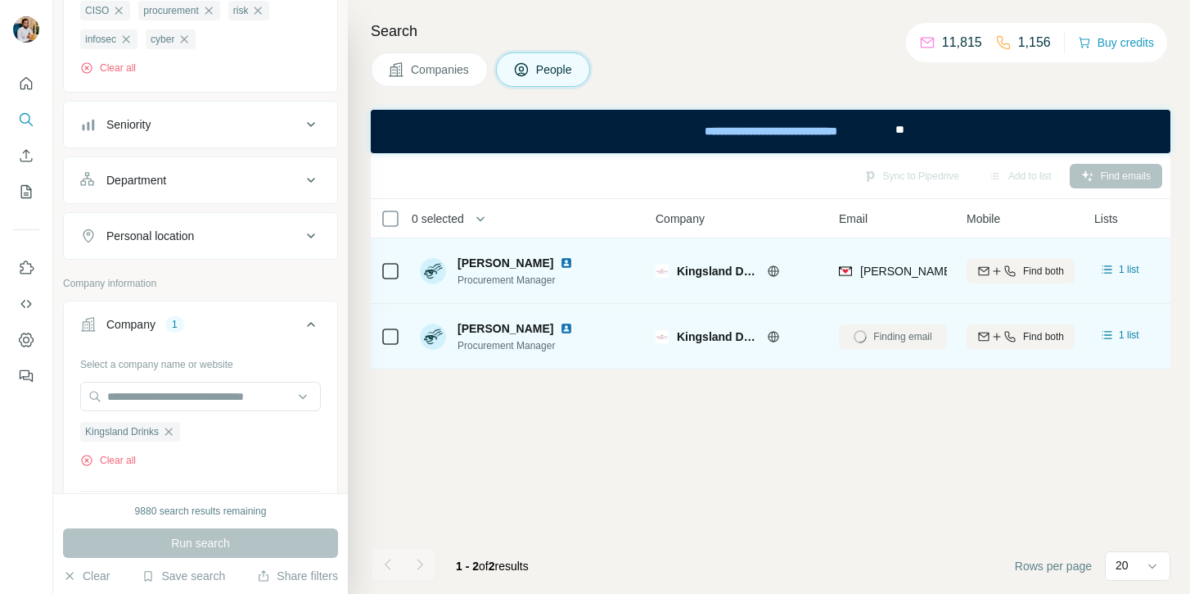
click at [847, 413] on div "Sync to Pipedrive Add to list Find emails 0 selected People Company Email Mobil…" at bounding box center [771, 373] width 800 height 440
click at [475, 265] on span "David Wardell" at bounding box center [506, 263] width 96 height 16
click at [512, 263] on span "David Wardell" at bounding box center [506, 263] width 96 height 16
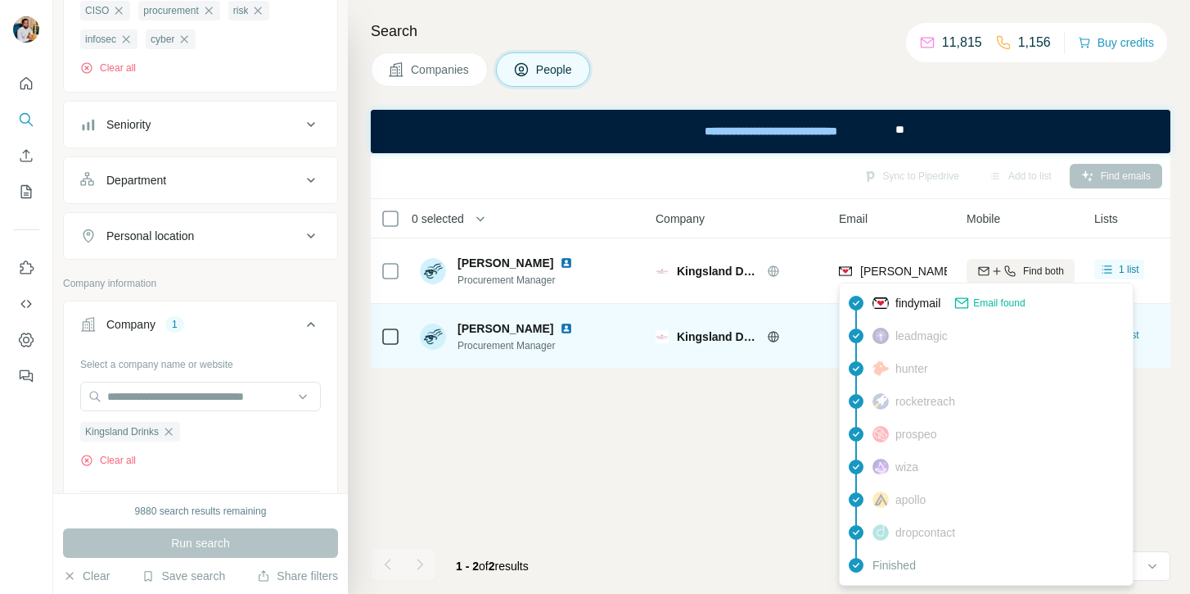
click at [880, 269] on span "david.wardell@kingsland-drinks.com" at bounding box center [1052, 270] width 383 height 13
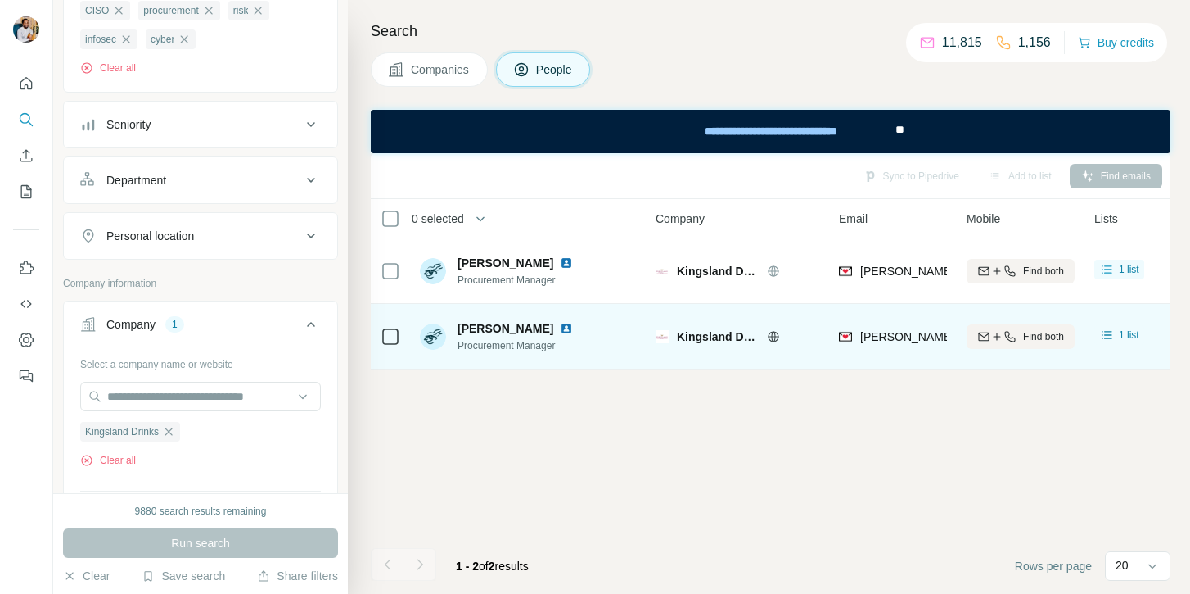
click at [539, 280] on span "Procurement Manager" at bounding box center [519, 280] width 122 height 15
click at [556, 426] on div "Sync to Pipedrive Add to list Find emails 0 selected People Company Email Mobil…" at bounding box center [771, 373] width 800 height 440
click at [175, 431] on icon "button" at bounding box center [168, 431] width 13 height 13
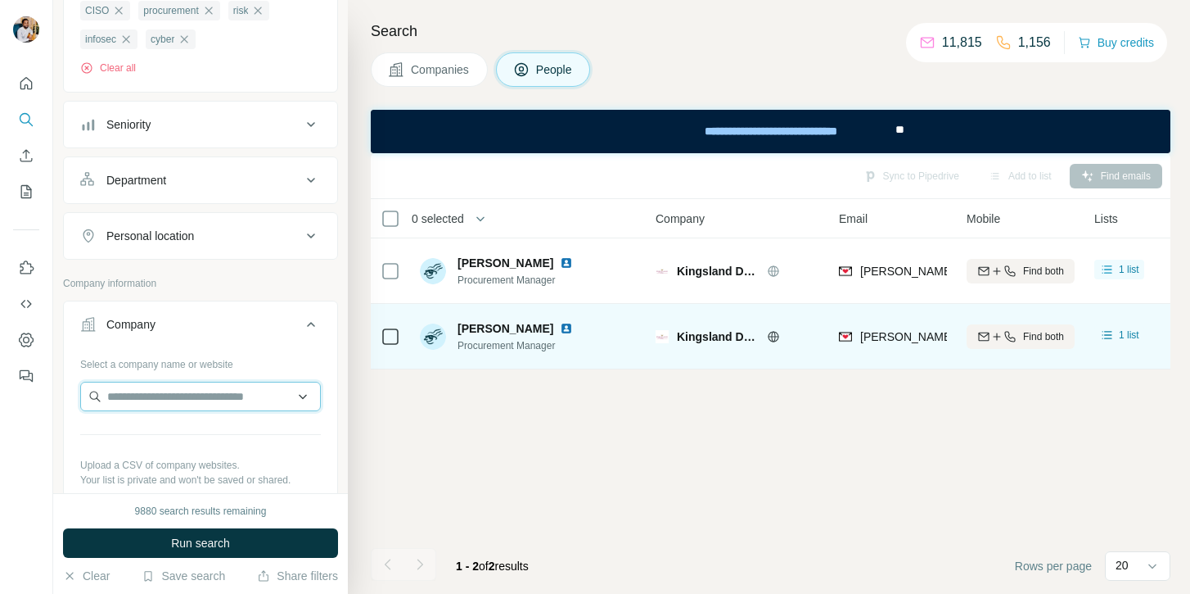
click at [170, 404] on input "text" at bounding box center [200, 396] width 241 height 29
paste input "**********"
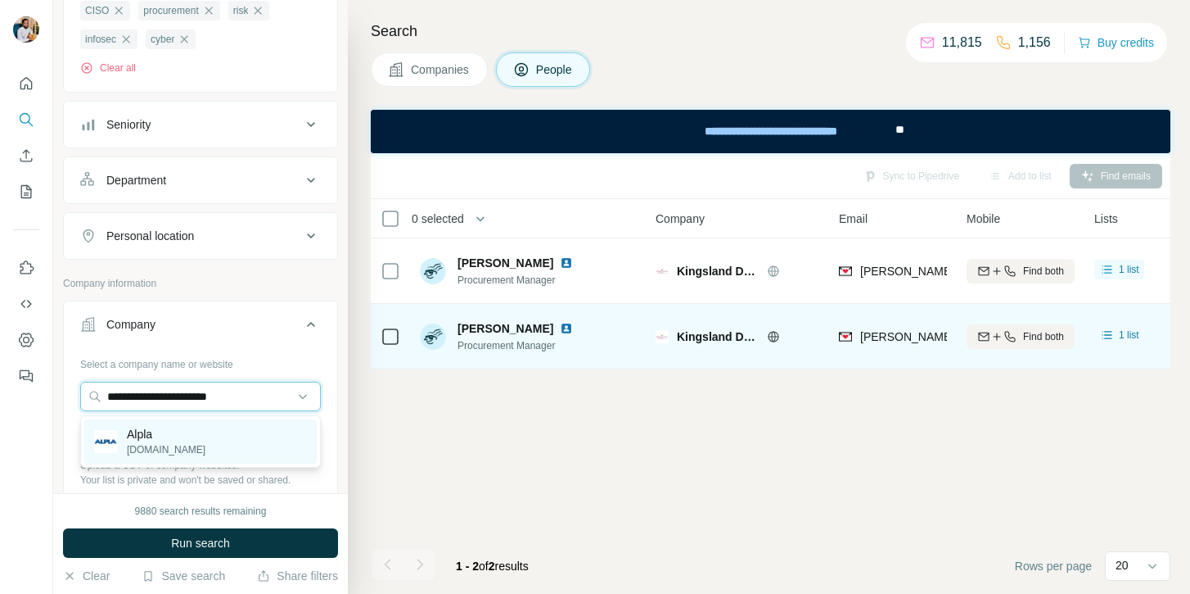
type input "**********"
click at [192, 444] on div "Alpla alpla.com" at bounding box center [200, 441] width 233 height 44
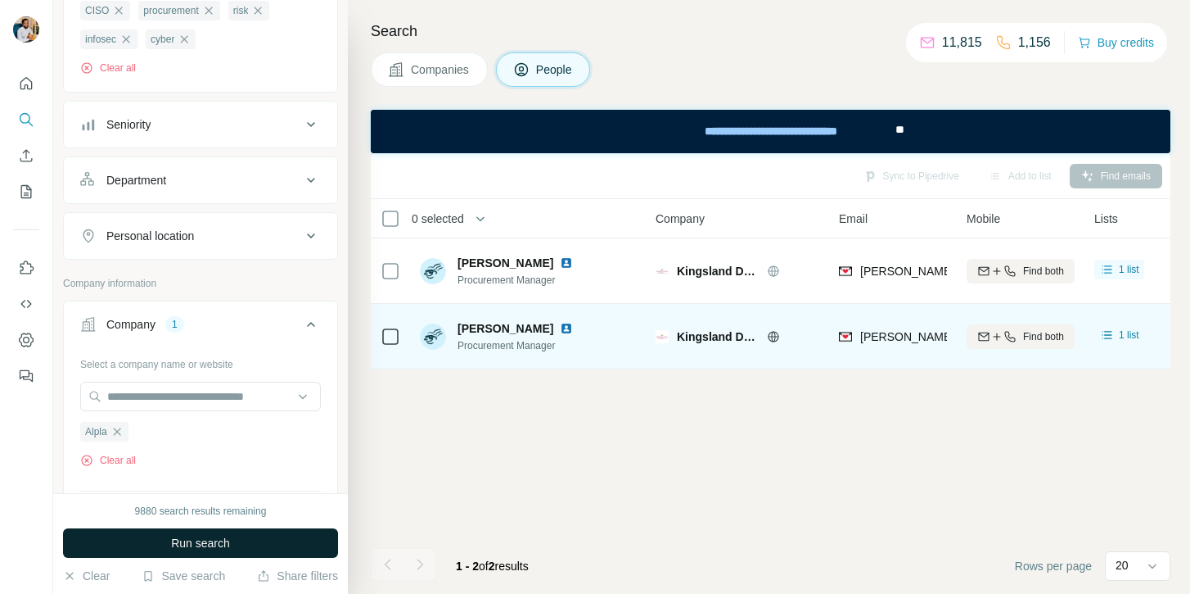
click at [171, 540] on span "Run search" at bounding box center [200, 543] width 59 height 16
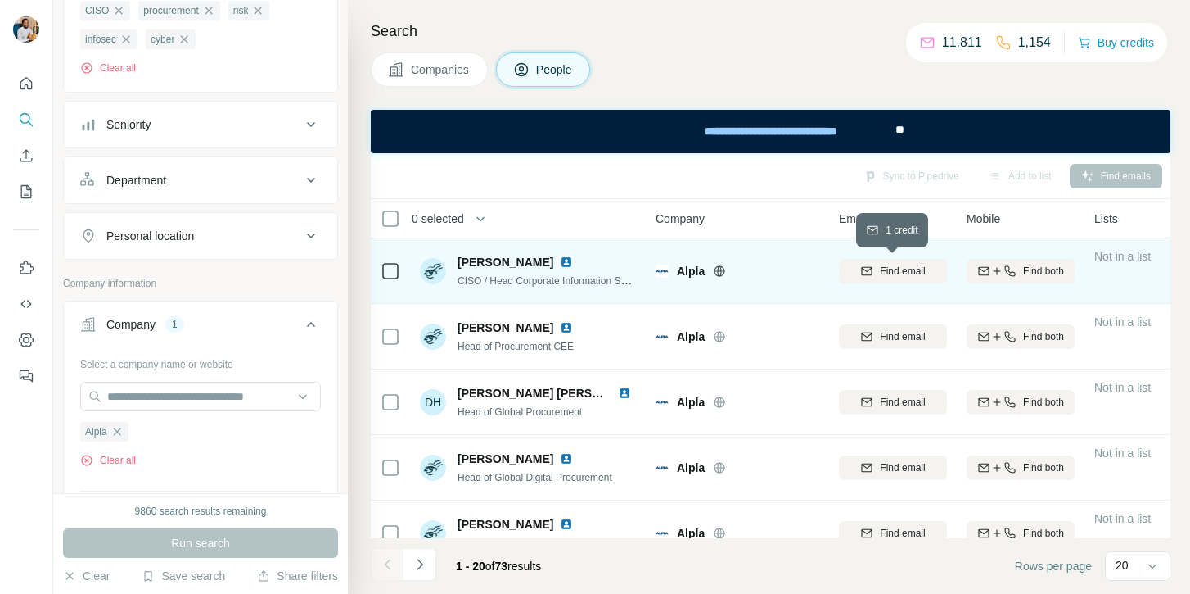
click at [918, 280] on button "Find email" at bounding box center [893, 271] width 108 height 25
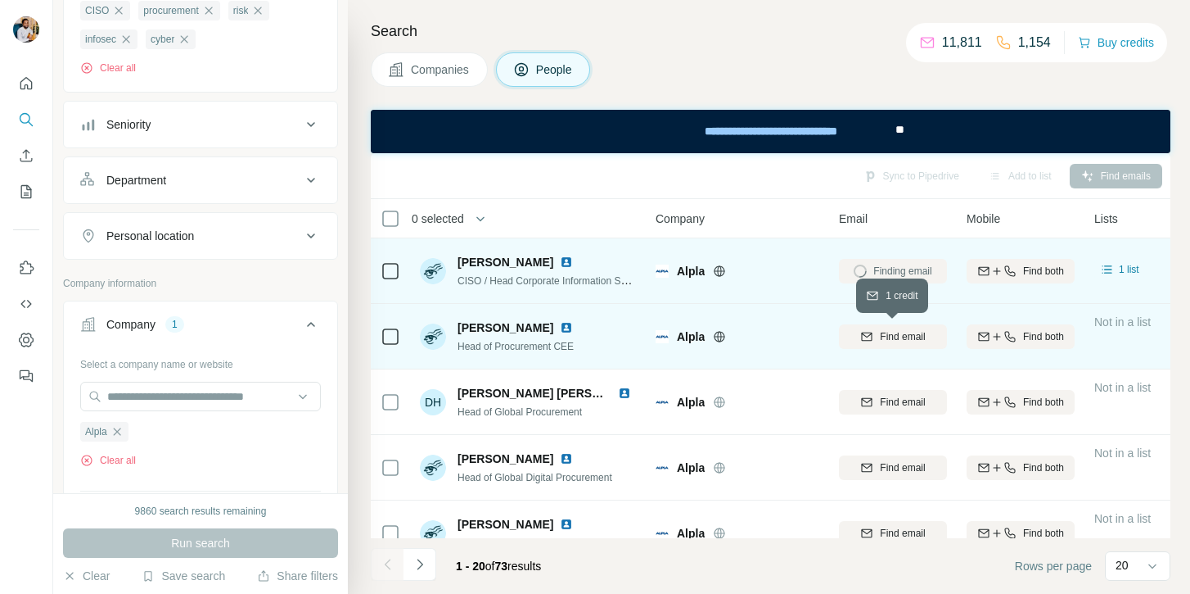
click at [897, 336] on span "Find email" at bounding box center [902, 336] width 45 height 15
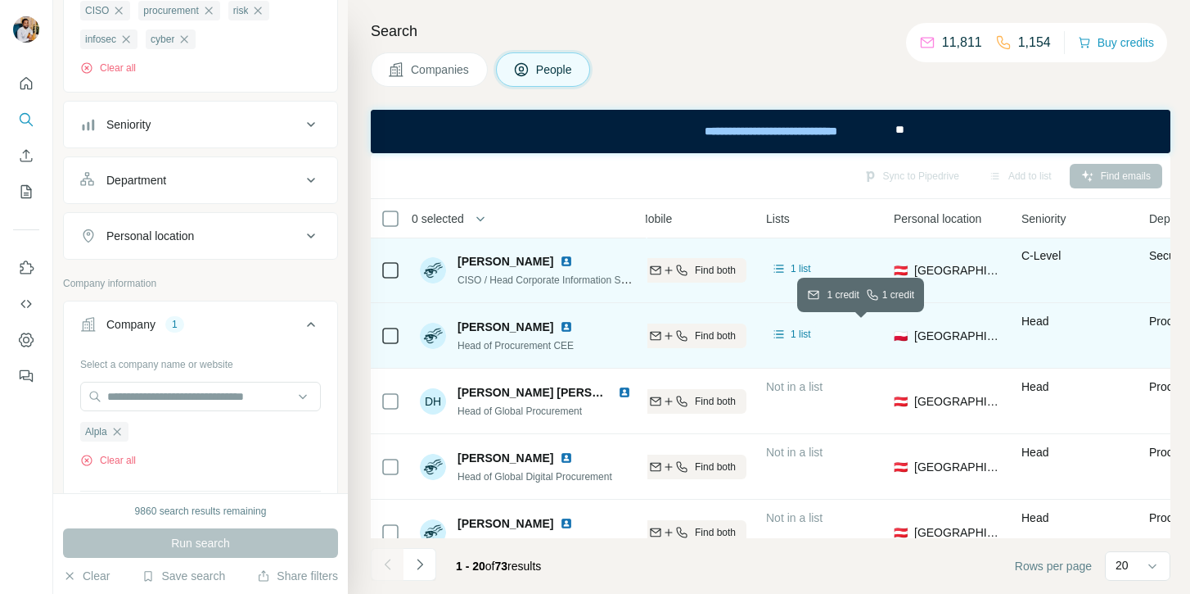
scroll to position [1, 0]
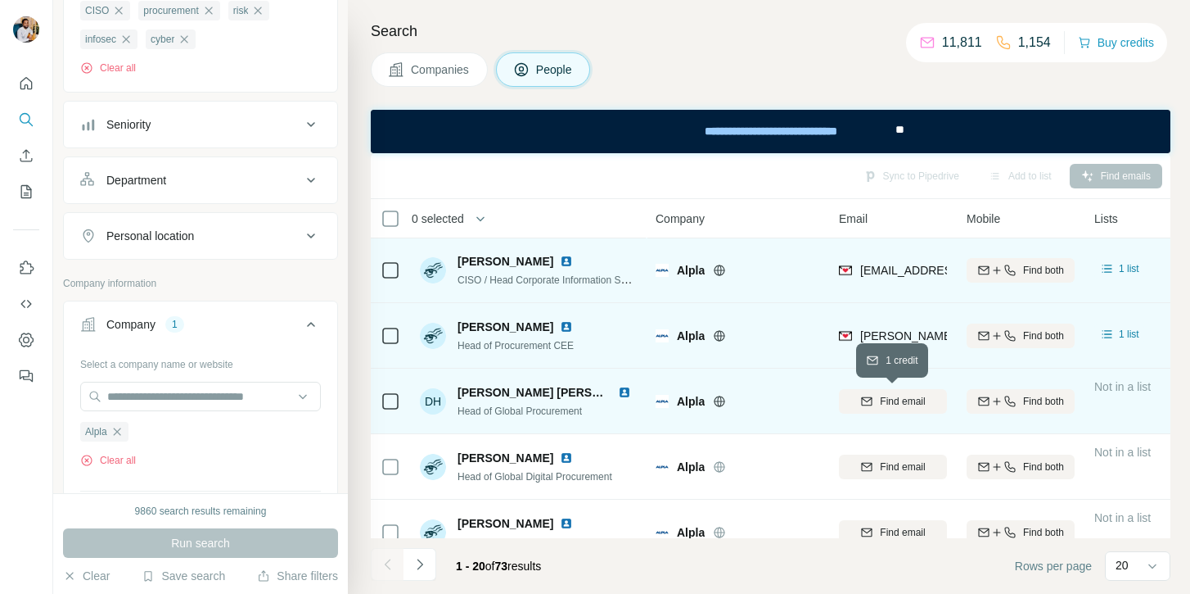
click at [879, 390] on button "Find email" at bounding box center [893, 401] width 108 height 25
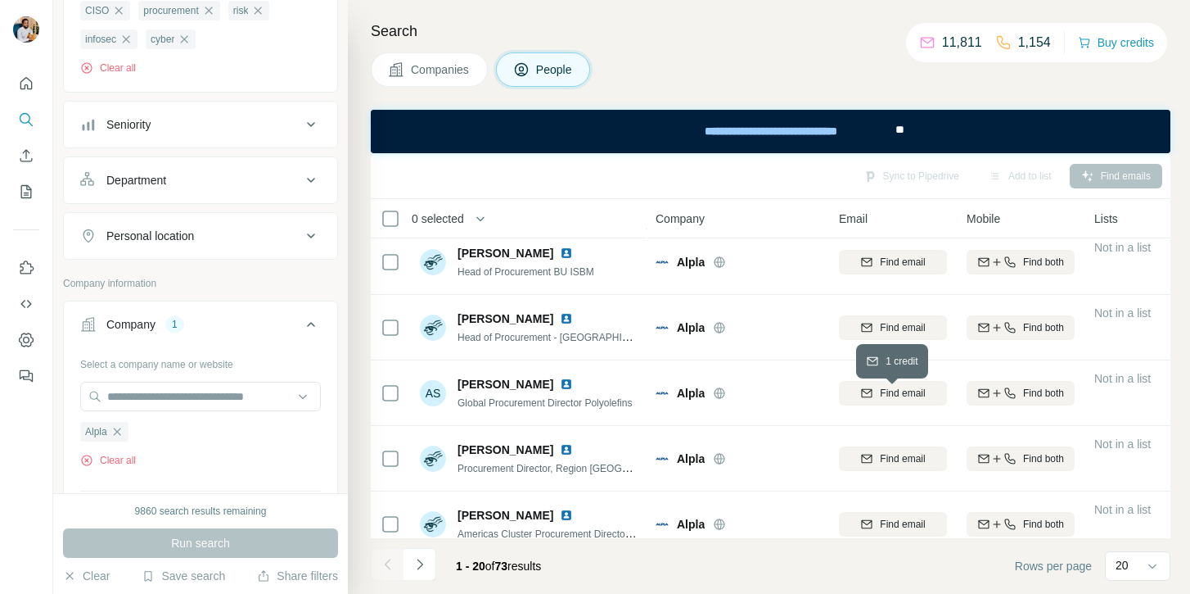
scroll to position [0, 0]
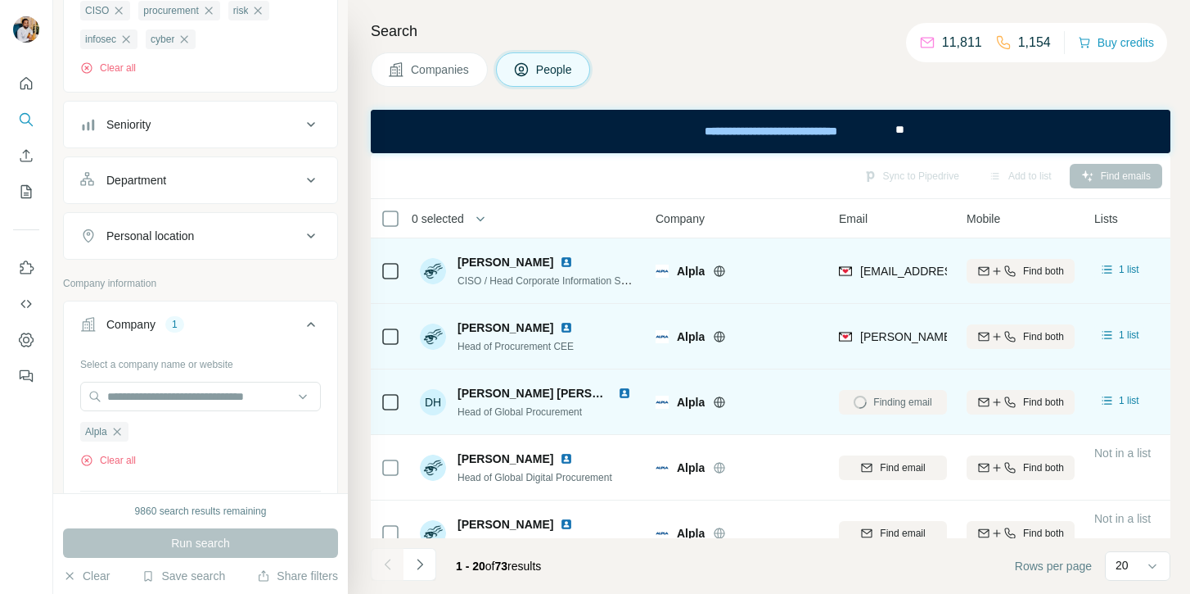
click at [485, 262] on span "Gernot Groder" at bounding box center [506, 262] width 96 height 16
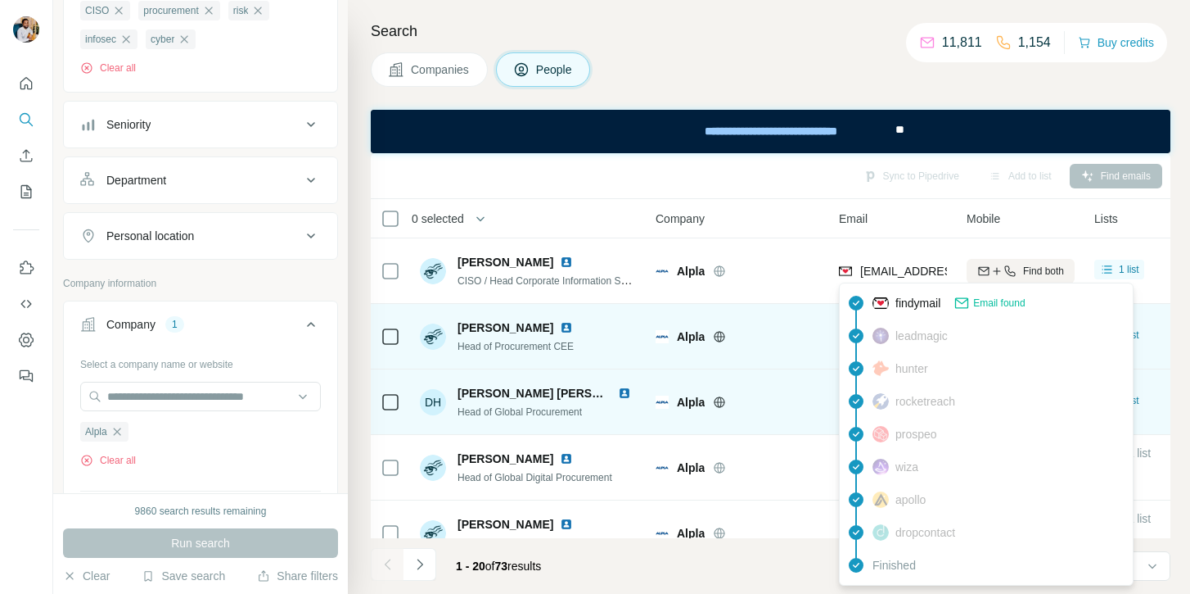
click at [882, 274] on span "gernot.groder@alpla.com" at bounding box center [1005, 270] width 288 height 13
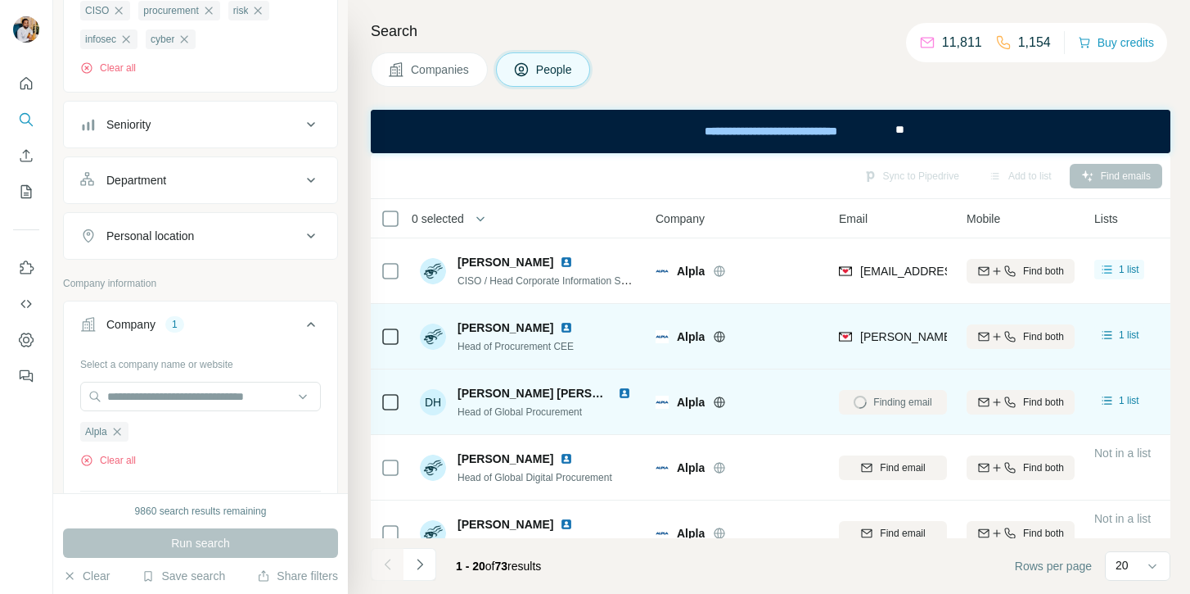
click at [602, 280] on span "CISO / Head Corporate Information Security" at bounding box center [554, 279] width 192 height 13
click at [476, 325] on span "Artur Ziółkowski" at bounding box center [506, 327] width 96 height 16
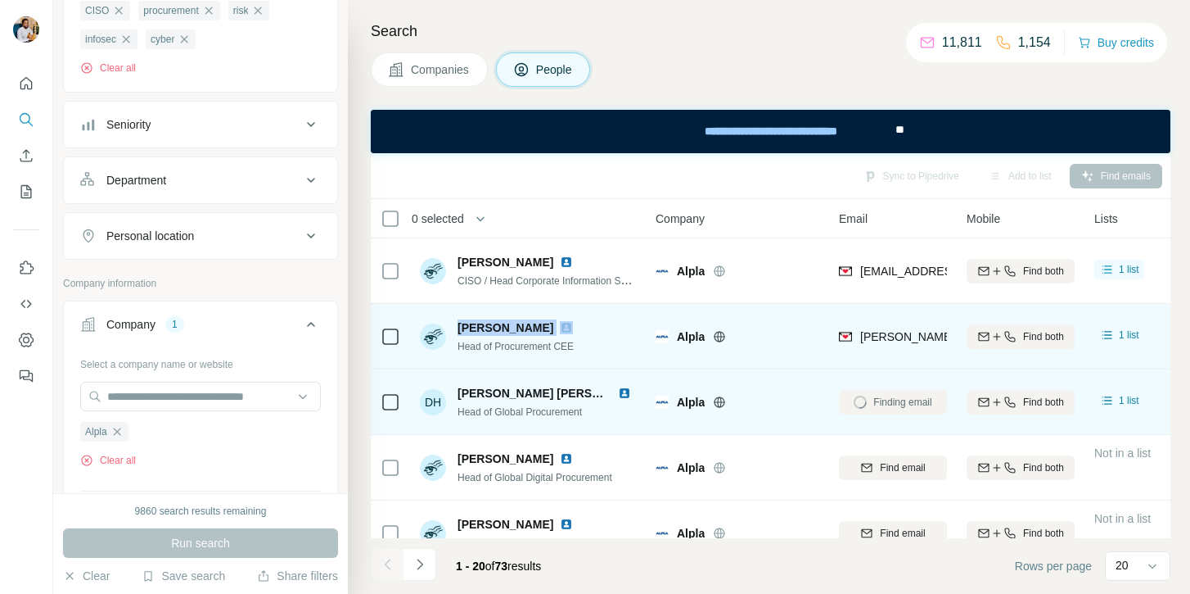
click at [476, 325] on span "Artur Ziółkowski" at bounding box center [506, 327] width 96 height 16
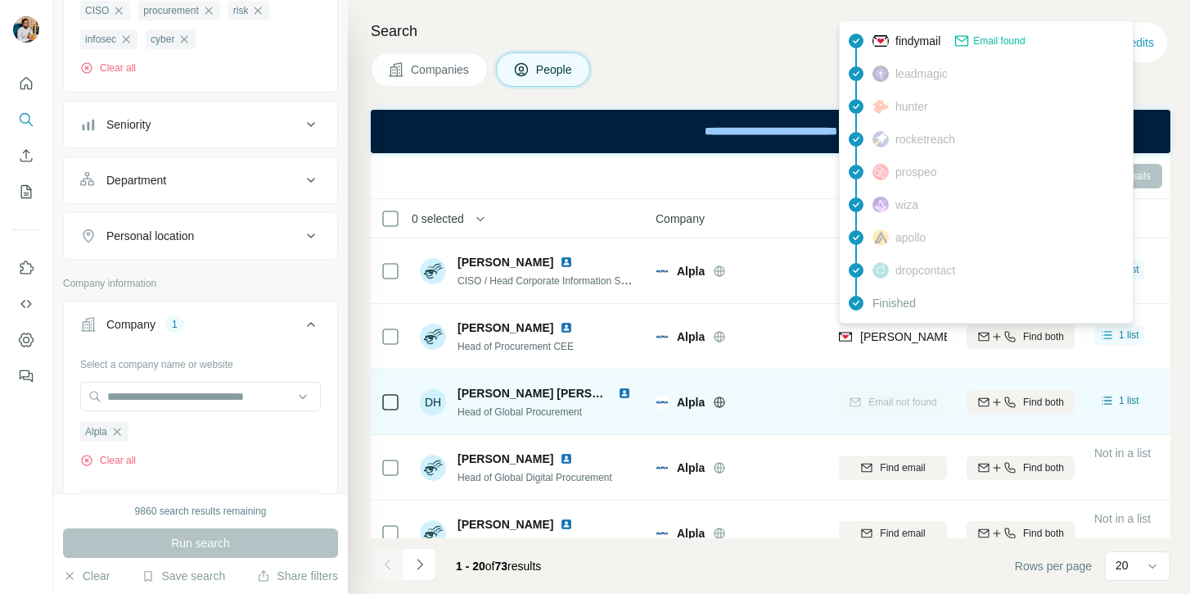
click at [885, 342] on span "artur.ziolkowski@alpla.com" at bounding box center [1052, 336] width 383 height 13
click at [531, 350] on span "Head of Procurement CEE" at bounding box center [516, 346] width 116 height 11
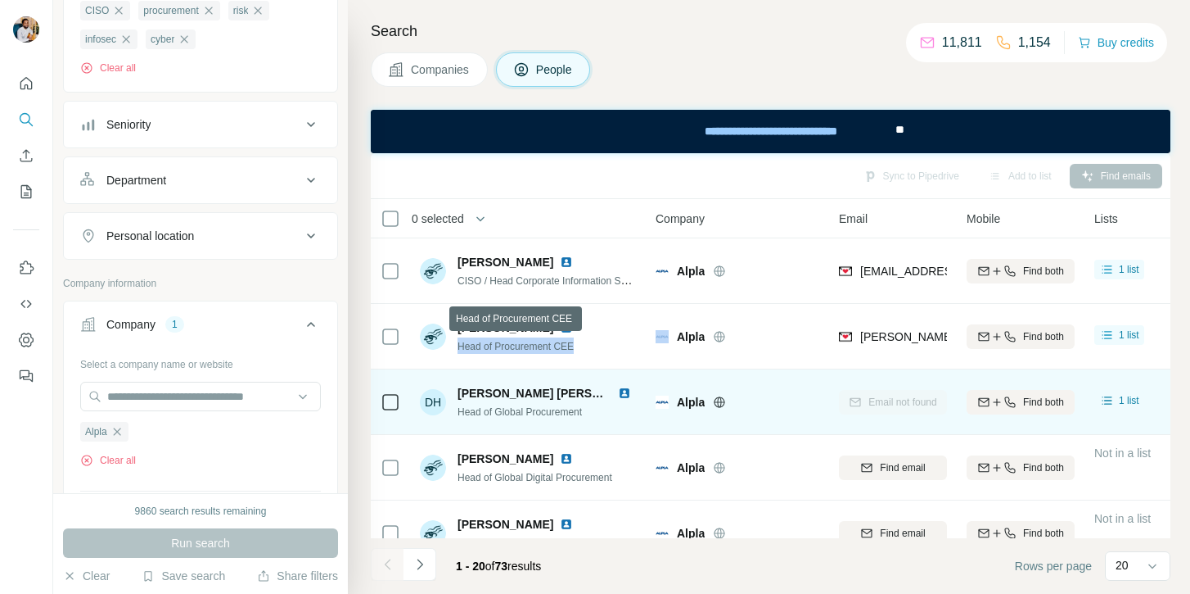
click at [531, 350] on span "Head of Procurement CEE" at bounding box center [516, 346] width 116 height 11
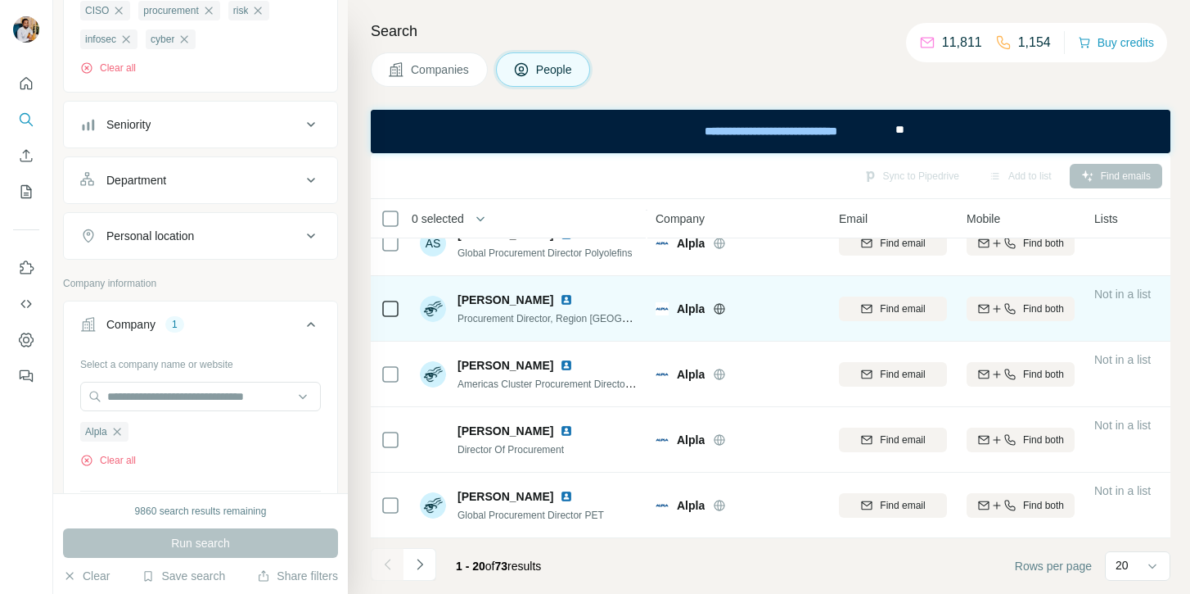
scroll to position [426, 0]
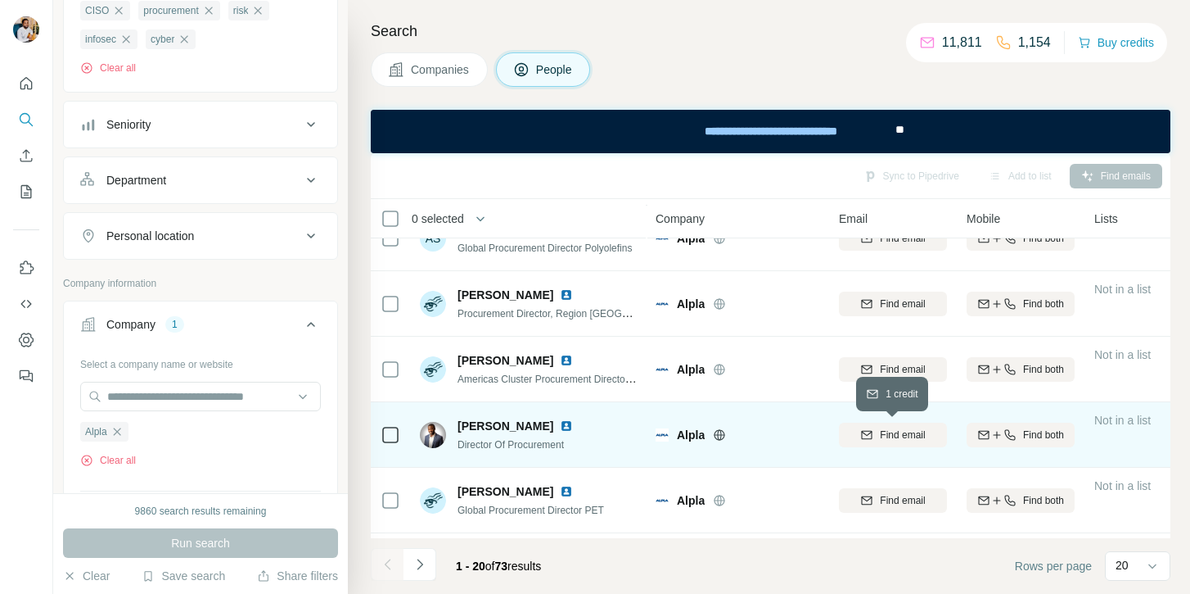
click at [919, 435] on span "Find email" at bounding box center [902, 434] width 45 height 15
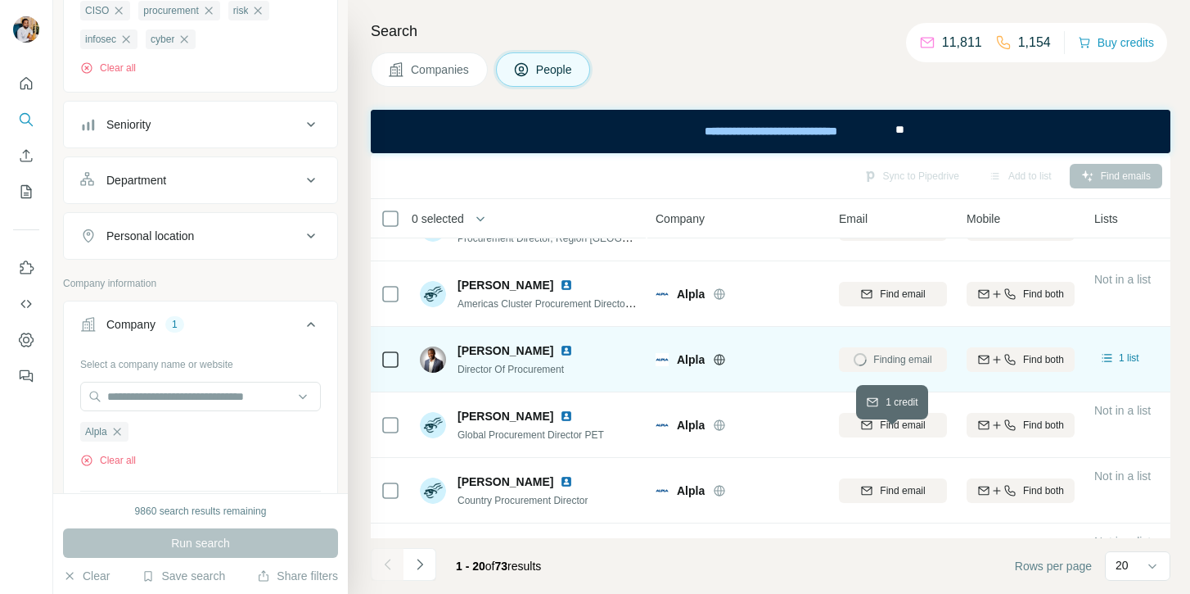
scroll to position [501, 2]
click at [473, 350] on span "Jason A. Gordon" at bounding box center [506, 350] width 96 height 16
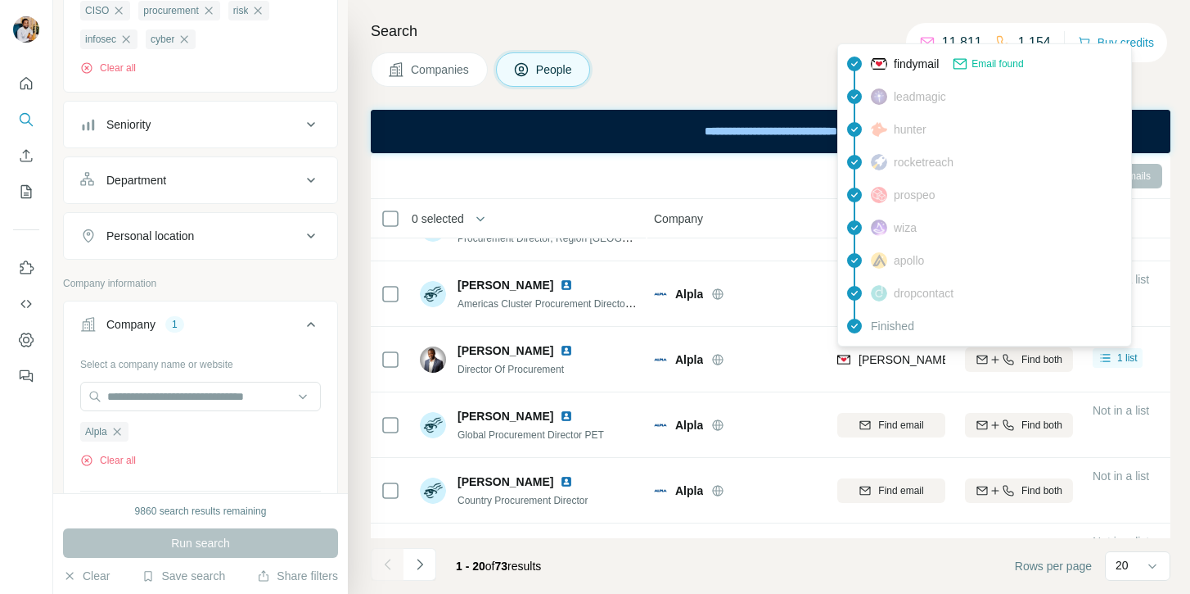
click at [893, 359] on span "jason.gordon@alpla.com" at bounding box center [1050, 359] width 383 height 13
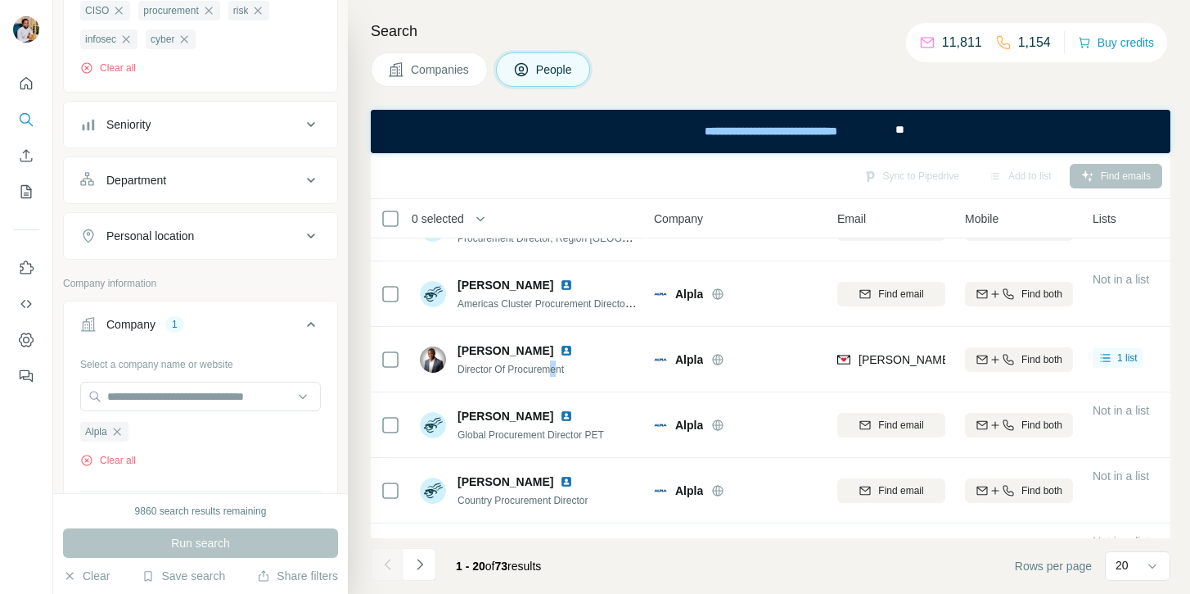
click at [558, 372] on span "Director Of Procurement" at bounding box center [511, 369] width 106 height 11
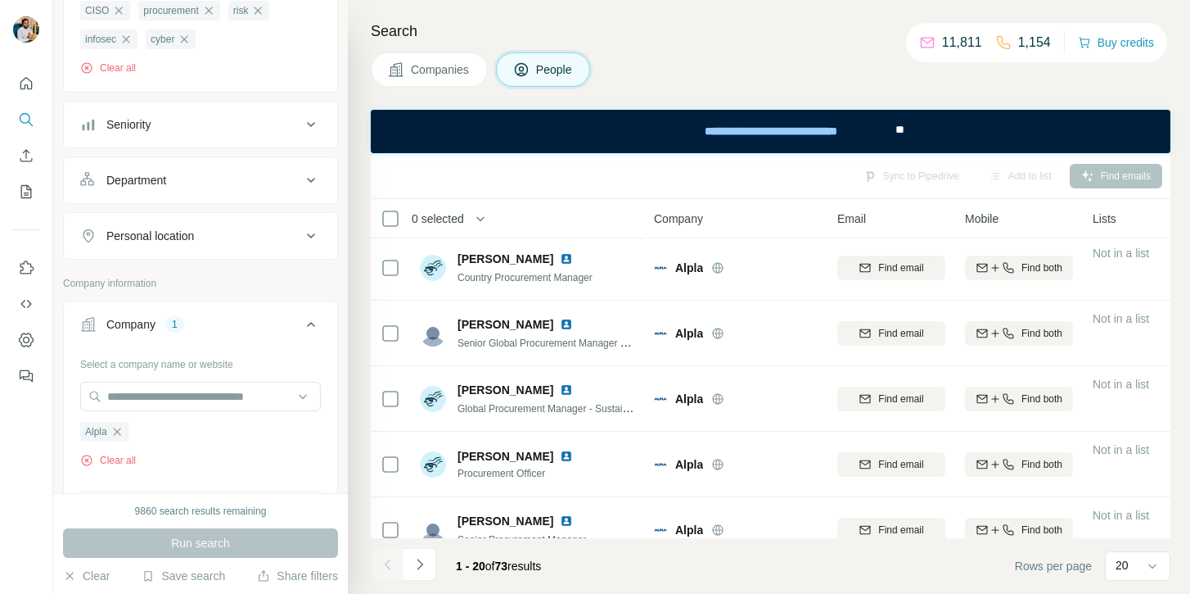
scroll to position [1010, 2]
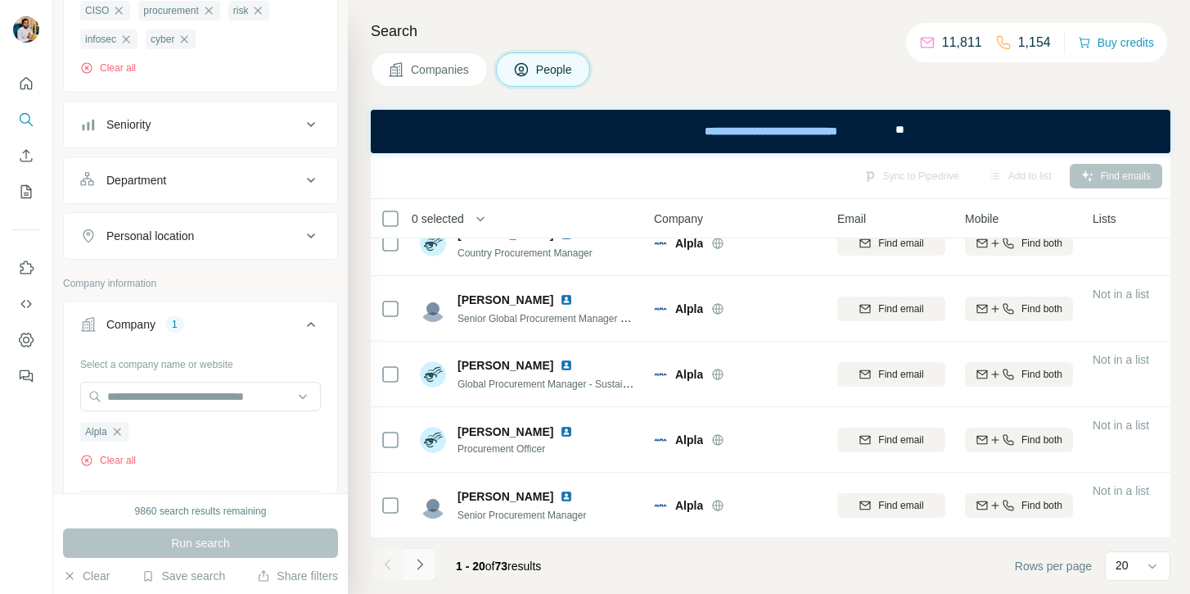
click at [421, 560] on icon "Navigate to next page" at bounding box center [420, 564] width 16 height 16
click at [425, 571] on icon "Navigate to next page" at bounding box center [420, 564] width 16 height 16
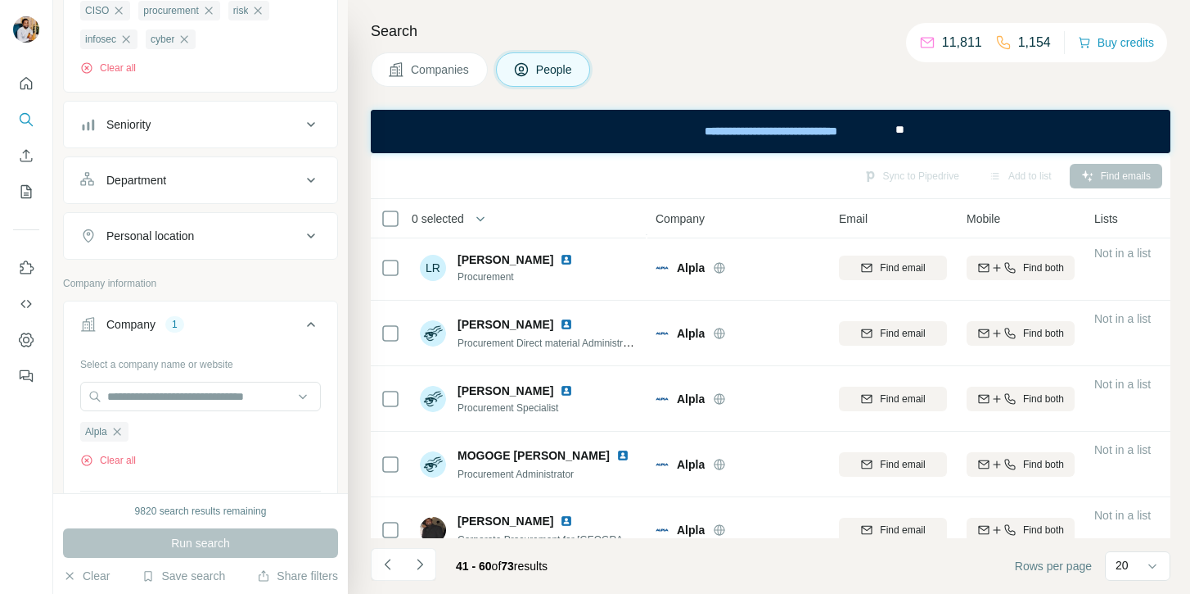
scroll to position [1010, 0]
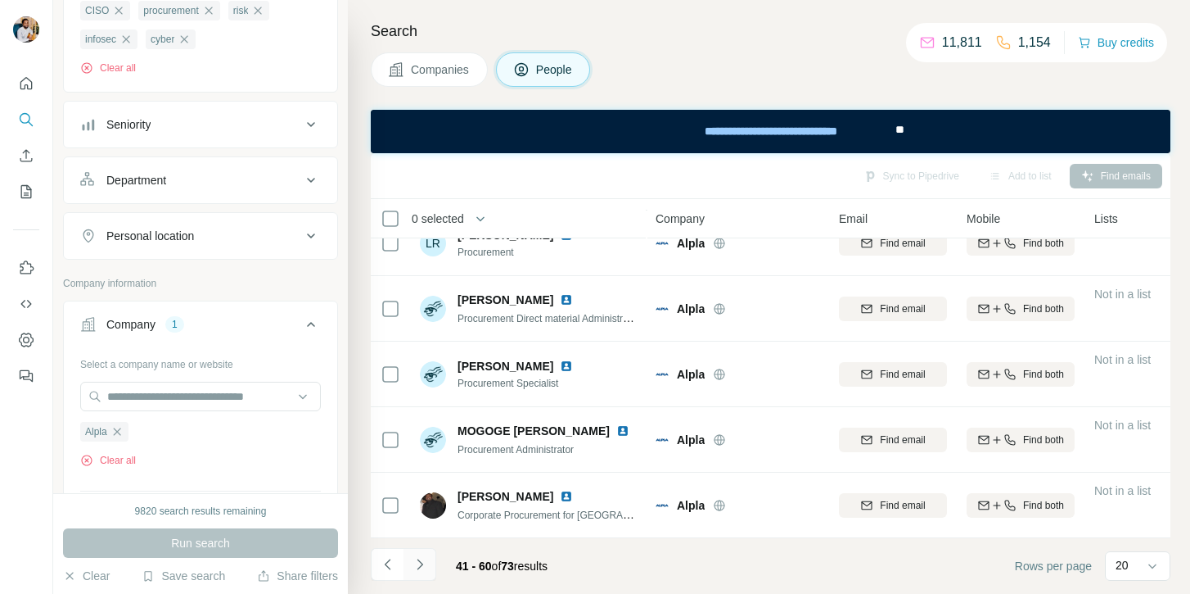
click at [425, 565] on icon "Navigate to next page" at bounding box center [420, 564] width 16 height 16
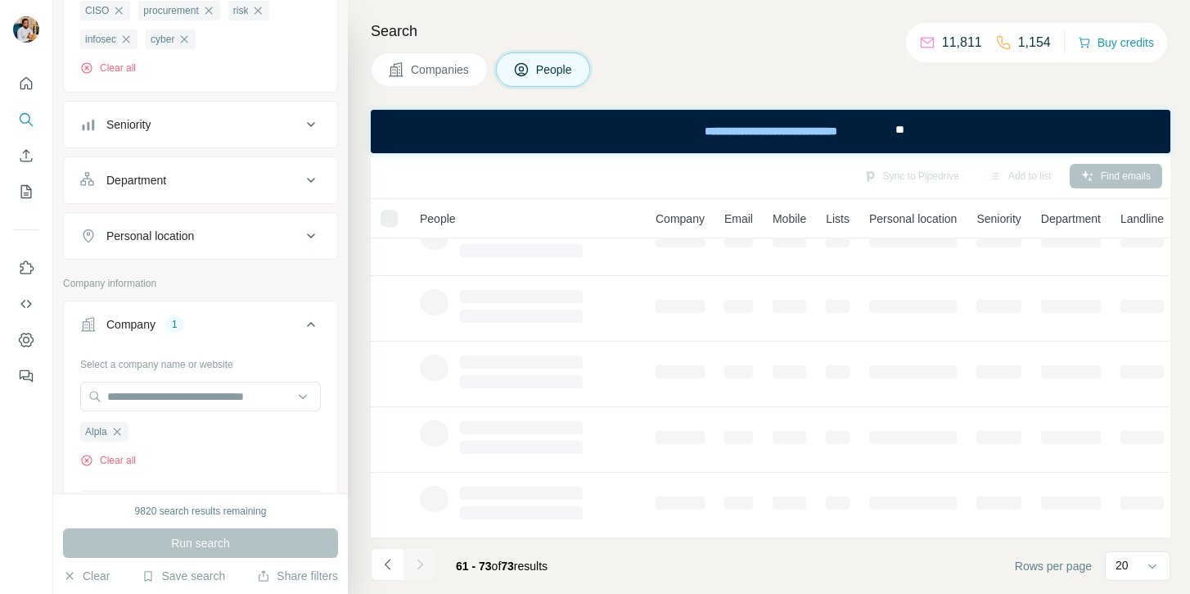
scroll to position [0, 0]
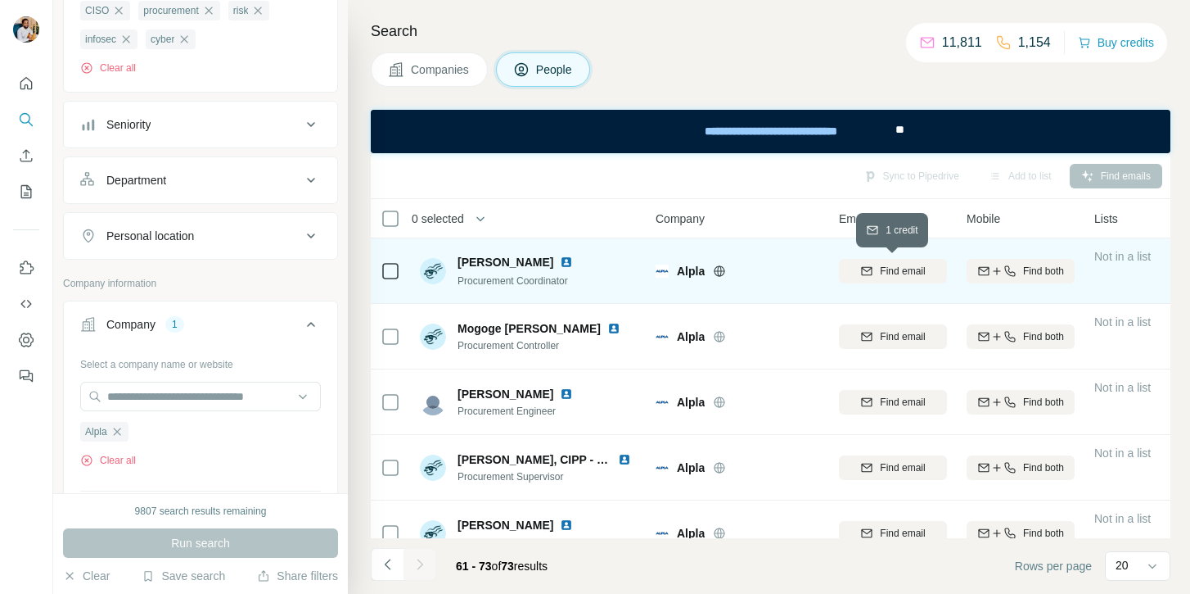
click at [888, 272] on span "Find email" at bounding box center [902, 271] width 45 height 15
click at [486, 260] on span "Michela Benevento" at bounding box center [506, 262] width 96 height 16
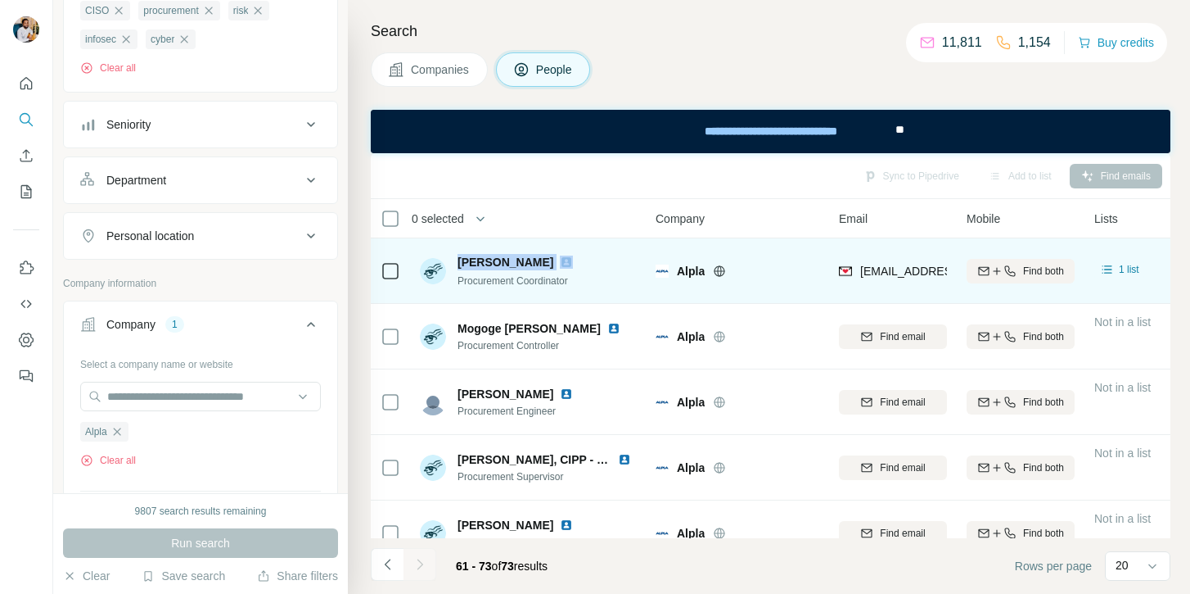
click at [486, 260] on span "Michela Benevento" at bounding box center [506, 262] width 96 height 16
click at [554, 282] on span "Procurement Coordinator" at bounding box center [513, 280] width 111 height 11
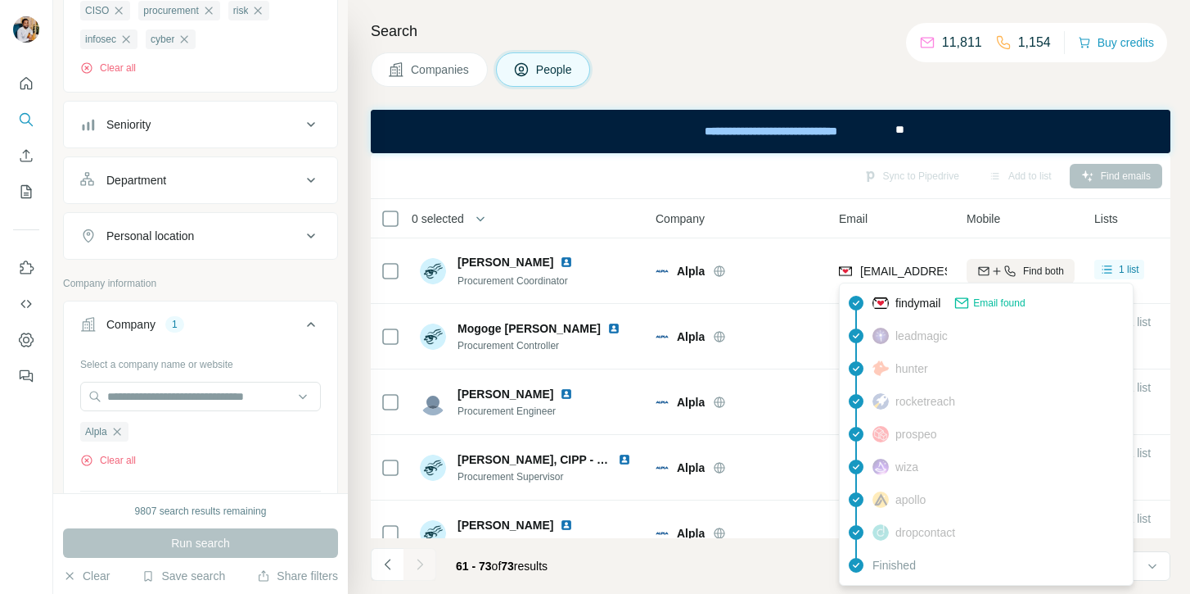
click at [874, 270] on span "michela.benevento@alpla.com" at bounding box center [1005, 270] width 288 height 13
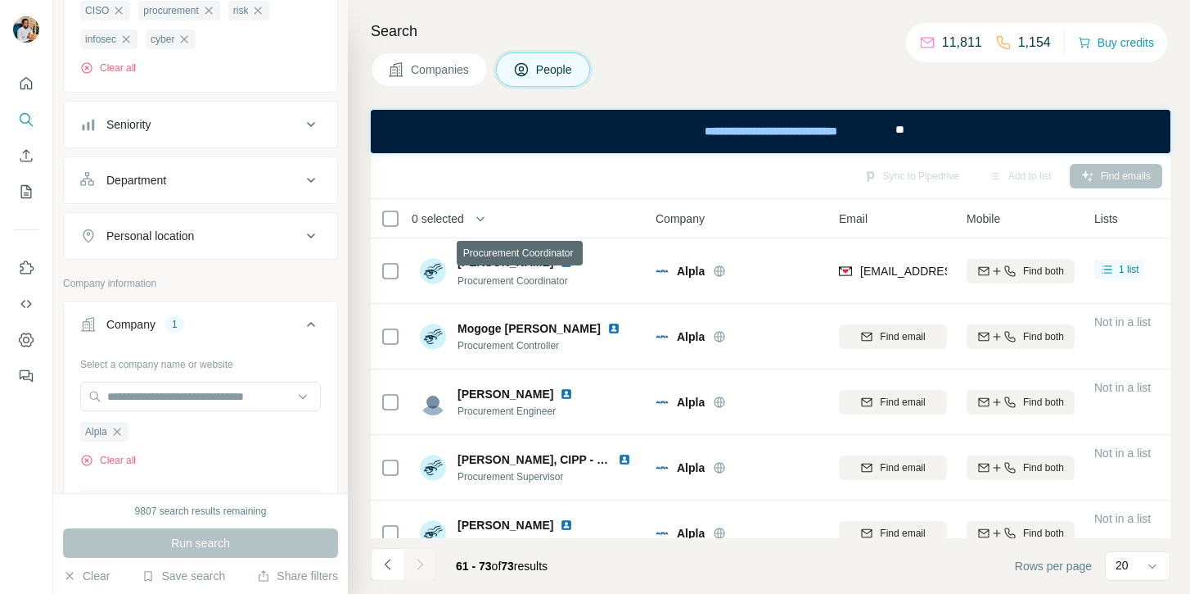
click at [531, 276] on span "Procurement Coordinator" at bounding box center [513, 280] width 111 height 11
click at [120, 434] on icon "button" at bounding box center [117, 431] width 13 height 13
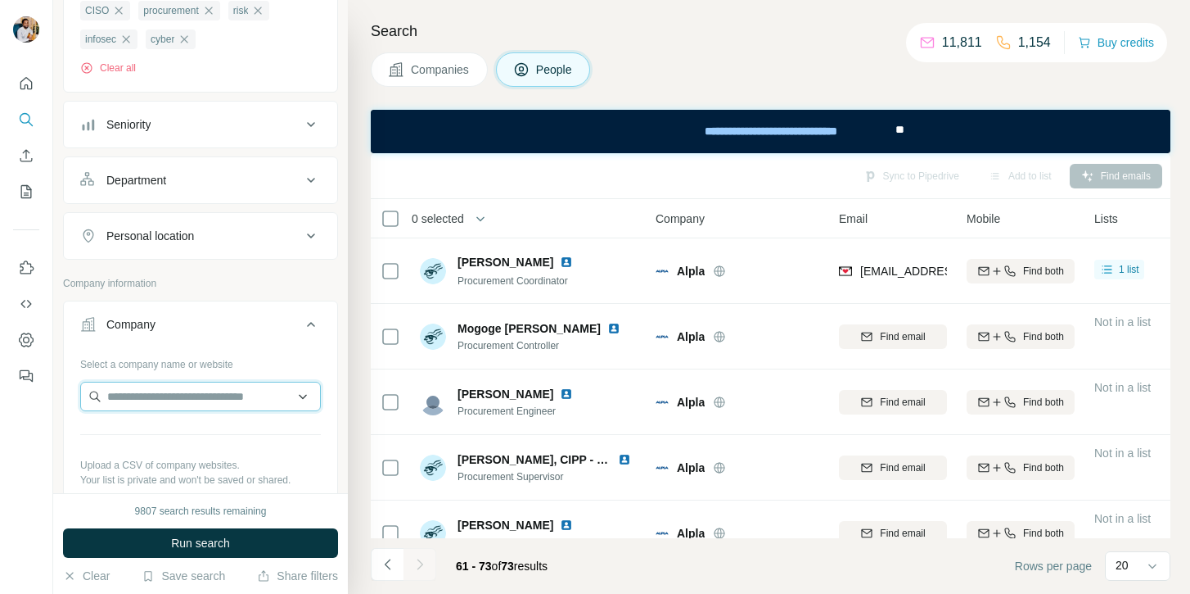
click at [139, 404] on input "text" at bounding box center [200, 396] width 241 height 29
paste input "**********"
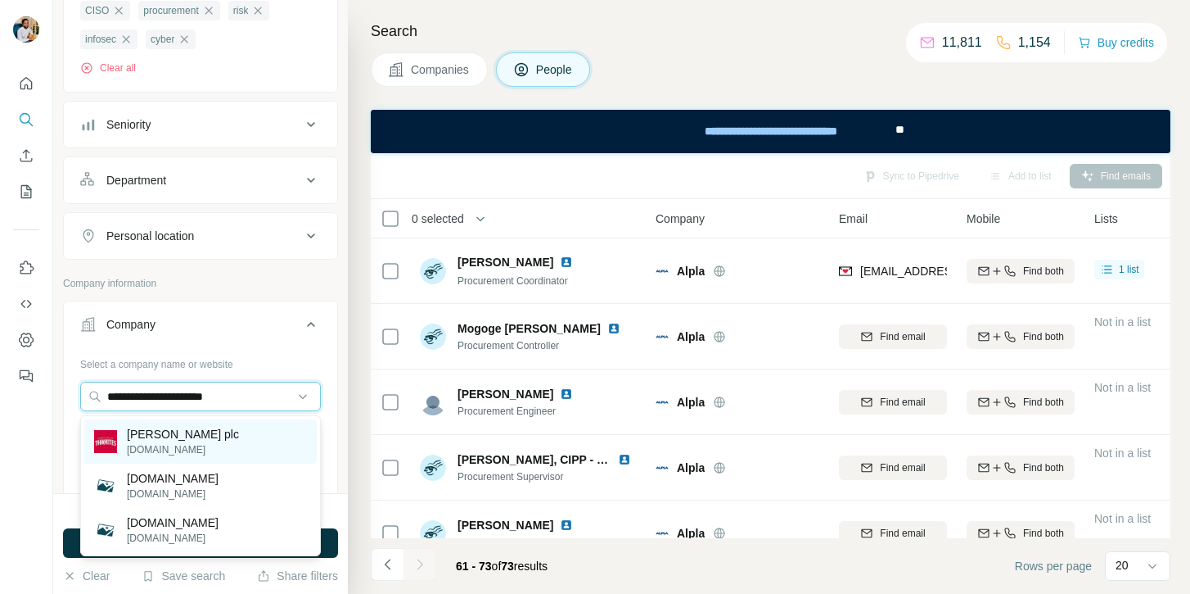
type input "**********"
click at [231, 440] on p "Daniel Thwaites plc" at bounding box center [183, 434] width 112 height 16
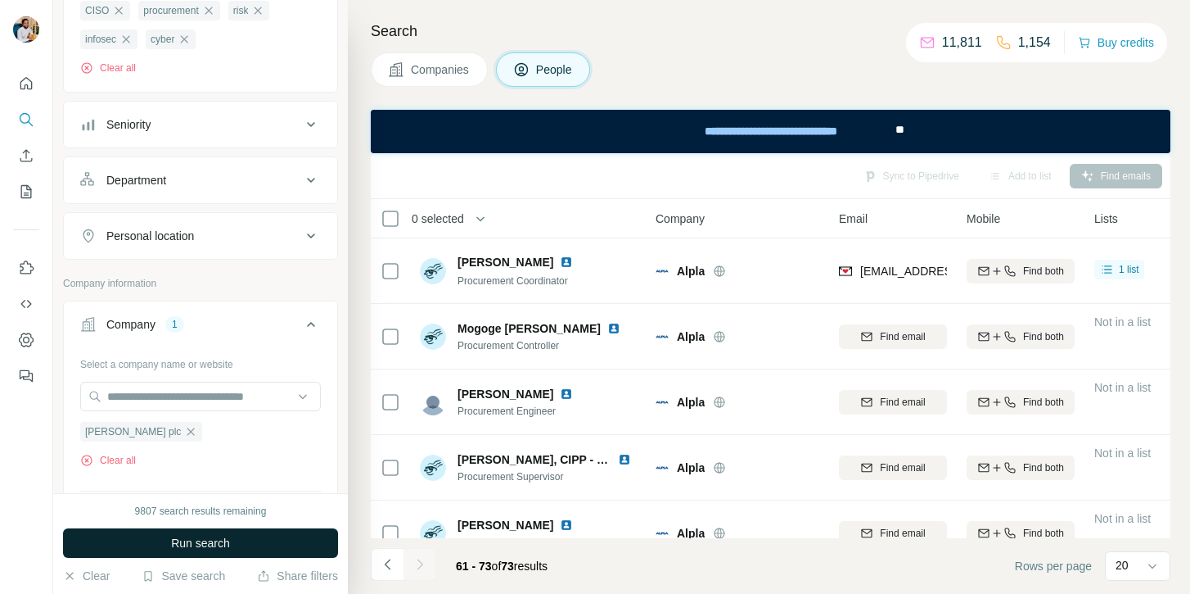
click at [220, 548] on span "Run search" at bounding box center [200, 543] width 59 height 16
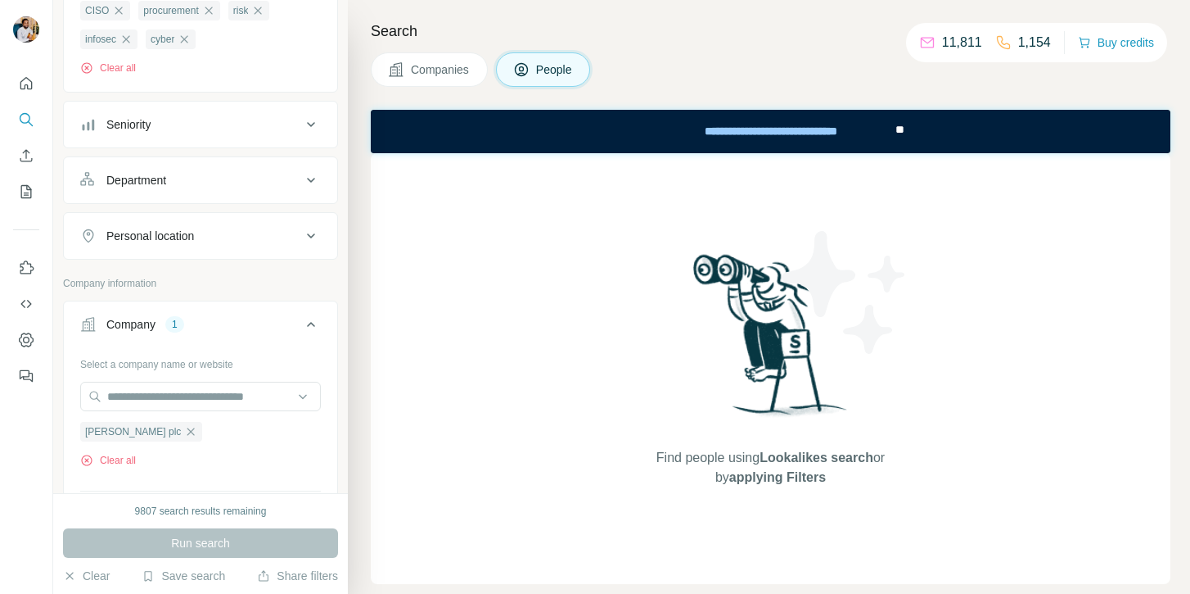
click at [504, 375] on div "Find people using Lookalikes search or by applying Filters" at bounding box center [771, 368] width 800 height 431
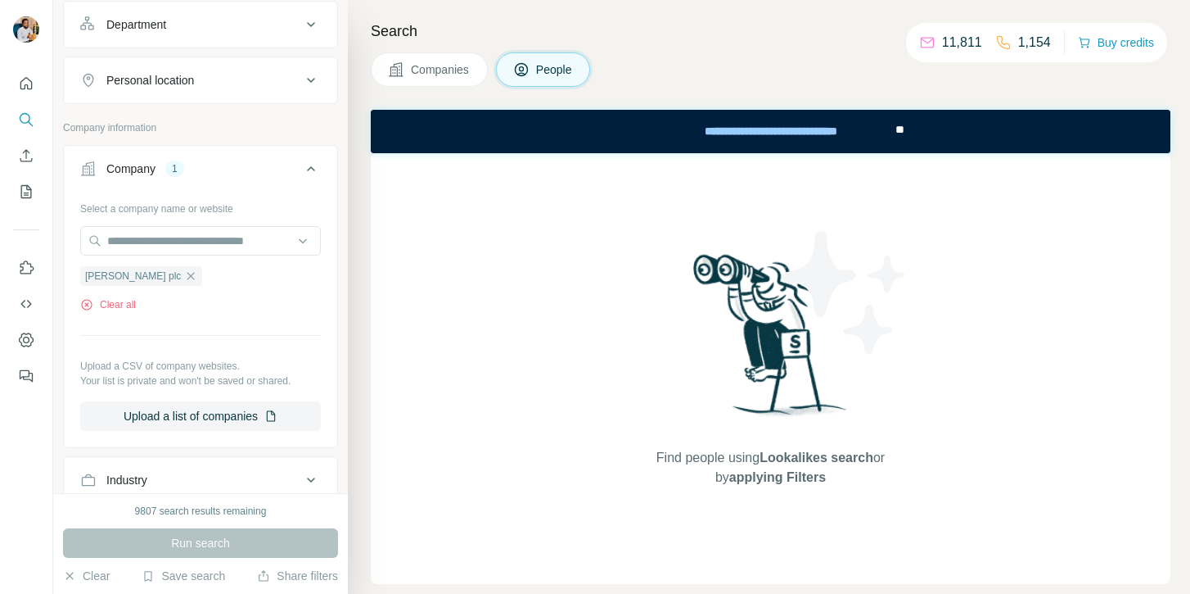
scroll to position [398, 0]
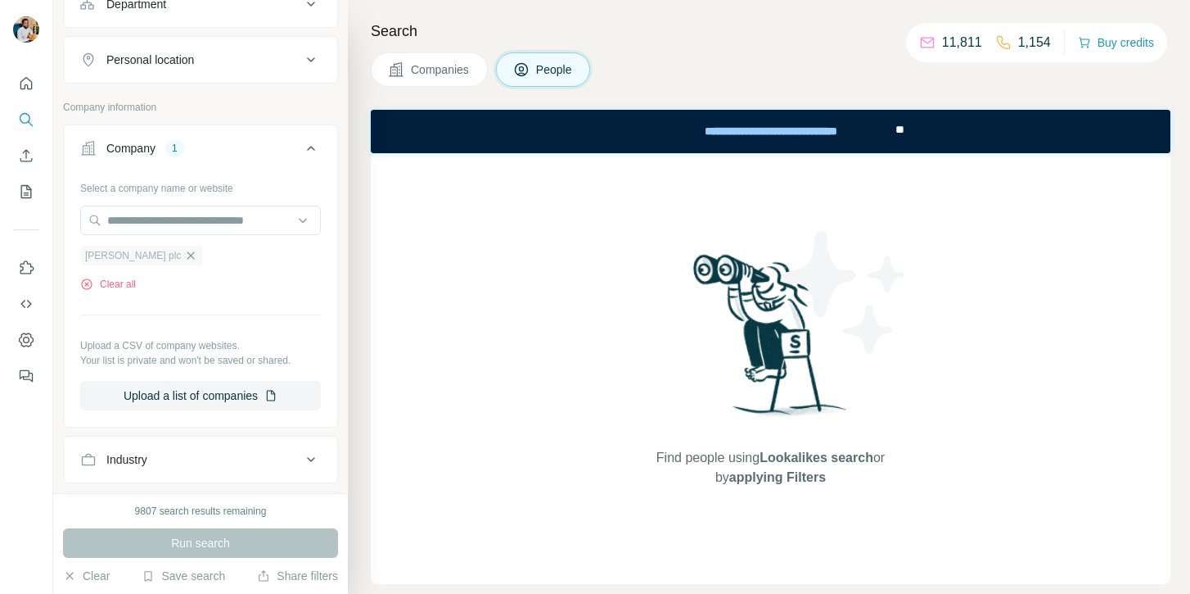
click at [189, 260] on icon "button" at bounding box center [190, 255] width 13 height 13
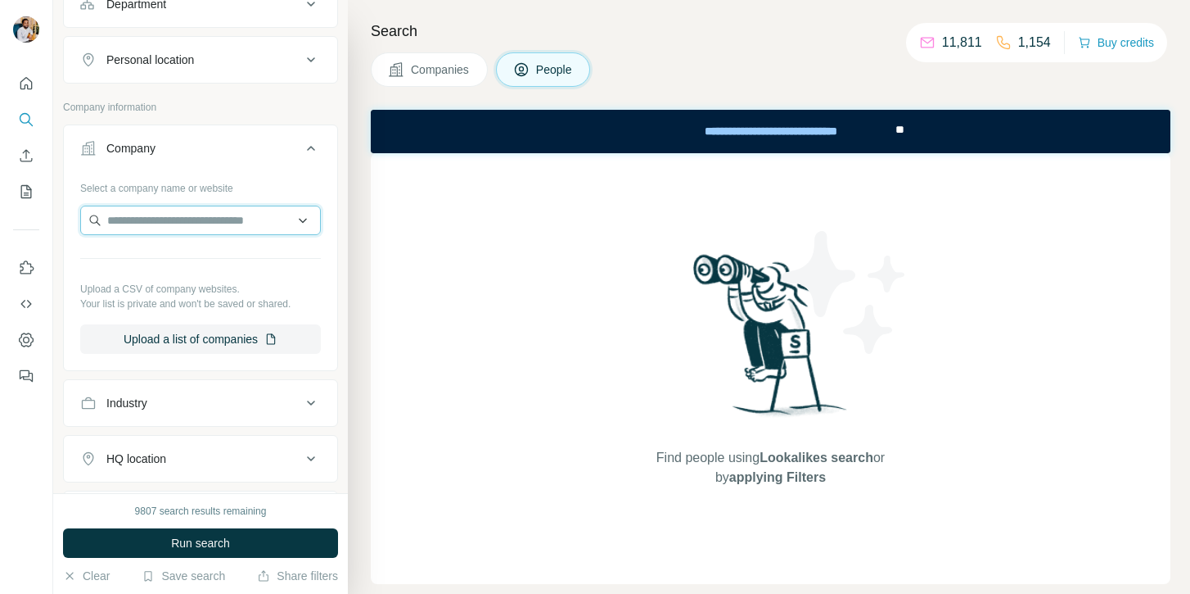
click at [178, 226] on input "text" at bounding box center [200, 220] width 241 height 29
paste input "**********"
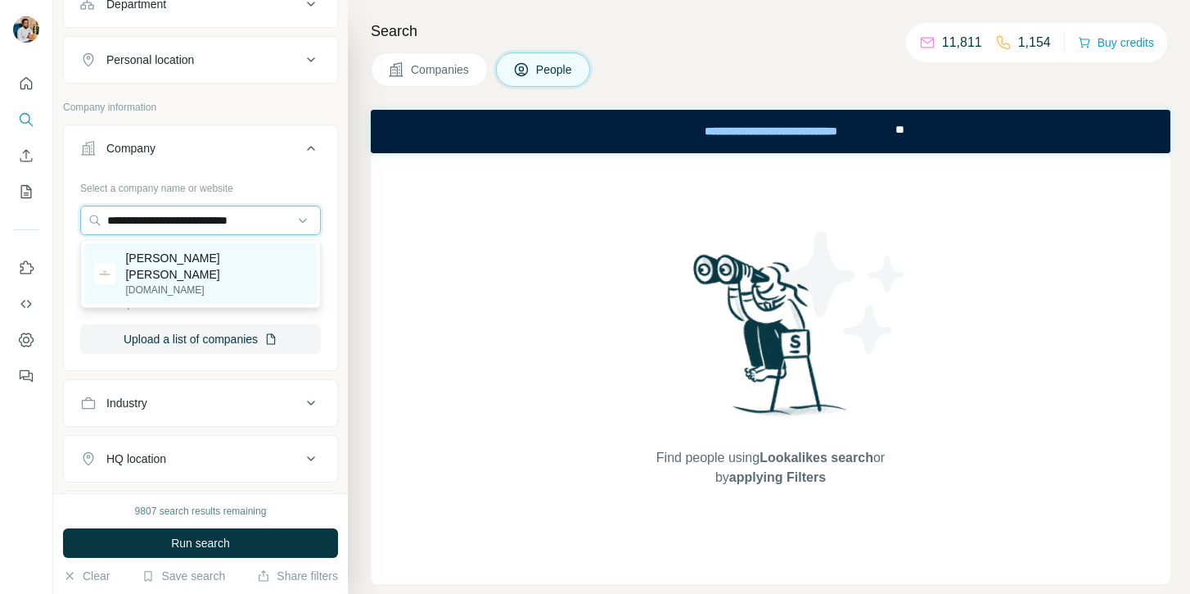
type input "**********"
click at [214, 260] on div "Greene King greeneking.co.uk" at bounding box center [200, 273] width 233 height 61
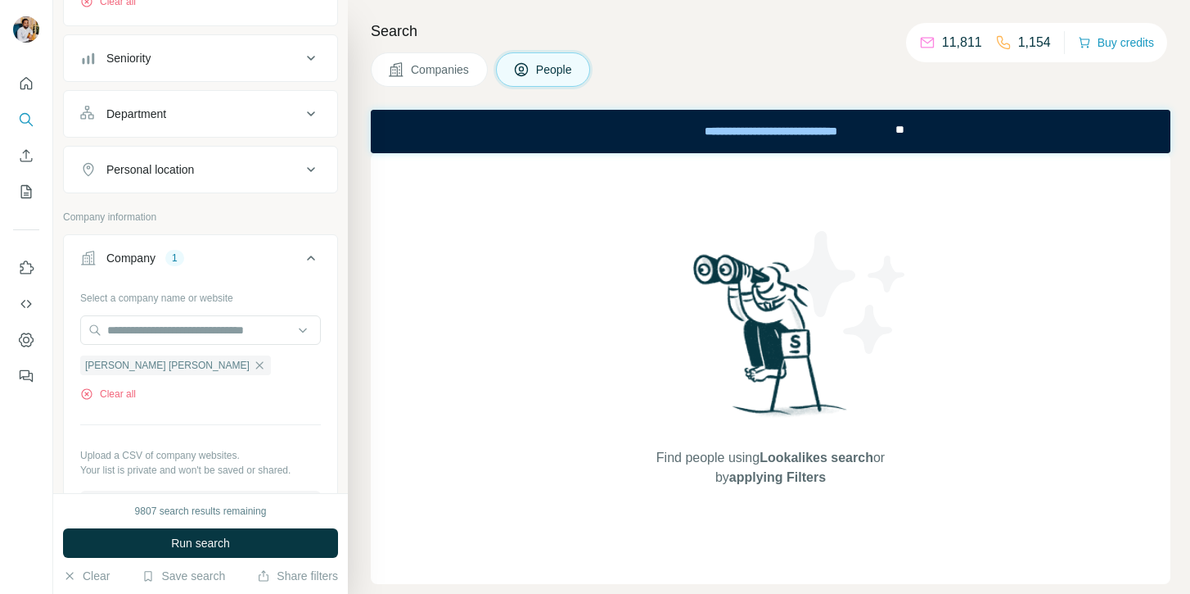
scroll to position [138, 0]
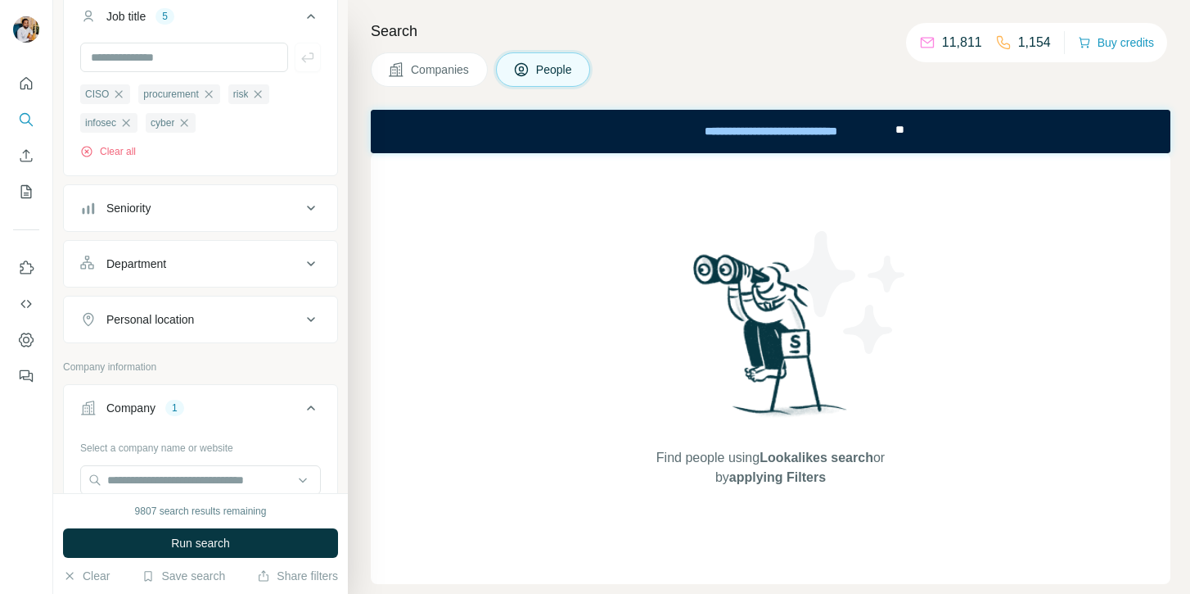
click at [222, 525] on div "9807 search results remaining Run search Clear Save search Share filters" at bounding box center [200, 543] width 295 height 101
click at [223, 539] on span "Run search" at bounding box center [200, 543] width 59 height 16
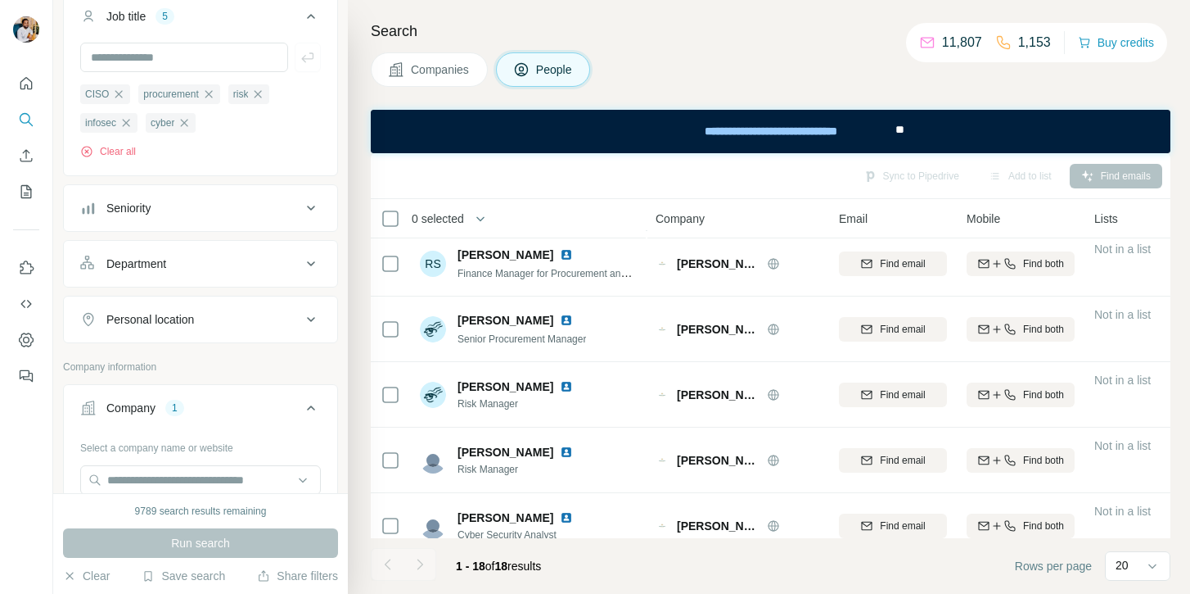
scroll to position [0, 0]
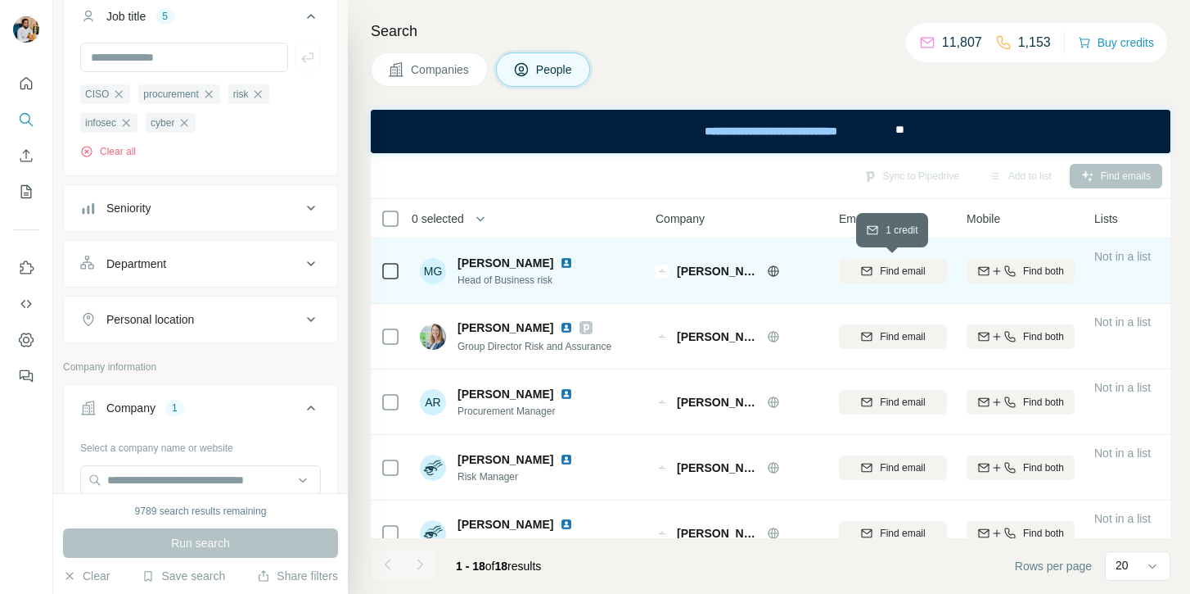
click at [919, 264] on span "Find email" at bounding box center [902, 271] width 45 height 15
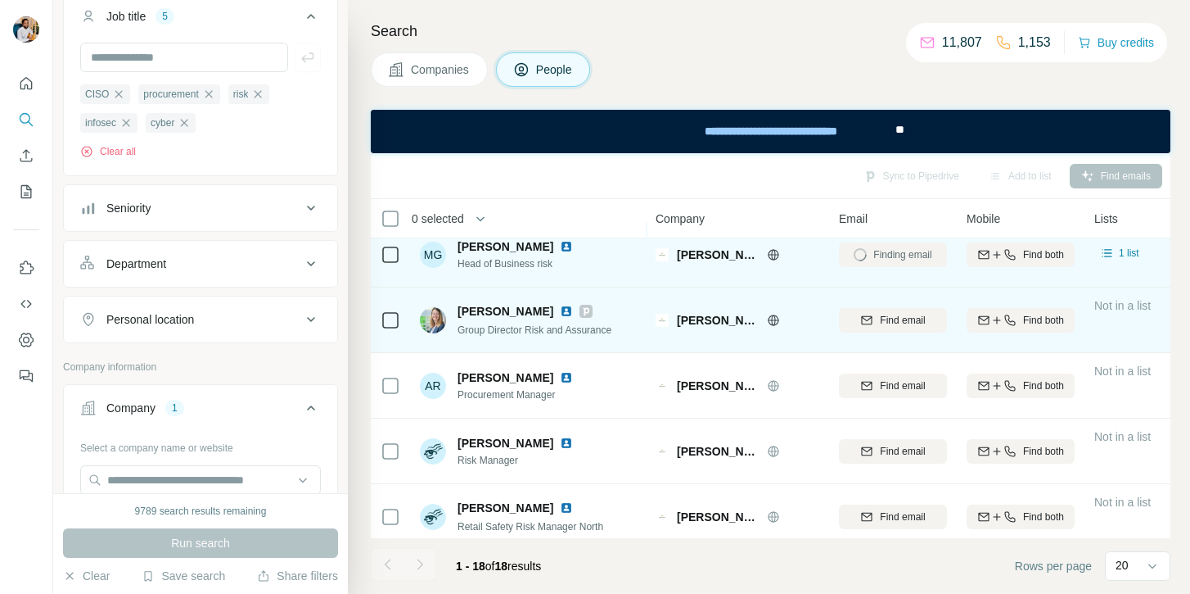
scroll to position [18, 0]
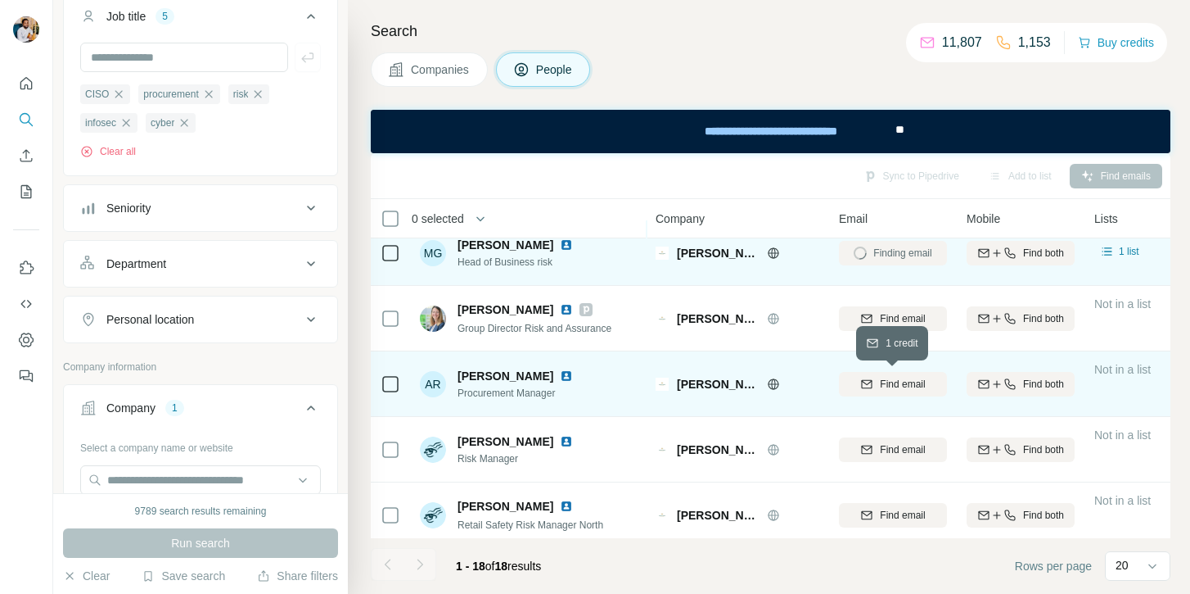
click at [874, 377] on div "Find email" at bounding box center [893, 384] width 108 height 15
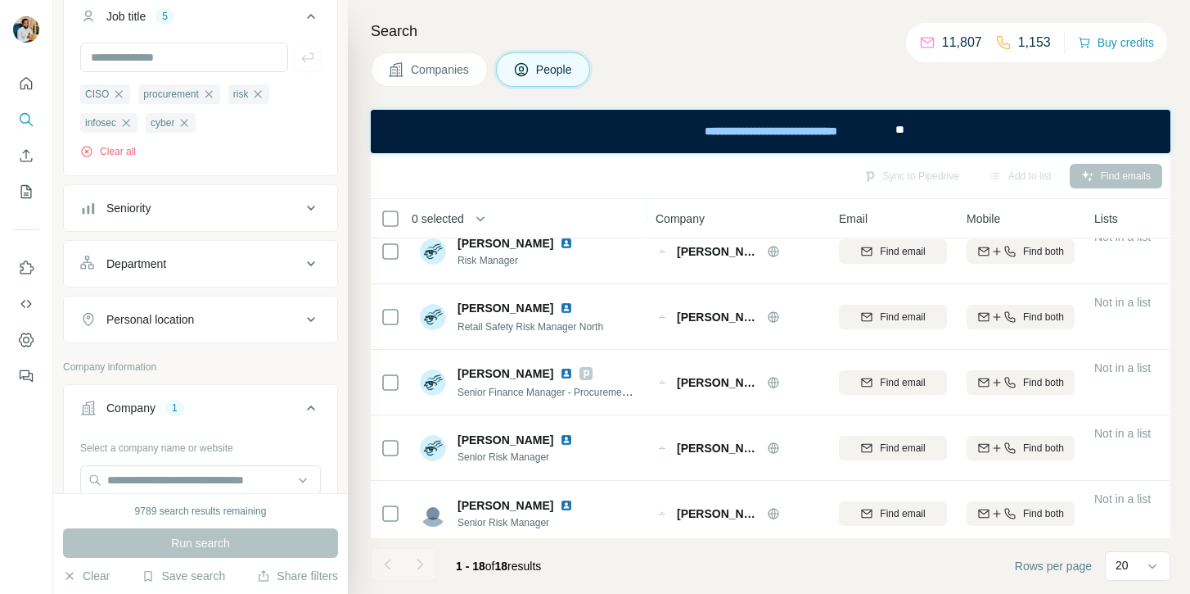
scroll to position [231, 0]
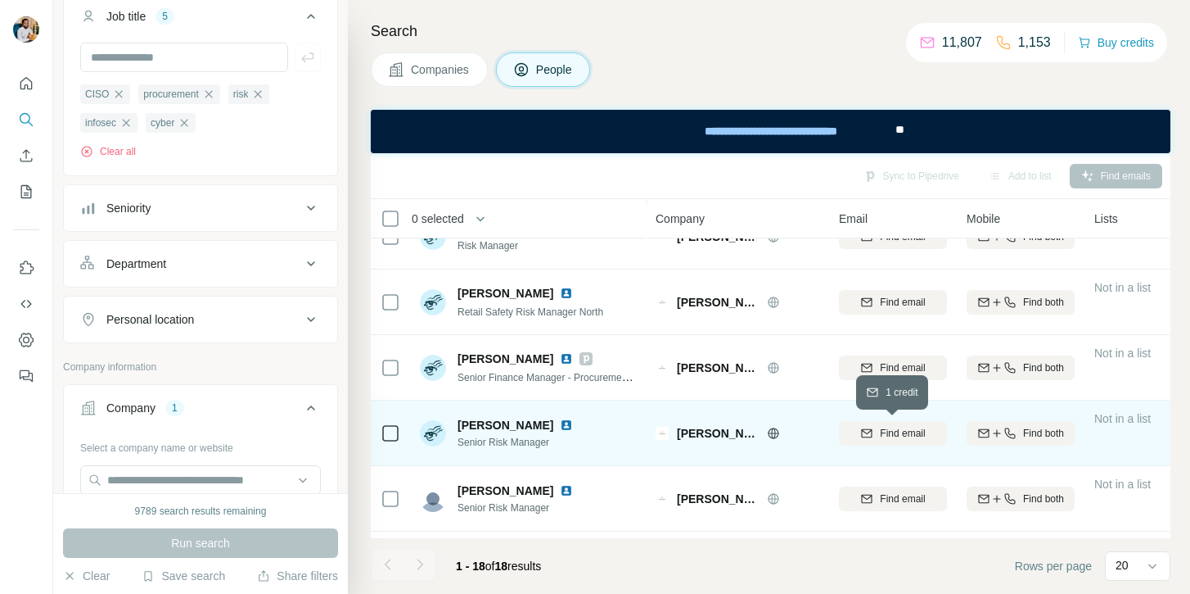
click at [866, 422] on button "Find email" at bounding box center [893, 433] width 108 height 25
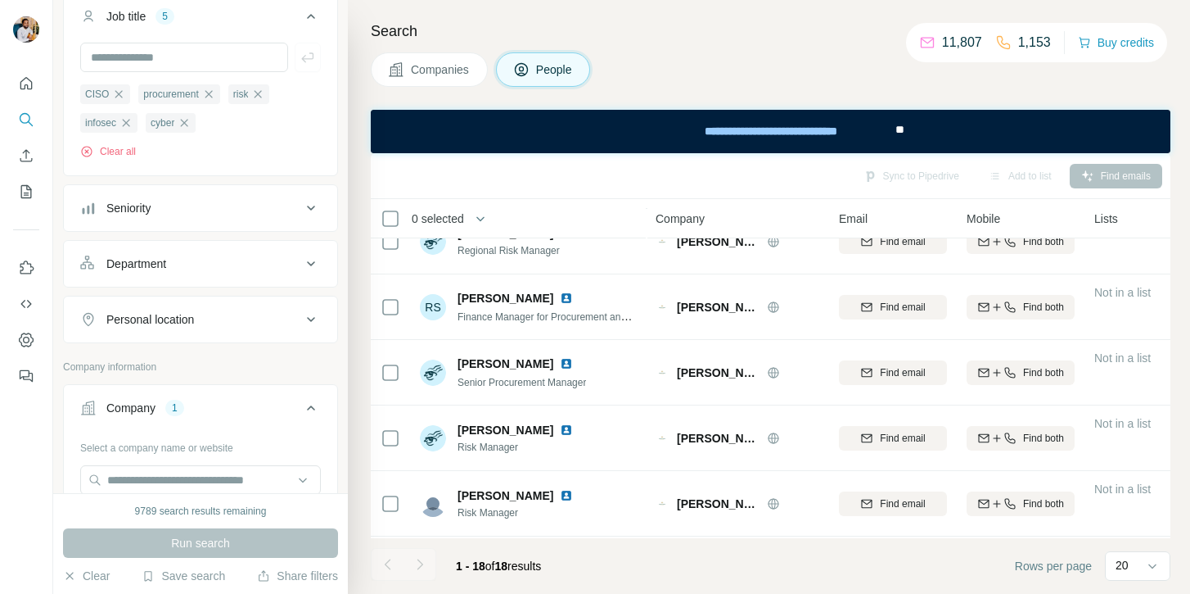
scroll to position [768, 0]
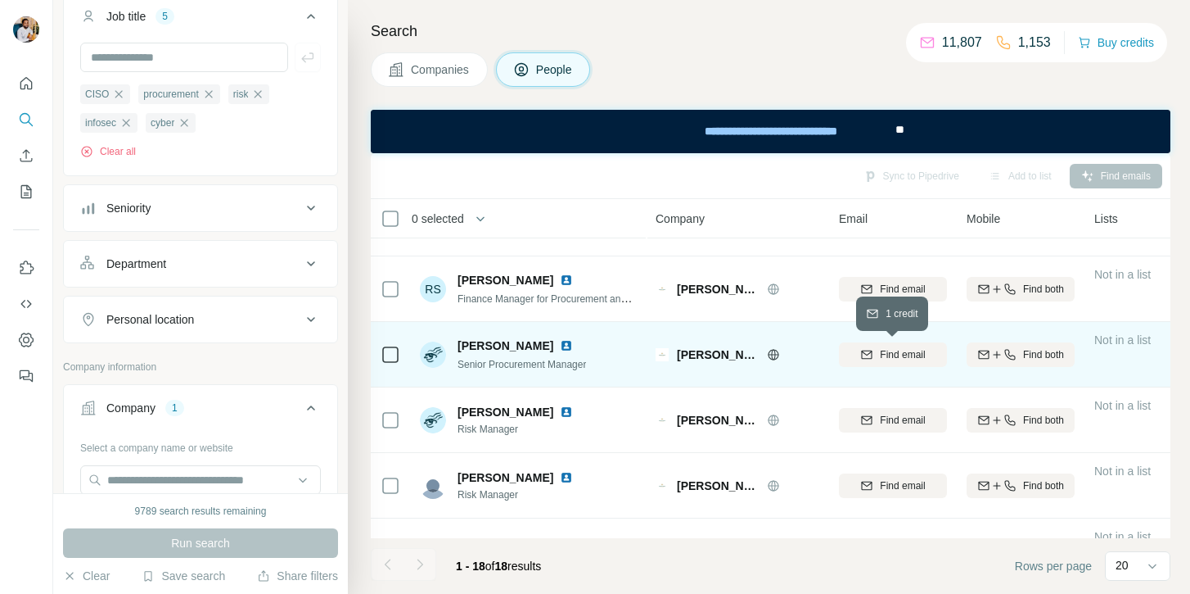
click at [913, 353] on span "Find email" at bounding box center [902, 354] width 45 height 15
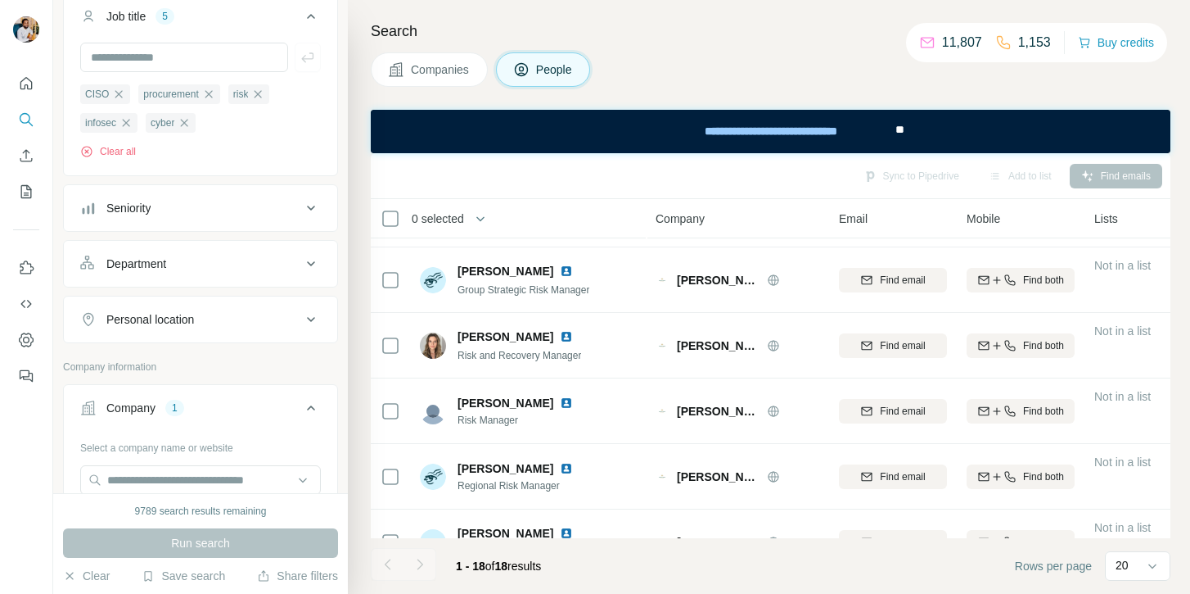
scroll to position [0, 0]
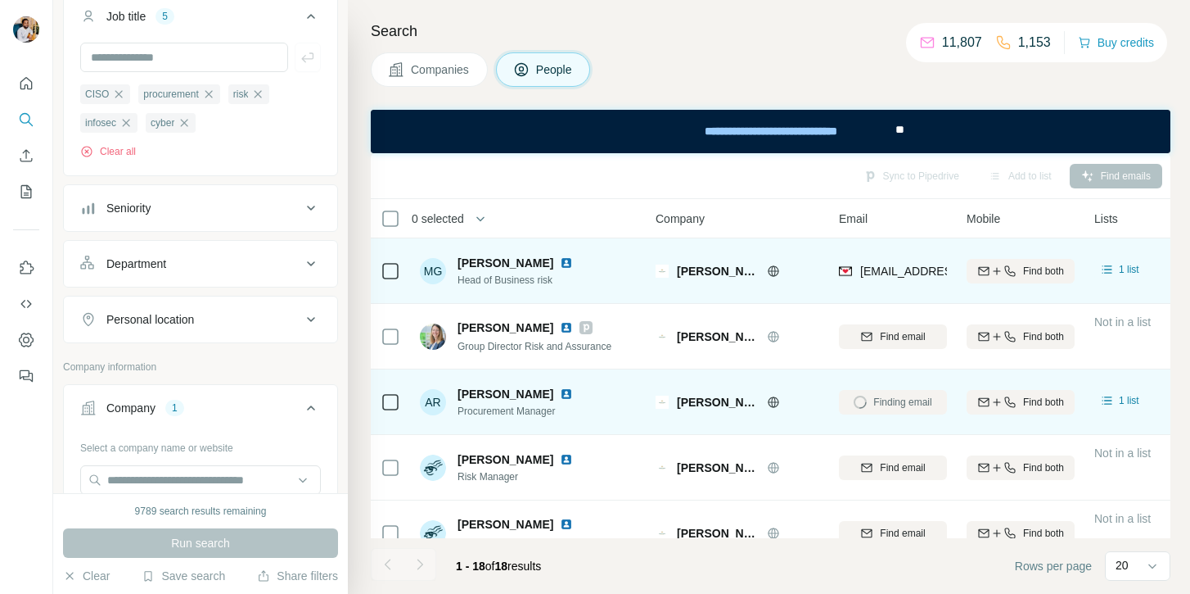
click at [542, 281] on span "Head of Business risk" at bounding box center [519, 280] width 122 height 15
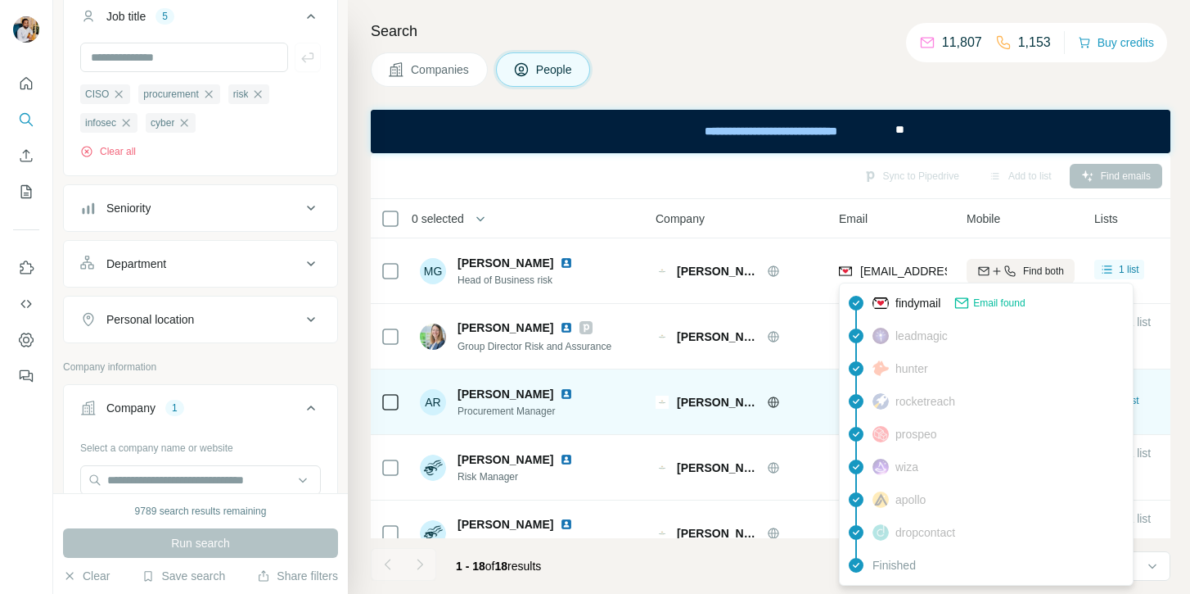
click at [914, 278] on div "mgore@greeneking.co.uk" at bounding box center [958, 271] width 194 height 16
click at [472, 265] on span "Mike Gore" at bounding box center [506, 263] width 96 height 16
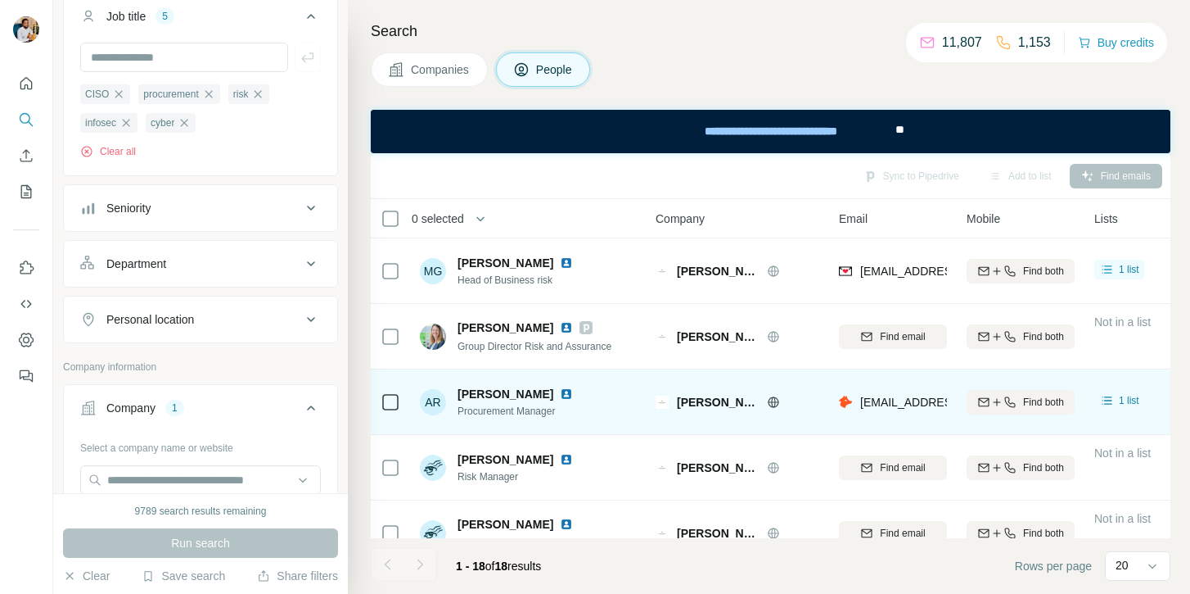
click at [472, 265] on span "Mike Gore" at bounding box center [506, 263] width 96 height 16
click at [464, 395] on span "Abbie Revell" at bounding box center [506, 394] width 96 height 16
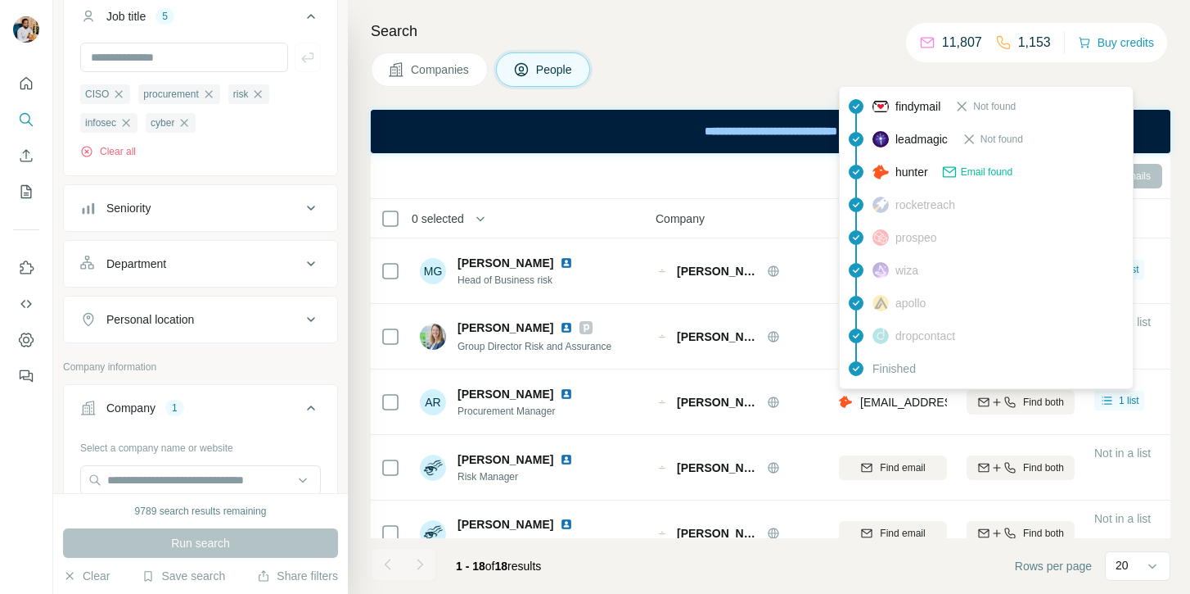
click at [879, 400] on span "abbierevell@greeneking.co.uk" at bounding box center [958, 401] width 194 height 13
click at [530, 407] on span "Procurement Manager" at bounding box center [519, 411] width 122 height 15
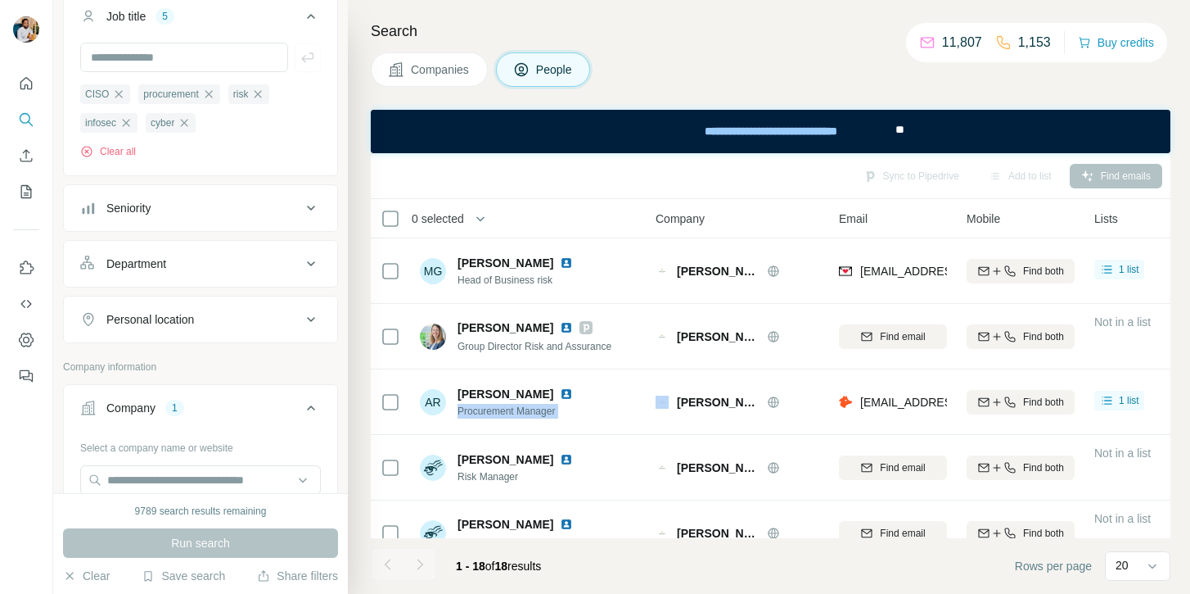
click at [530, 407] on span "Procurement Manager" at bounding box center [519, 411] width 122 height 15
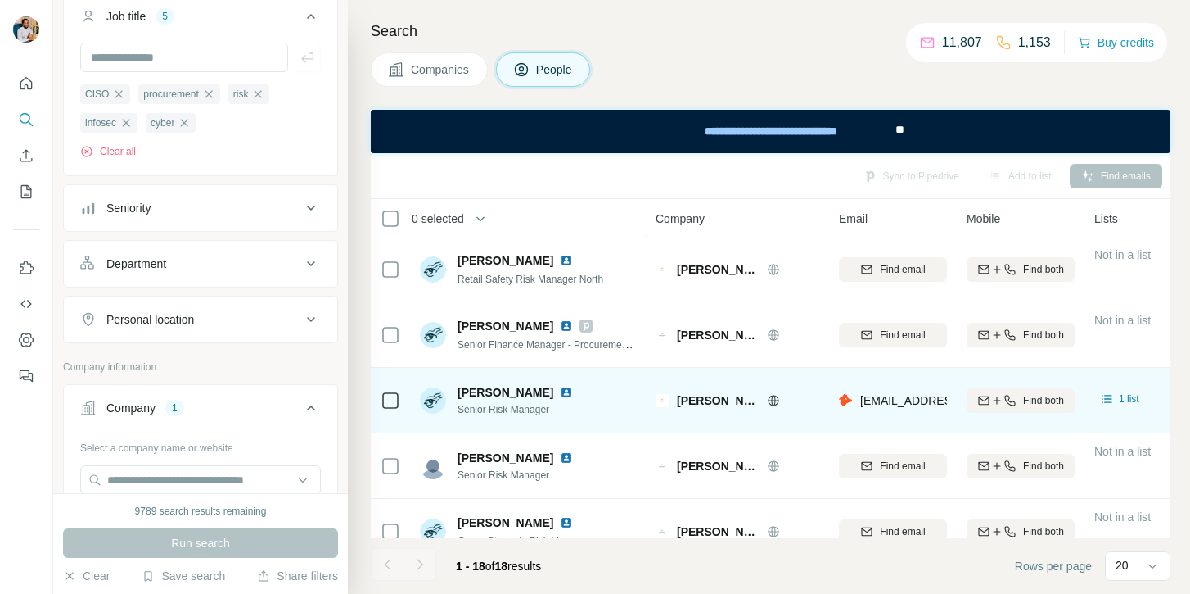
click at [477, 395] on span "Jim Archer" at bounding box center [506, 392] width 96 height 16
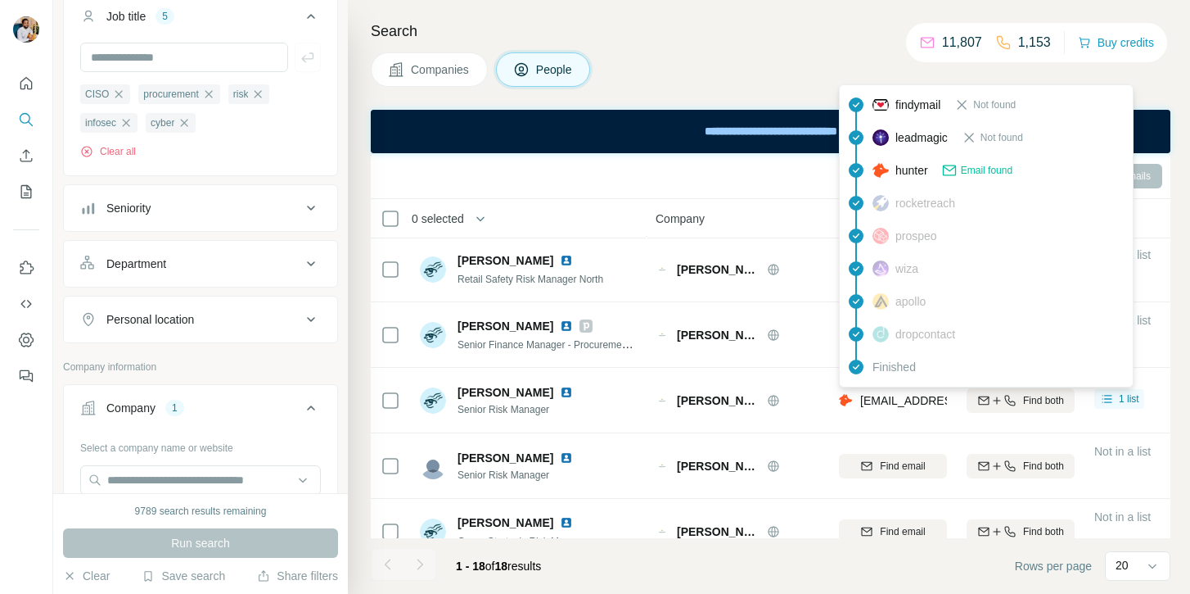
click at [887, 399] on span "jimarcher@greeneking.co.uk" at bounding box center [958, 400] width 194 height 13
click at [493, 404] on span "Senior Risk Manager" at bounding box center [519, 409] width 122 height 15
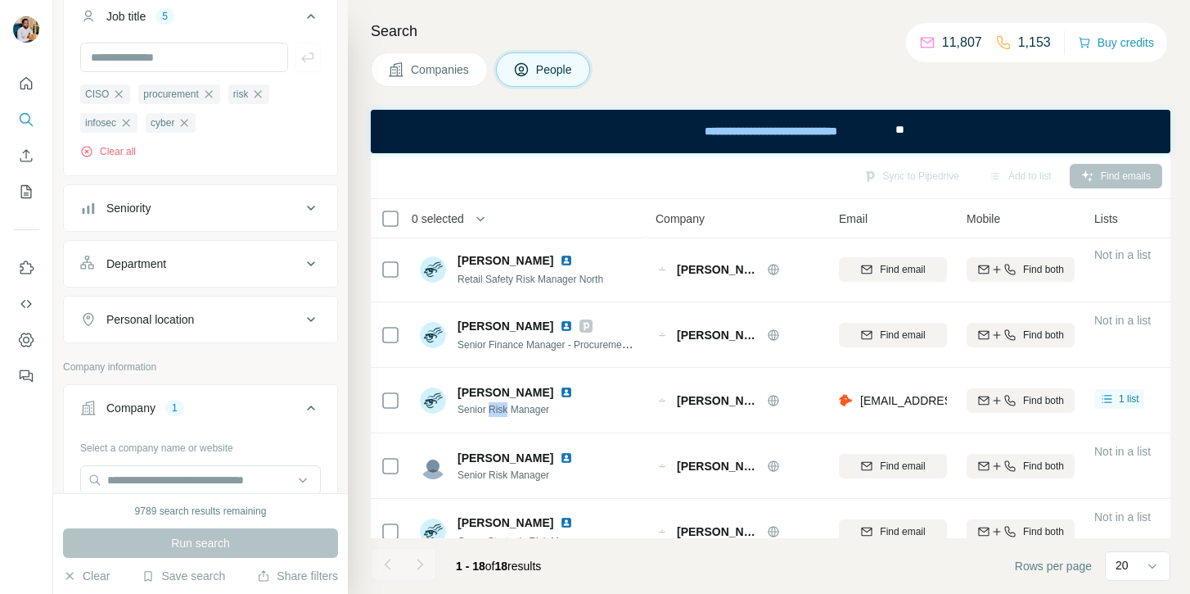
click at [493, 404] on span "Senior Risk Manager" at bounding box center [519, 409] width 122 height 15
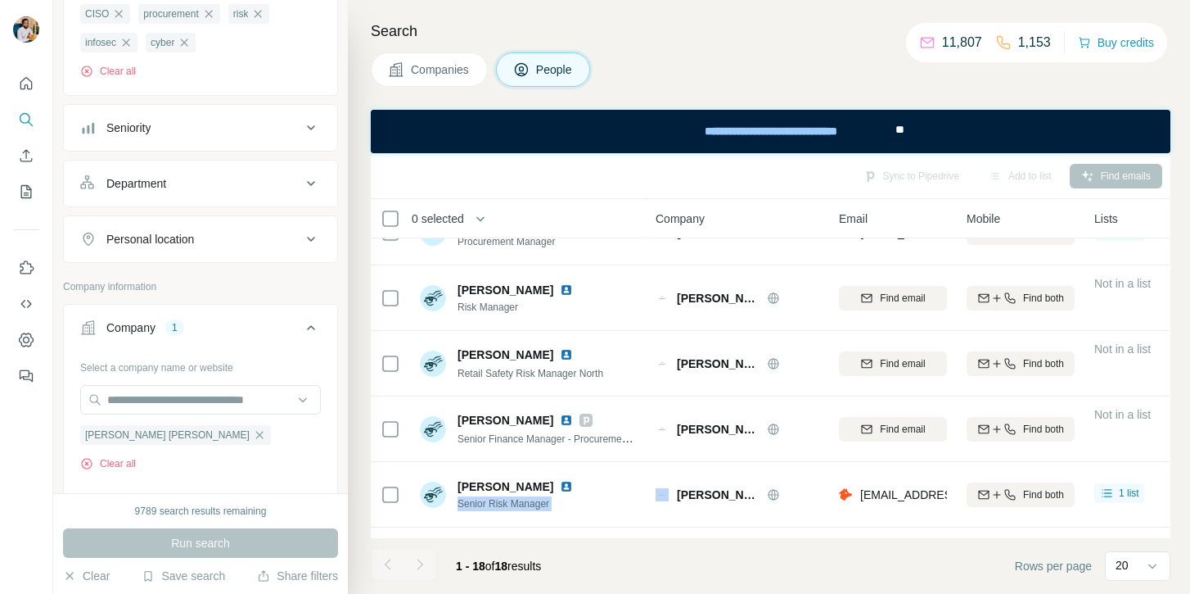
scroll to position [234, 0]
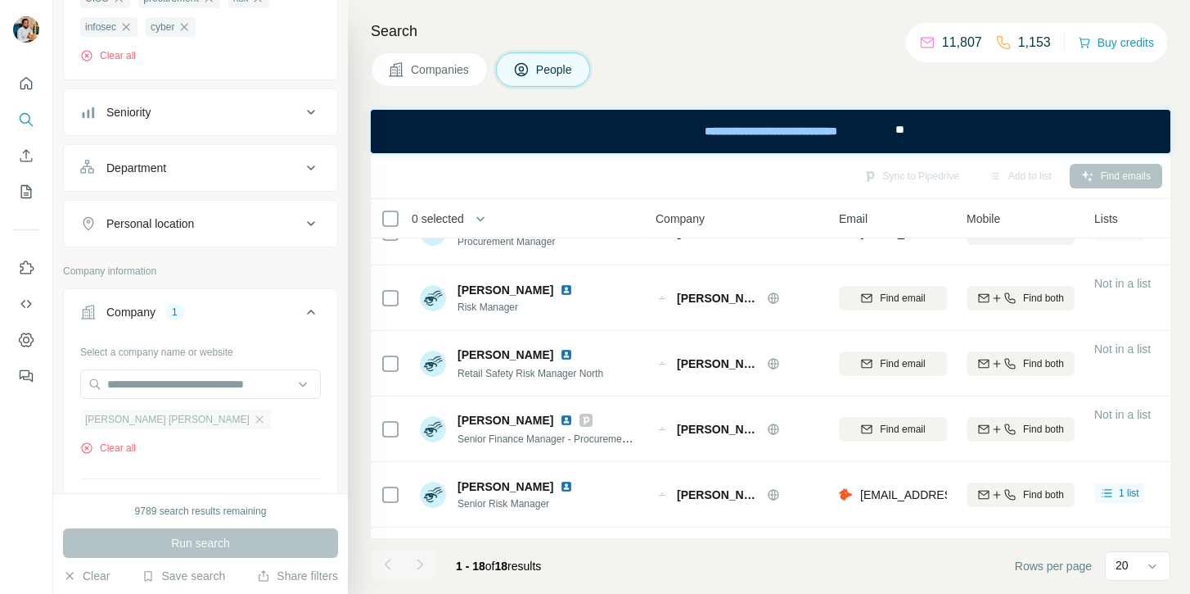
click at [159, 423] on div "Greene King" at bounding box center [175, 419] width 191 height 20
click at [253, 425] on icon "button" at bounding box center [259, 419] width 13 height 13
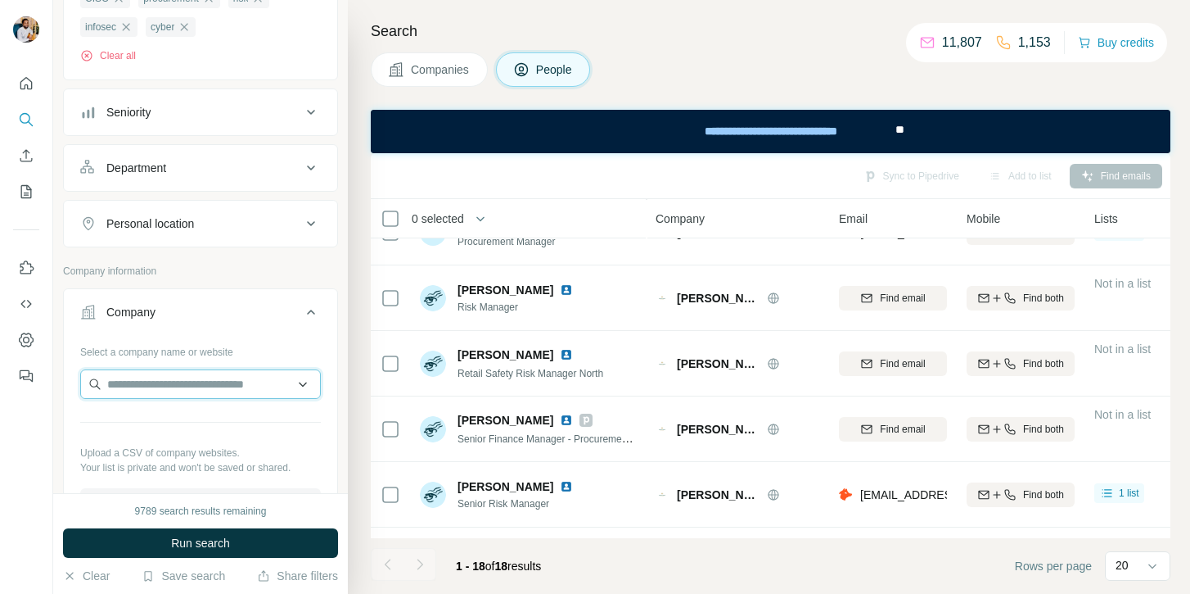
click at [147, 390] on input "text" at bounding box center [200, 383] width 241 height 29
paste input "**********"
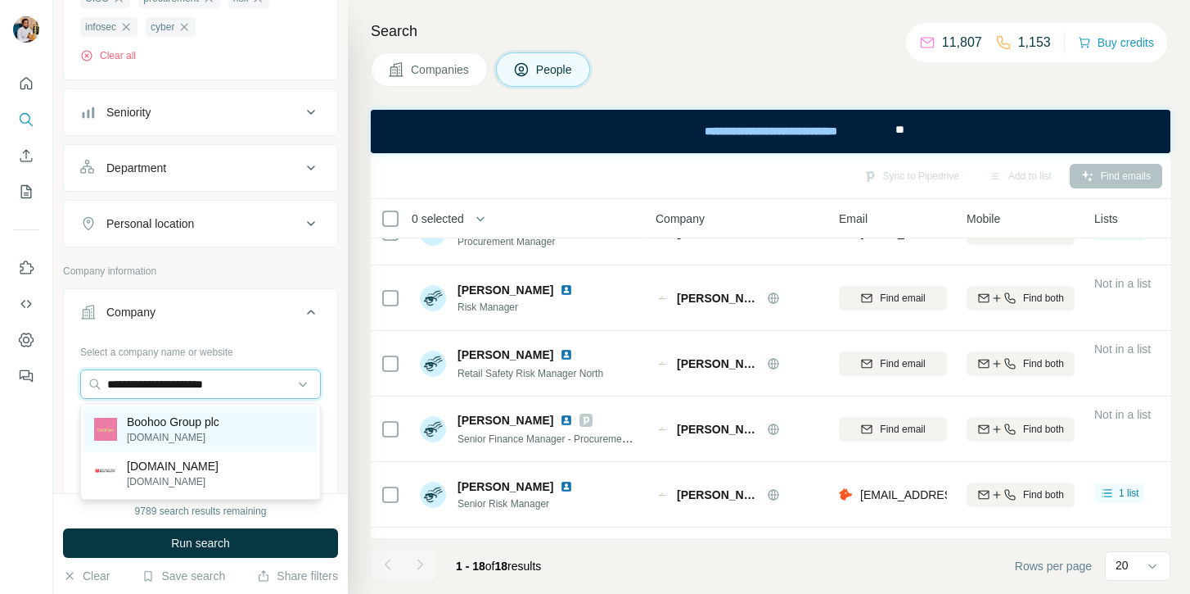
type input "**********"
click at [201, 438] on p "boohoo.com" at bounding box center [173, 437] width 93 height 15
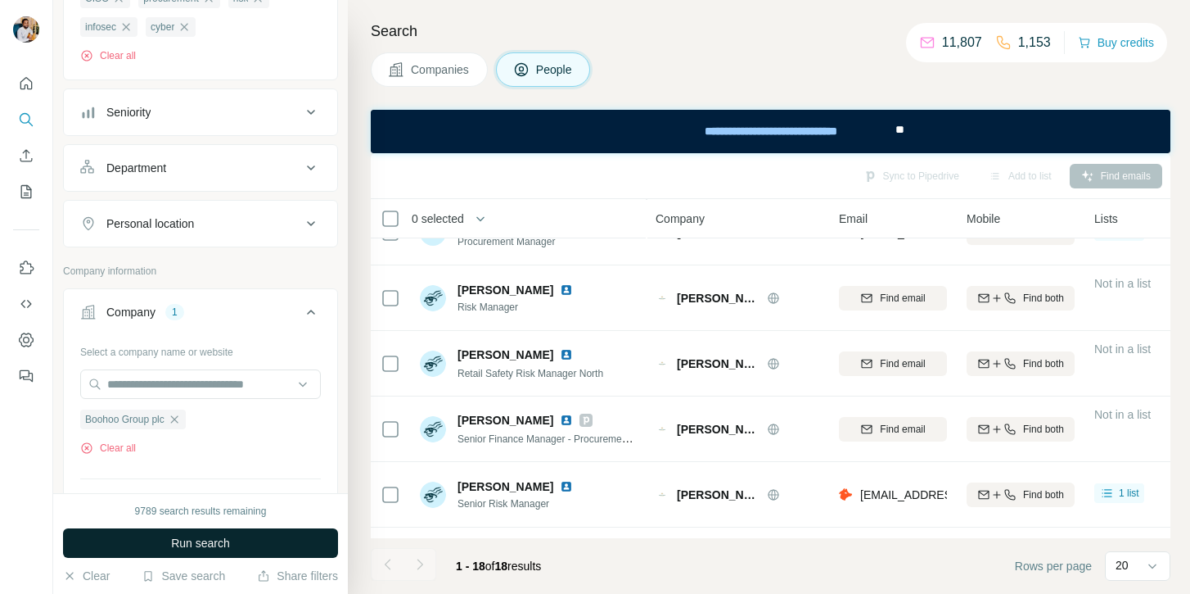
click at [196, 532] on button "Run search" at bounding box center [200, 542] width 275 height 29
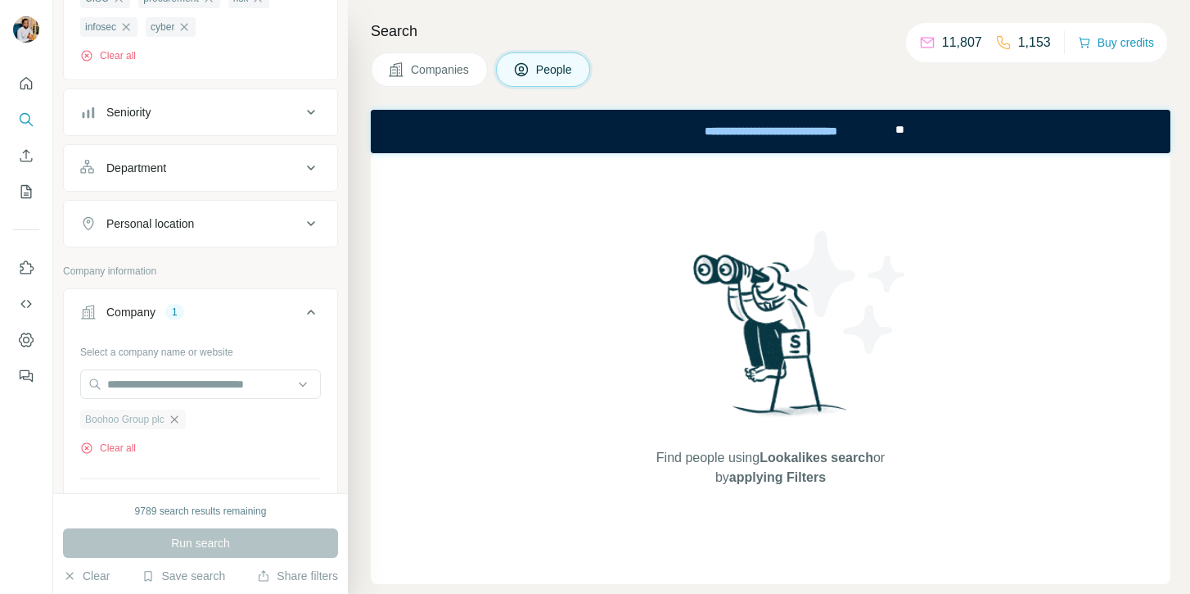
click at [178, 422] on icon "button" at bounding box center [173, 418] width 7 height 7
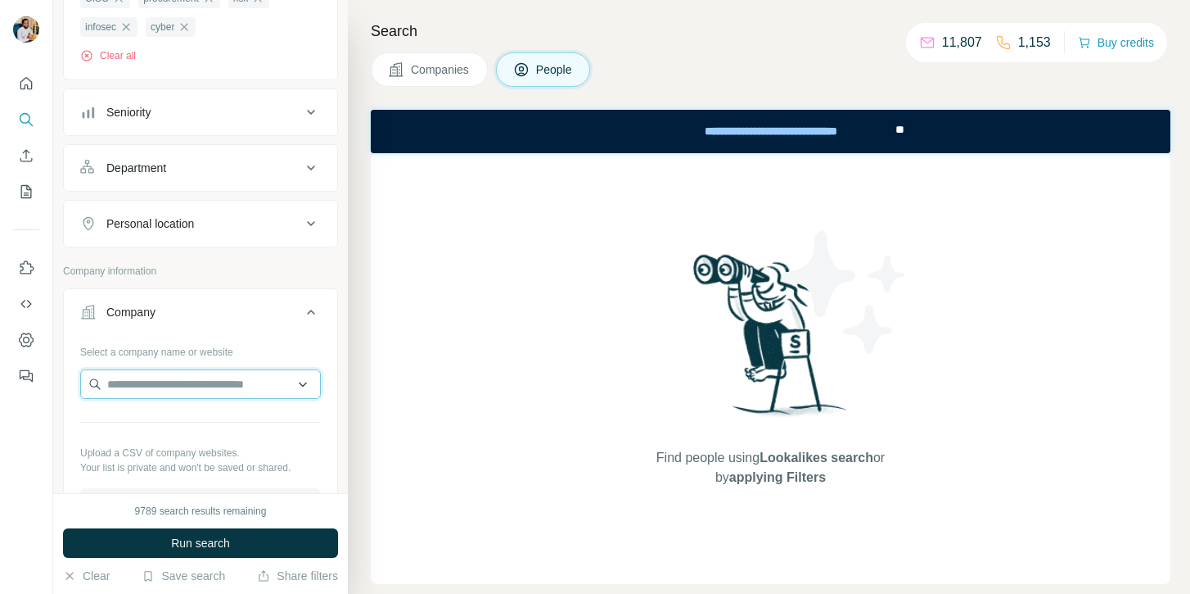
click at [168, 391] on input "text" at bounding box center [200, 383] width 241 height 29
paste input "**********"
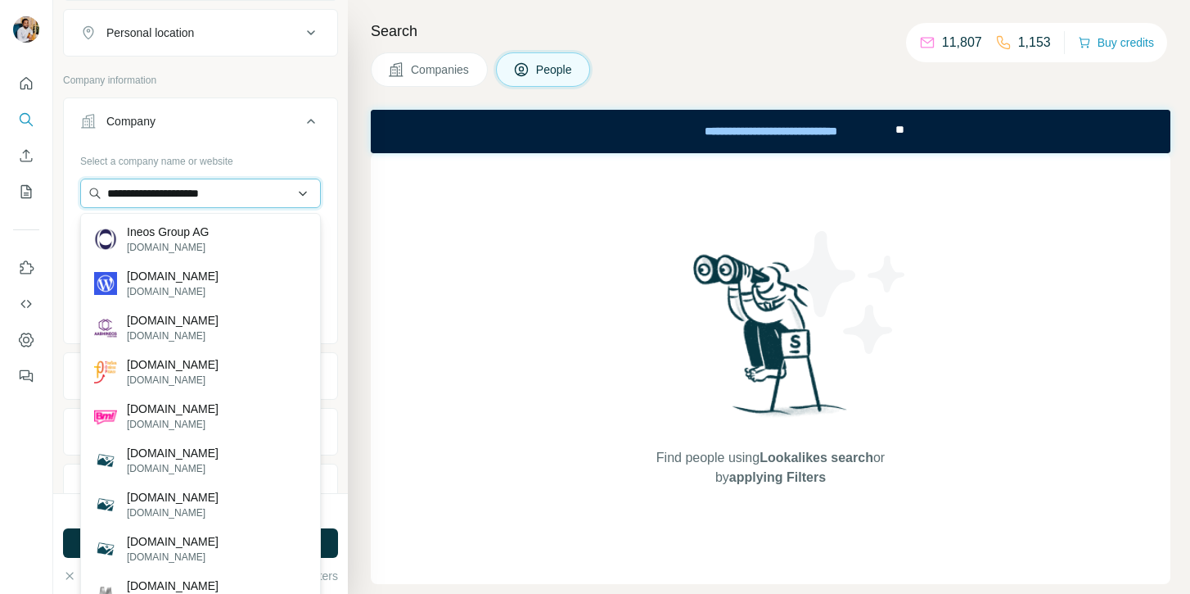
scroll to position [427, 0]
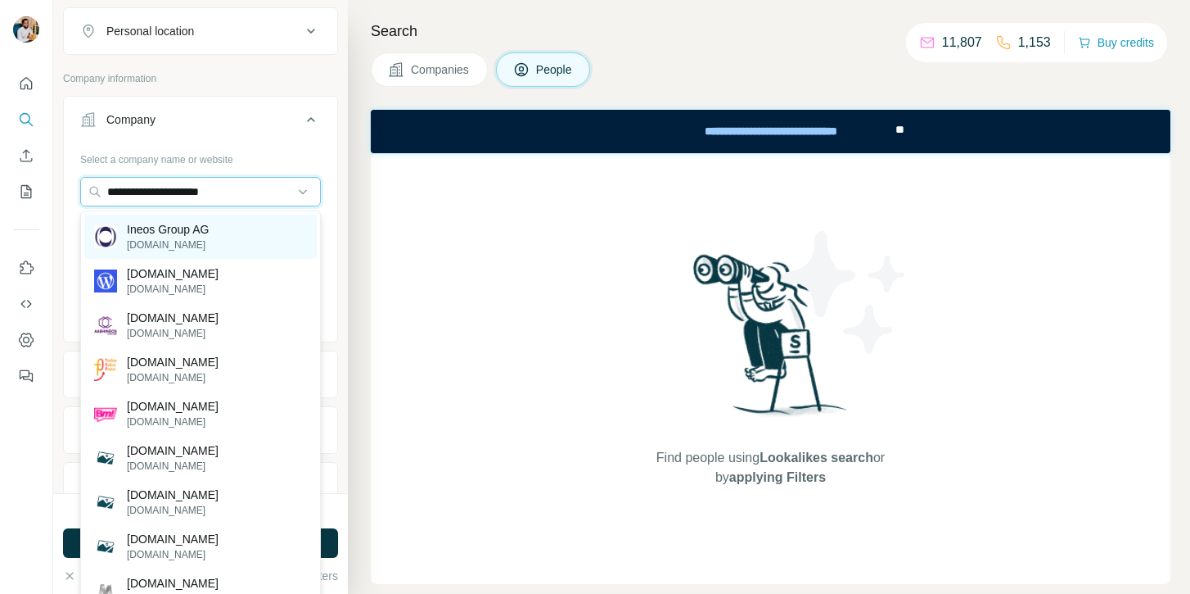
type input "**********"
click at [240, 245] on div "Ineos Group AG ineos.com" at bounding box center [200, 237] width 233 height 44
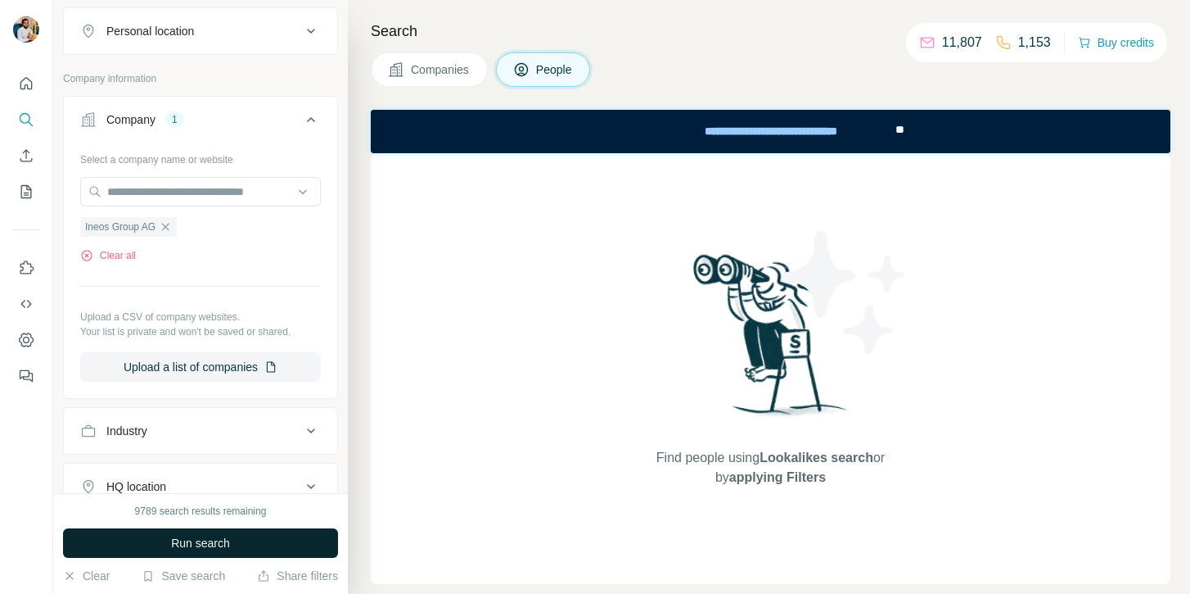
click at [224, 532] on button "Run search" at bounding box center [200, 542] width 275 height 29
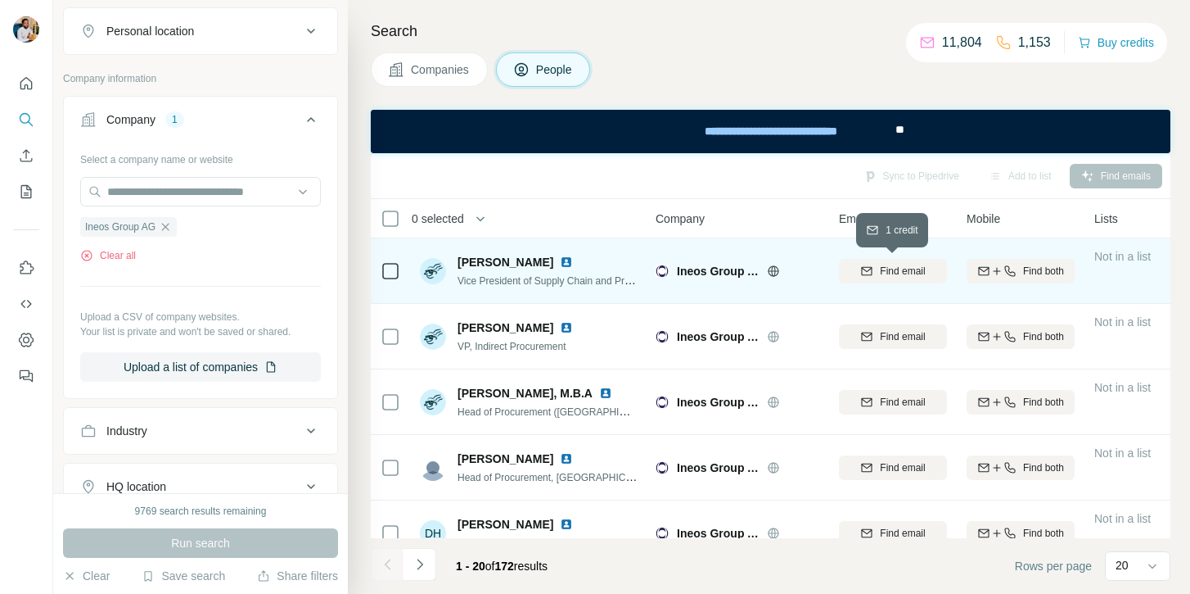
click at [898, 272] on span "Find email" at bounding box center [902, 271] width 45 height 15
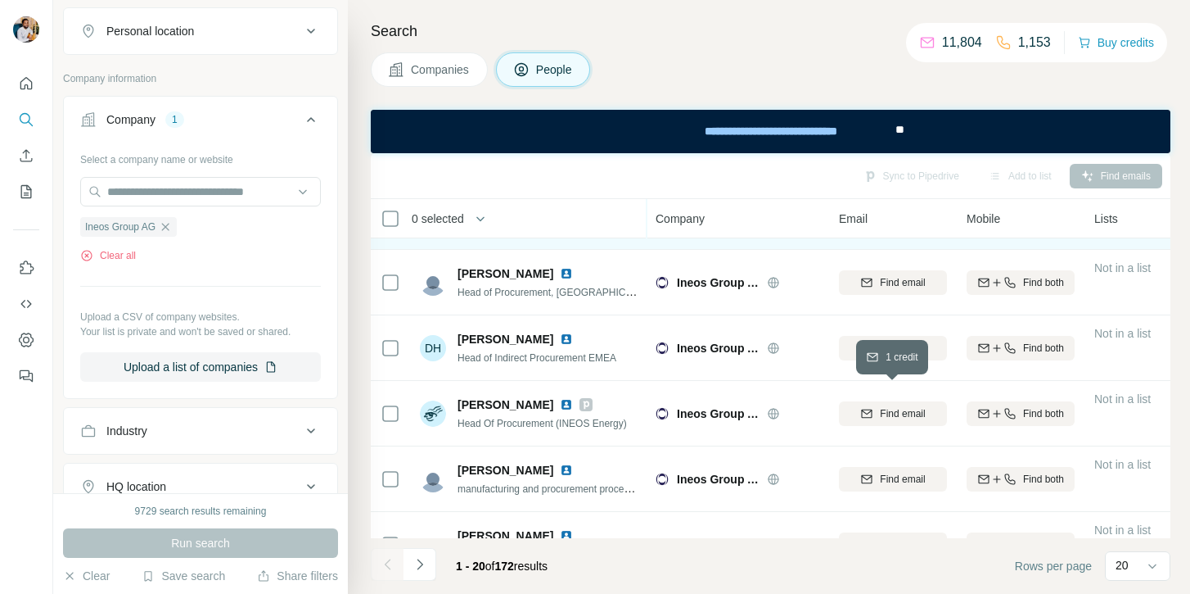
scroll to position [212, 0]
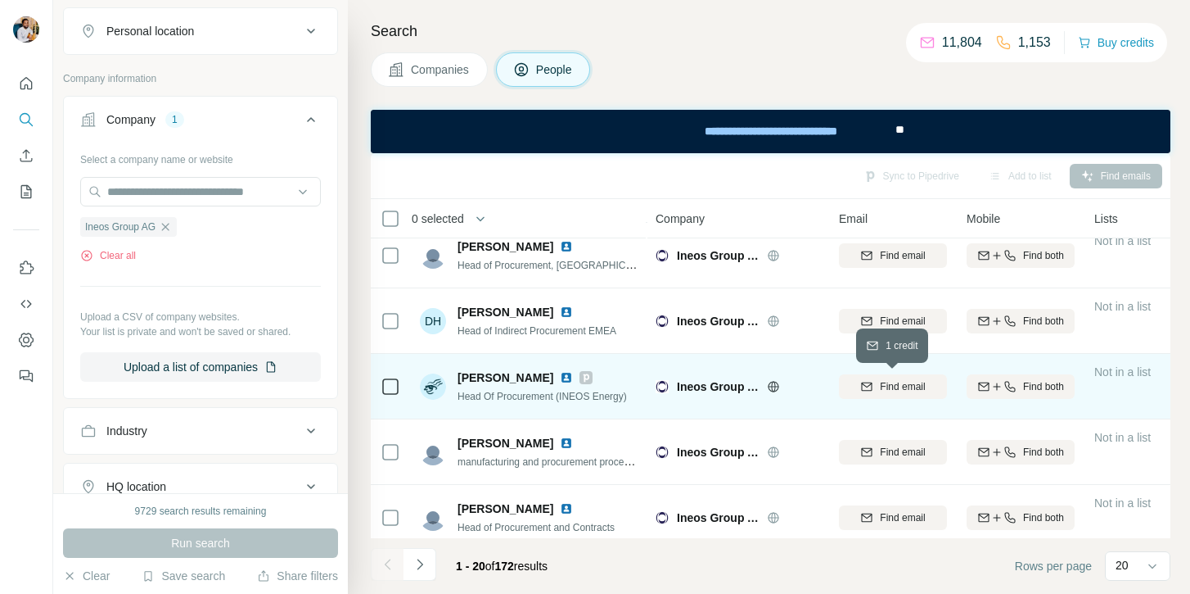
click at [910, 394] on button "Find email" at bounding box center [893, 386] width 108 height 25
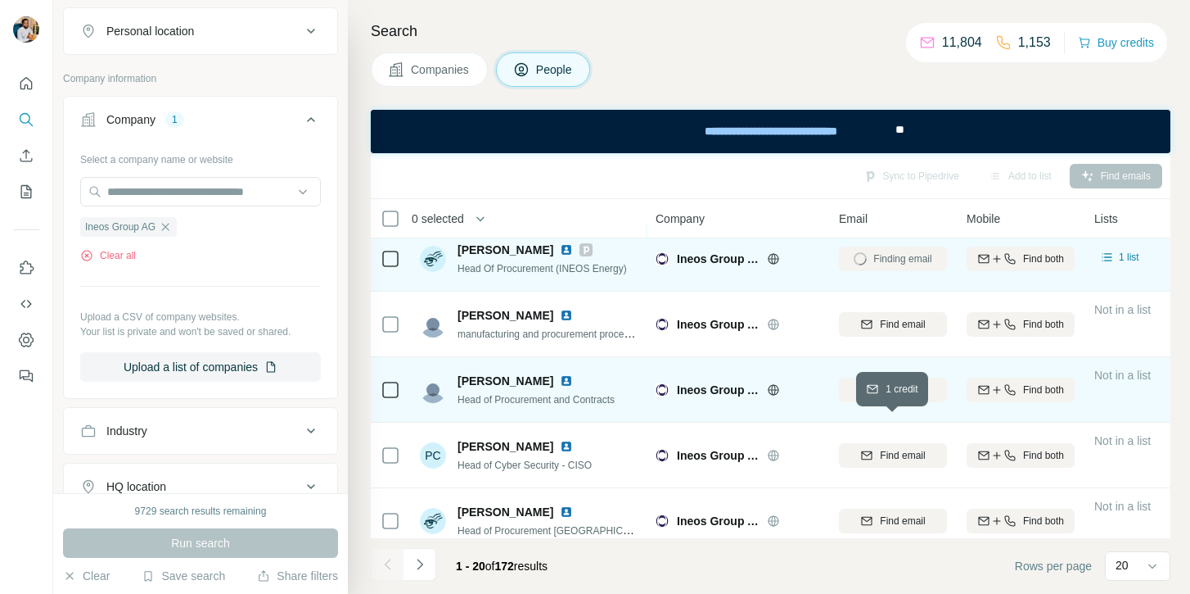
scroll to position [342, 0]
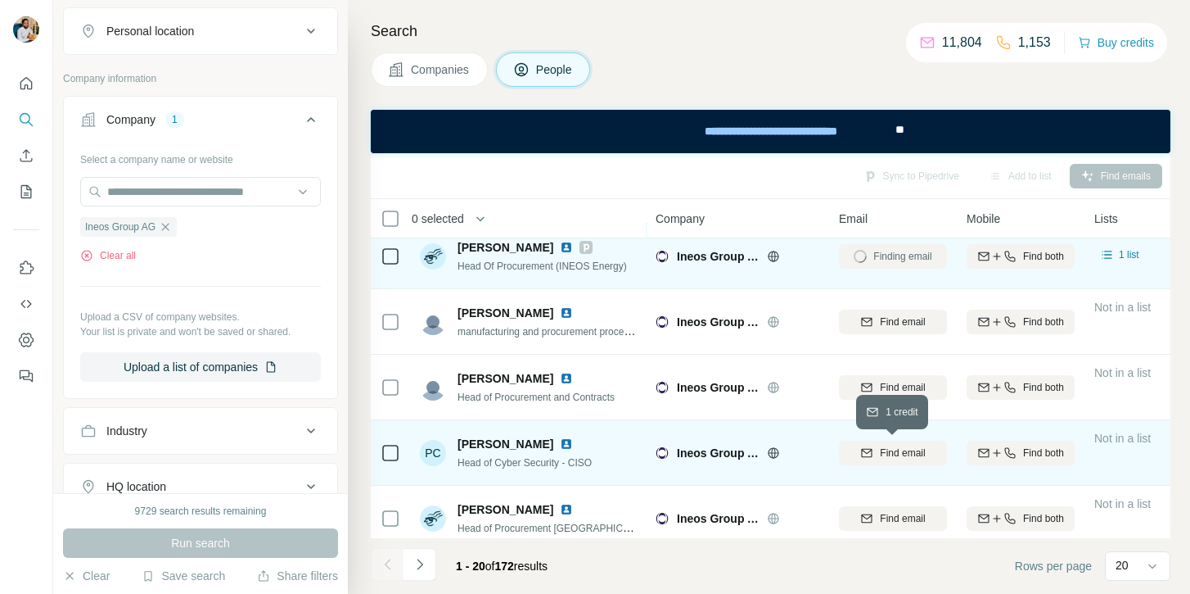
click at [920, 451] on span "Find email" at bounding box center [902, 452] width 45 height 15
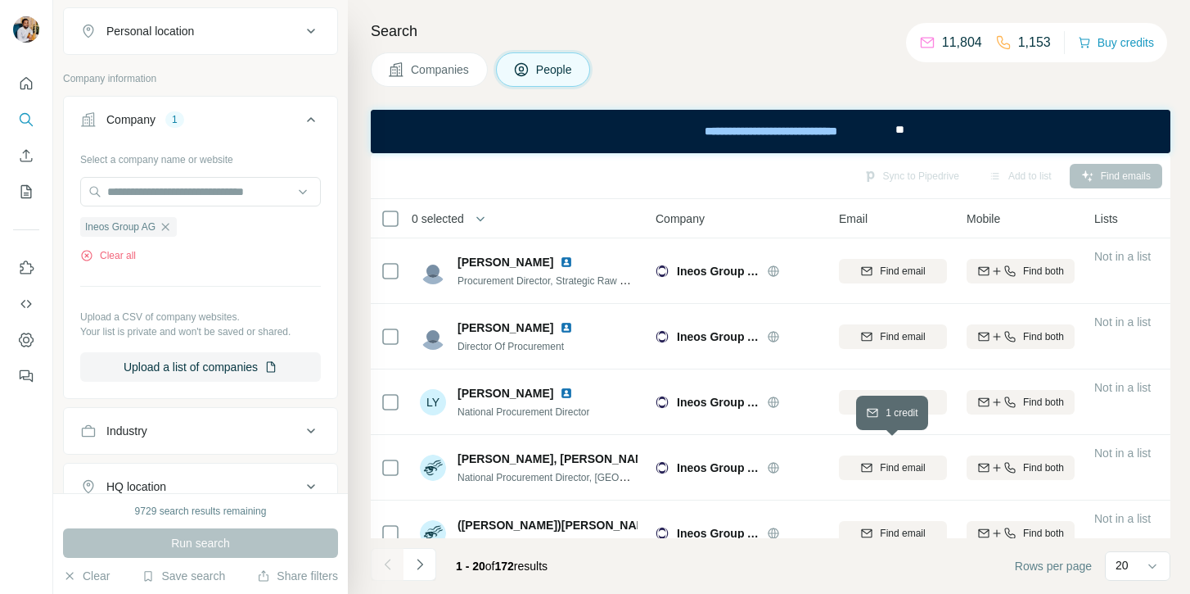
scroll to position [1010, 0]
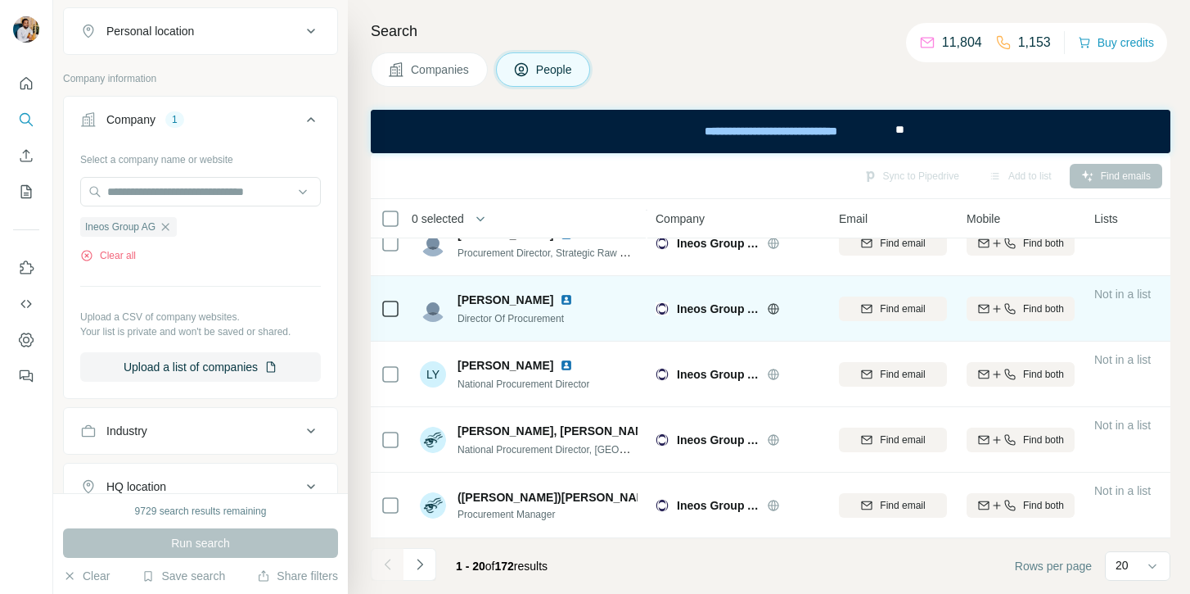
click at [893, 291] on div "Find email" at bounding box center [893, 308] width 108 height 45
click at [889, 301] on span "Find email" at bounding box center [902, 308] width 45 height 15
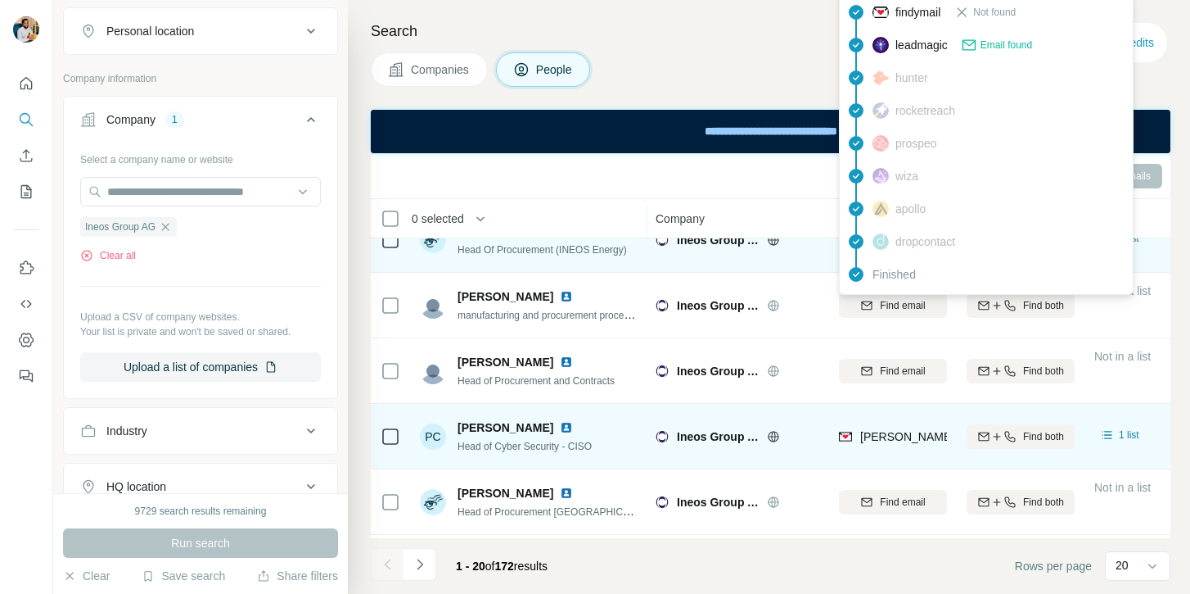
scroll to position [0, 0]
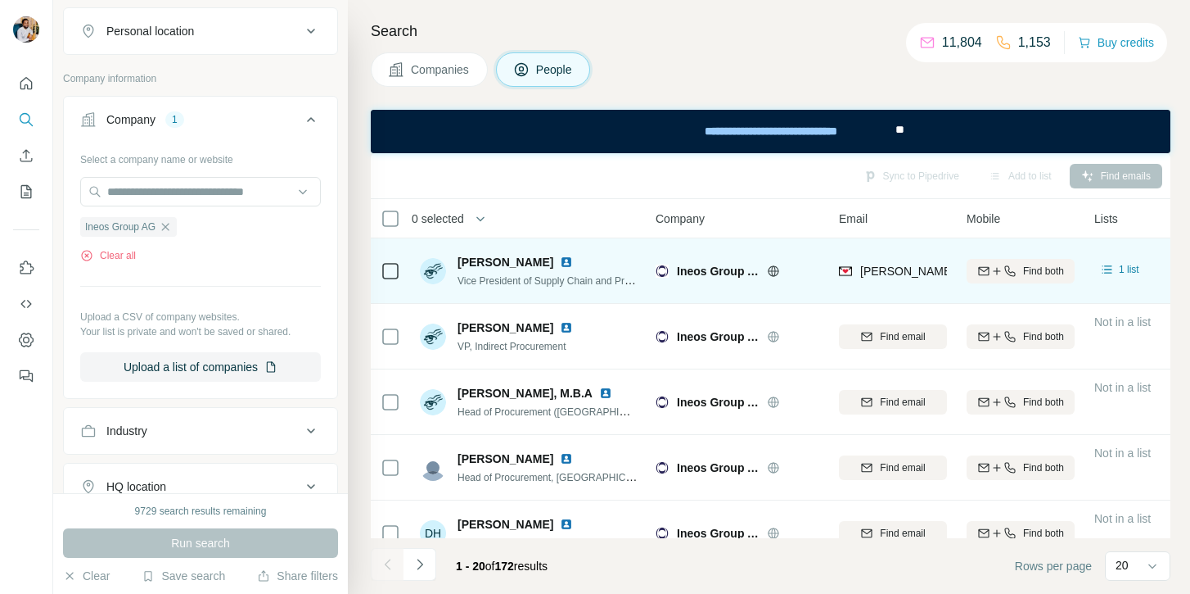
click at [475, 260] on span "Greg Kaganovich" at bounding box center [506, 262] width 96 height 16
click at [770, 275] on icon at bounding box center [773, 270] width 13 height 13
click at [481, 263] on span "Greg Kaganovich" at bounding box center [506, 262] width 96 height 16
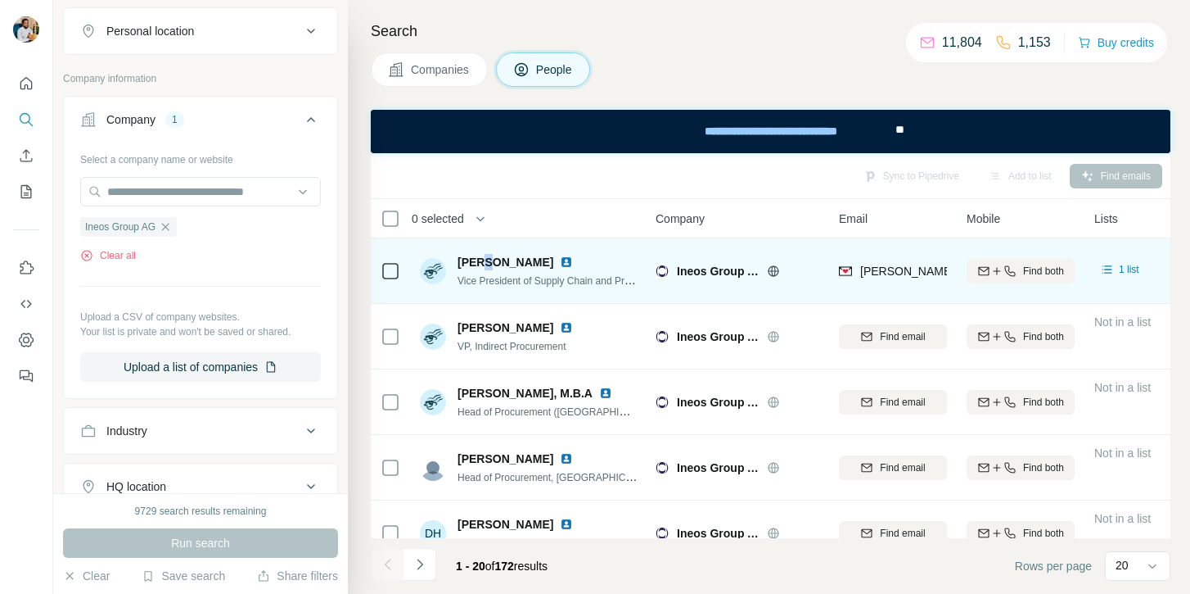
click at [481, 263] on span "Greg Kaganovich" at bounding box center [506, 262] width 96 height 16
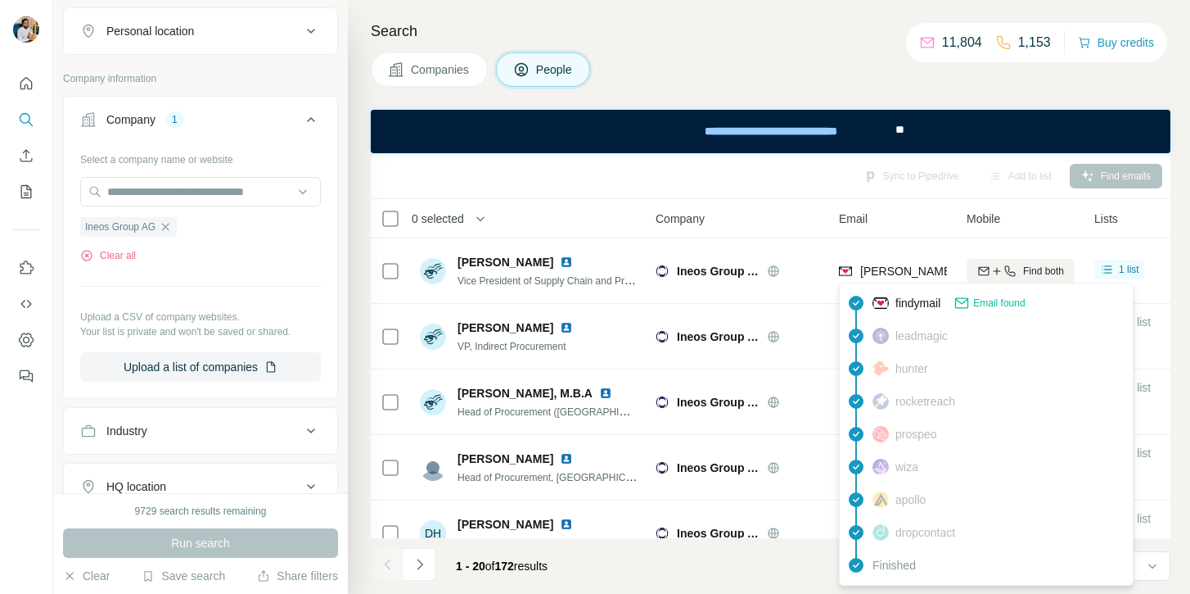
click at [870, 270] on span "greg.kaganovich@ineos.com" at bounding box center [1052, 270] width 383 height 13
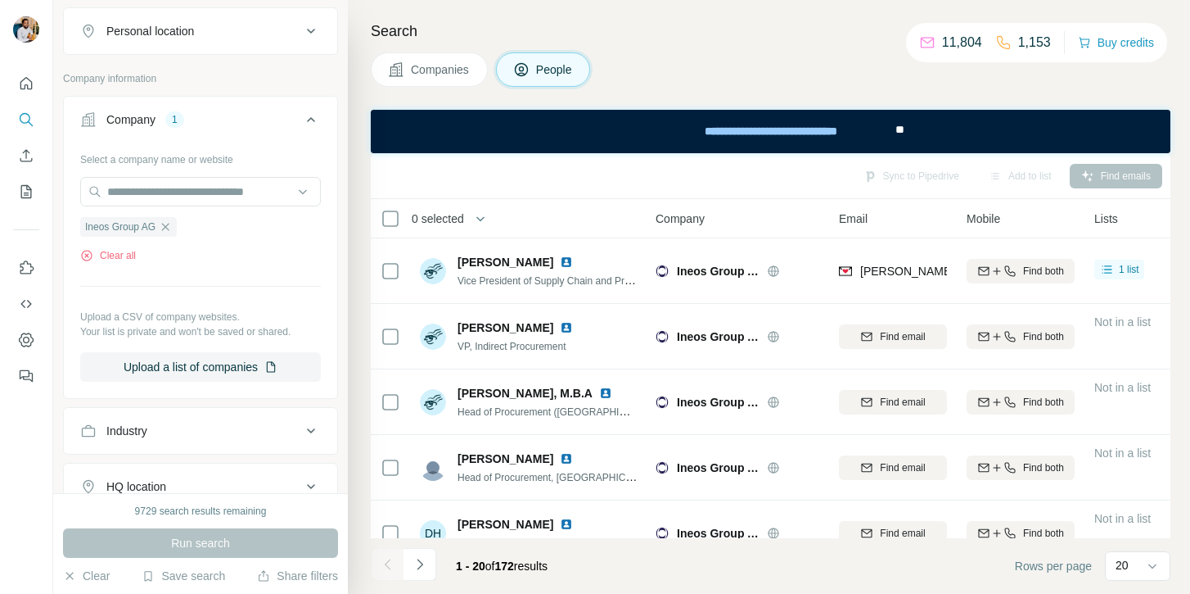
click at [499, 275] on span "Vice President of Supply Chain and Procurement" at bounding box center [565, 279] width 214 height 13
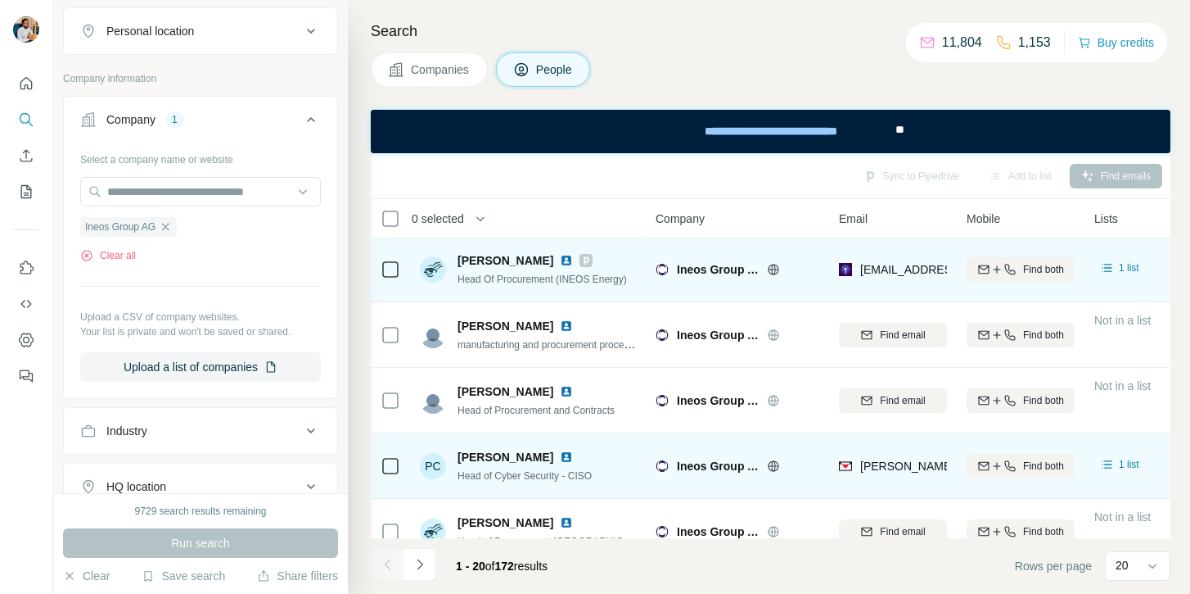
scroll to position [311, 0]
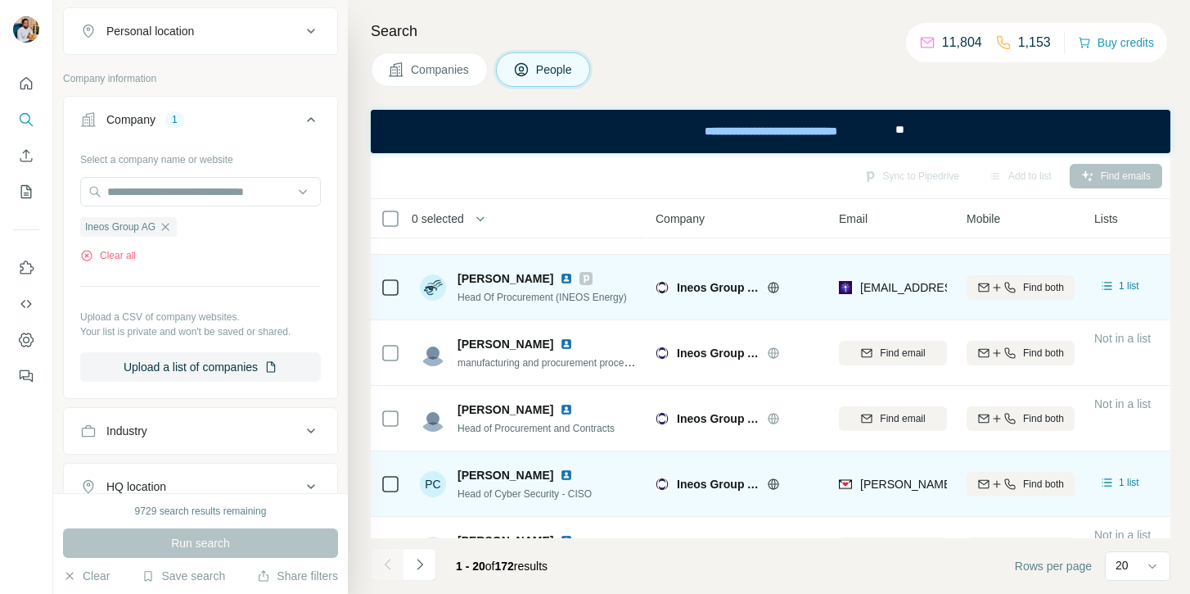
click at [475, 273] on span "Ed Hughes" at bounding box center [506, 278] width 96 height 16
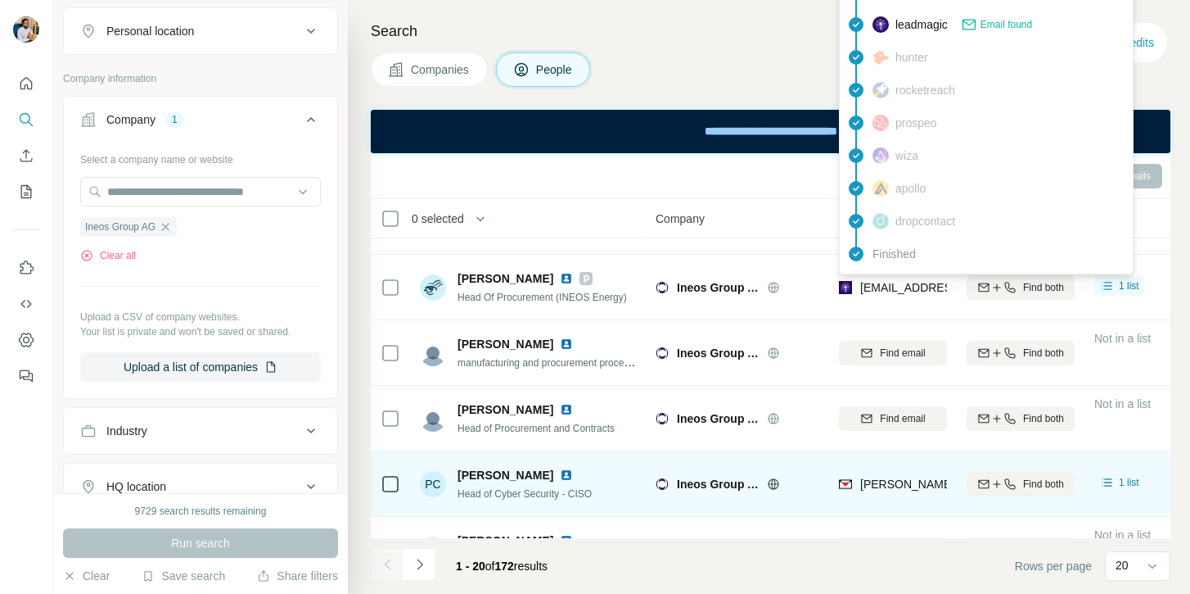
click at [869, 296] on div "ed.haslam@ineos.com" at bounding box center [940, 289] width 202 height 20
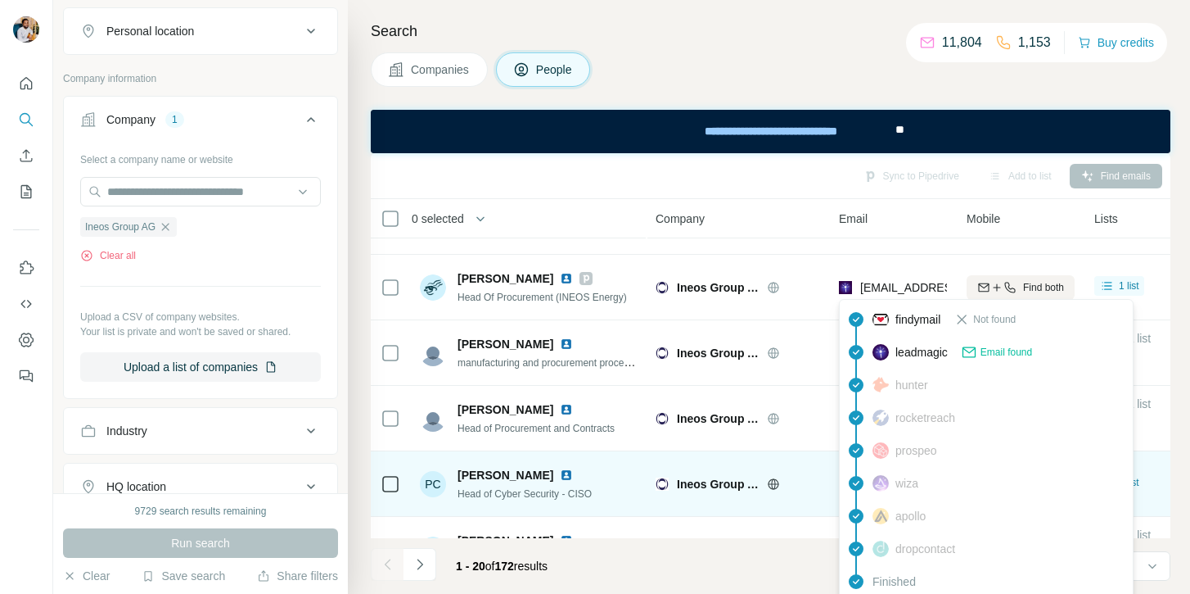
click at [879, 285] on span "ed.haslam@ineos.com" at bounding box center [958, 287] width 194 height 13
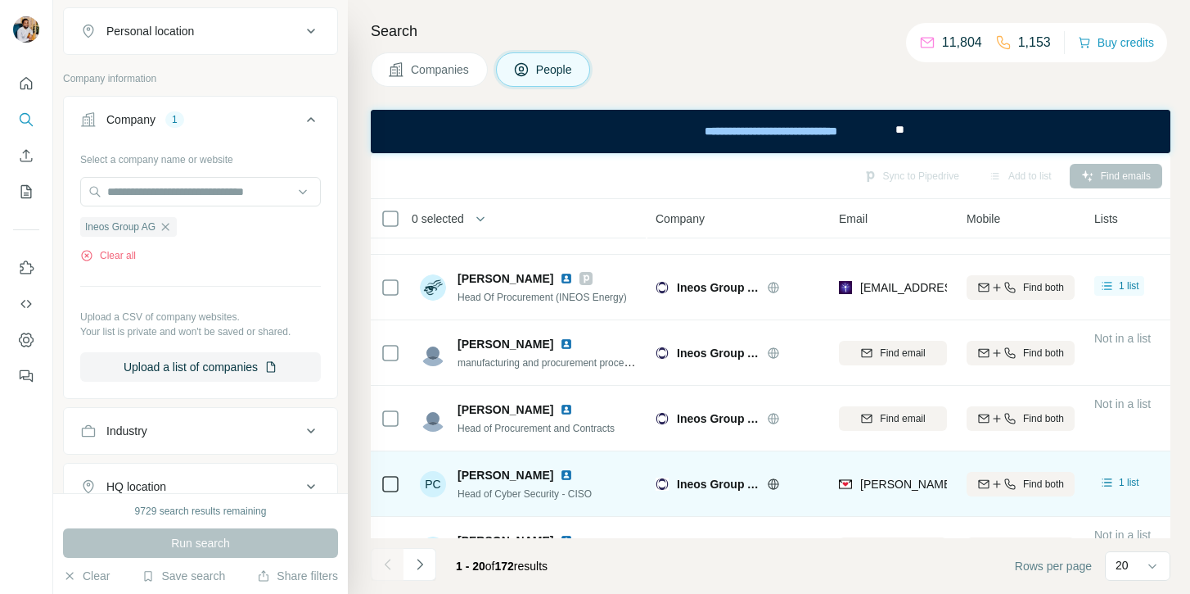
click at [594, 298] on span "Head Of Procurement (INEOS Energy)" at bounding box center [542, 296] width 169 height 11
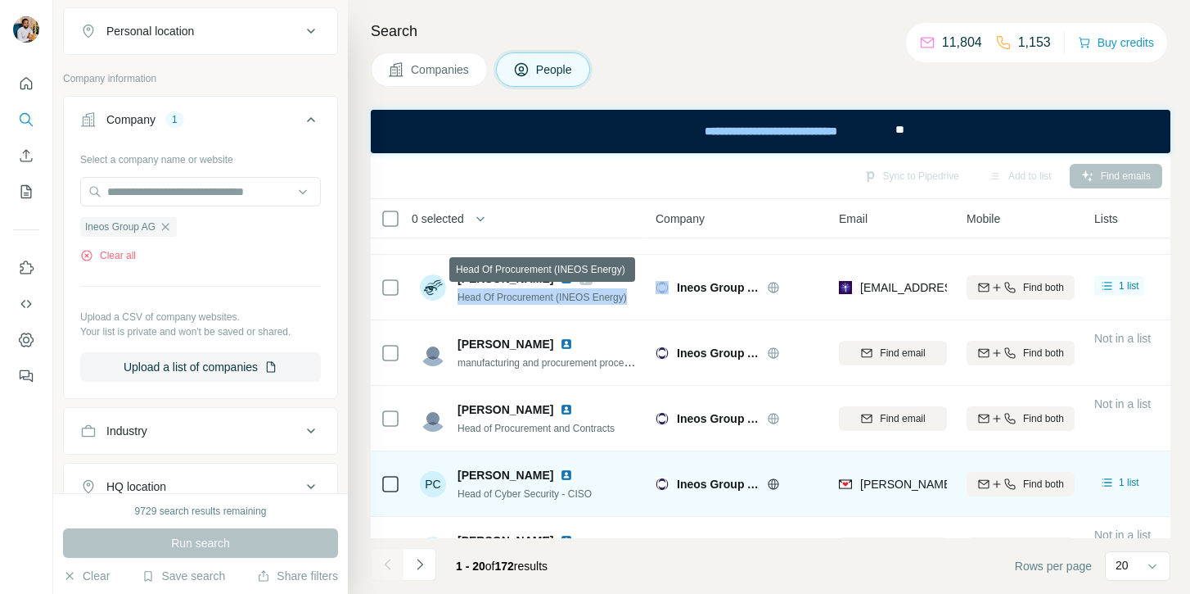
click at [594, 298] on span "Head Of Procurement (INEOS Energy)" at bounding box center [542, 296] width 169 height 11
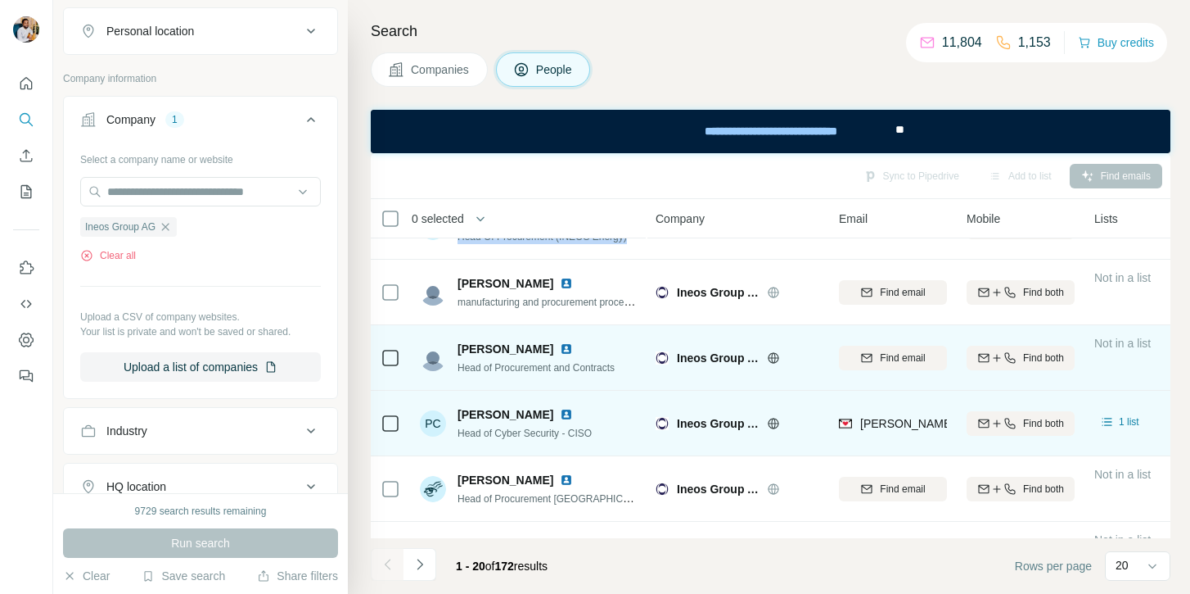
scroll to position [373, 0]
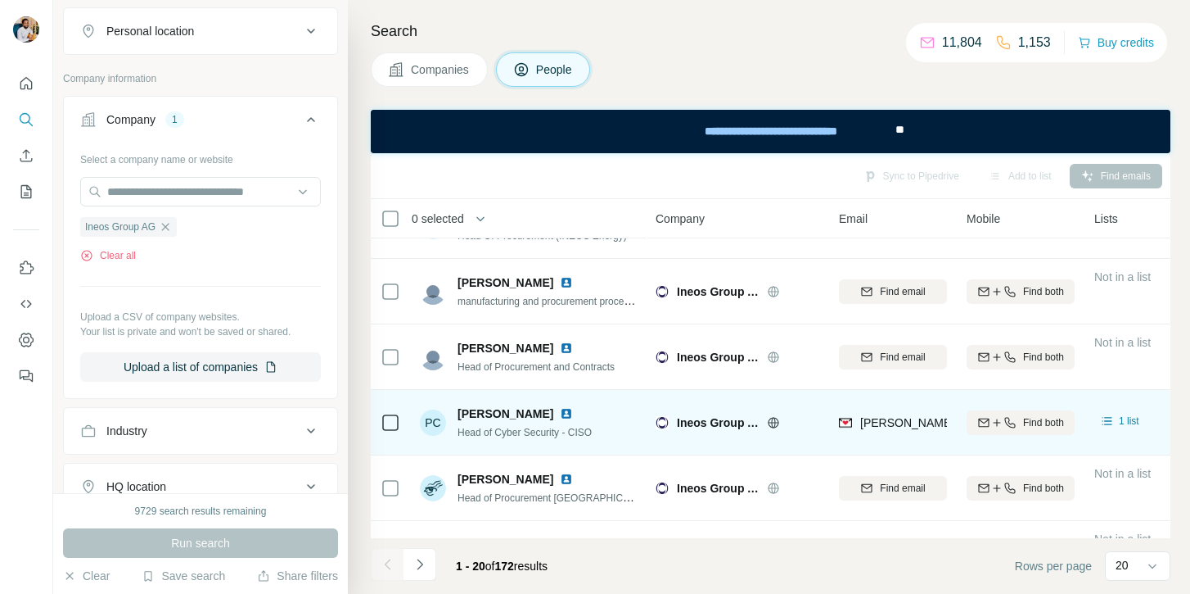
click at [477, 412] on span "Philippe Carletto" at bounding box center [506, 413] width 96 height 16
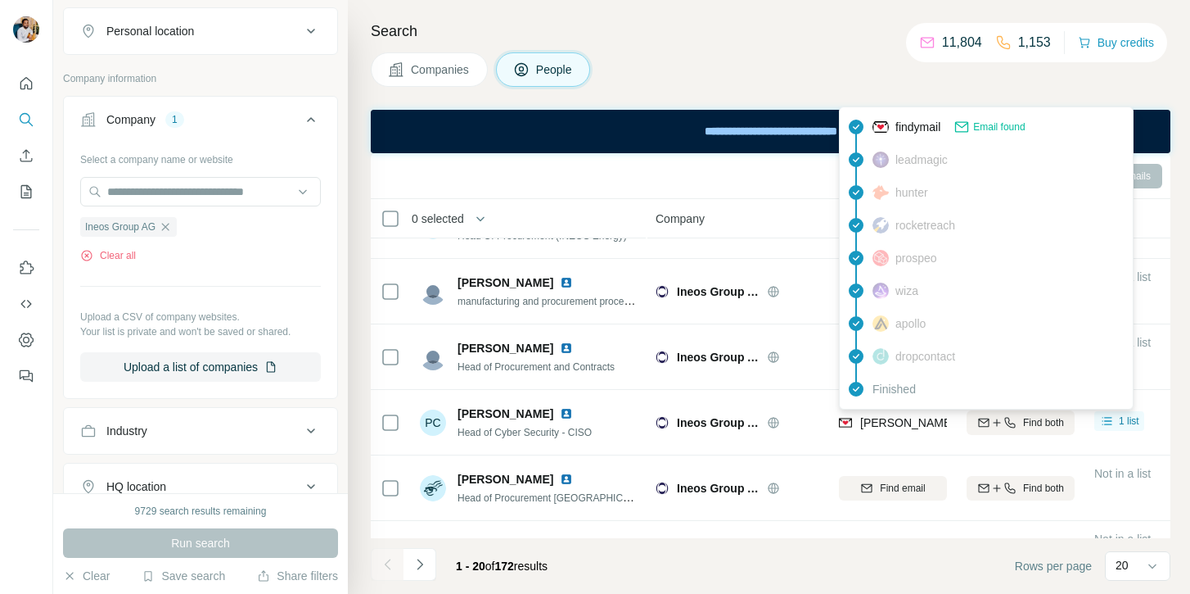
click at [901, 422] on span "philippe.carletto@ineos.com" at bounding box center [1005, 422] width 288 height 13
click at [481, 431] on span "Head of Cyber Security - CISO" at bounding box center [525, 432] width 134 height 11
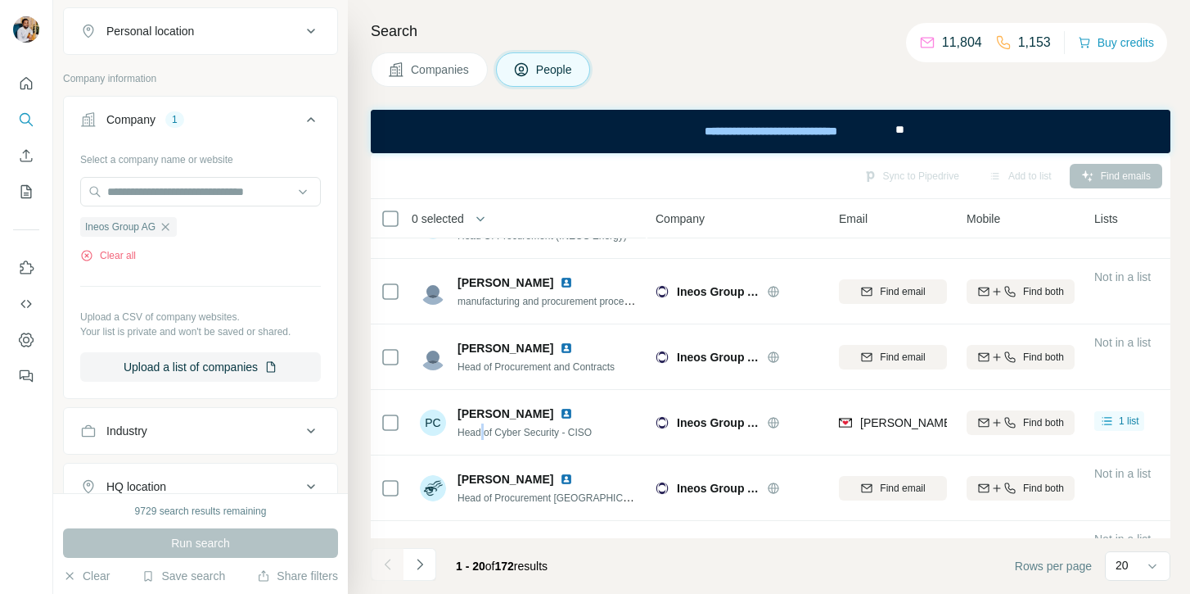
click at [481, 431] on span "Head of Cyber Security - CISO" at bounding box center [525, 432] width 134 height 11
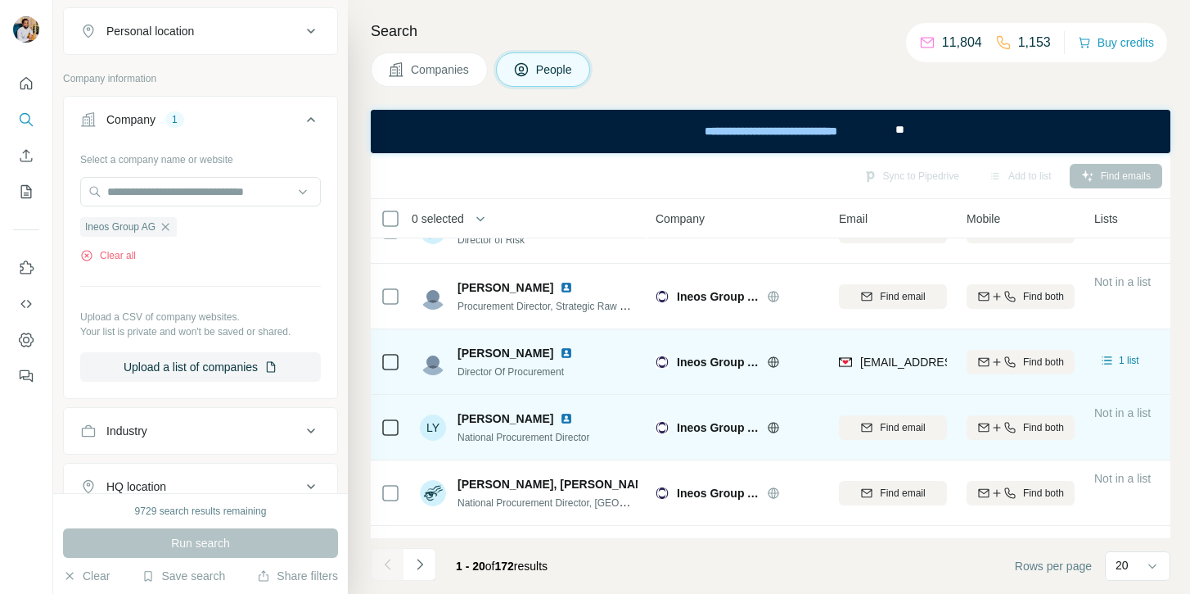
scroll to position [954, 0]
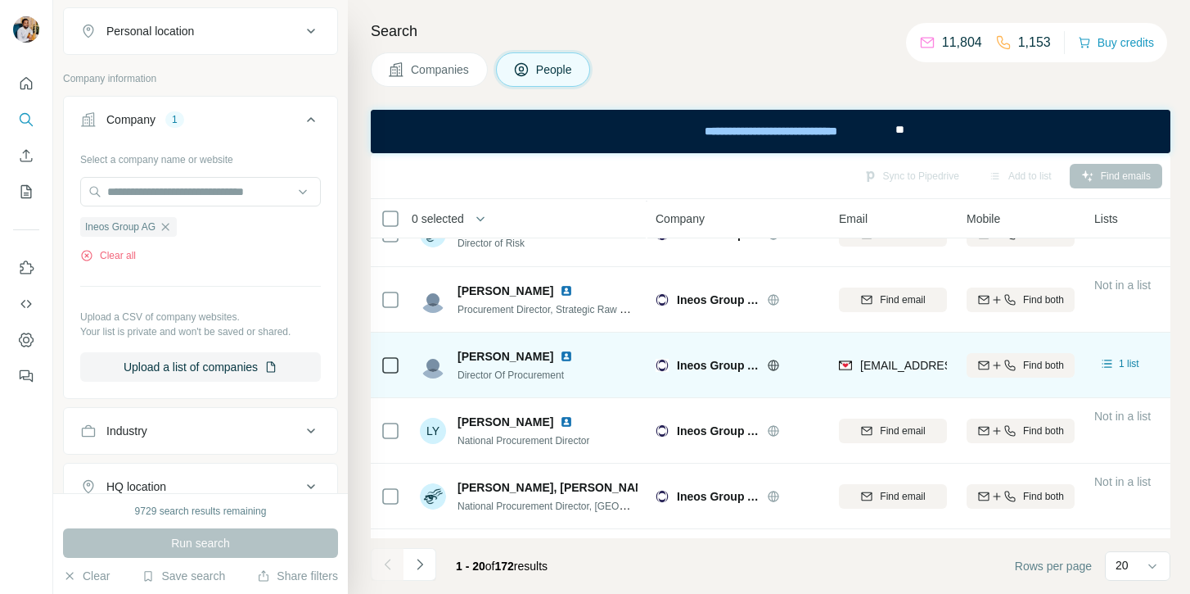
click at [458, 354] on span "Jan Vermeersch" at bounding box center [506, 356] width 96 height 16
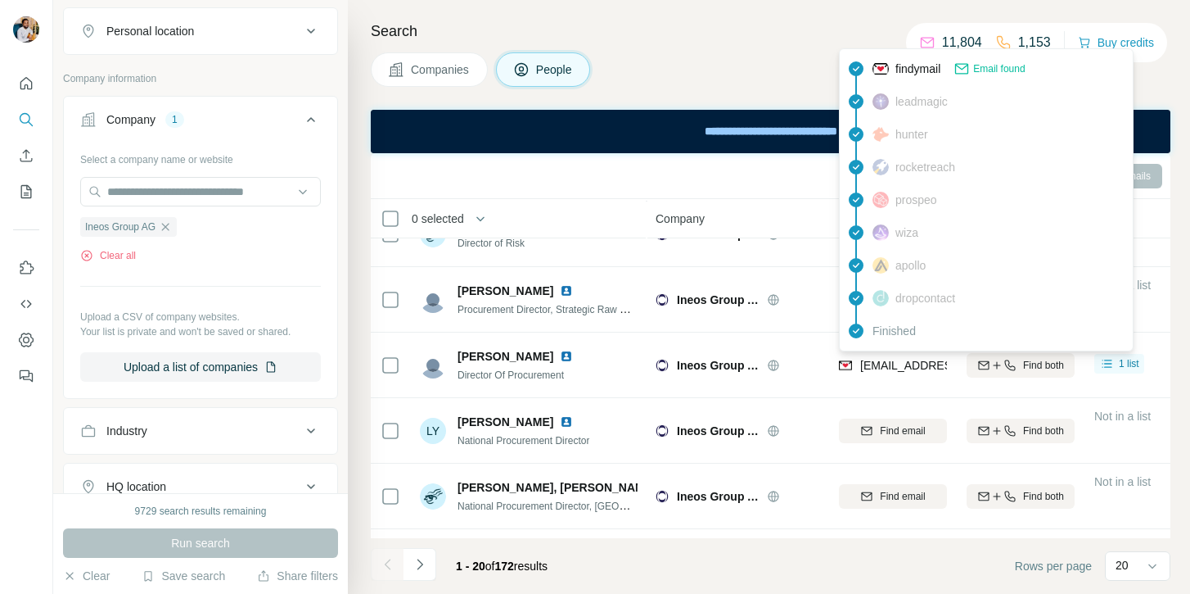
click at [873, 364] on span "jan.vermeersch@ineos.com" at bounding box center [1005, 365] width 288 height 13
click at [524, 377] on span "Director Of Procurement" at bounding box center [511, 374] width 106 height 11
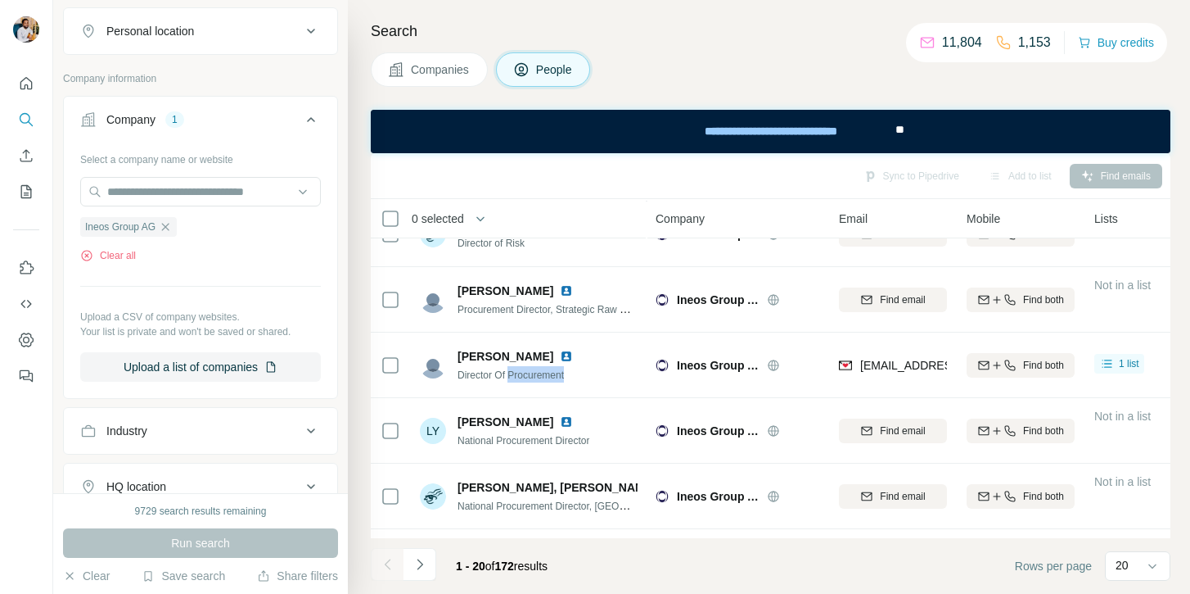
click at [524, 377] on span "Director Of Procurement" at bounding box center [511, 374] width 106 height 11
click at [167, 232] on icon "button" at bounding box center [165, 226] width 13 height 13
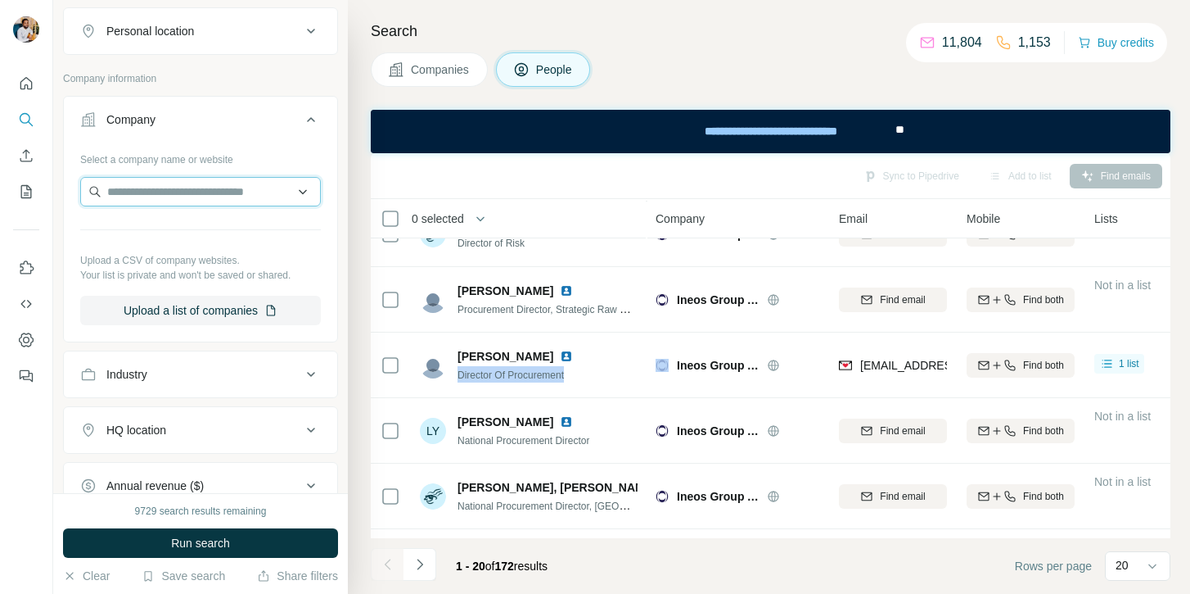
click at [154, 194] on input "text" at bounding box center [200, 191] width 241 height 29
paste input "**********"
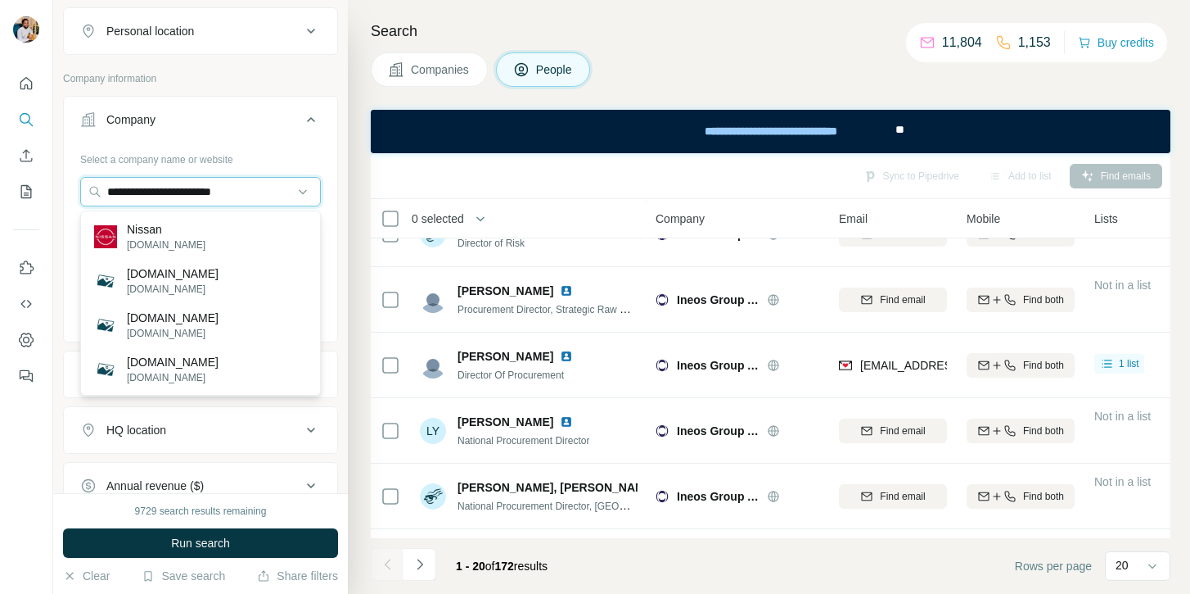
type input "**********"
click at [178, 246] on p "nissan.co.uk" at bounding box center [166, 244] width 79 height 15
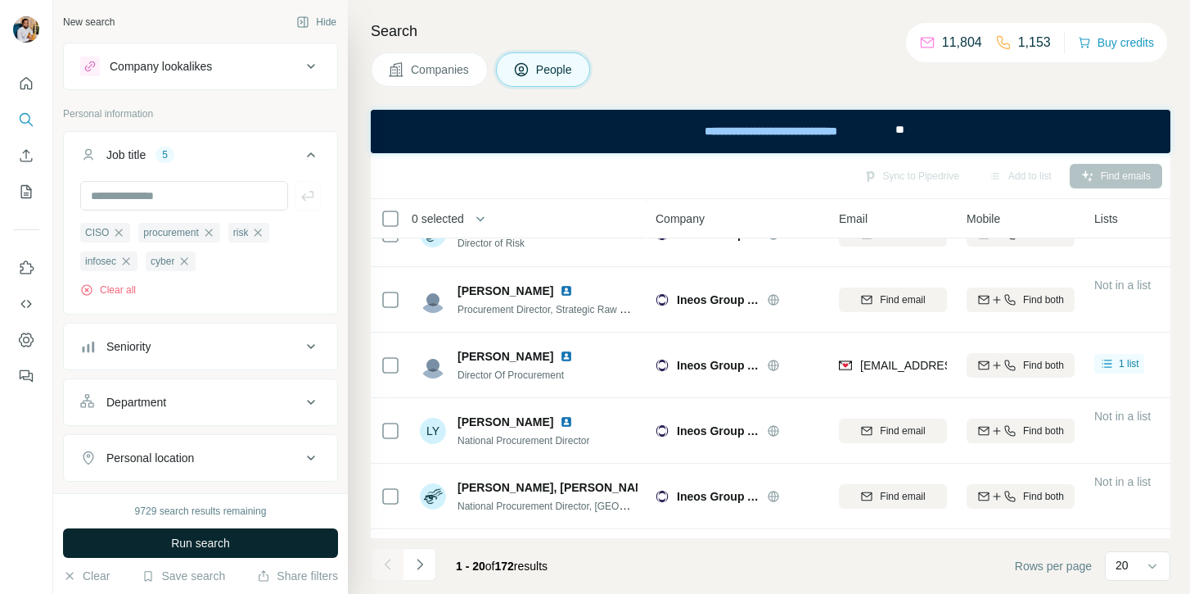
click at [171, 538] on span "Run search" at bounding box center [200, 543] width 59 height 16
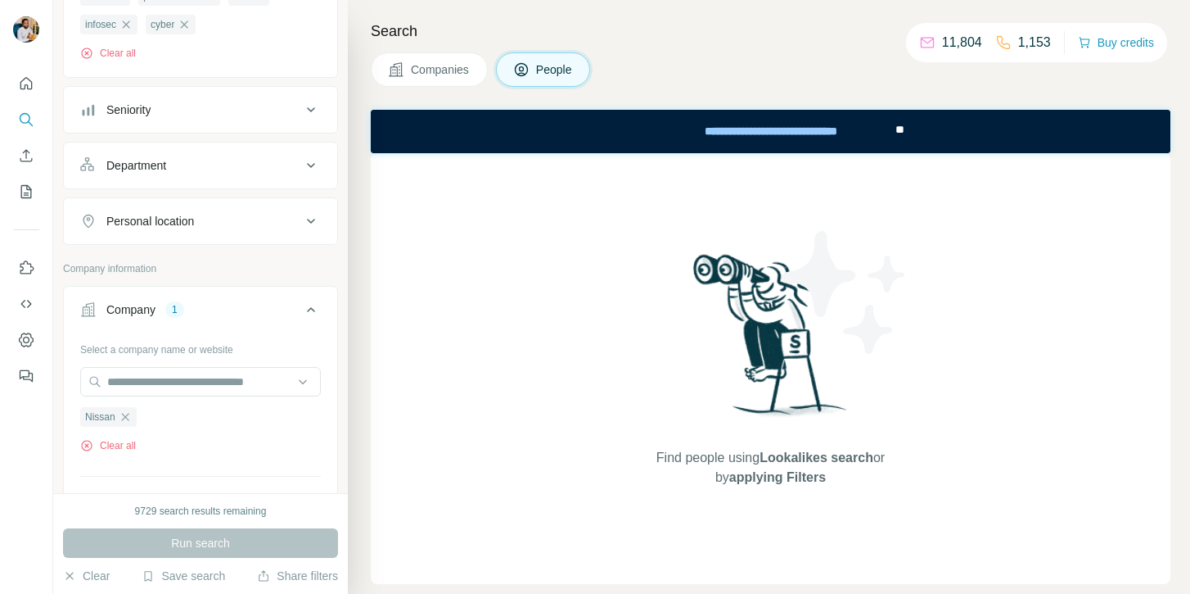
scroll to position [238, 0]
click at [121, 416] on icon "button" at bounding box center [125, 415] width 13 height 13
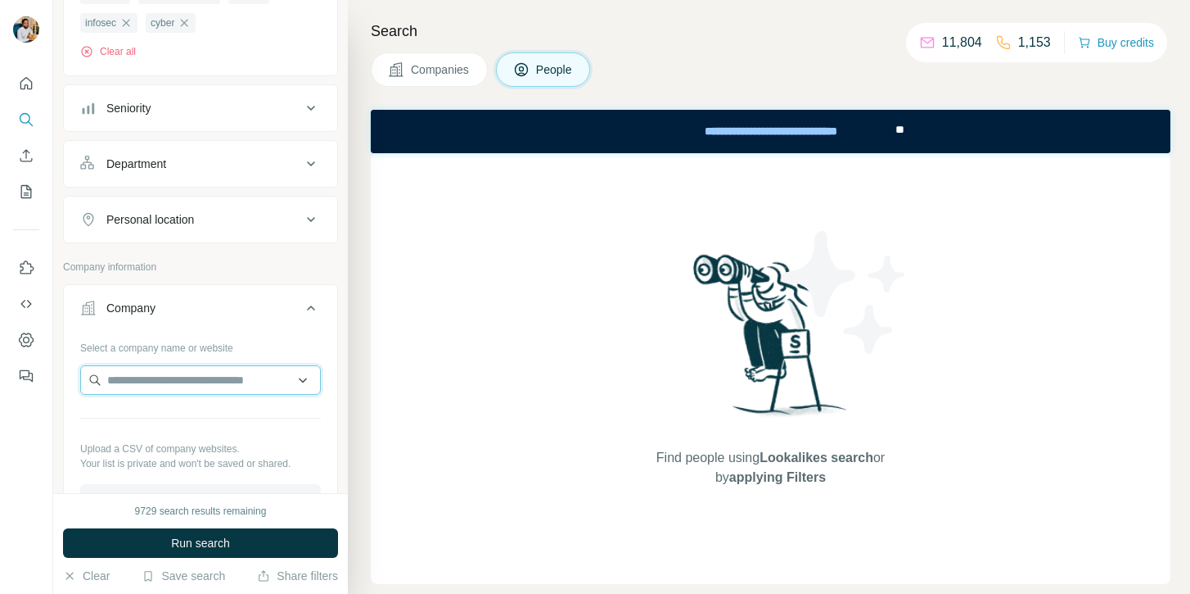
click at [131, 386] on input "text" at bounding box center [200, 379] width 241 height 29
paste input "**********"
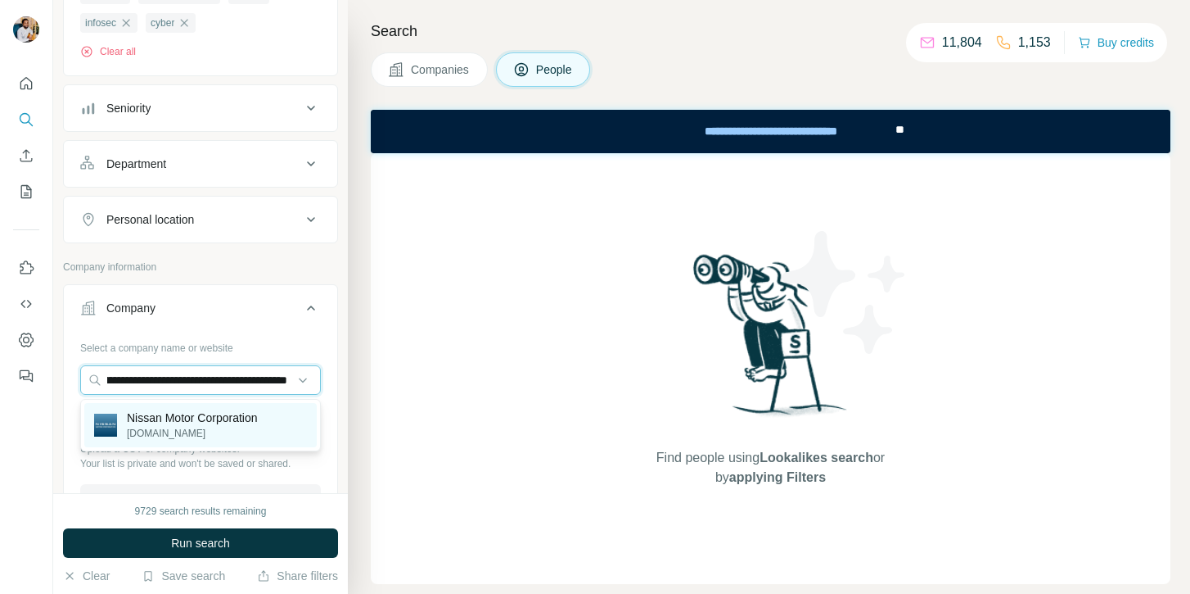
type input "**********"
click at [187, 440] on div "Nissan Motor Corporation nissan-global.com" at bounding box center [200, 425] width 233 height 44
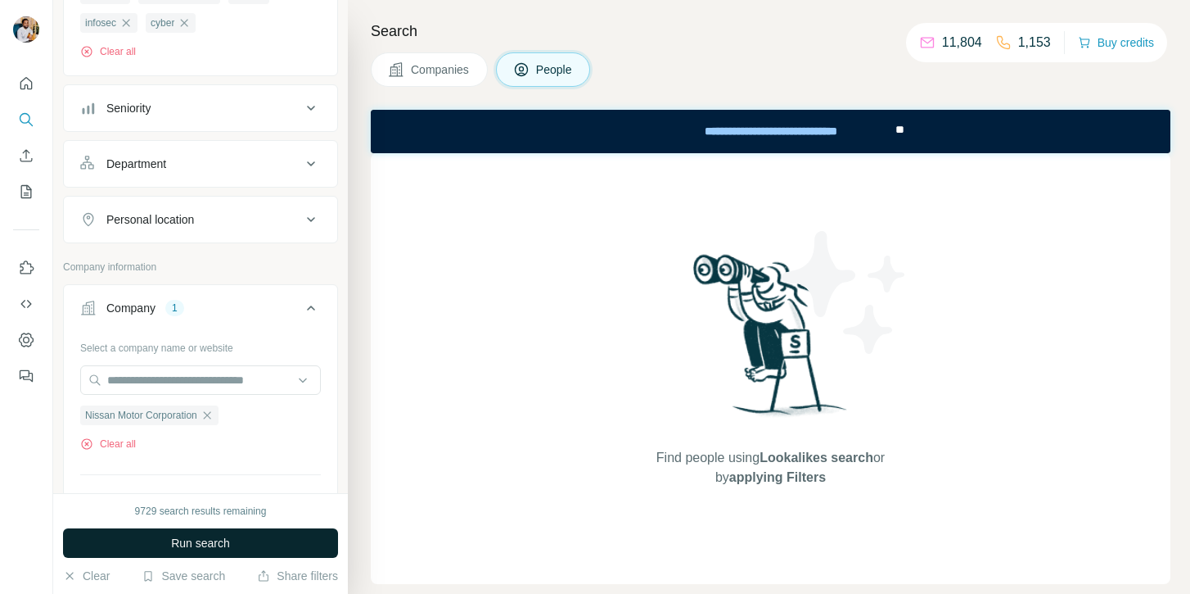
click at [171, 544] on span "Run search" at bounding box center [200, 543] width 59 height 16
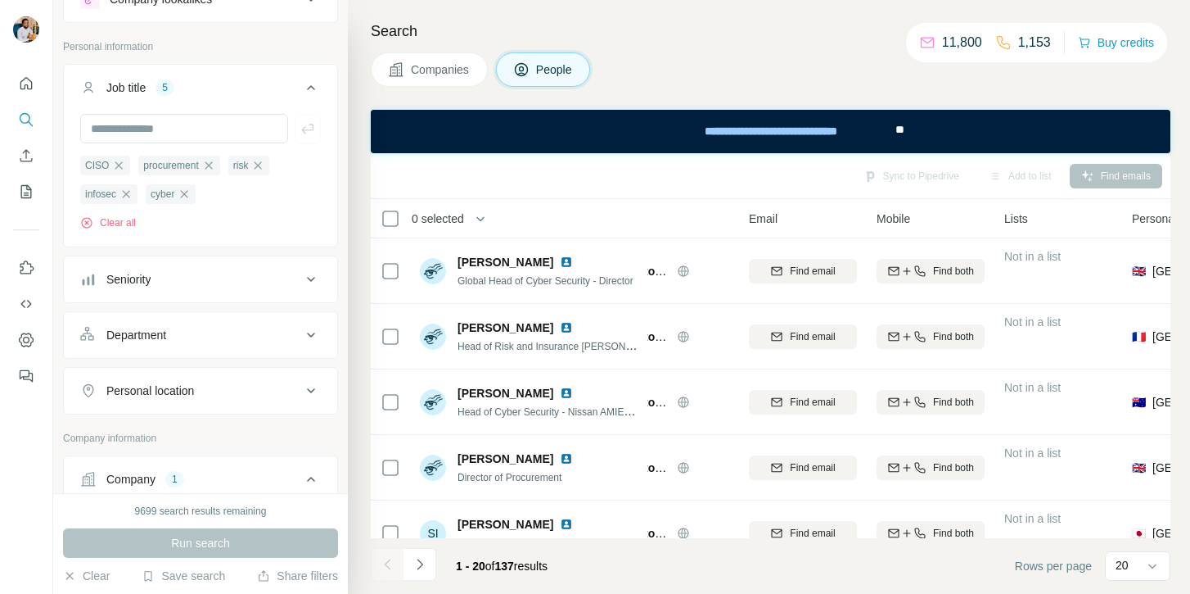
scroll to position [77, 0]
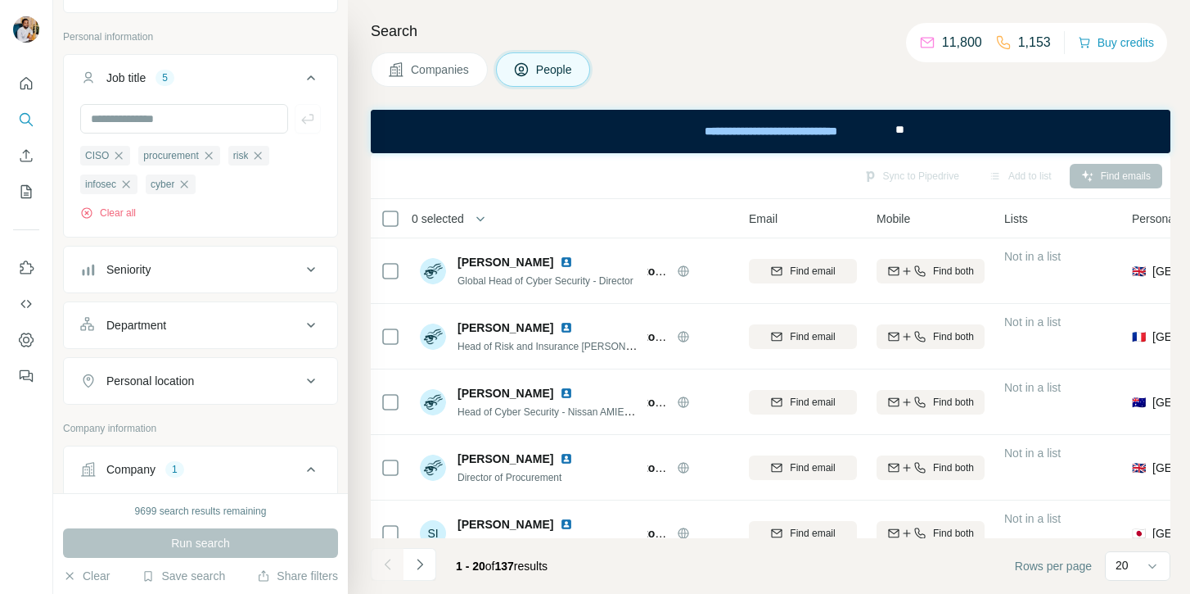
click at [212, 369] on button "Personal location" at bounding box center [200, 380] width 273 height 39
click at [206, 418] on input "text" at bounding box center [200, 421] width 241 height 29
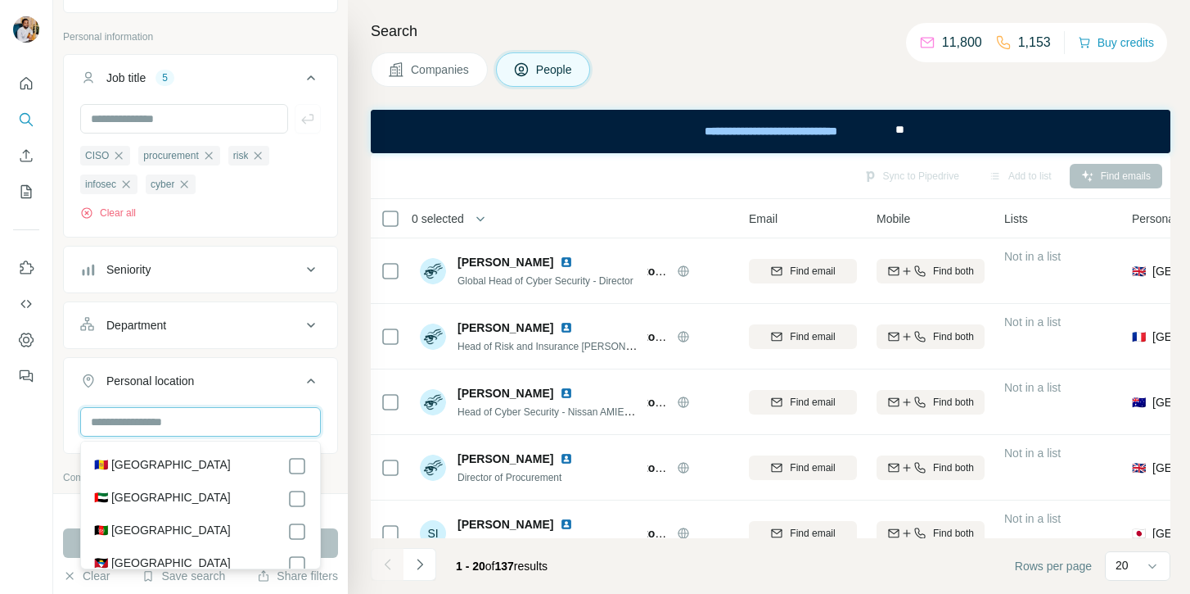
type input "*"
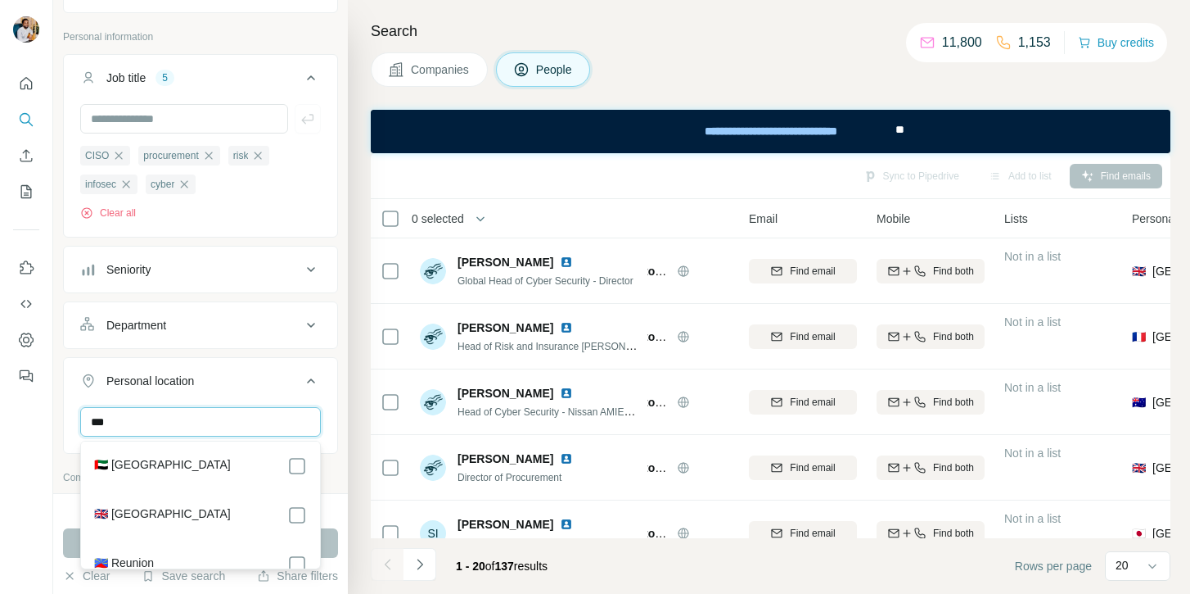
type input "***"
click at [184, 515] on label "🇬🇧 United Kingdom" at bounding box center [162, 515] width 137 height 20
click at [332, 451] on div "United Kingdom Clear all" at bounding box center [200, 457] width 273 height 101
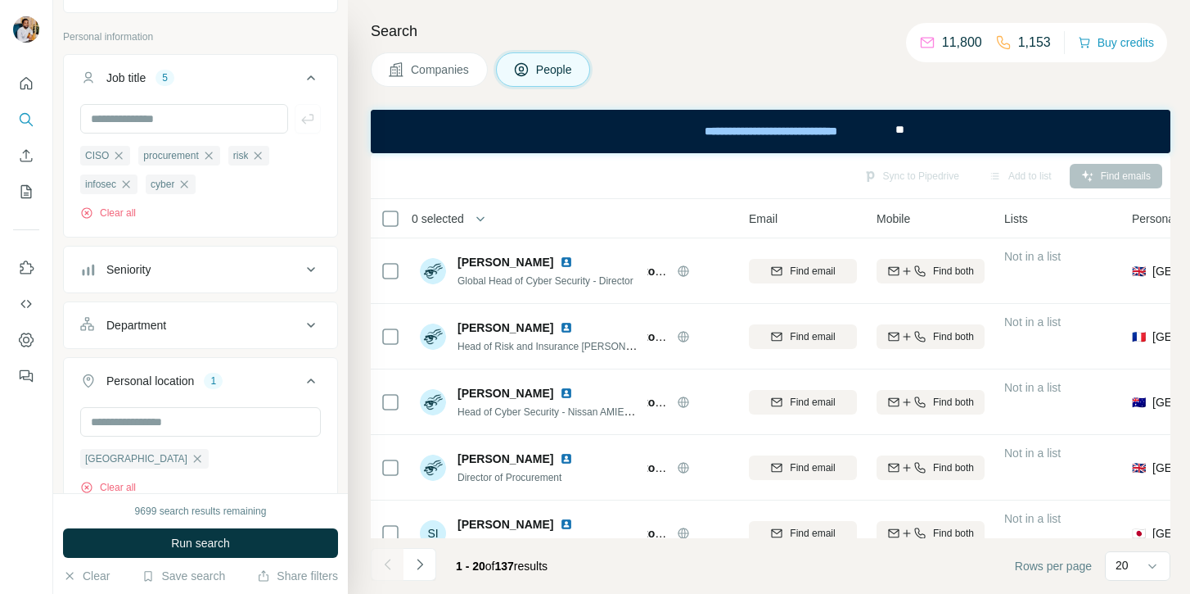
click at [227, 573] on div "Clear Save search Share filters" at bounding box center [200, 575] width 275 height 16
click at [226, 549] on span "Run search" at bounding box center [200, 543] width 59 height 16
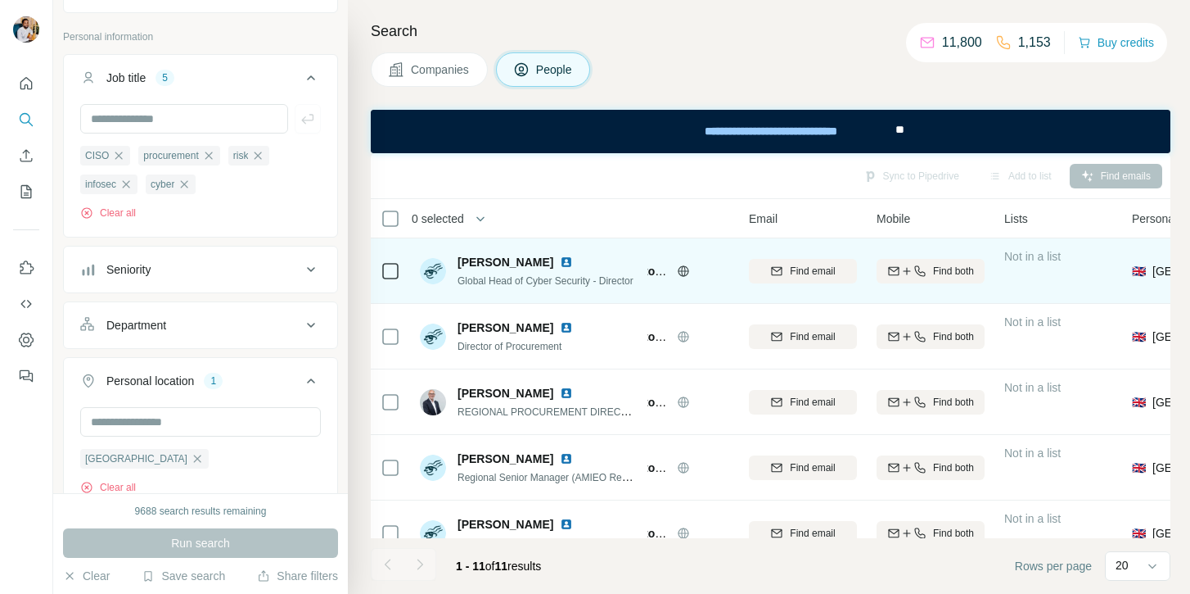
click at [480, 260] on span "Heather Trembath" at bounding box center [506, 262] width 96 height 16
click at [815, 273] on span "Find email" at bounding box center [812, 271] width 45 height 15
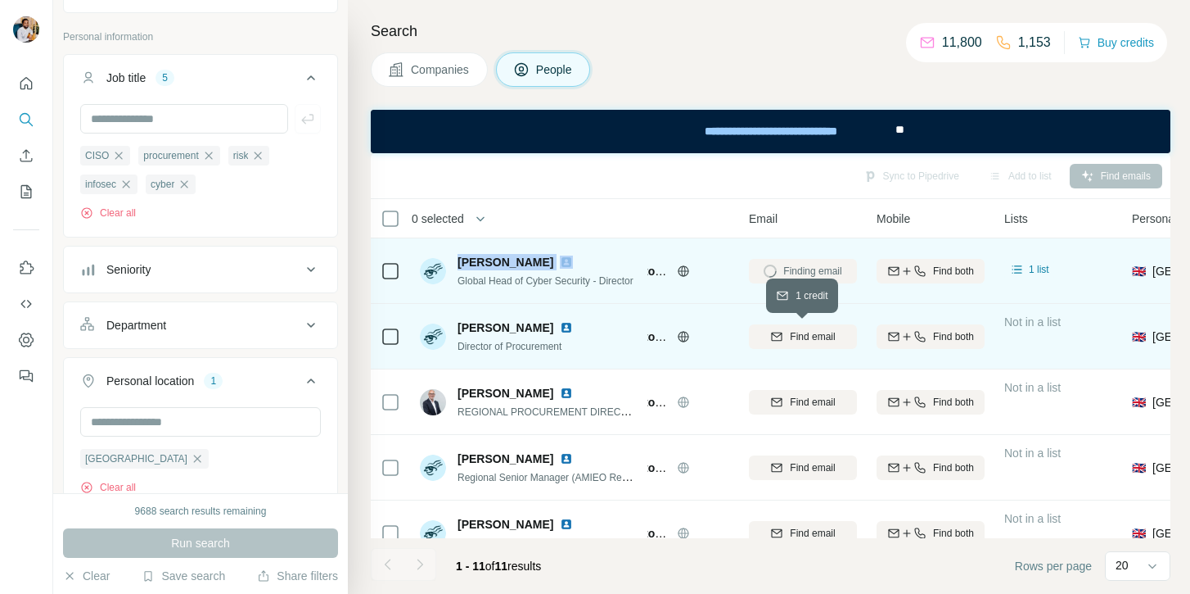
click at [813, 333] on span "Find email" at bounding box center [812, 336] width 45 height 15
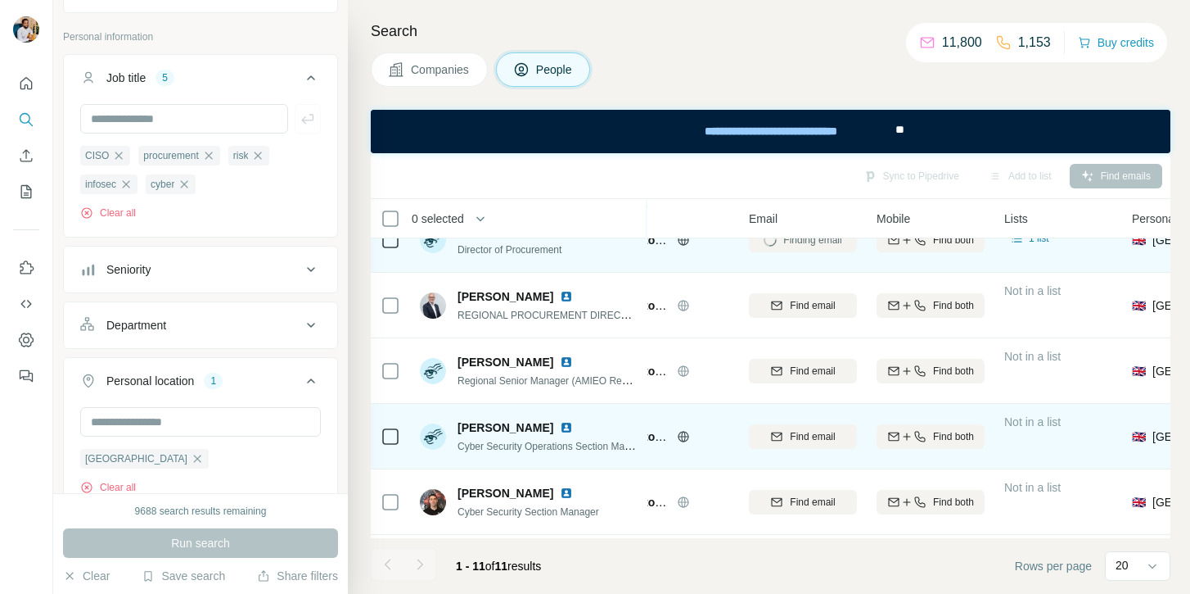
scroll to position [0, 90]
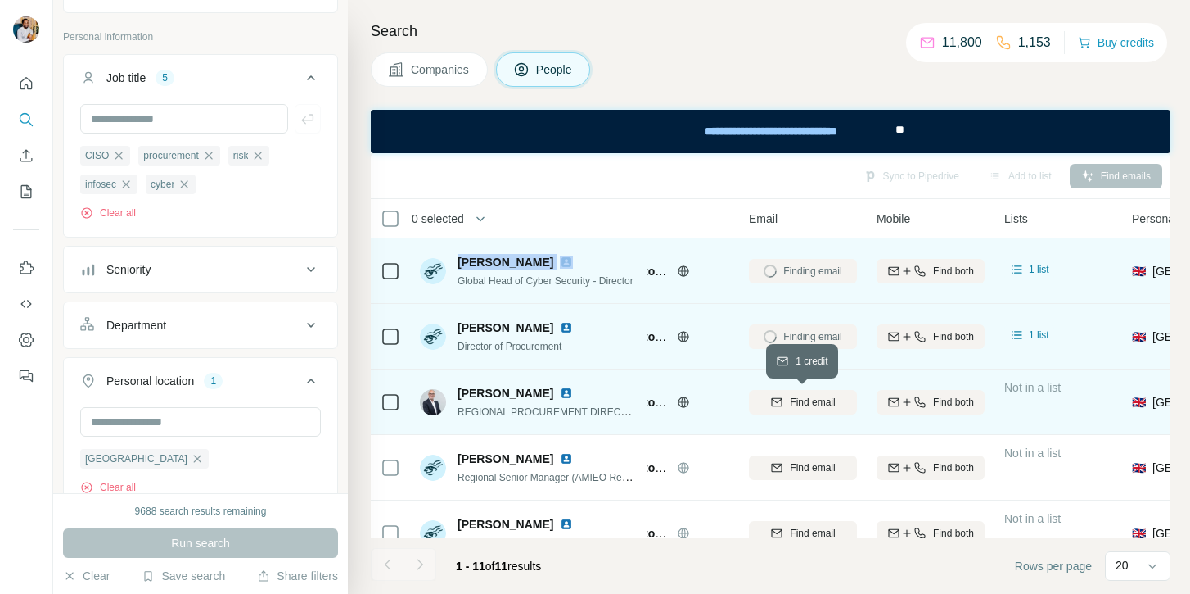
click at [803, 395] on span "Find email" at bounding box center [812, 402] width 45 height 15
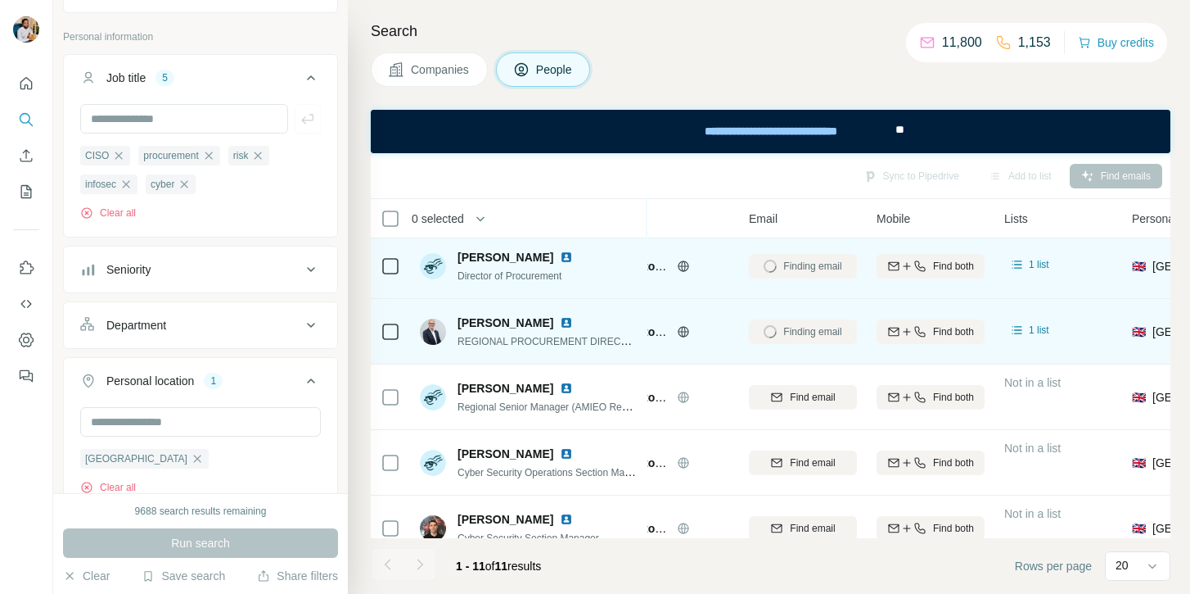
scroll to position [72, 90]
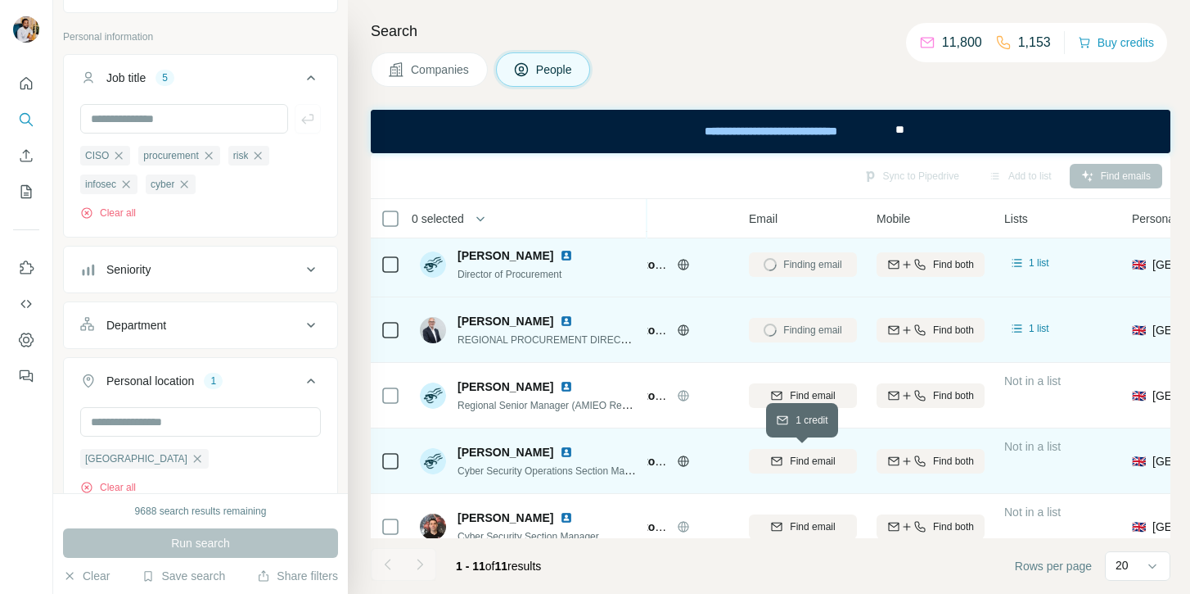
click at [812, 454] on span "Find email" at bounding box center [812, 461] width 45 height 15
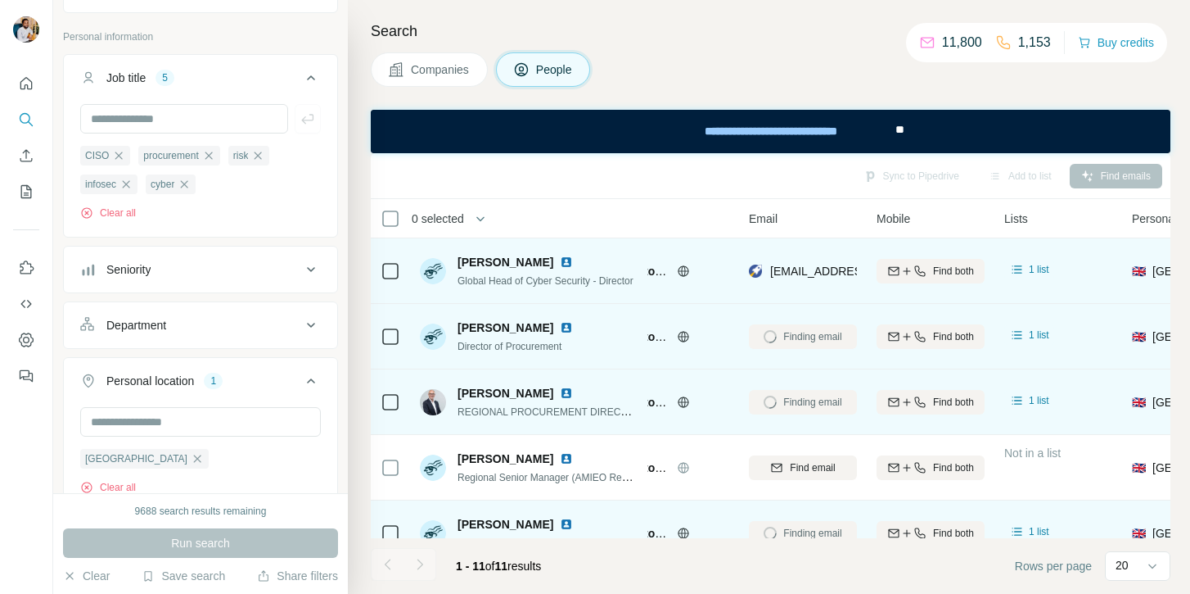
click at [590, 280] on span "Global Head of Cyber Security - Director" at bounding box center [546, 280] width 176 height 11
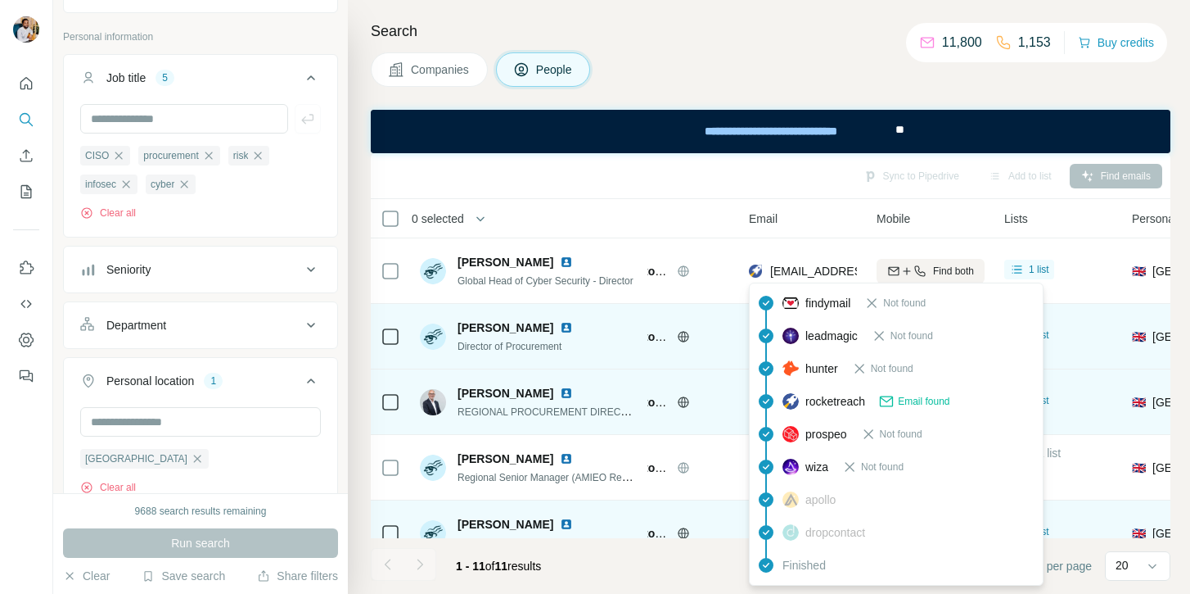
click at [820, 271] on span "trembath_heather@mail.nissan.co.jp" at bounding box center [867, 270] width 194 height 13
click at [597, 365] on td "Deepak Pathak Director of Procurement" at bounding box center [528, 337] width 237 height 66
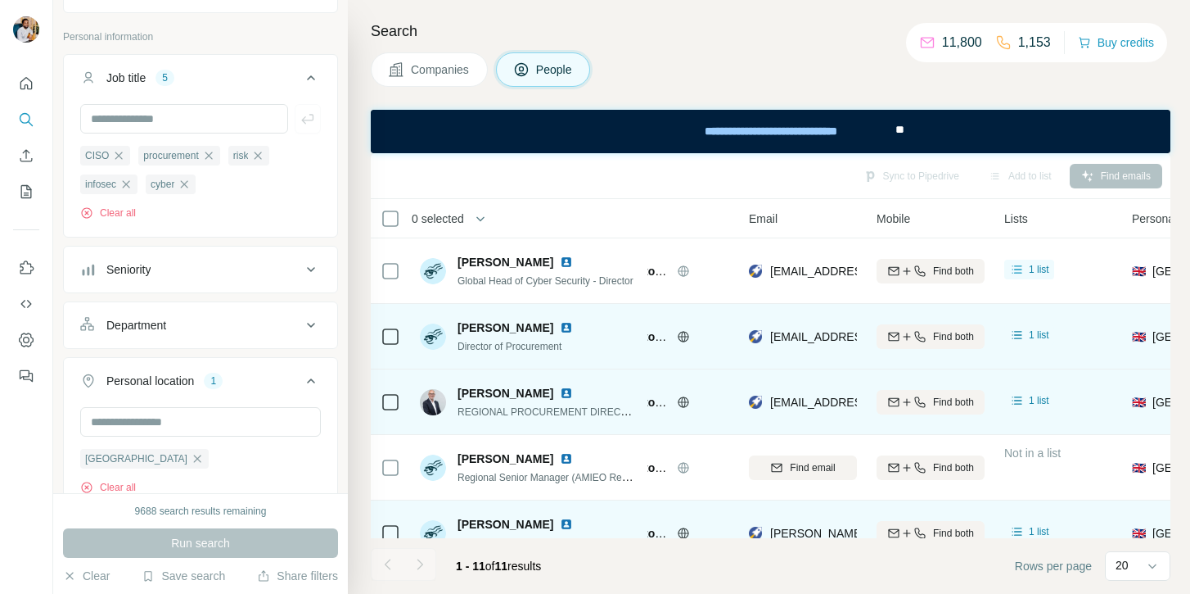
click at [482, 322] on span "Deepak Pathak" at bounding box center [506, 327] width 96 height 16
click at [535, 345] on span "Director of Procurement" at bounding box center [510, 346] width 104 height 11
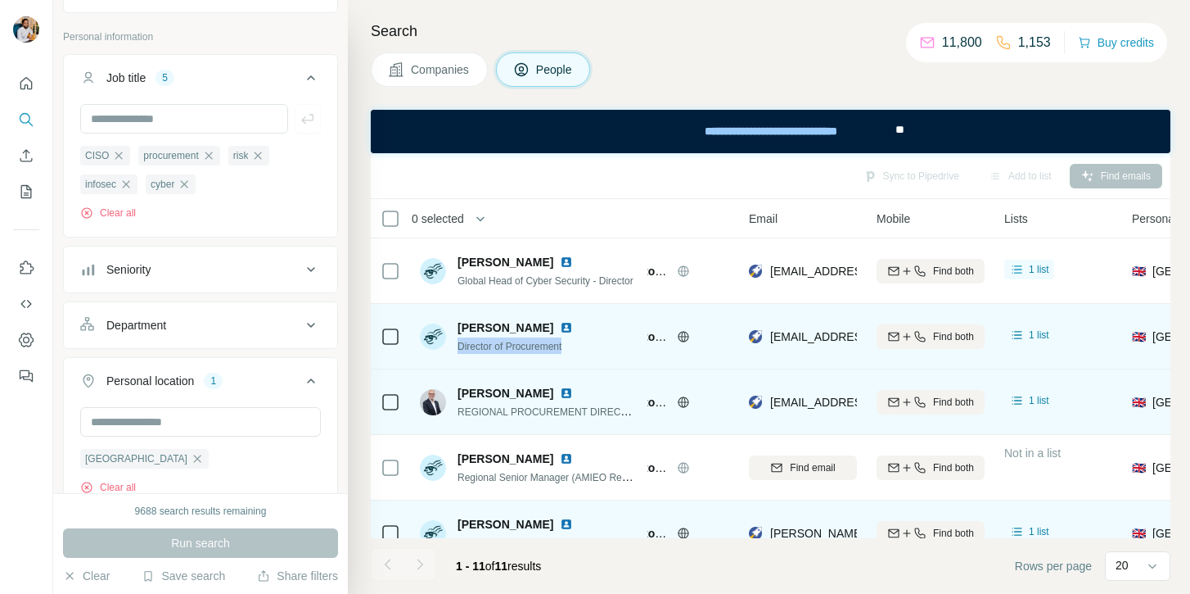
click at [535, 345] on span "Director of Procurement" at bounding box center [510, 346] width 104 height 11
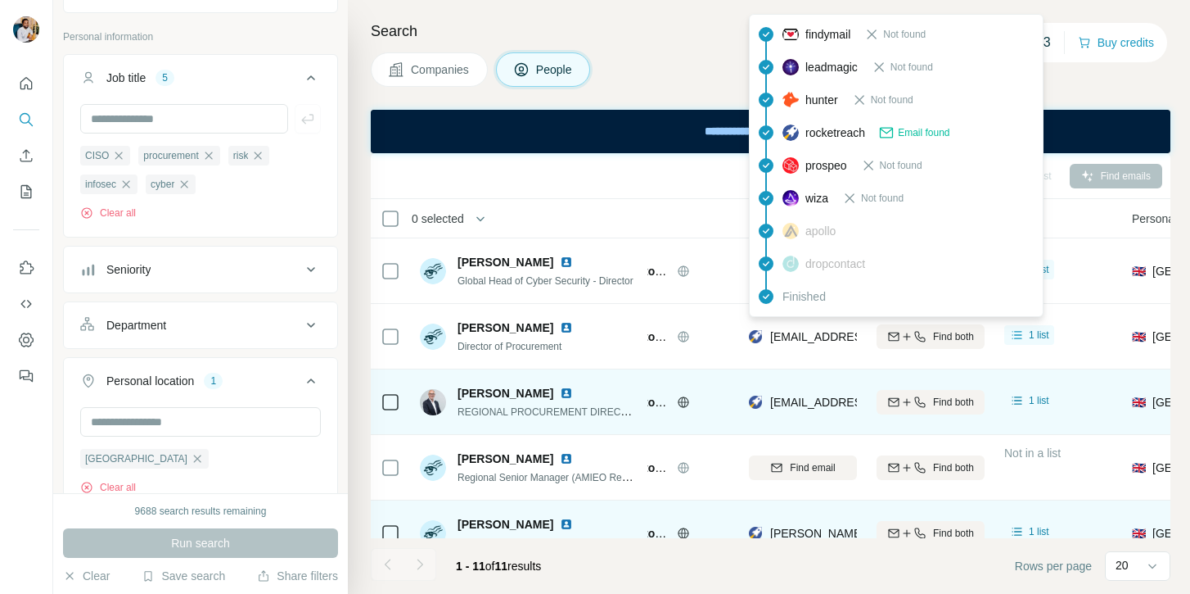
click at [788, 337] on span "deepak-pathak@mail.nissan.co.jp" at bounding box center [867, 336] width 194 height 13
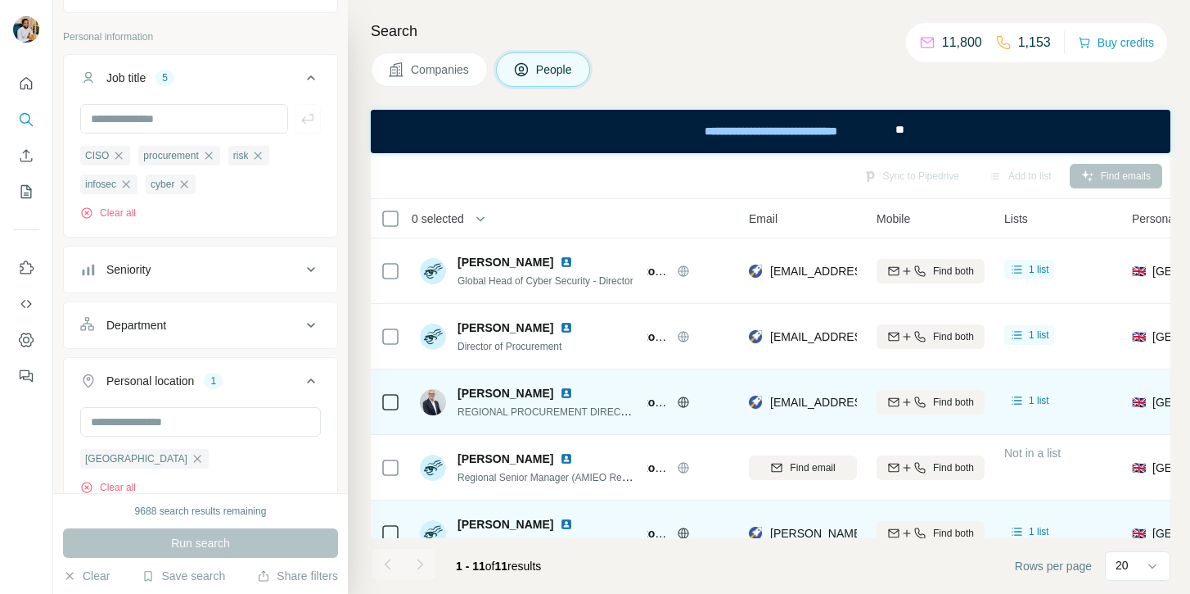
click at [477, 394] on span "Stephen Wilson" at bounding box center [506, 393] width 96 height 16
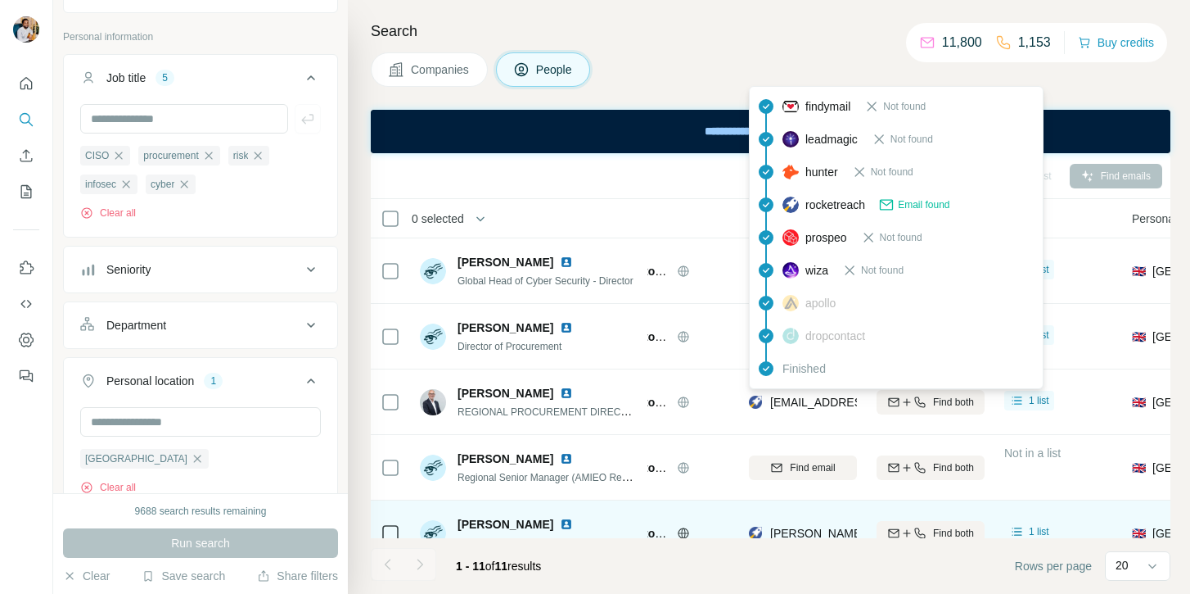
click at [816, 400] on span "stephenwilson@mail.nissan.co.jp" at bounding box center [867, 401] width 194 height 13
click at [603, 405] on span "REGIONAL PROCUREMENT DIRECTOR" at bounding box center [549, 410] width 183 height 13
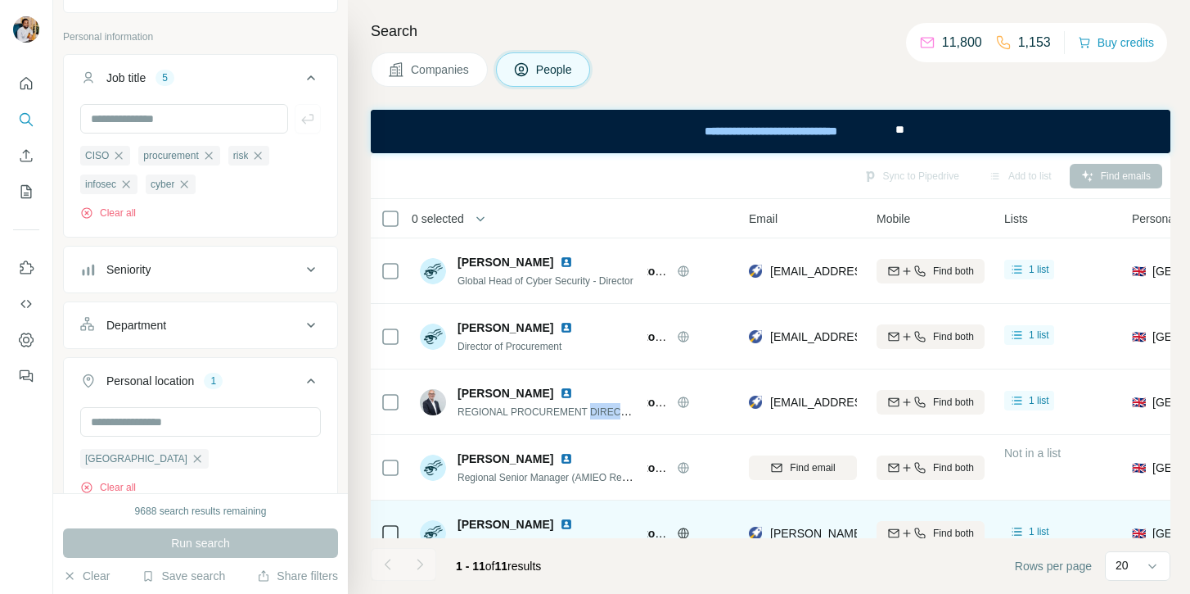
click at [603, 405] on span "REGIONAL PROCUREMENT DIRECTOR" at bounding box center [549, 410] width 183 height 13
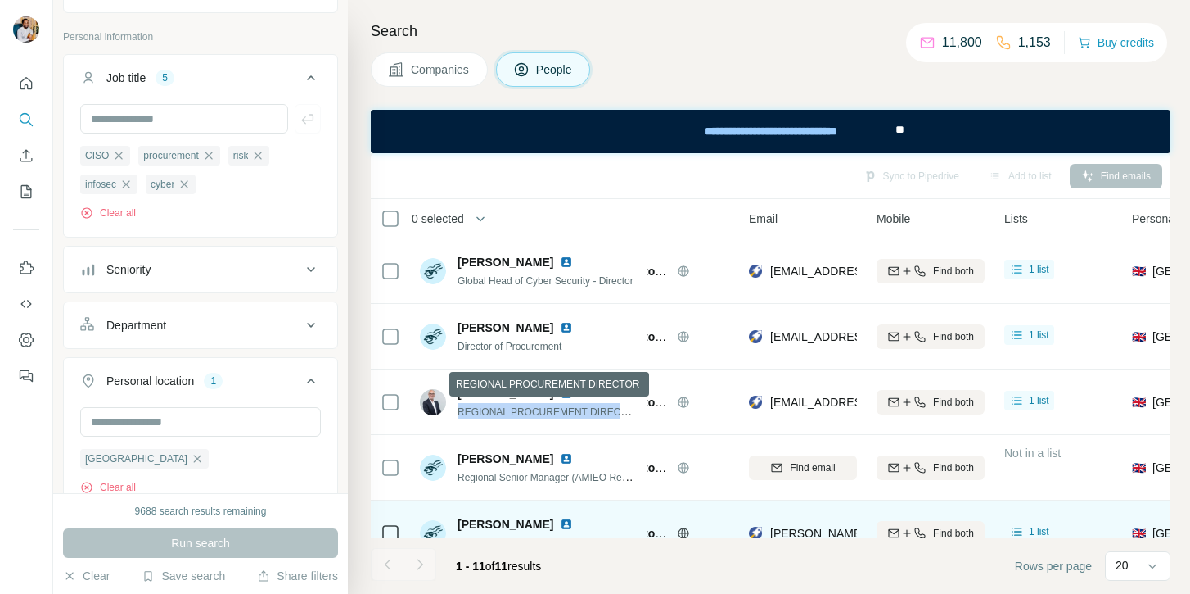
click at [603, 405] on span "REGIONAL PROCUREMENT DIRECTOR" at bounding box center [549, 410] width 183 height 13
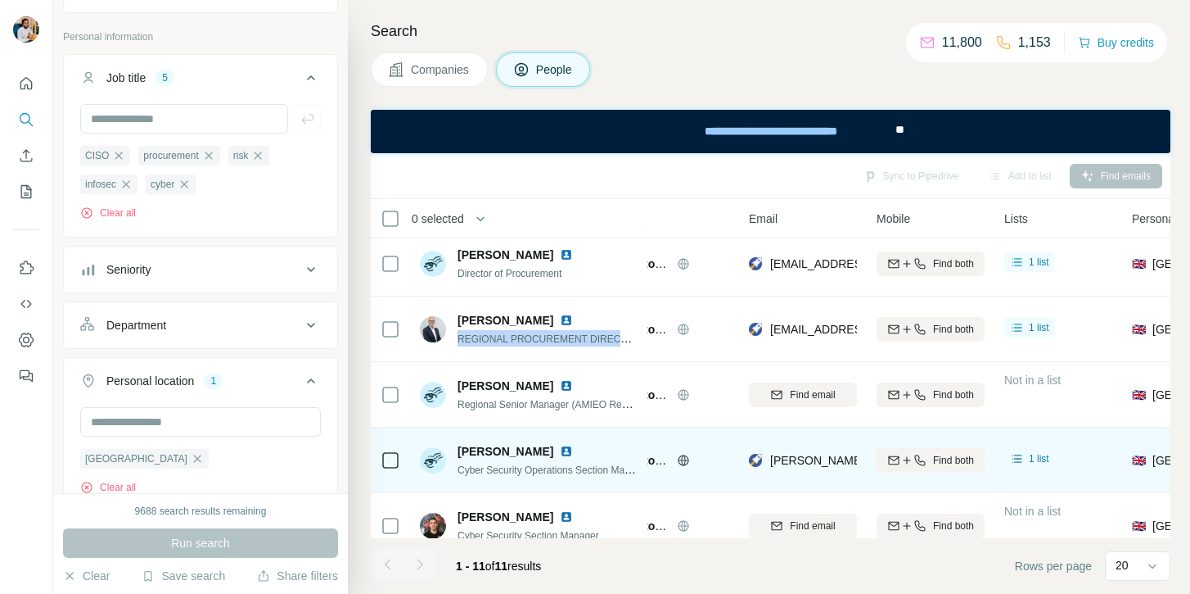
scroll to position [98, 90]
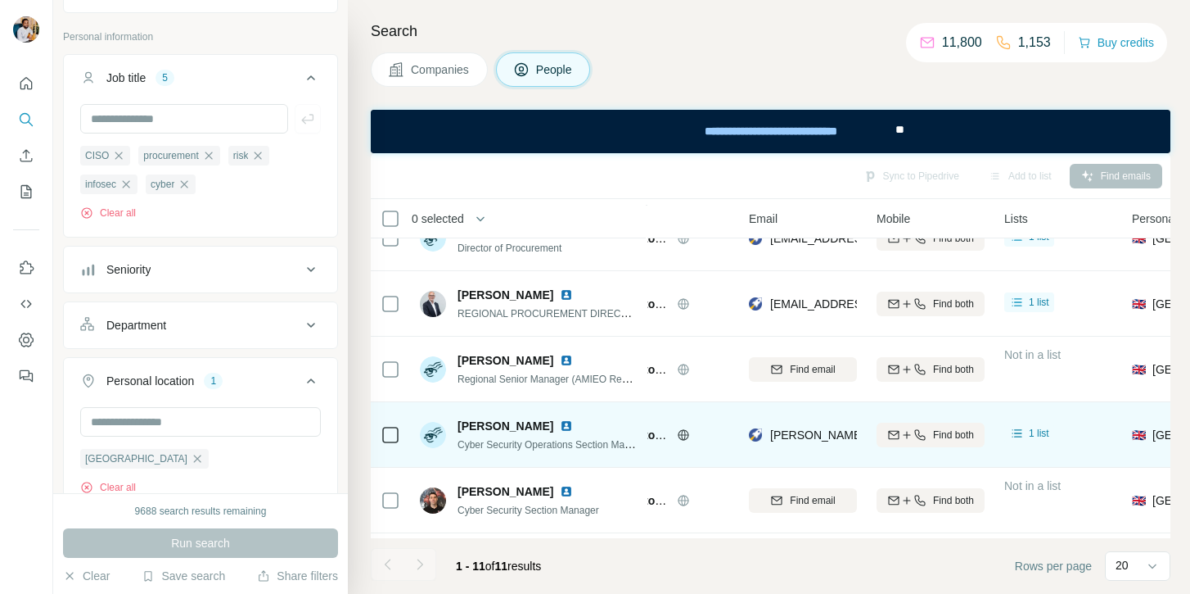
click at [467, 423] on span "Jessica Allan" at bounding box center [506, 426] width 96 height 16
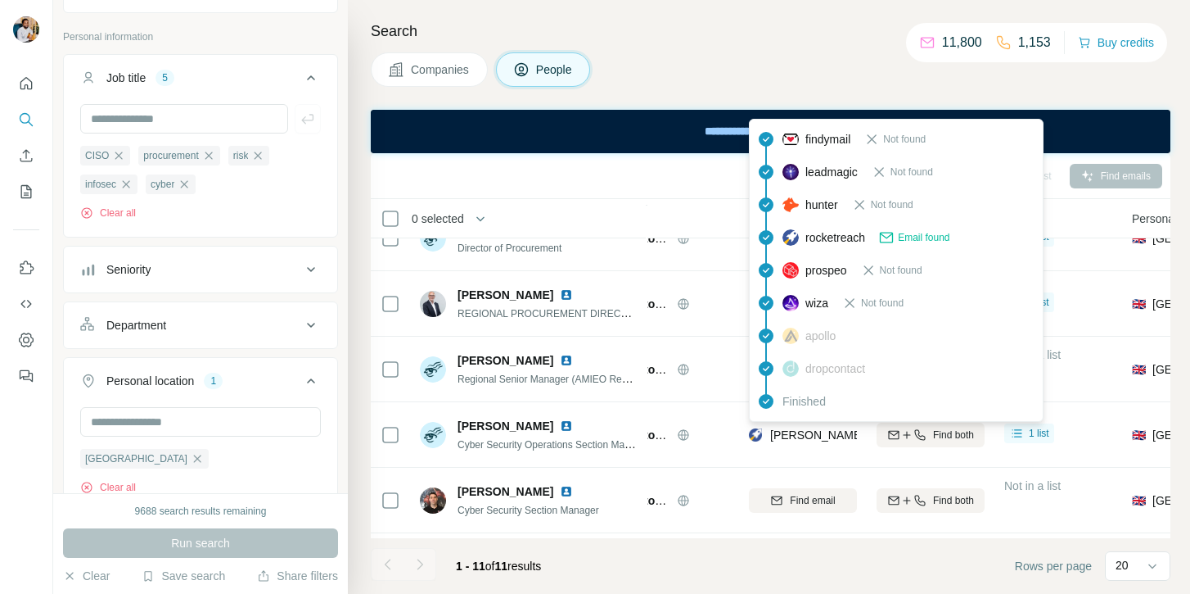
click at [787, 432] on span "jessica-allan@mail.nissan.co.jp" at bounding box center [914, 434] width 288 height 13
click at [564, 444] on span "Cyber Security Operations Section Manager" at bounding box center [554, 443] width 192 height 13
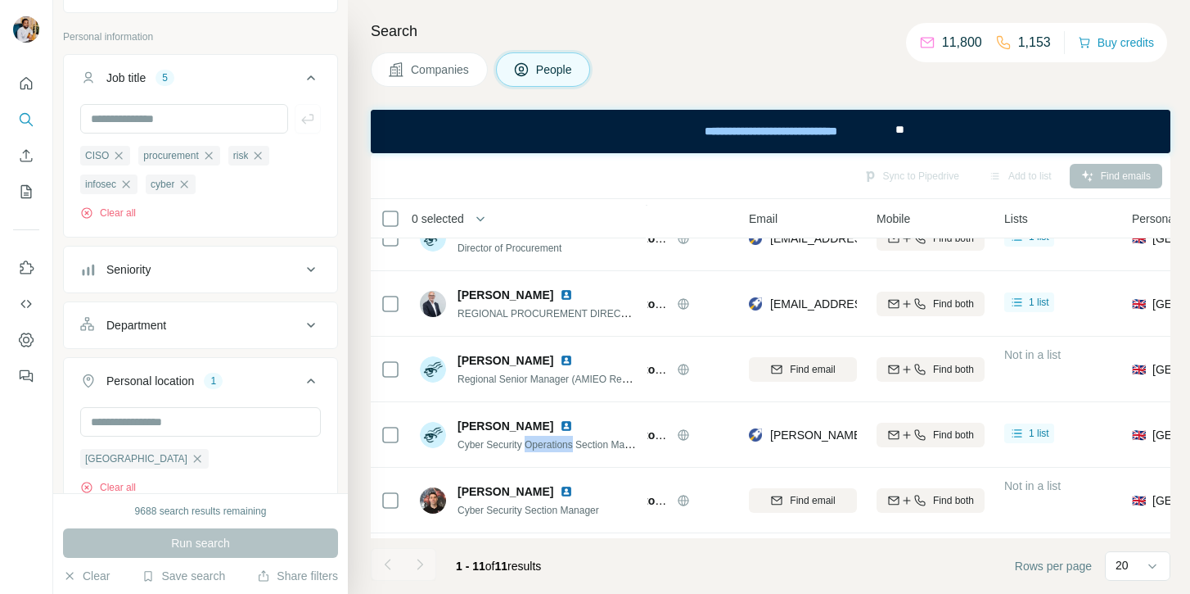
click at [564, 444] on span "Cyber Security Operations Section Manager" at bounding box center [554, 443] width 192 height 13
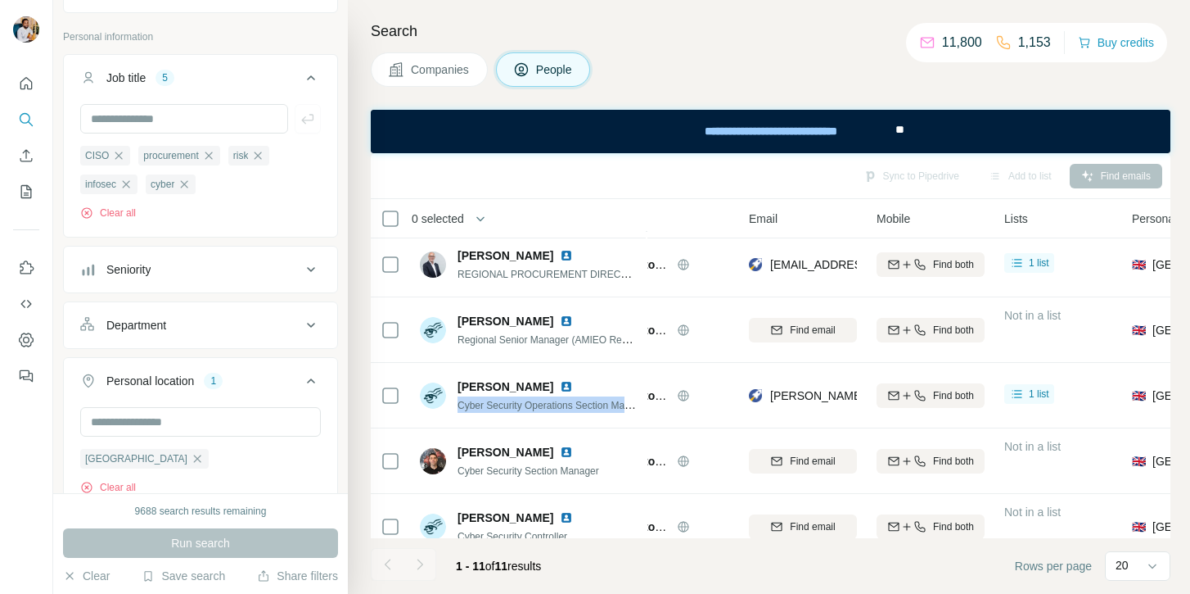
scroll to position [0, 90]
